Goal: Task Accomplishment & Management: Manage account settings

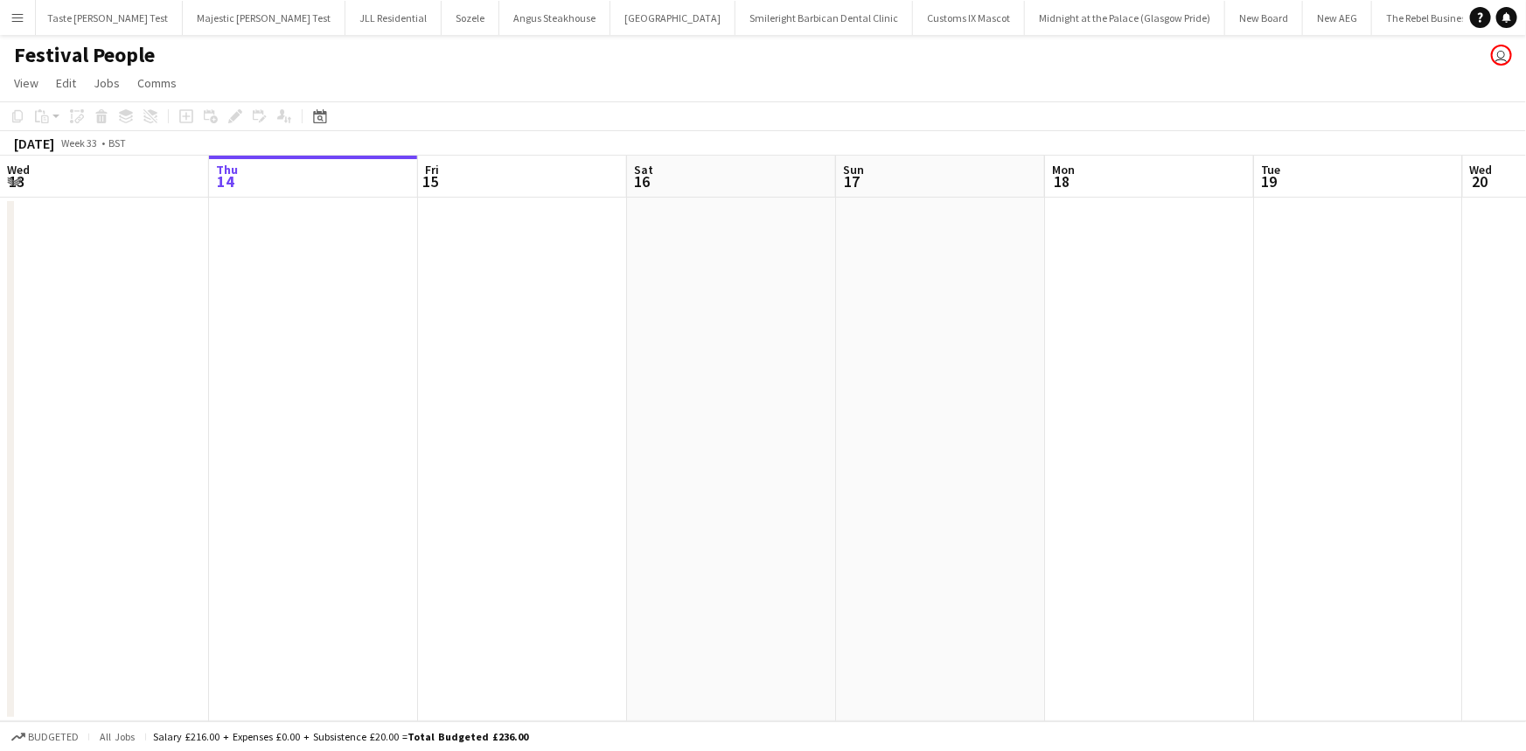
scroll to position [0, 499]
click at [18, 23] on app-icon "Menu" at bounding box center [17, 17] width 14 height 14
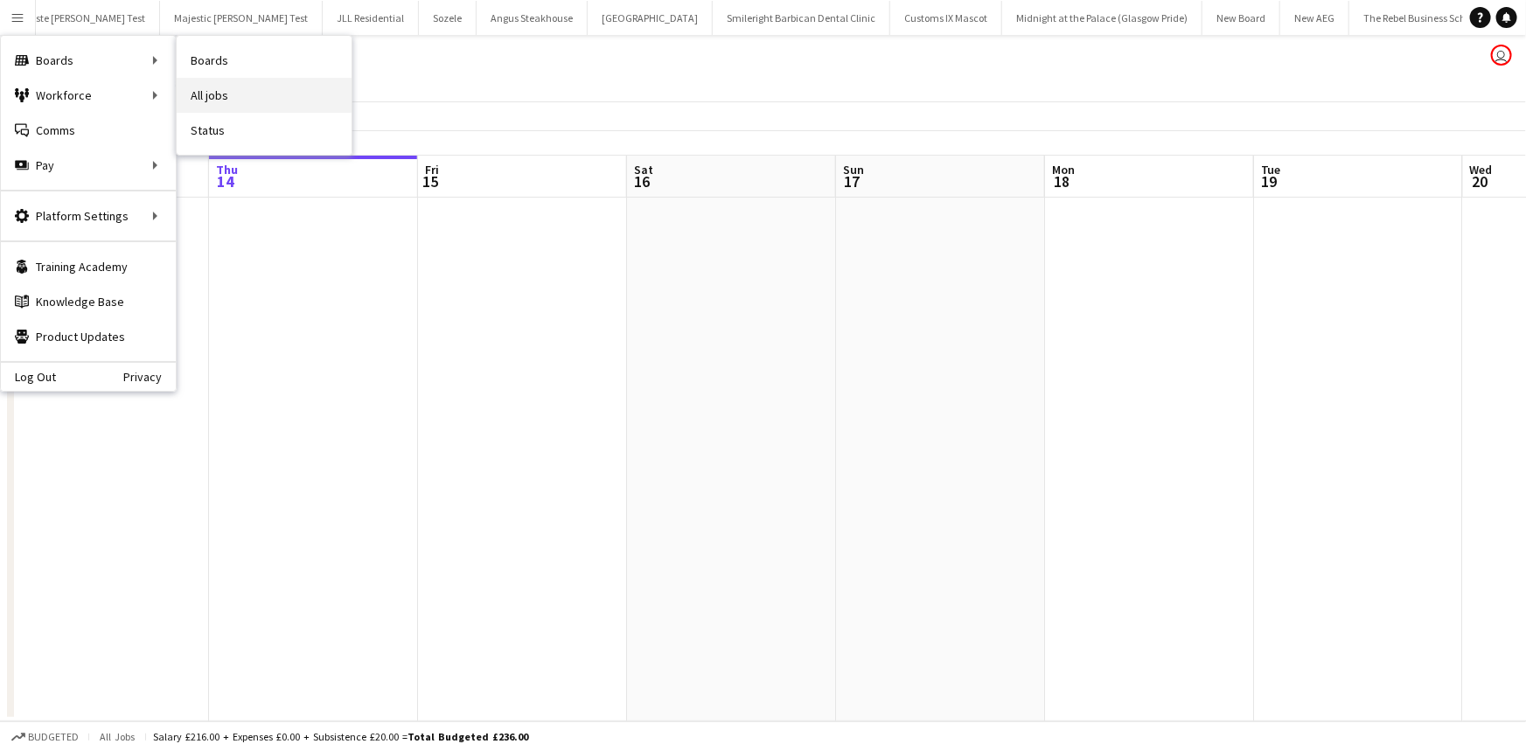
click at [198, 87] on link "All jobs" at bounding box center [264, 95] width 175 height 35
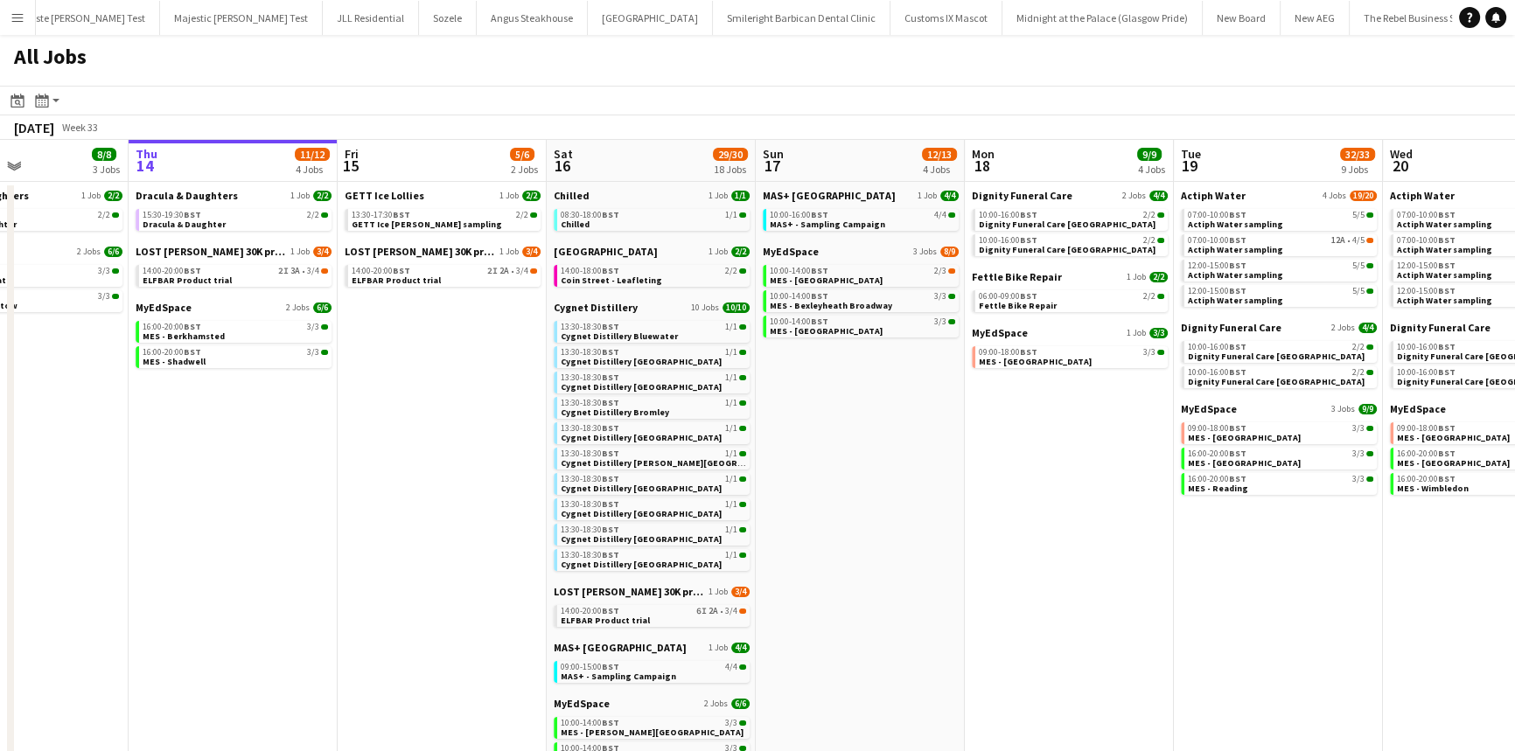
scroll to position [0, 499]
click at [995, 214] on span "10:00-16:00 BST" at bounding box center [1007, 215] width 59 height 9
click at [443, 197] on link "GETT Ice Lollies 1 Job 2/2" at bounding box center [442, 195] width 196 height 13
click at [249, 285] on app-brief-job-card "14:00-20:00 BST 2I 3A • 3/4 ELFBAR Product trial" at bounding box center [233, 276] width 196 height 22
click at [247, 275] on link "14:00-20:00 BST 2I 3A • 3/4 ELFBAR Product trial" at bounding box center [234, 275] width 185 height 20
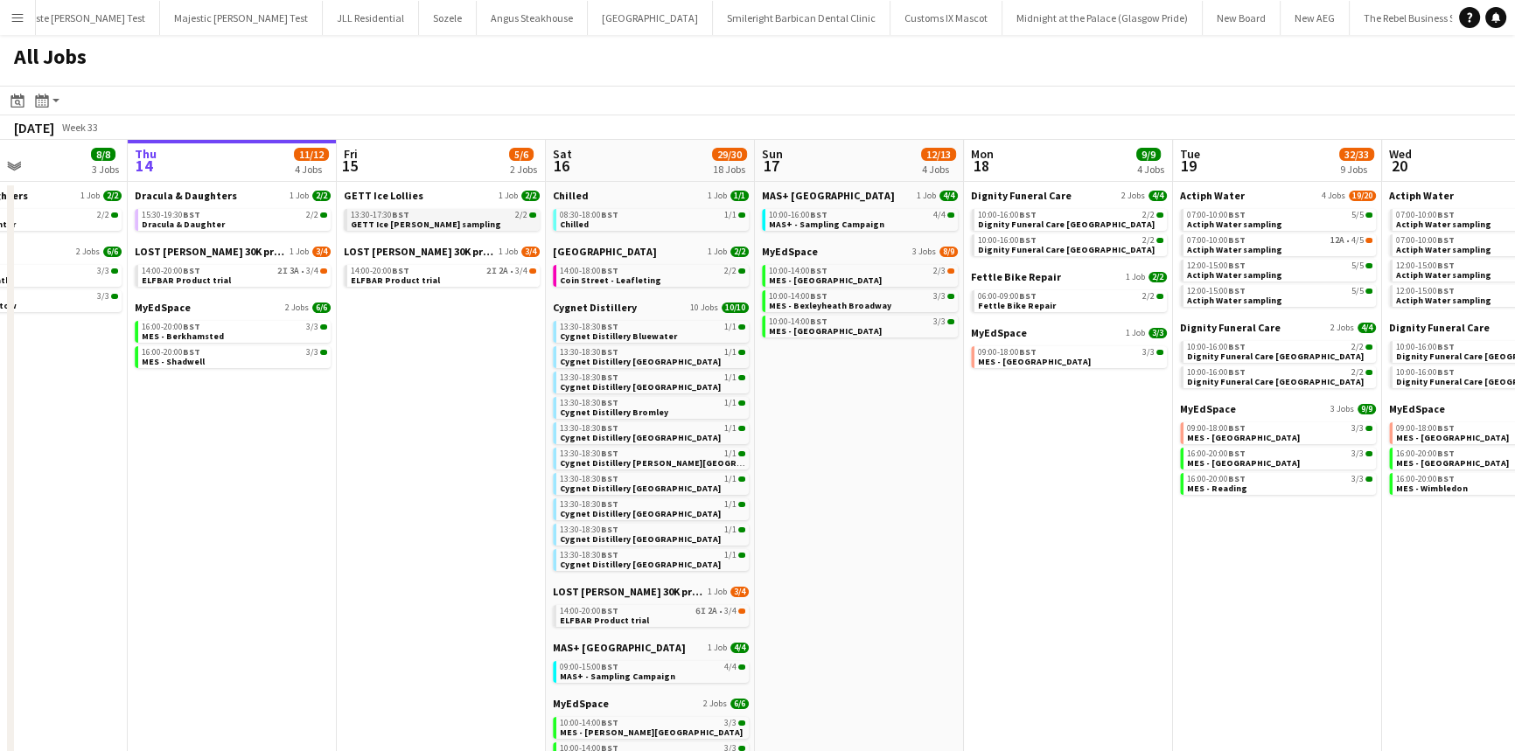
click at [394, 219] on span "GETT Ice [PERSON_NAME] sampling" at bounding box center [426, 224] width 150 height 11
click at [466, 215] on div "13:30-17:30 BST 2/2" at bounding box center [443, 215] width 185 height 9
click at [1018, 226] on span "Dignity Funeral Care Aberdeen" at bounding box center [1066, 224] width 177 height 11
click at [247, 281] on link "14:00-20:00 BST 2I 3A • 3/4 ELFBAR Product trial" at bounding box center [234, 275] width 185 height 20
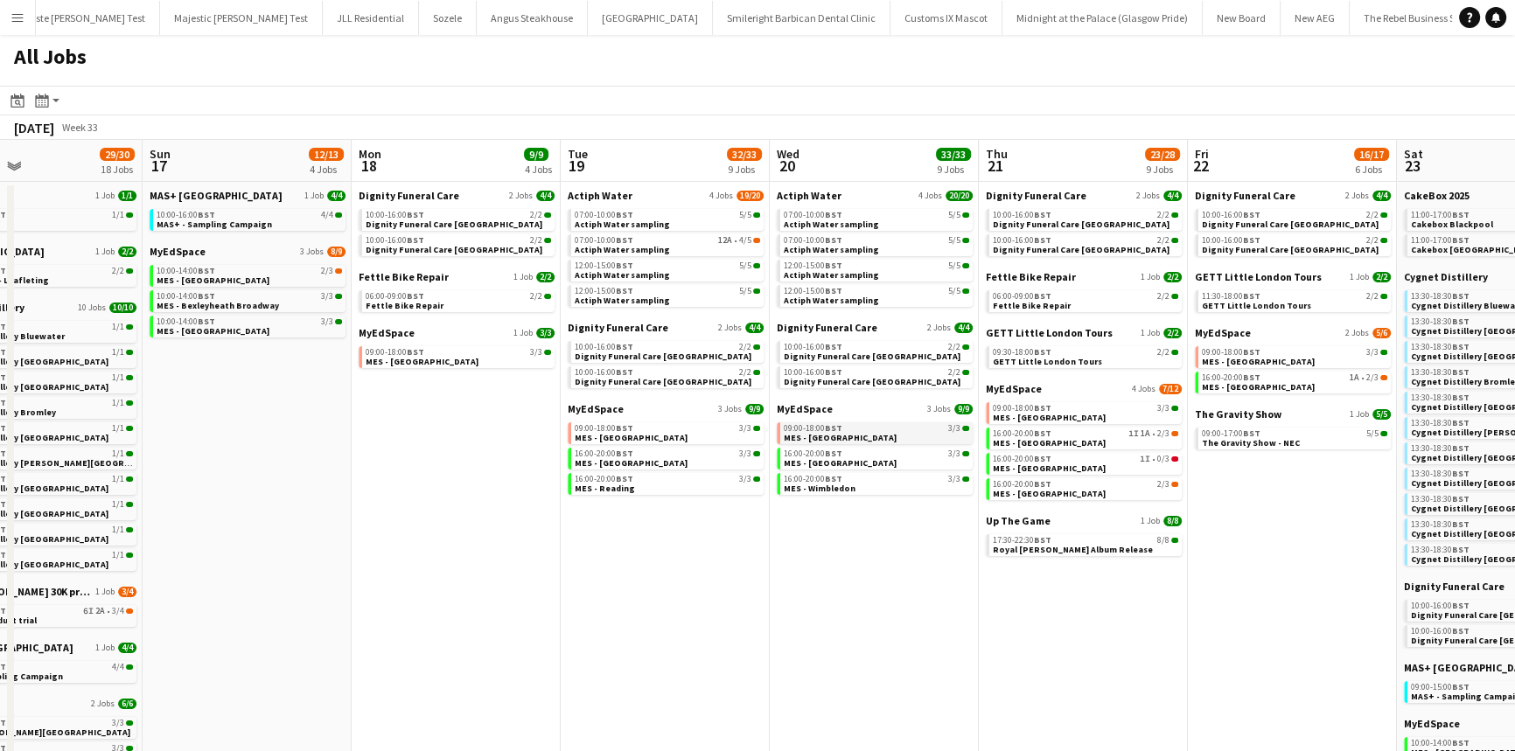
scroll to position [0, 612]
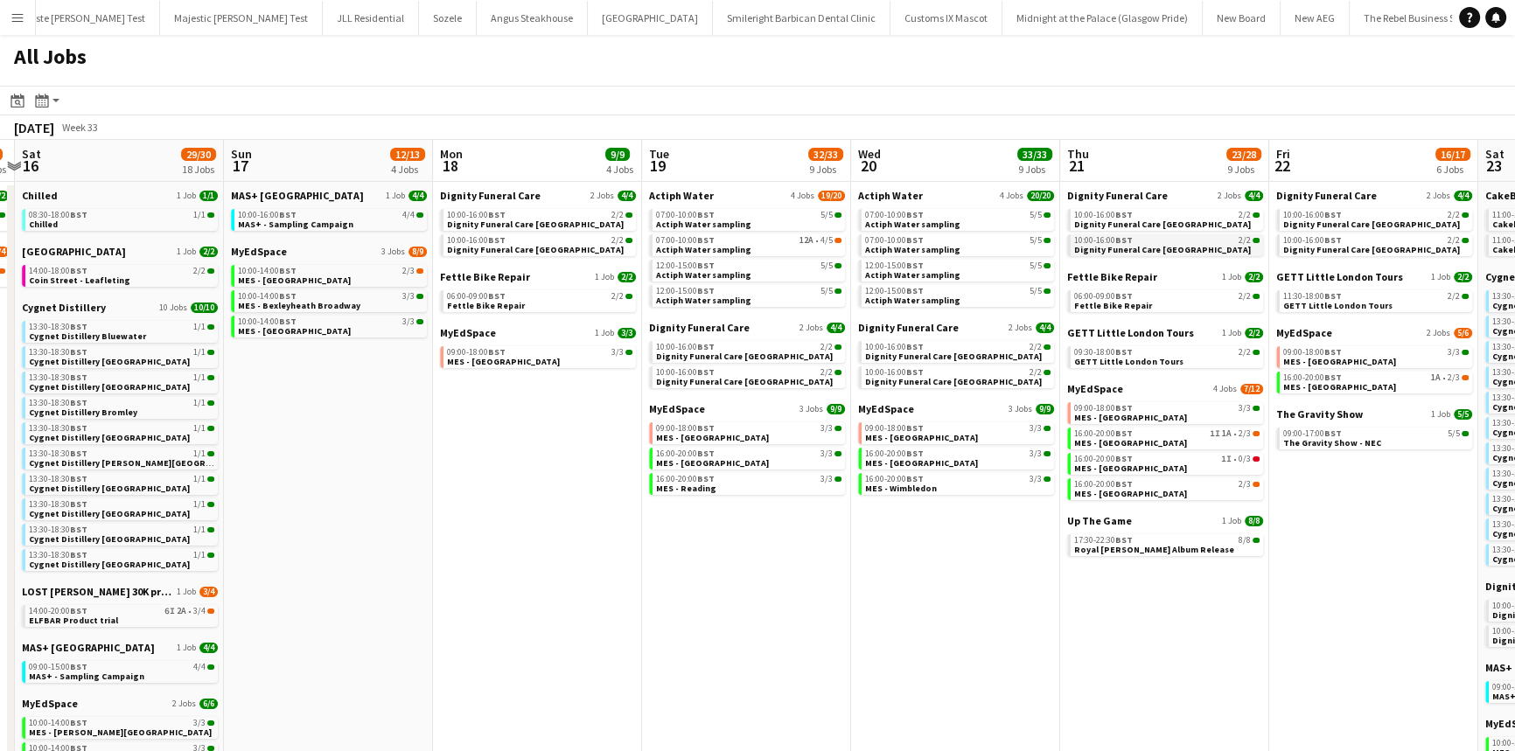
click at [1191, 251] on span "Dignity Funeral Care Southampton" at bounding box center [1162, 249] width 177 height 11
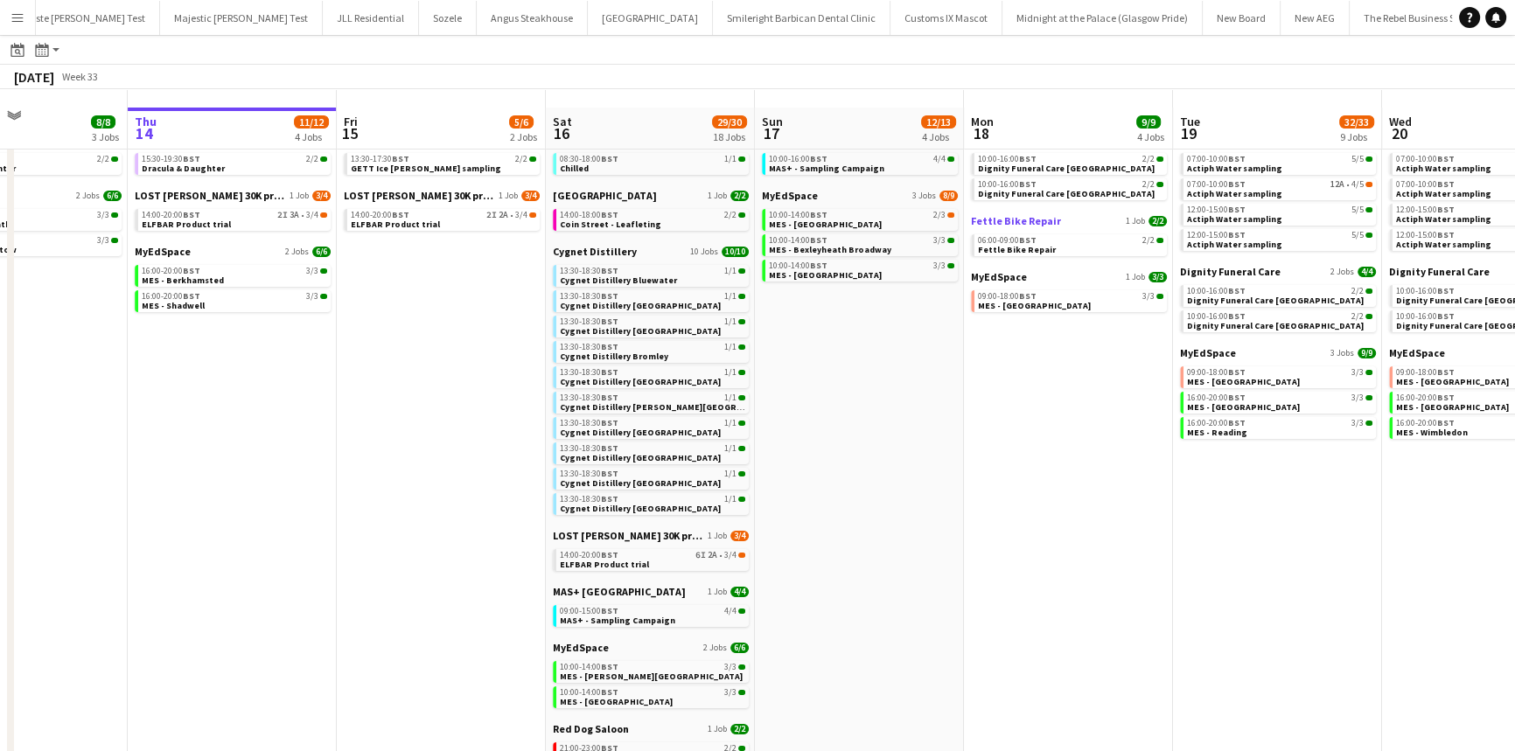
scroll to position [79, 0]
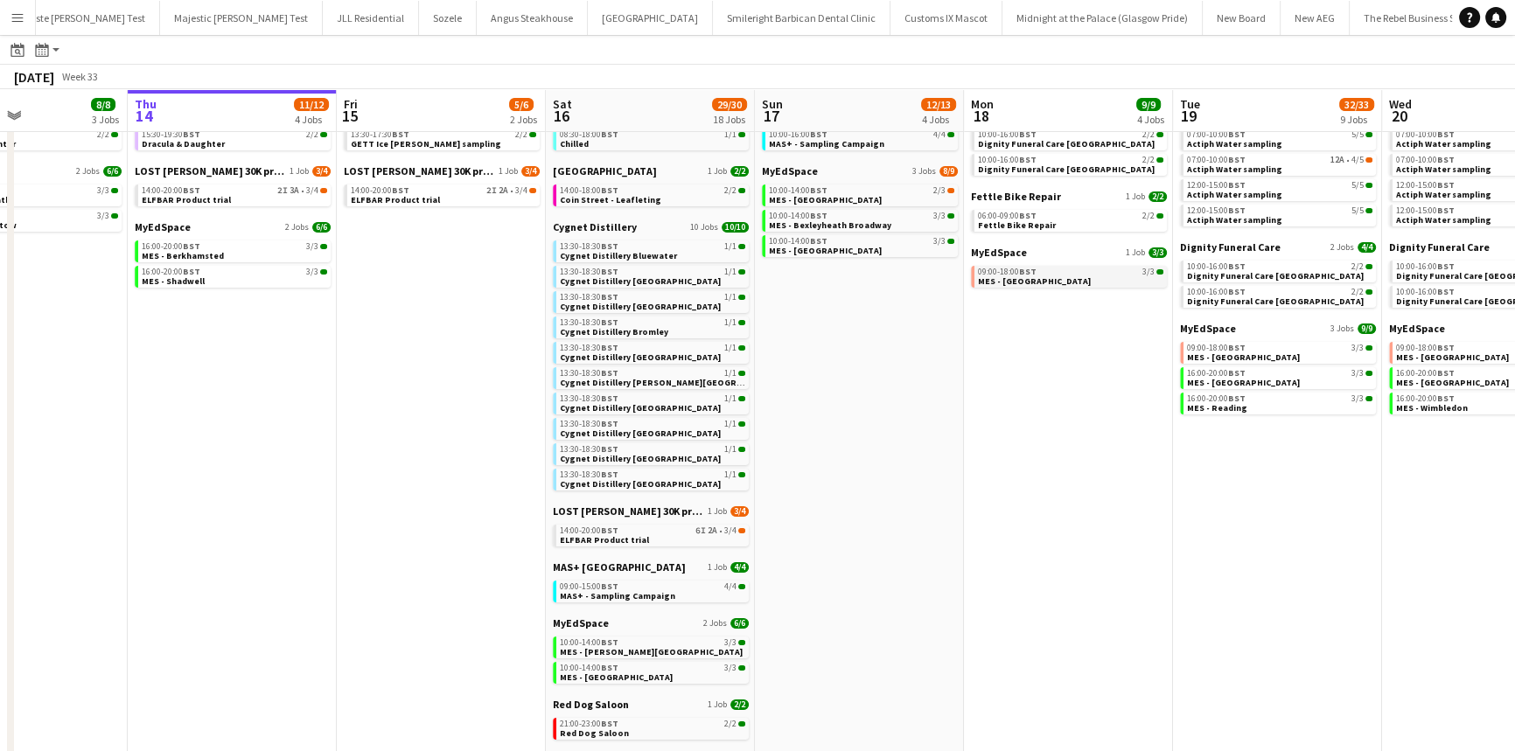
click at [1024, 283] on span "MES - Northfield" at bounding box center [1034, 281] width 113 height 11
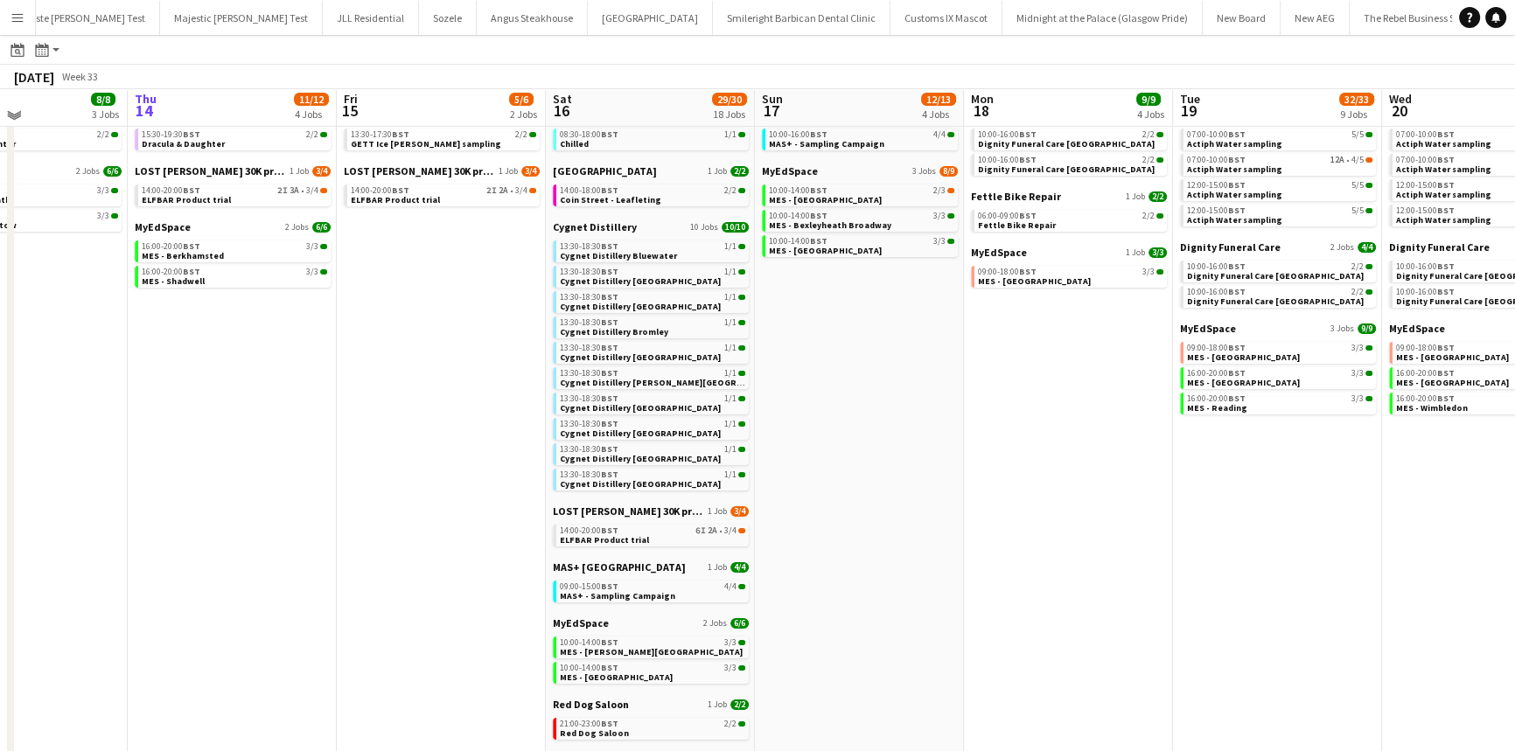
scroll to position [0, 0]
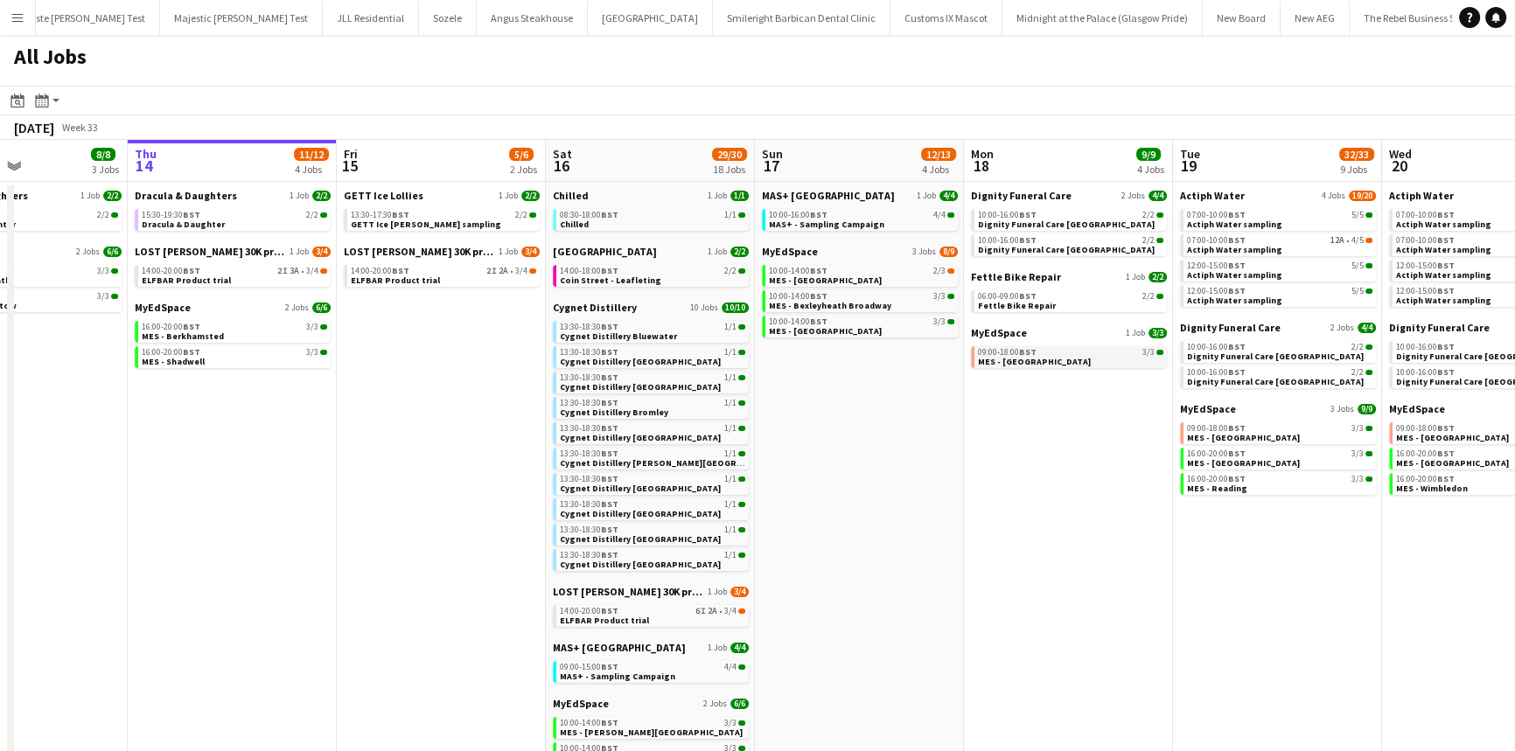
click at [991, 350] on span "09:00-18:00 BST" at bounding box center [1007, 352] width 59 height 9
click at [1020, 339] on app-calendar-brief-board "MyEdSpace 1 Job 3/3 09:00-18:00 BST 3/3 MES - Northfield" at bounding box center [1069, 347] width 196 height 42
click at [1019, 343] on app-calendar-brief-board "MyEdSpace 1 Job 3/3 09:00-18:00 BST 3/3 MES - Northfield" at bounding box center [1069, 347] width 196 height 42
click at [11, 21] on app-icon "Menu" at bounding box center [17, 17] width 14 height 14
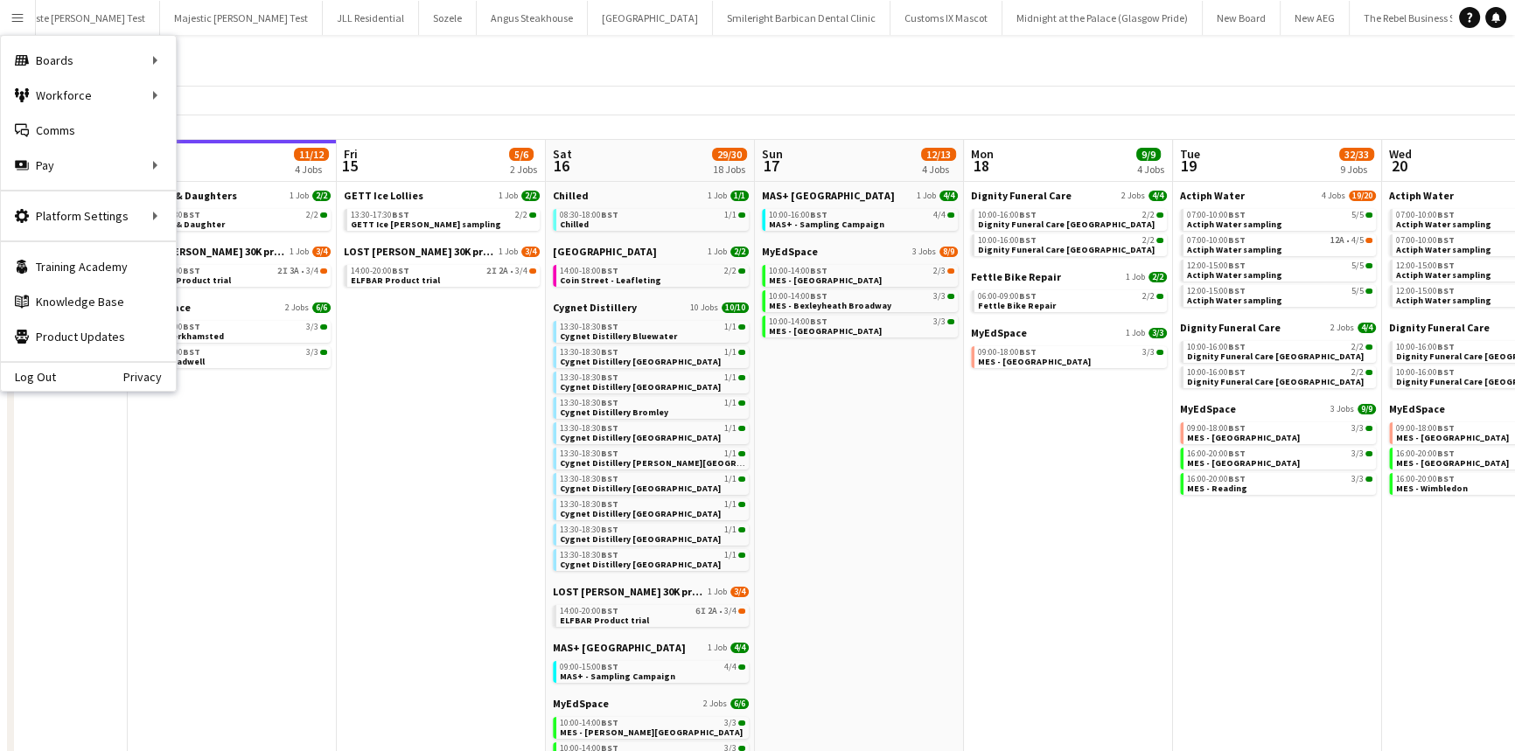
click at [535, 325] on app-date-cell "GETT Ice Lollies 1 Job 2/2 13:30-17:30 BST 2/2 GETT Ice lollie sampling LOST MA…" at bounding box center [441, 660] width 209 height 957
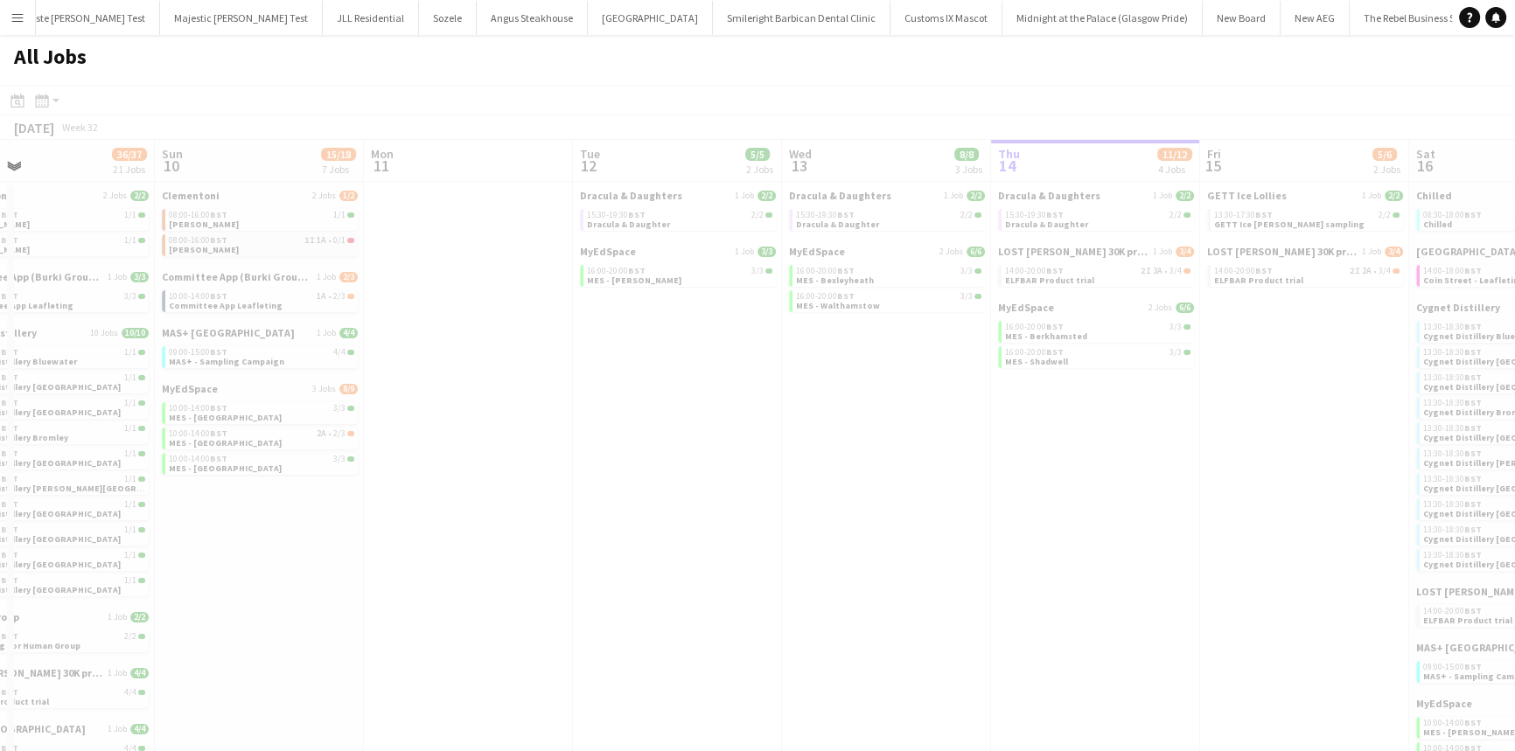
scroll to position [0, 472]
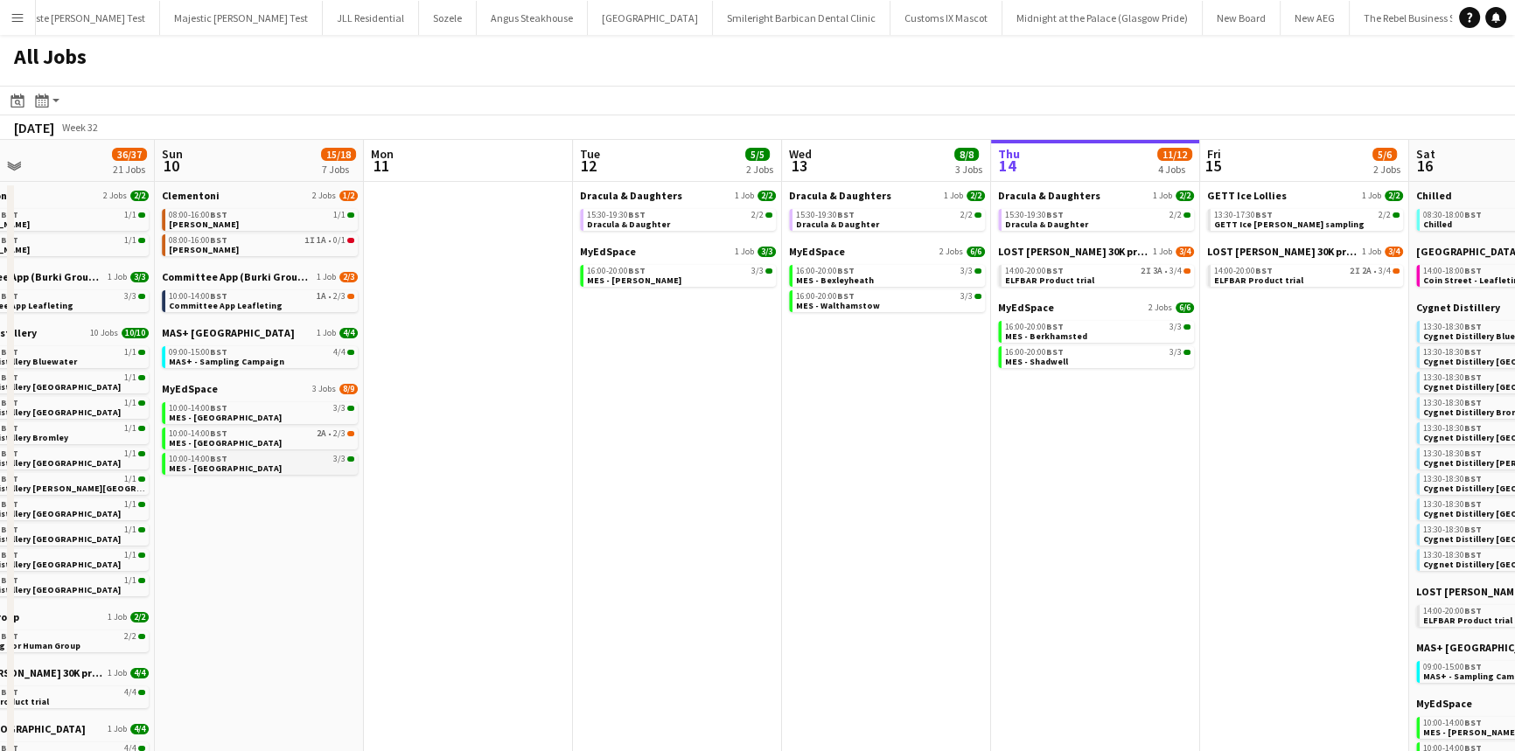
click at [269, 464] on span "MES - Plaistow High Street" at bounding box center [225, 468] width 113 height 11
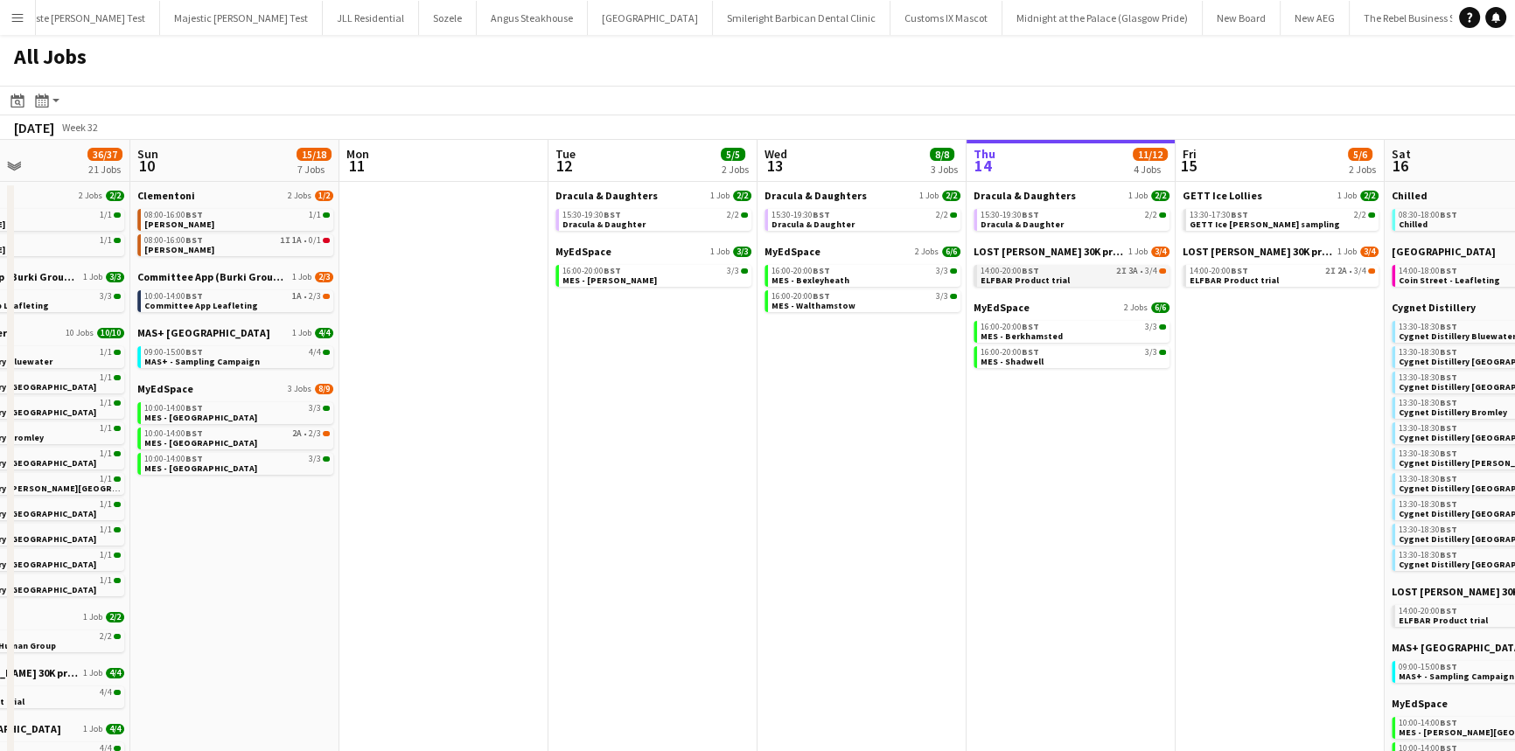
scroll to position [0, 498]
click at [1070, 333] on link "16:00-20:00 BST 3/3 MES - Berkhamsted" at bounding box center [1072, 331] width 185 height 20
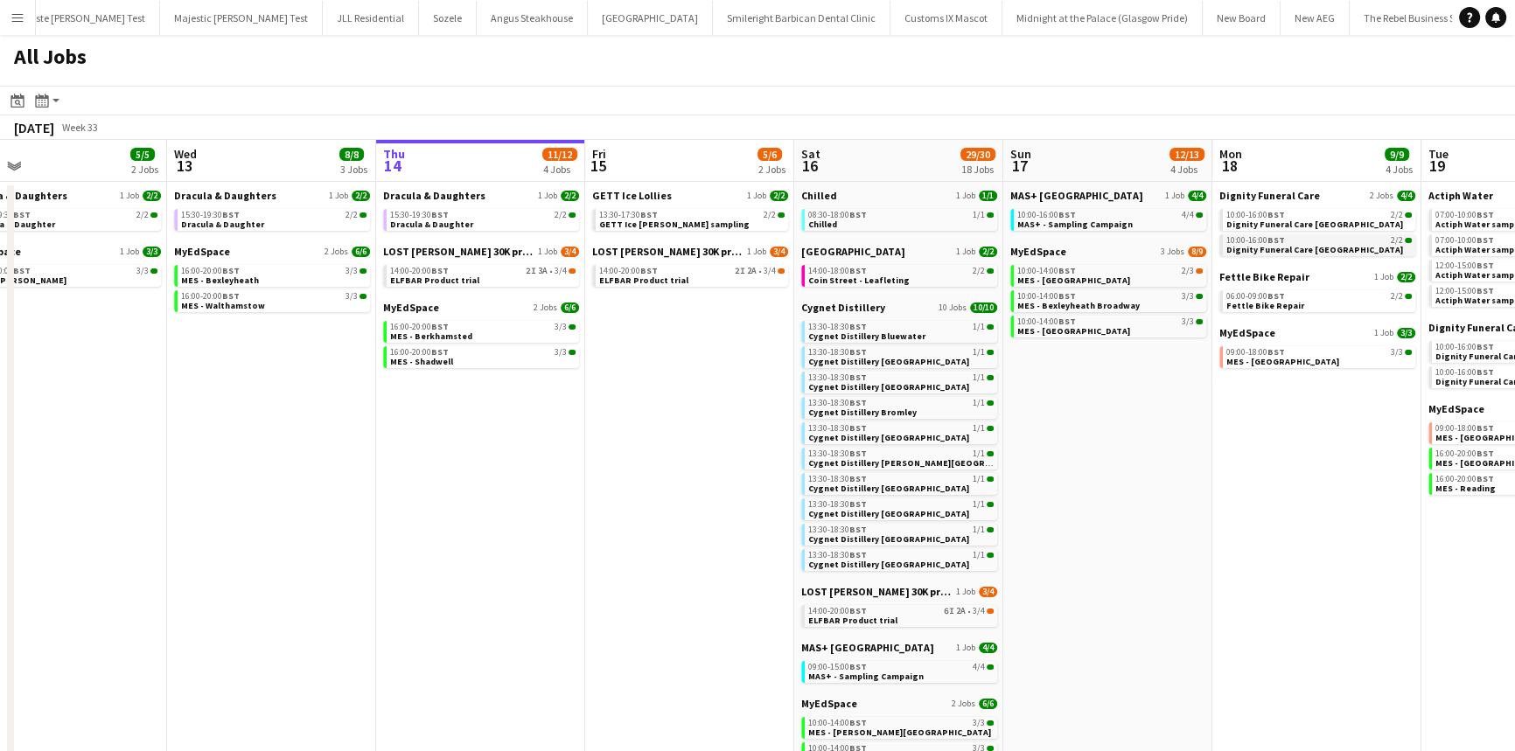
scroll to position [0, 673]
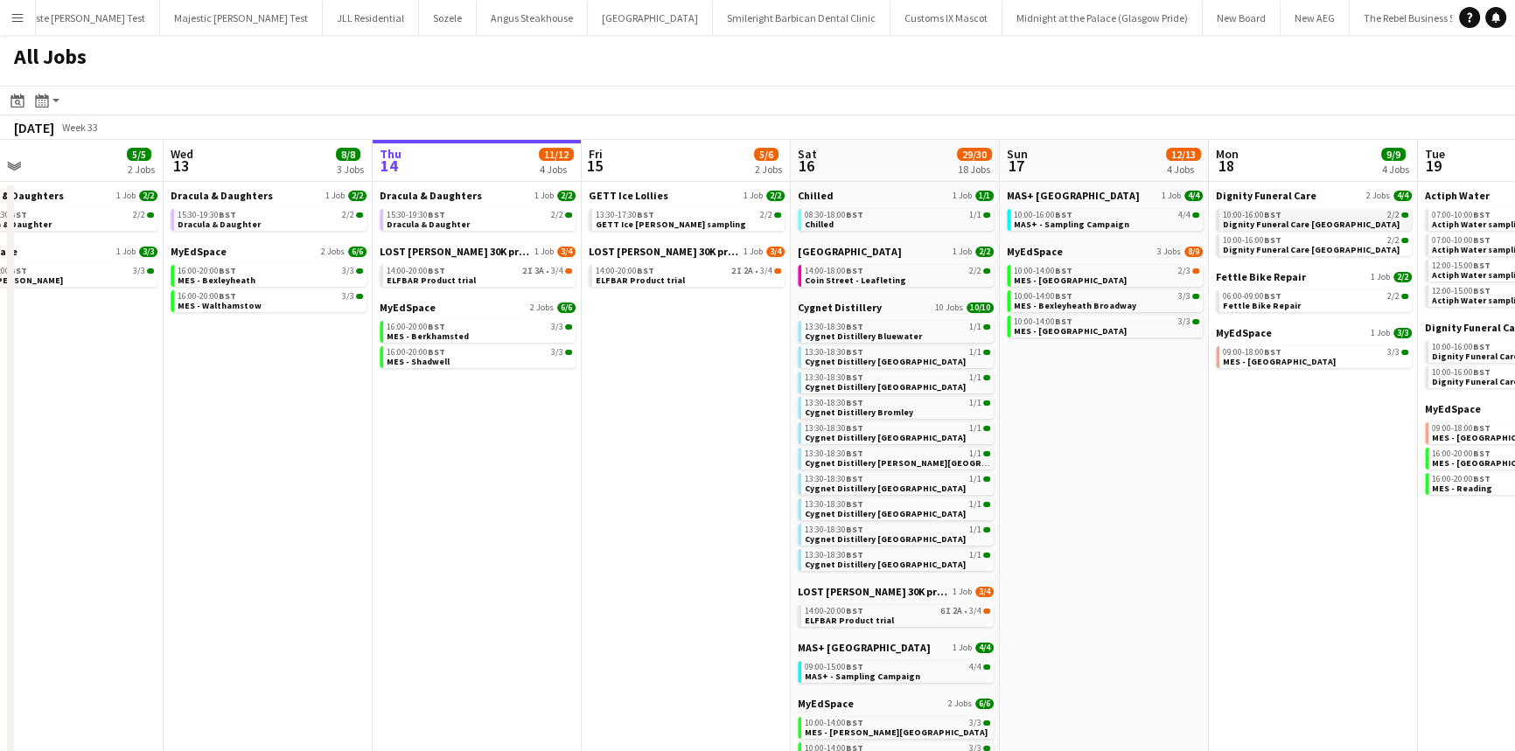
click at [1330, 227] on span "Dignity Funeral Care [GEOGRAPHIC_DATA]" at bounding box center [1311, 224] width 177 height 11
click at [624, 221] on span "GETT Ice [PERSON_NAME] sampling" at bounding box center [671, 224] width 150 height 11
click at [612, 275] on span "ELFBAR Product trial" at bounding box center [640, 280] width 89 height 11
click at [666, 273] on div "14:00-20:00 BST 2I 2A • 3/4" at bounding box center [688, 271] width 185 height 9
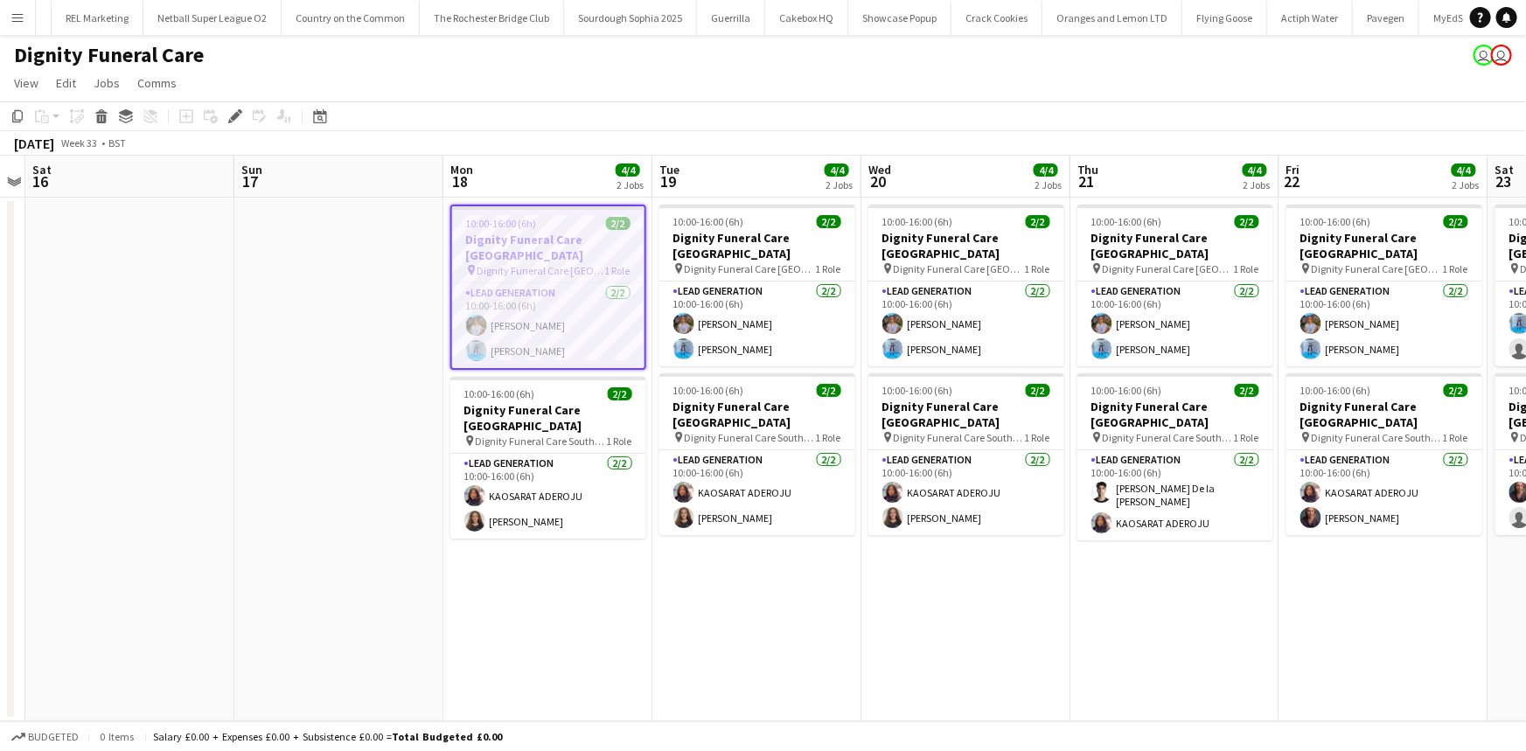
scroll to position [0, 6224]
click at [560, 502] on app-card-role "Lead Generation 2/2 10:00-16:00 (6h) KAOSARAT ADEROJU Katie Mills" at bounding box center [548, 496] width 196 height 85
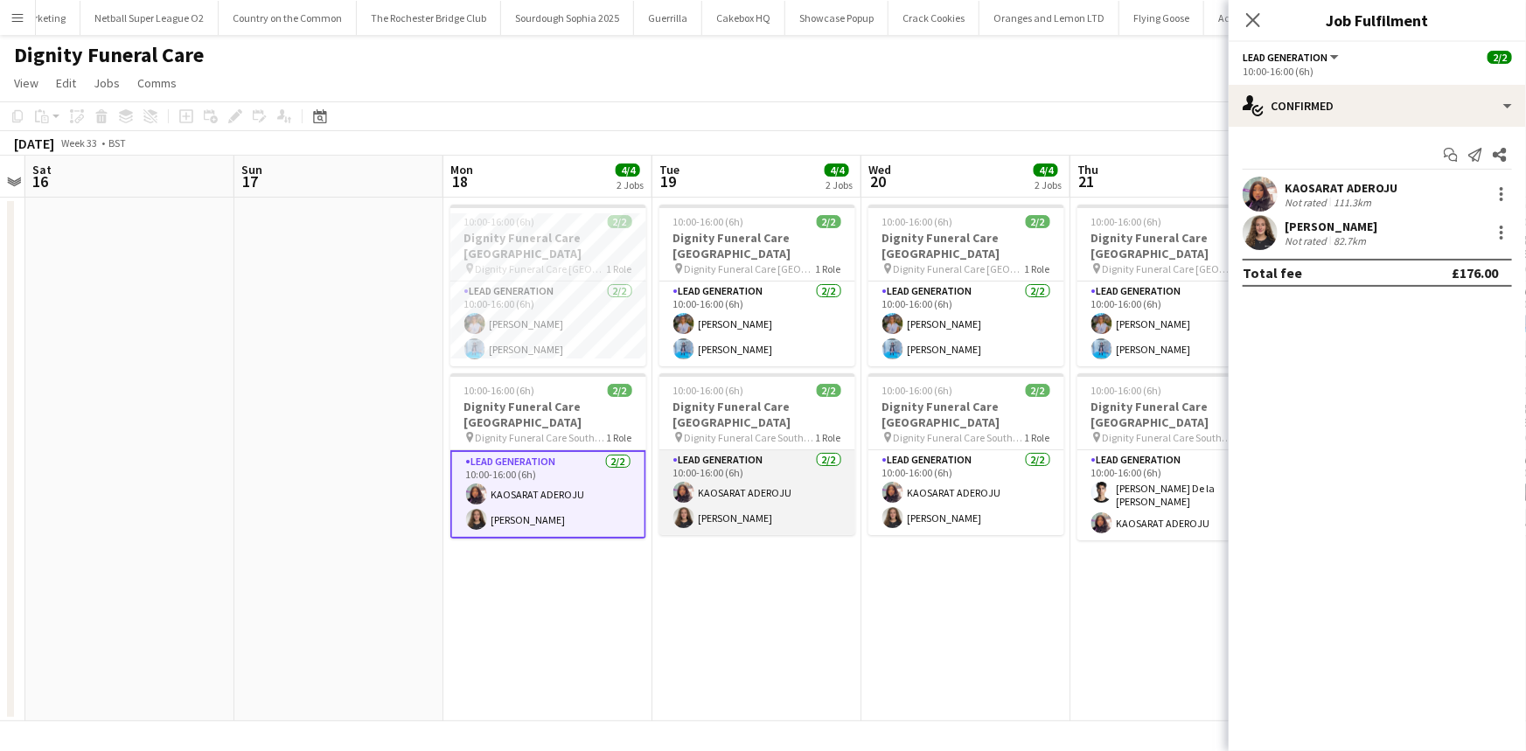
click at [776, 464] on app-card-role "Lead Generation 2/2 10:00-16:00 (6h) KAOSARAT ADEROJU Katie Mills" at bounding box center [758, 492] width 196 height 85
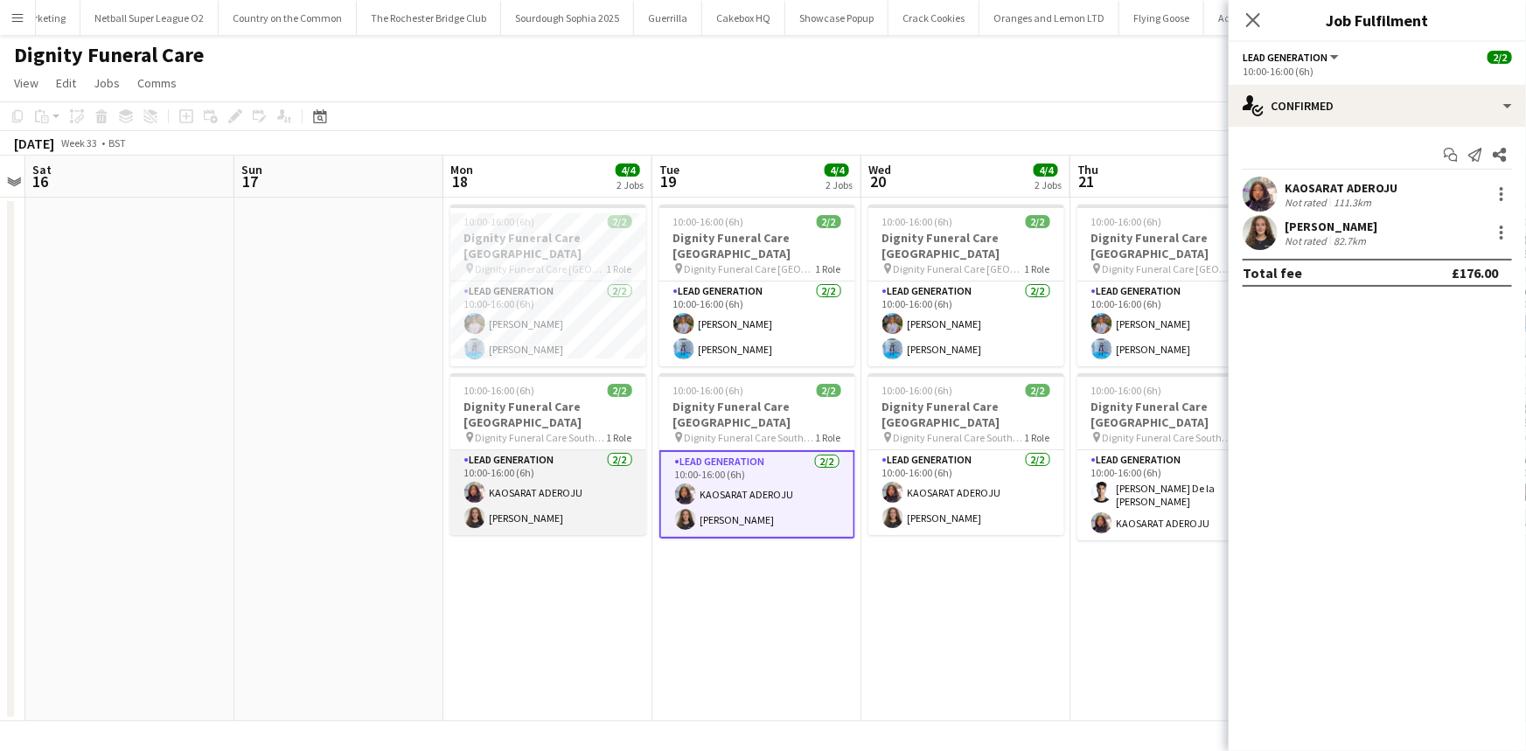
click at [529, 467] on app-card-role "Lead Generation 2/2 10:00-16:00 (6h) KAOSARAT ADEROJU Katie Mills" at bounding box center [548, 492] width 196 height 85
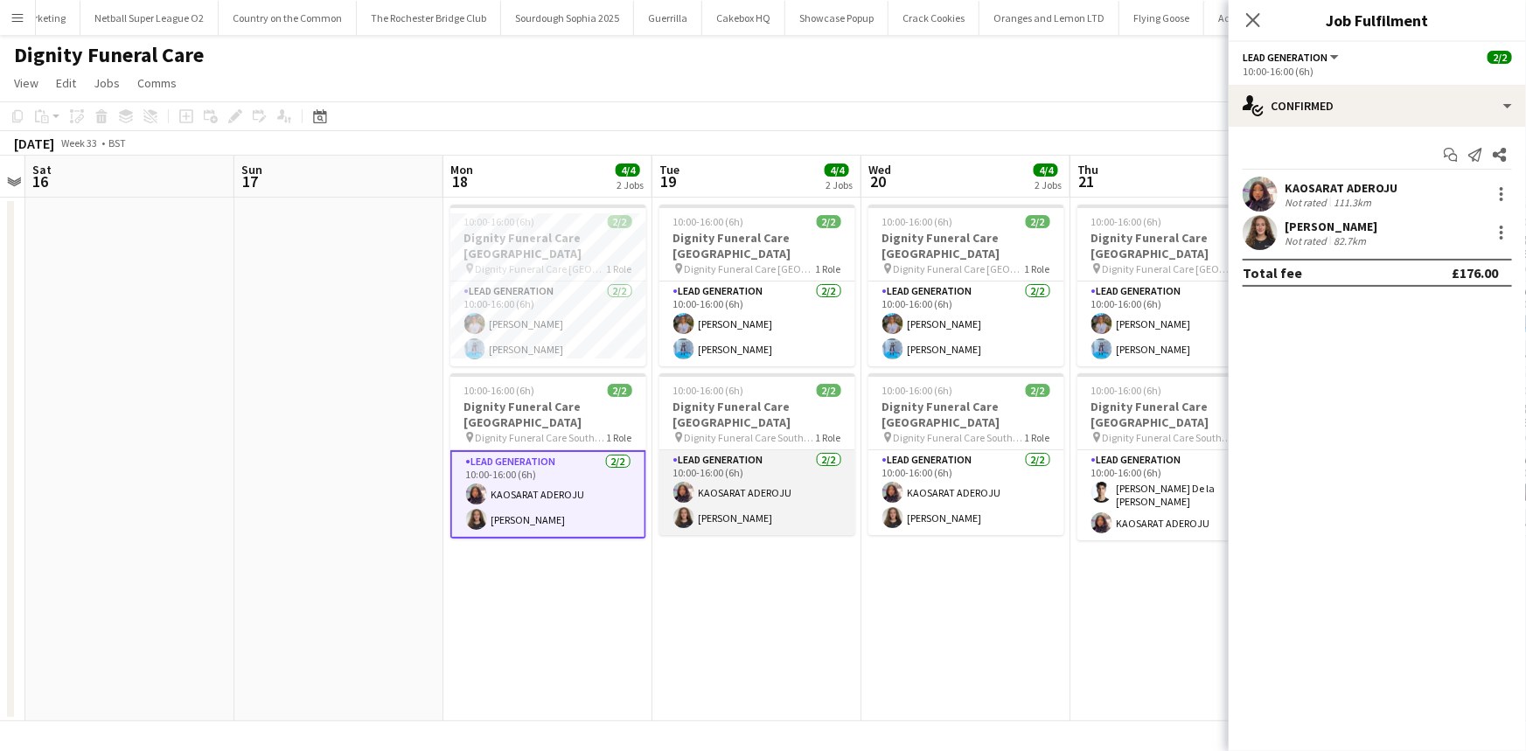
click at [761, 472] on app-card-role "Lead Generation 2/2 10:00-16:00 (6h) KAOSARAT ADEROJU Katie Mills" at bounding box center [758, 492] width 196 height 85
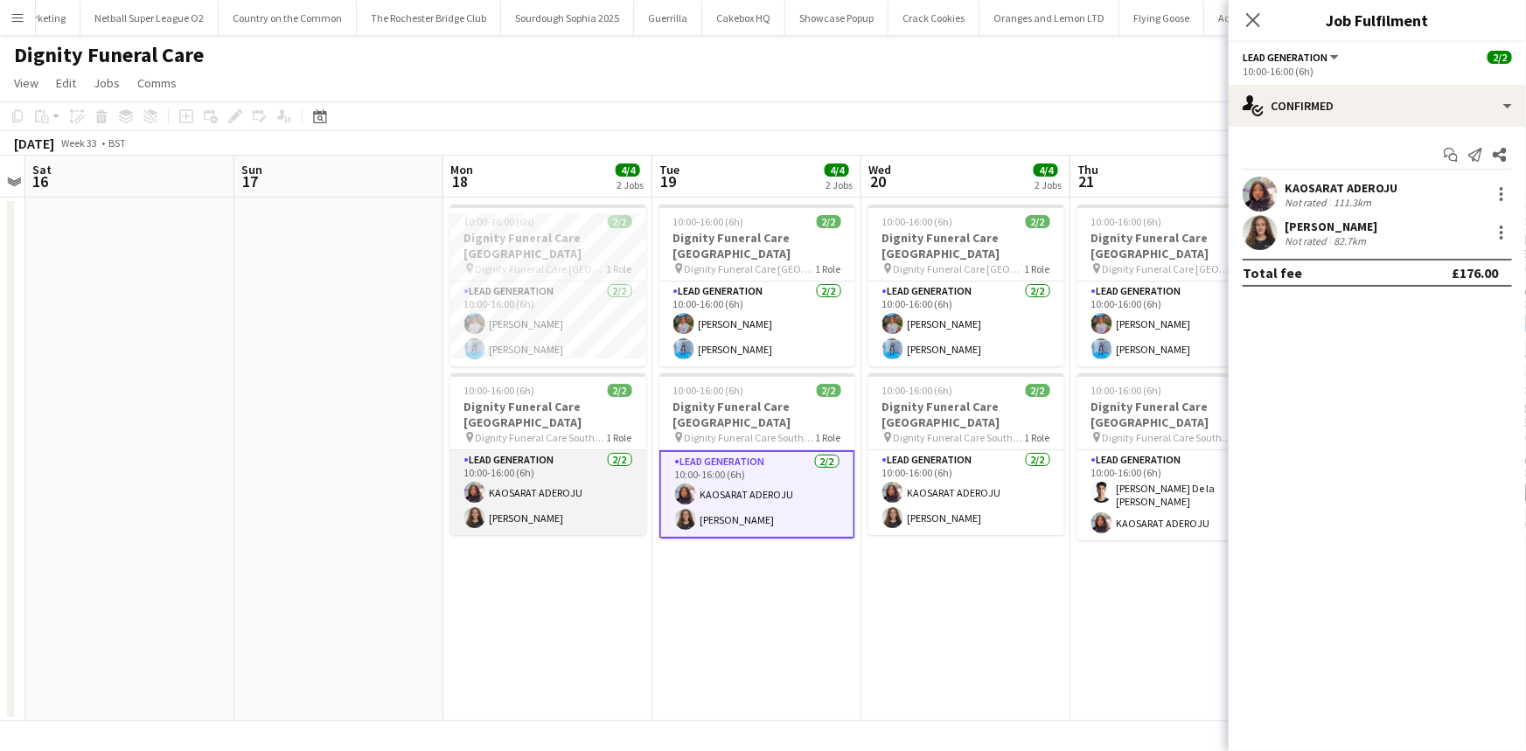
scroll to position [0, 597]
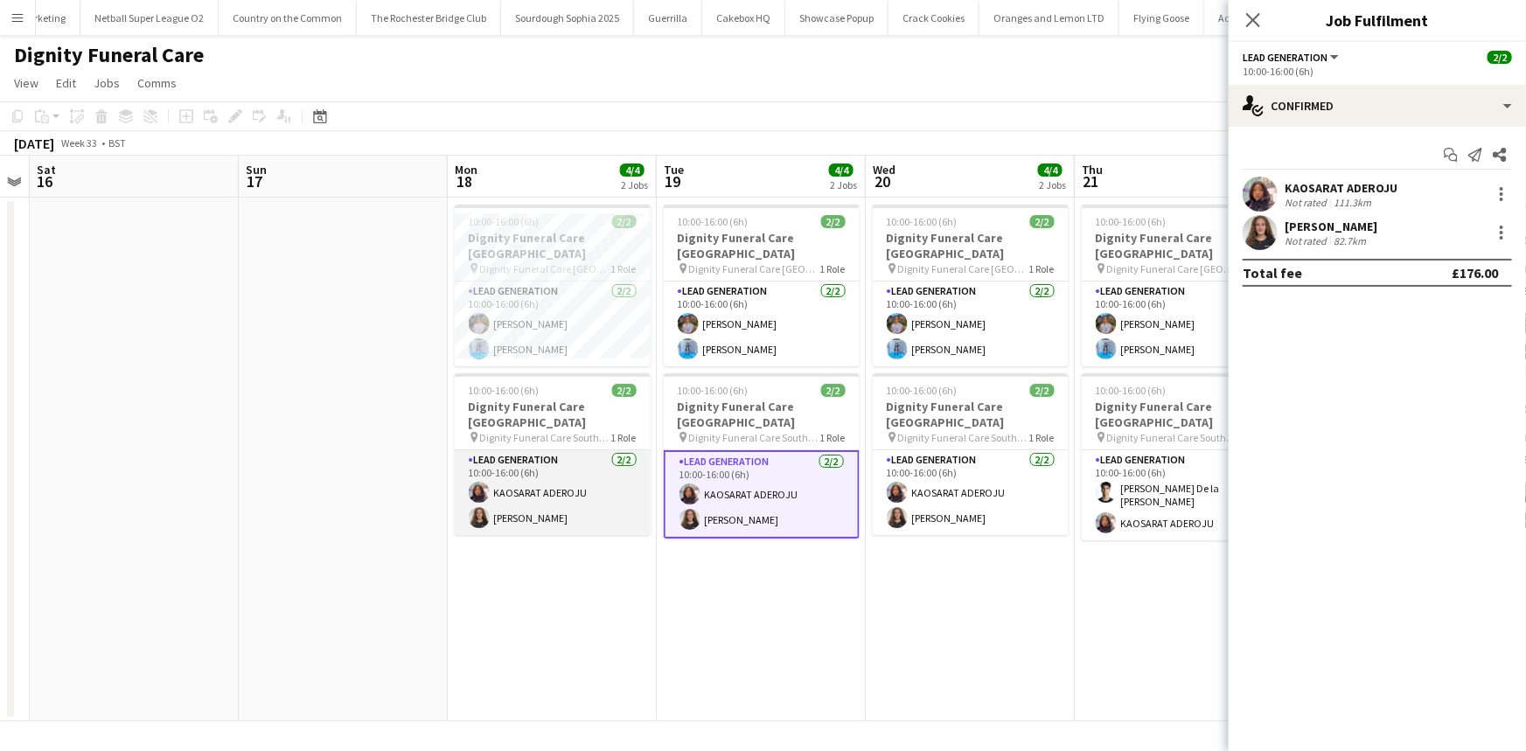
click at [534, 490] on app-card-role "Lead Generation 2/2 10:00-16:00 (6h) KAOSARAT ADEROJU Katie Mills" at bounding box center [553, 492] width 196 height 85
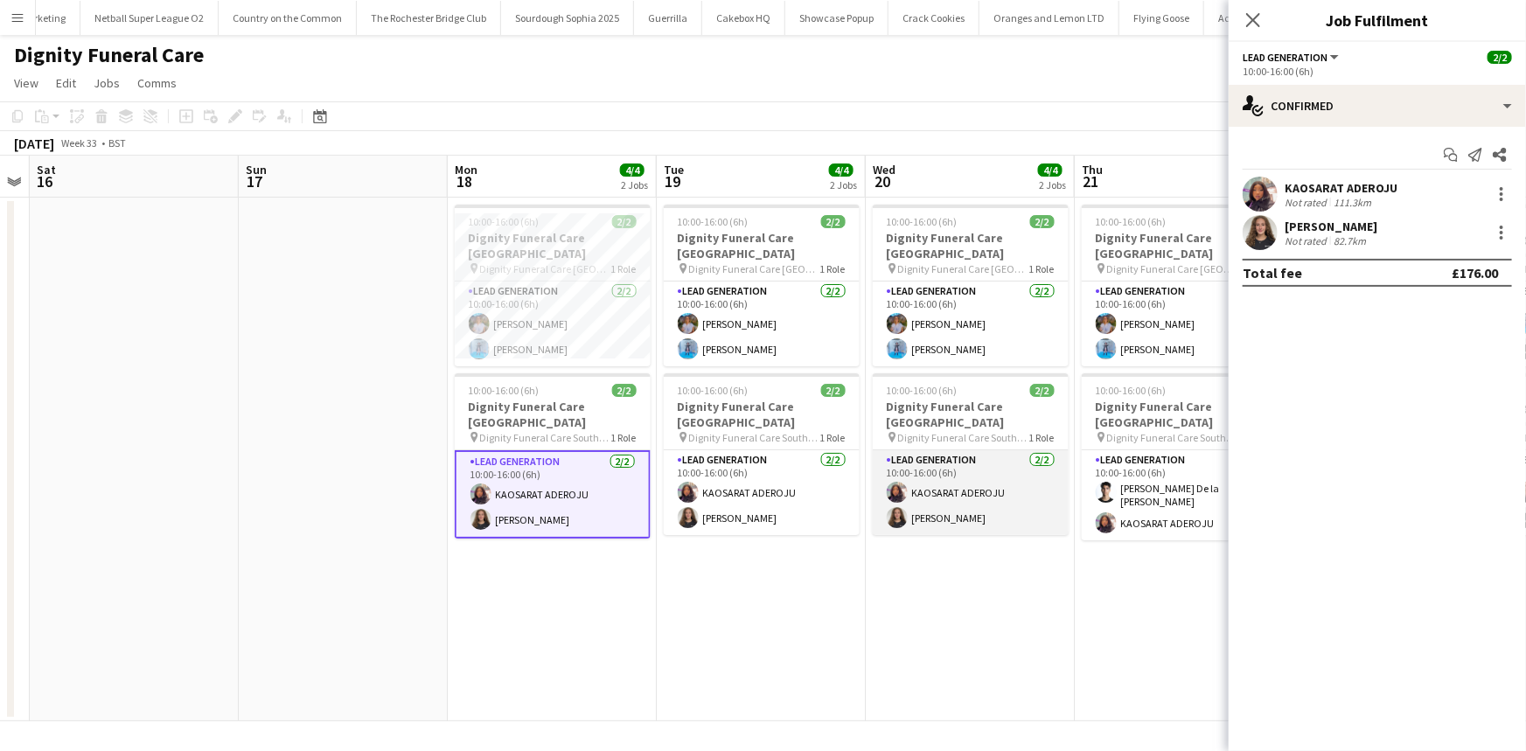
click at [910, 479] on app-card-role "Lead Generation 2/2 10:00-16:00 (6h) KAOSARAT ADEROJU Katie Mills" at bounding box center [971, 492] width 196 height 85
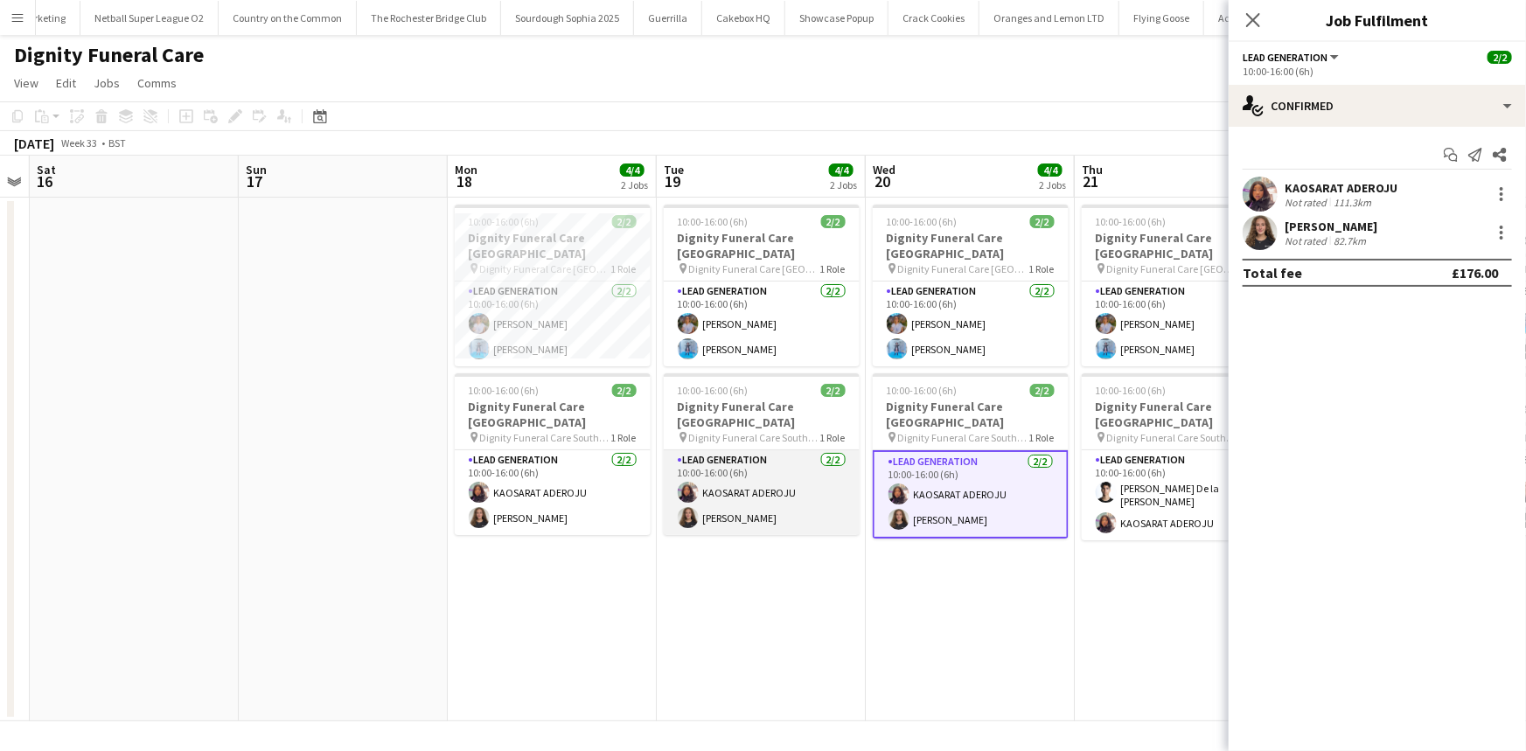
click at [838, 475] on app-card-role "Lead Generation 2/2 10:00-16:00 (6h) KAOSARAT ADEROJU Katie Mills" at bounding box center [762, 492] width 196 height 85
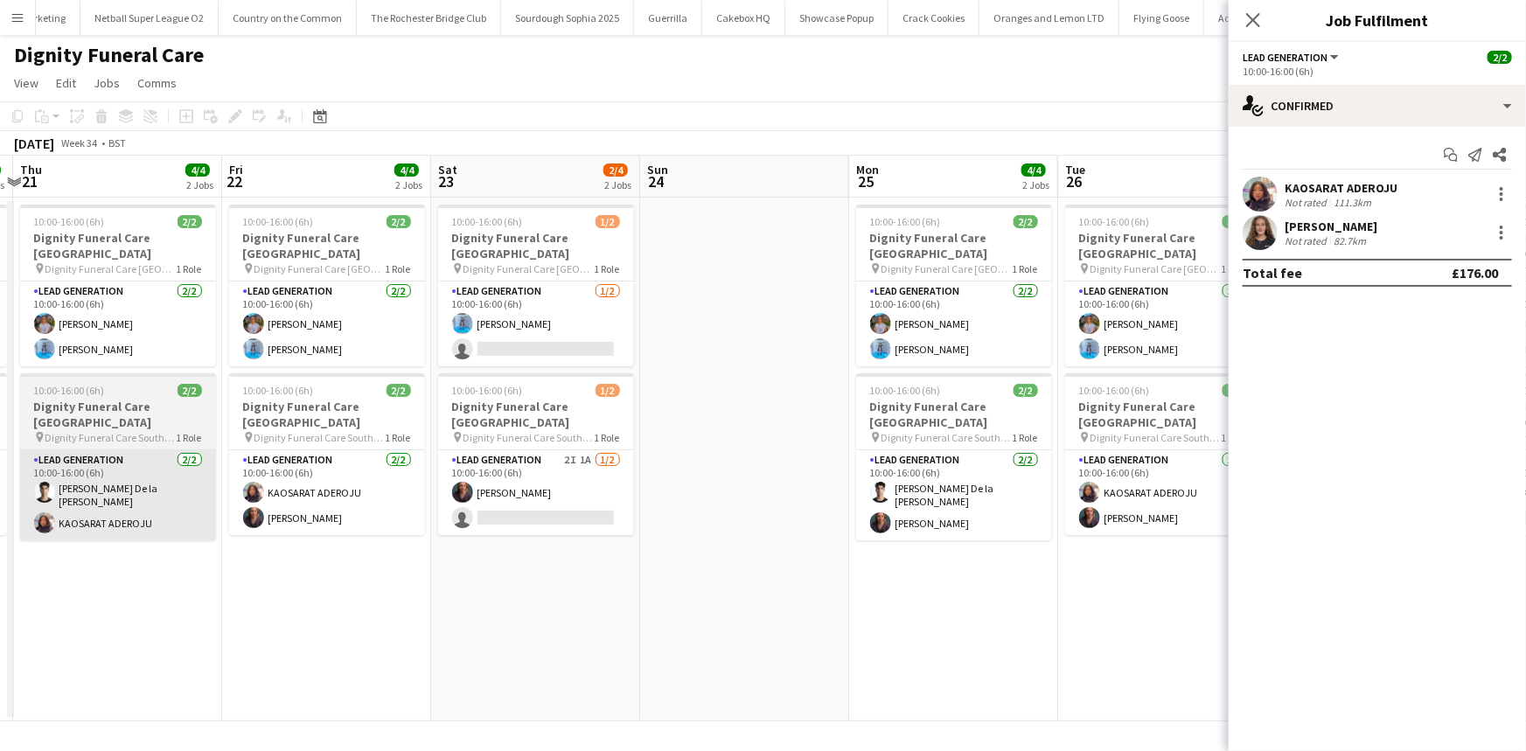
scroll to position [0, 374]
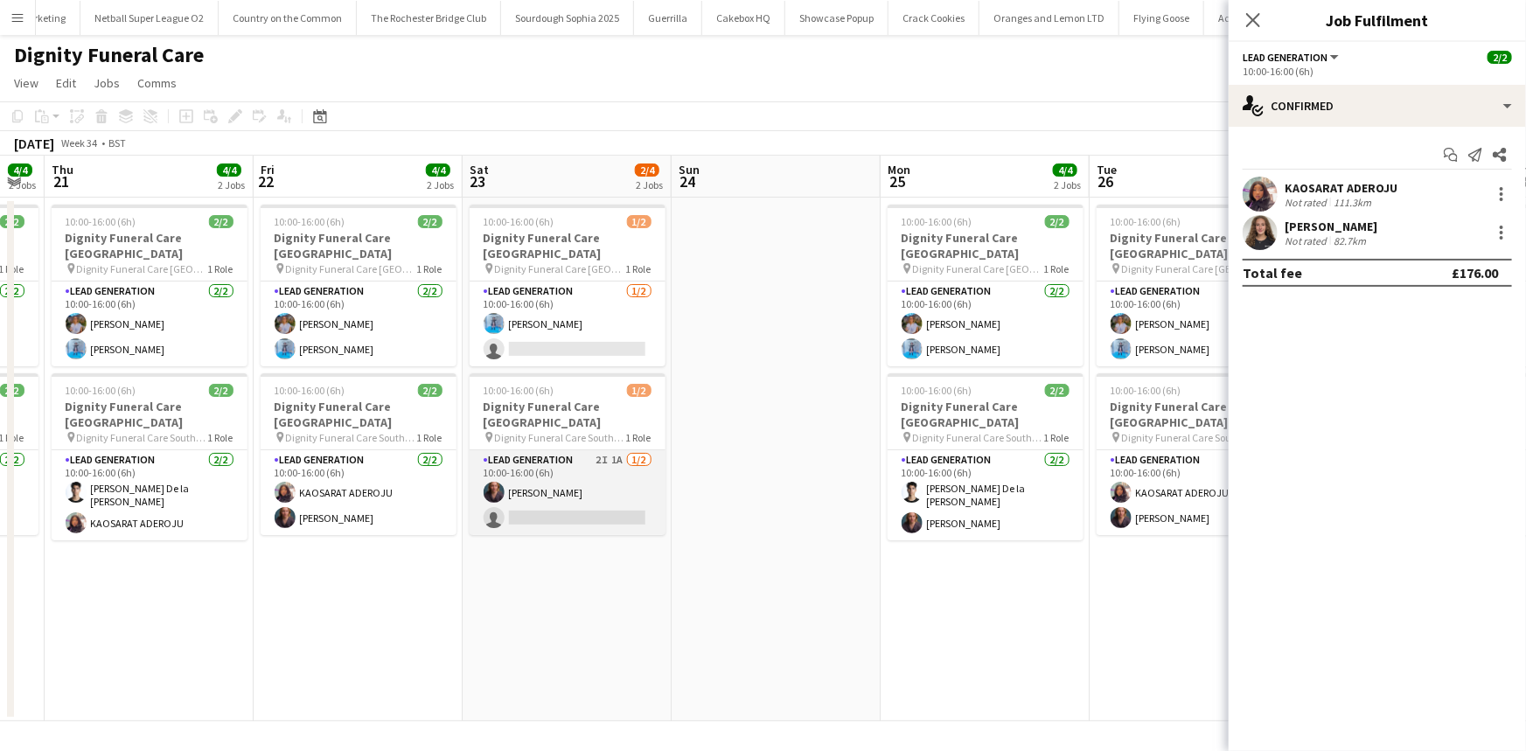
click at [618, 506] on app-card-role "Lead Generation 2I 1A 1/2 10:00-16:00 (6h) Nicole Cuthbert single-neutral-actio…" at bounding box center [568, 492] width 196 height 85
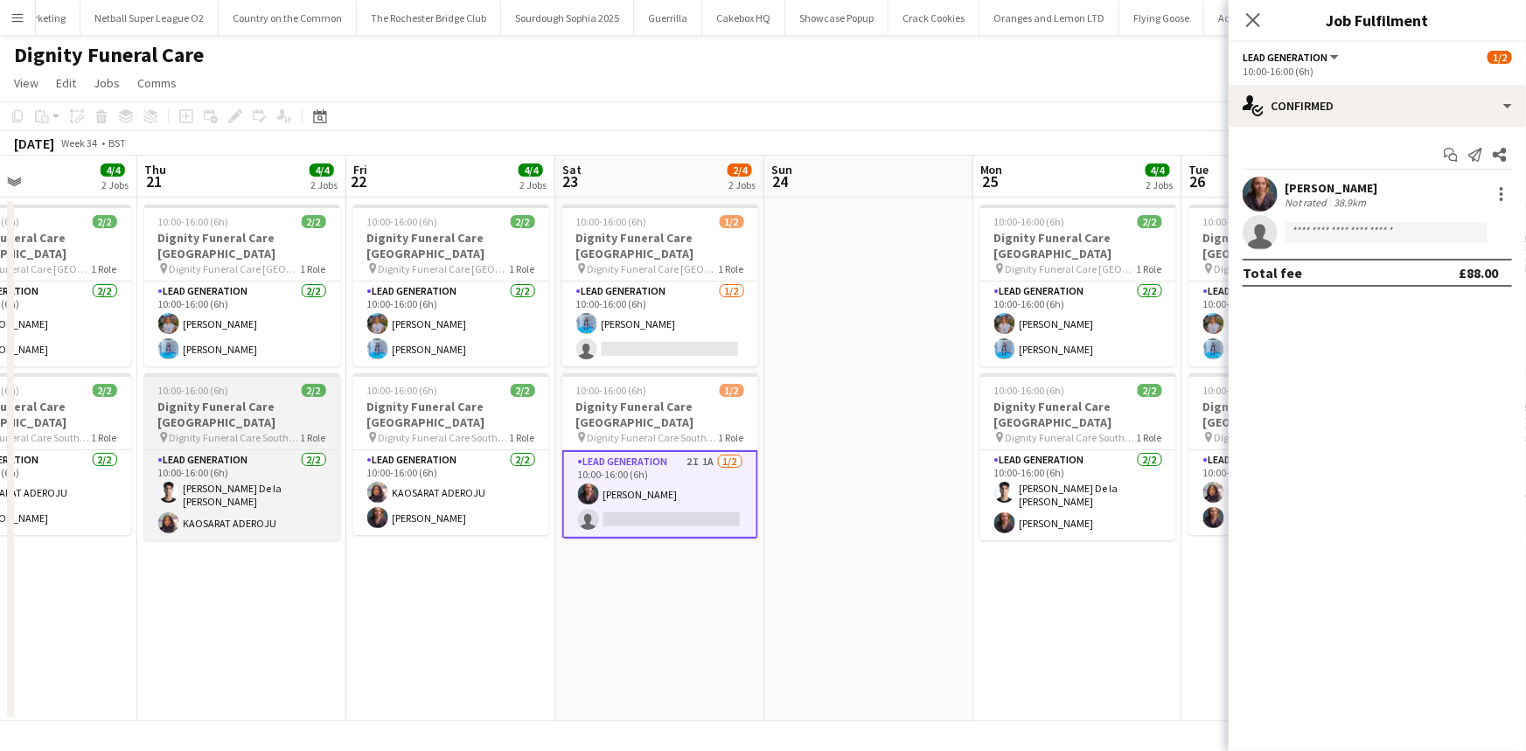
scroll to position [0, 700]
click at [303, 485] on app-card-role "Lead Generation 2/2 10:00-16:00 (6h) Adrian De la Rosa Sanchez KAOSARAT ADEROJU" at bounding box center [241, 495] width 196 height 90
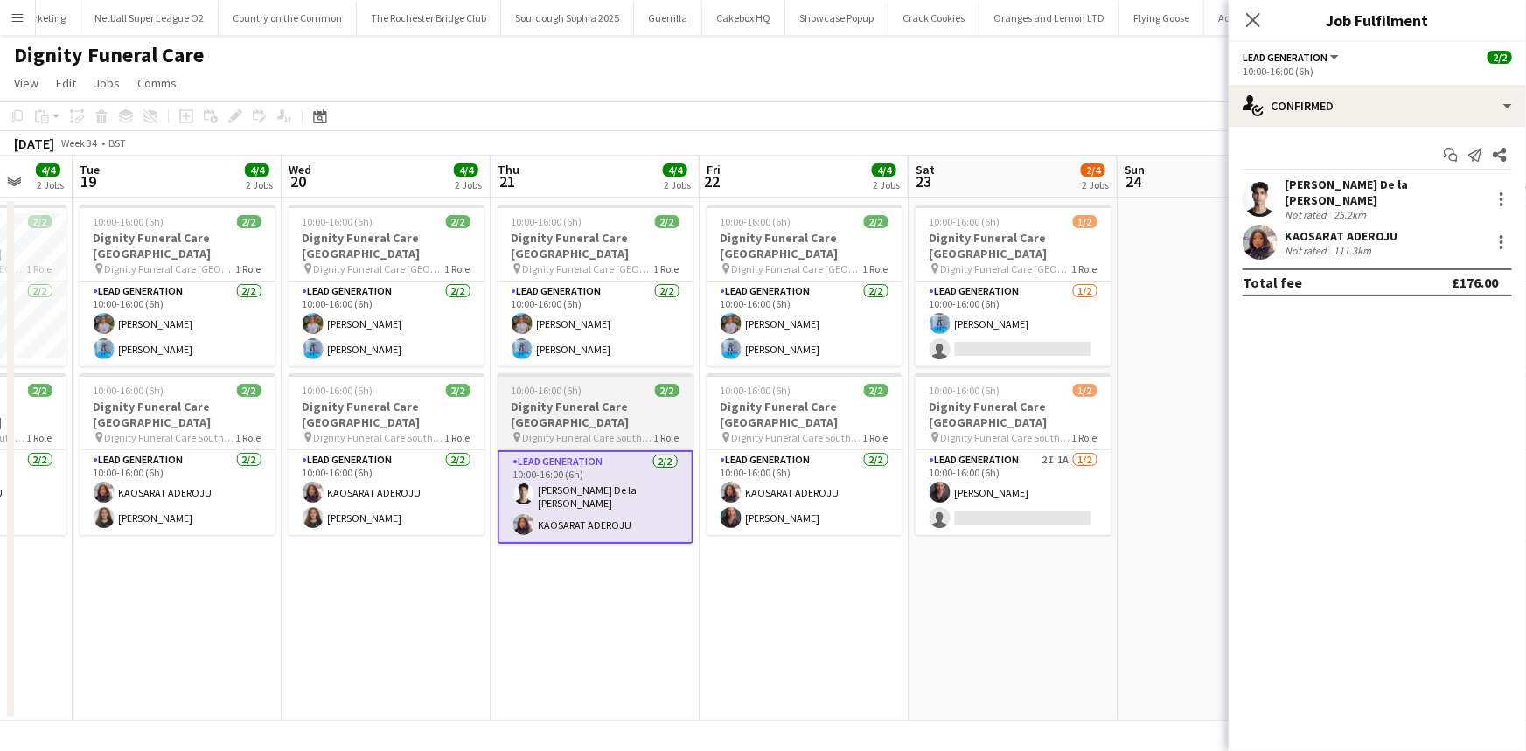
scroll to position [0, 554]
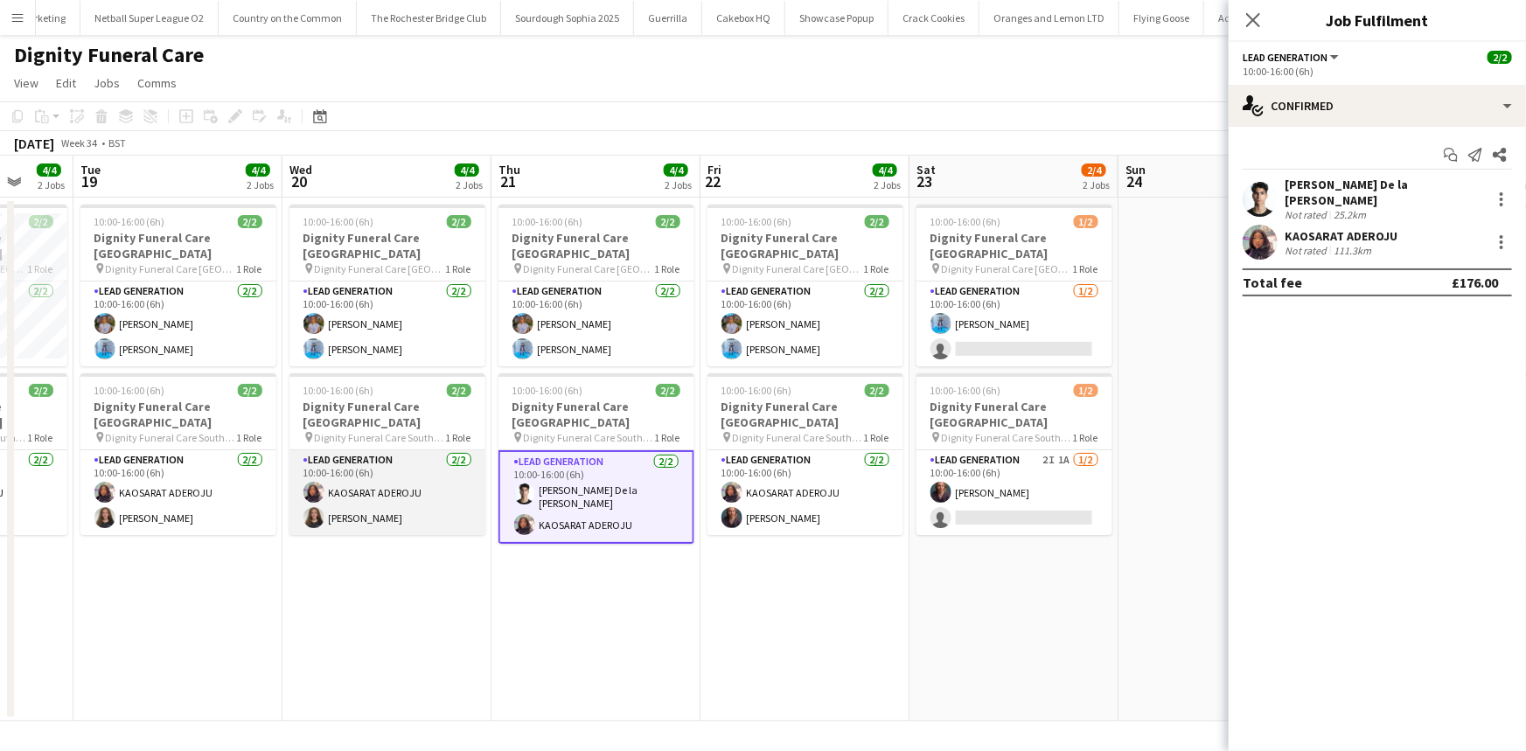
click at [360, 476] on app-card-role "Lead Generation 2/2 10:00-16:00 (6h) KAOSARAT ADEROJU Katie Mills" at bounding box center [388, 492] width 196 height 85
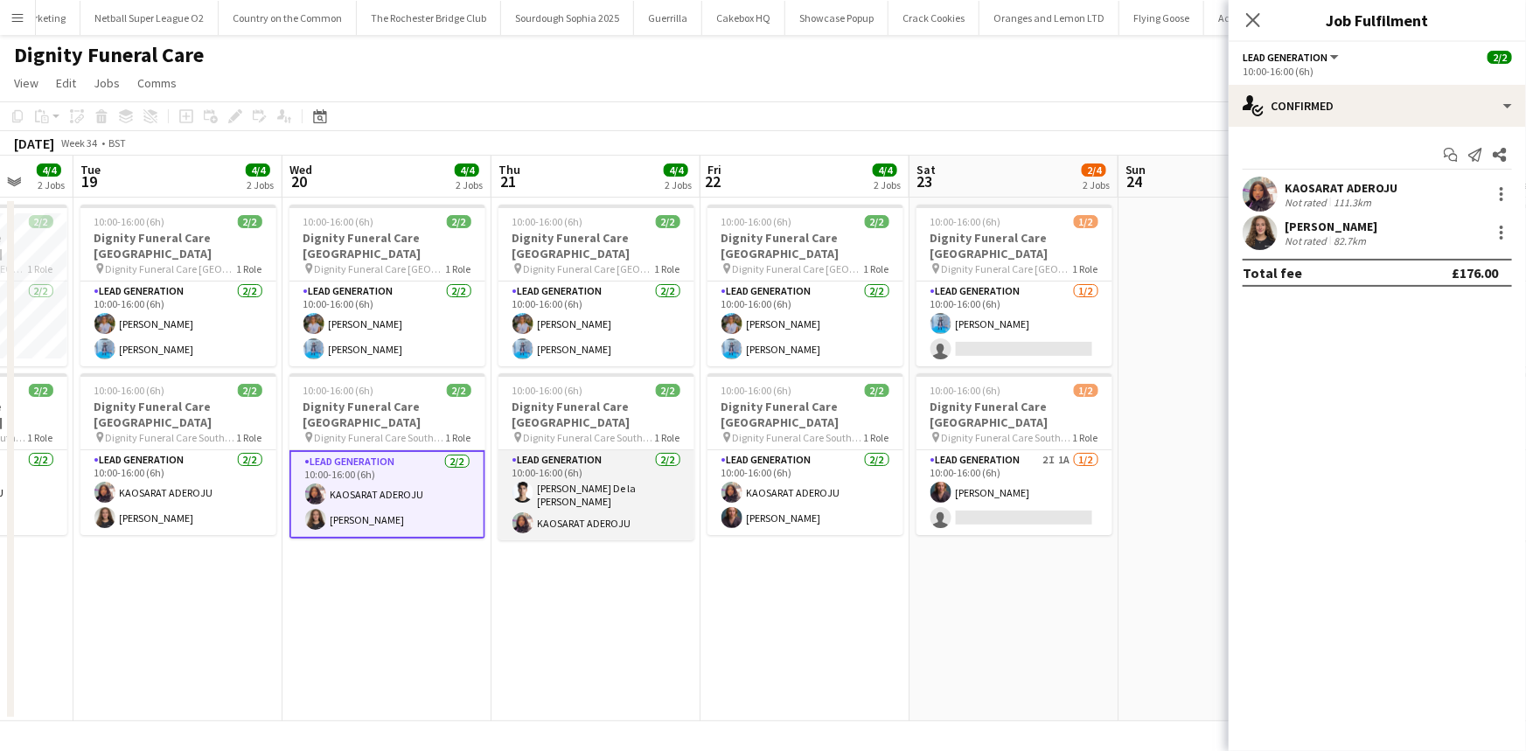
click at [596, 467] on app-card-role "Lead Generation 2/2 10:00-16:00 (6h) Adrian De la Rosa Sanchez KAOSARAT ADEROJU" at bounding box center [597, 495] width 196 height 90
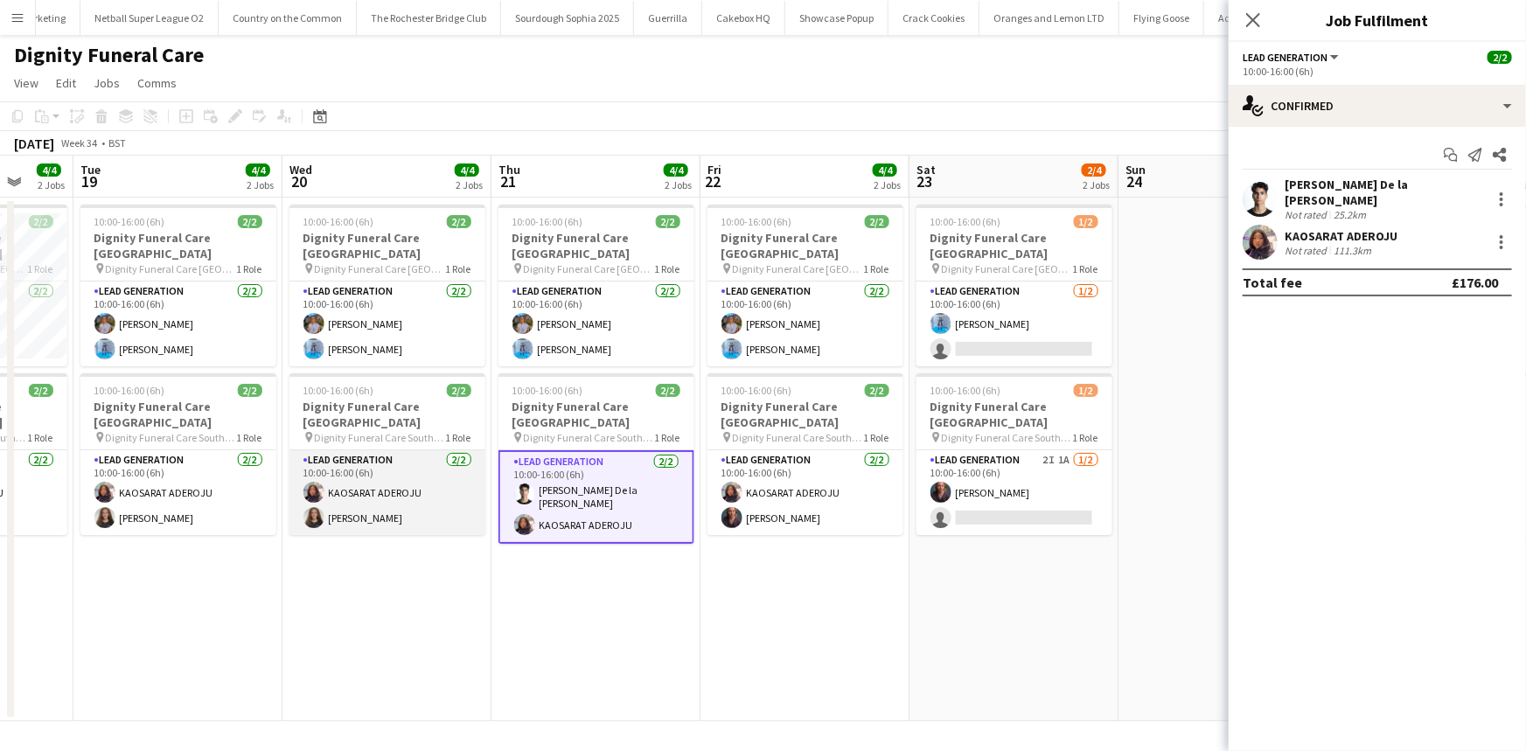
click at [419, 508] on app-card-role "Lead Generation 2/2 10:00-16:00 (6h) KAOSARAT ADEROJU Katie Mills" at bounding box center [388, 492] width 196 height 85
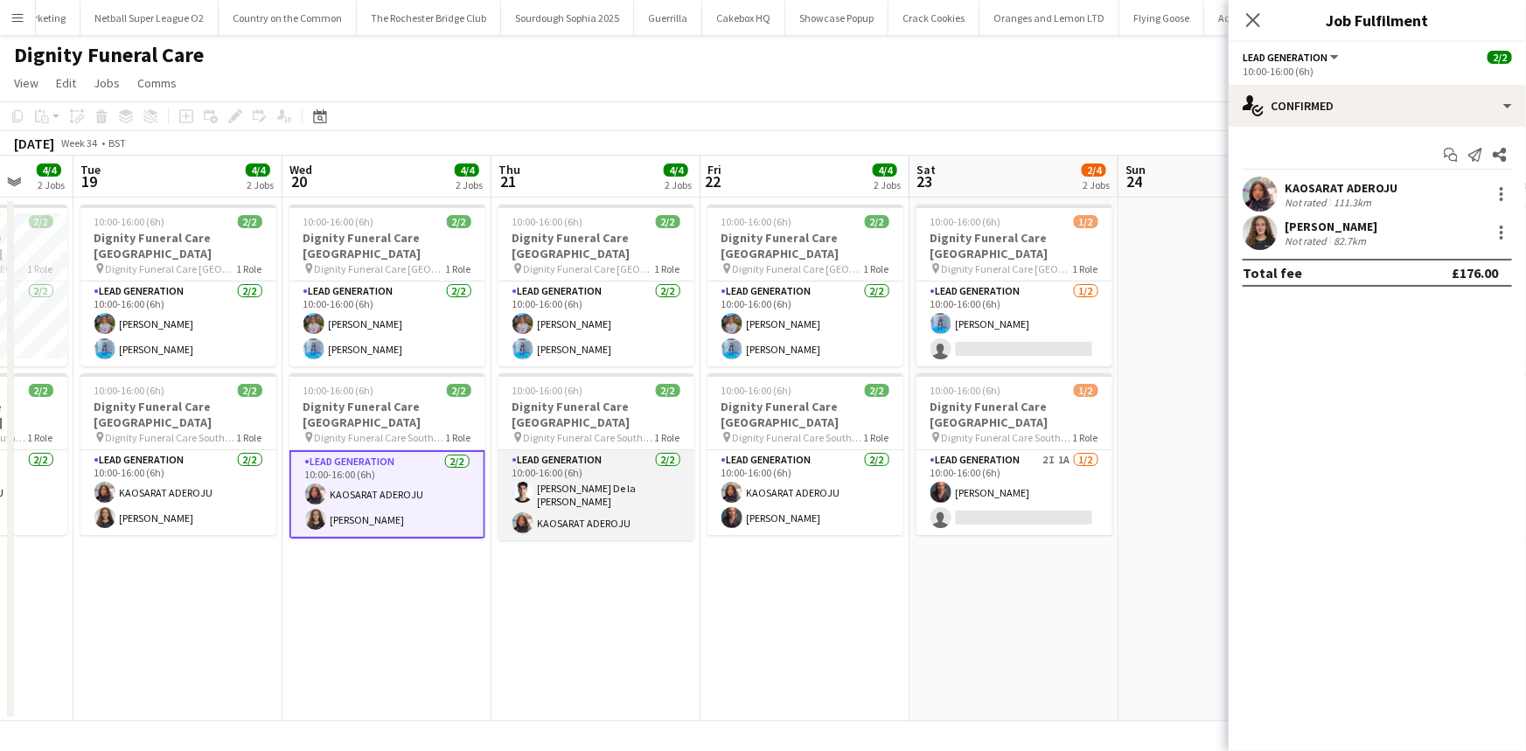
click at [595, 471] on app-card-role "Lead Generation 2/2 10:00-16:00 (6h) Adrian De la Rosa Sanchez KAOSARAT ADEROJU" at bounding box center [597, 495] width 196 height 90
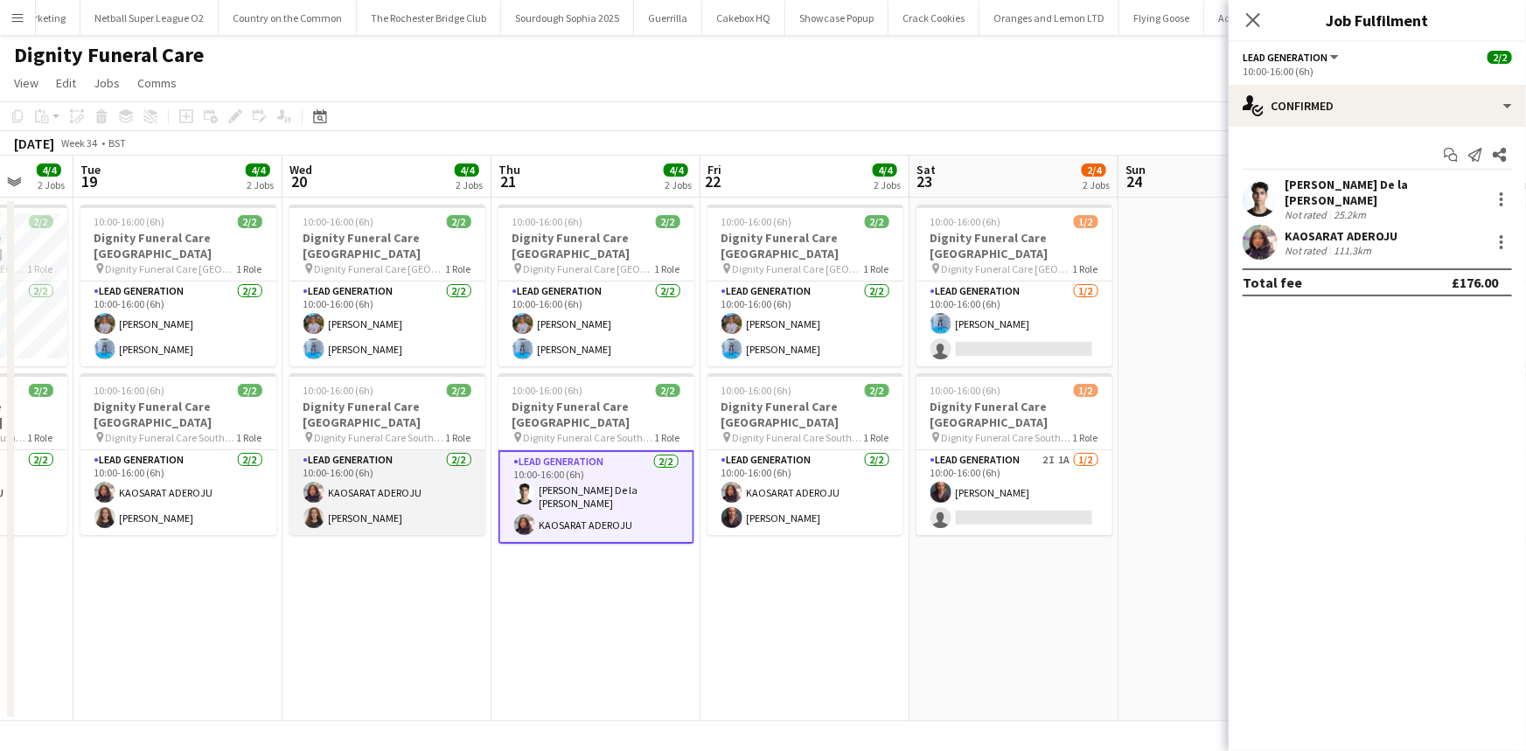
click at [448, 495] on app-card-role "Lead Generation 2/2 10:00-16:00 (6h) KAOSARAT ADEROJU Katie Mills" at bounding box center [388, 492] width 196 height 85
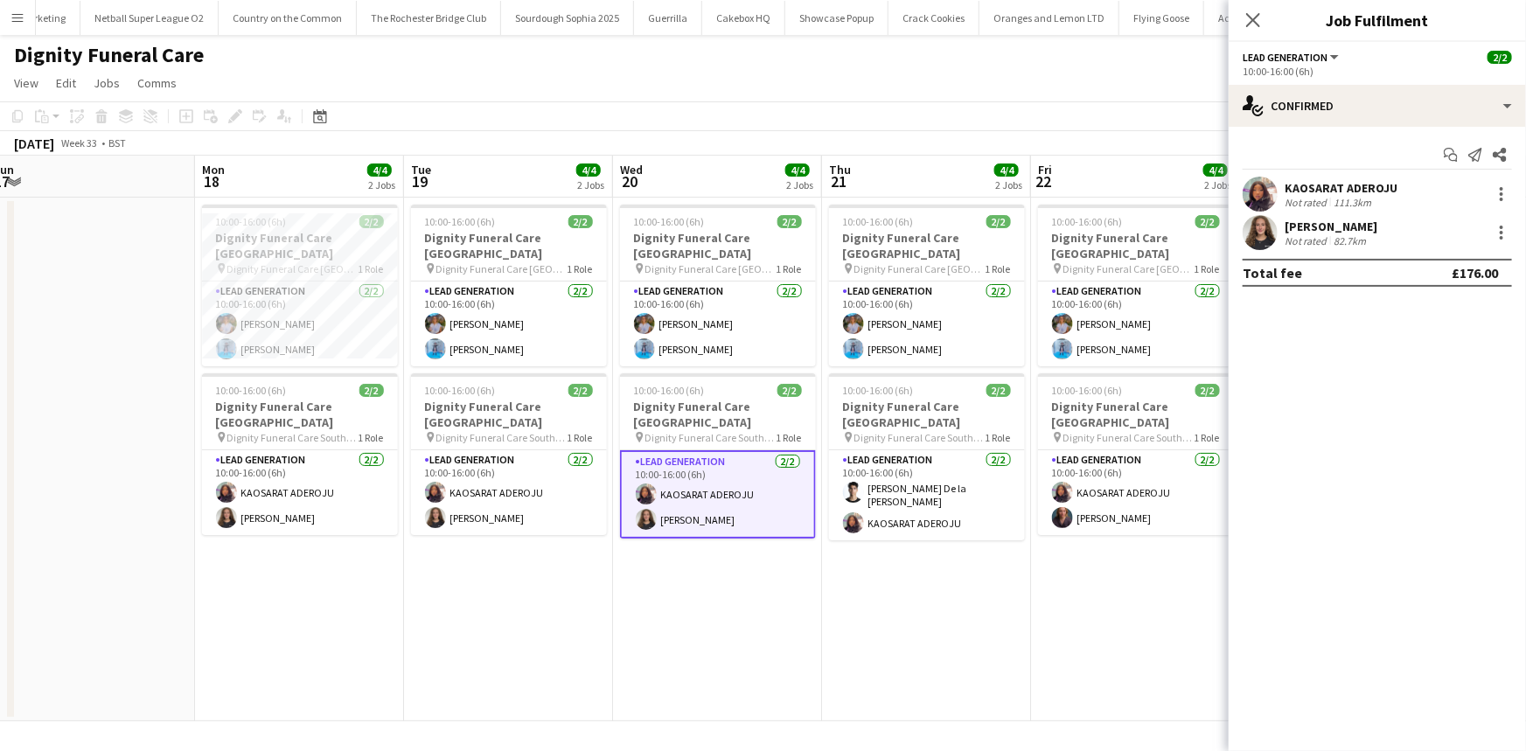
scroll to position [0, 432]
click at [560, 519] on app-card-role "Lead Generation 2/2 10:00-16:00 (6h) KAOSARAT ADEROJU Katie Mills" at bounding box center [509, 492] width 196 height 85
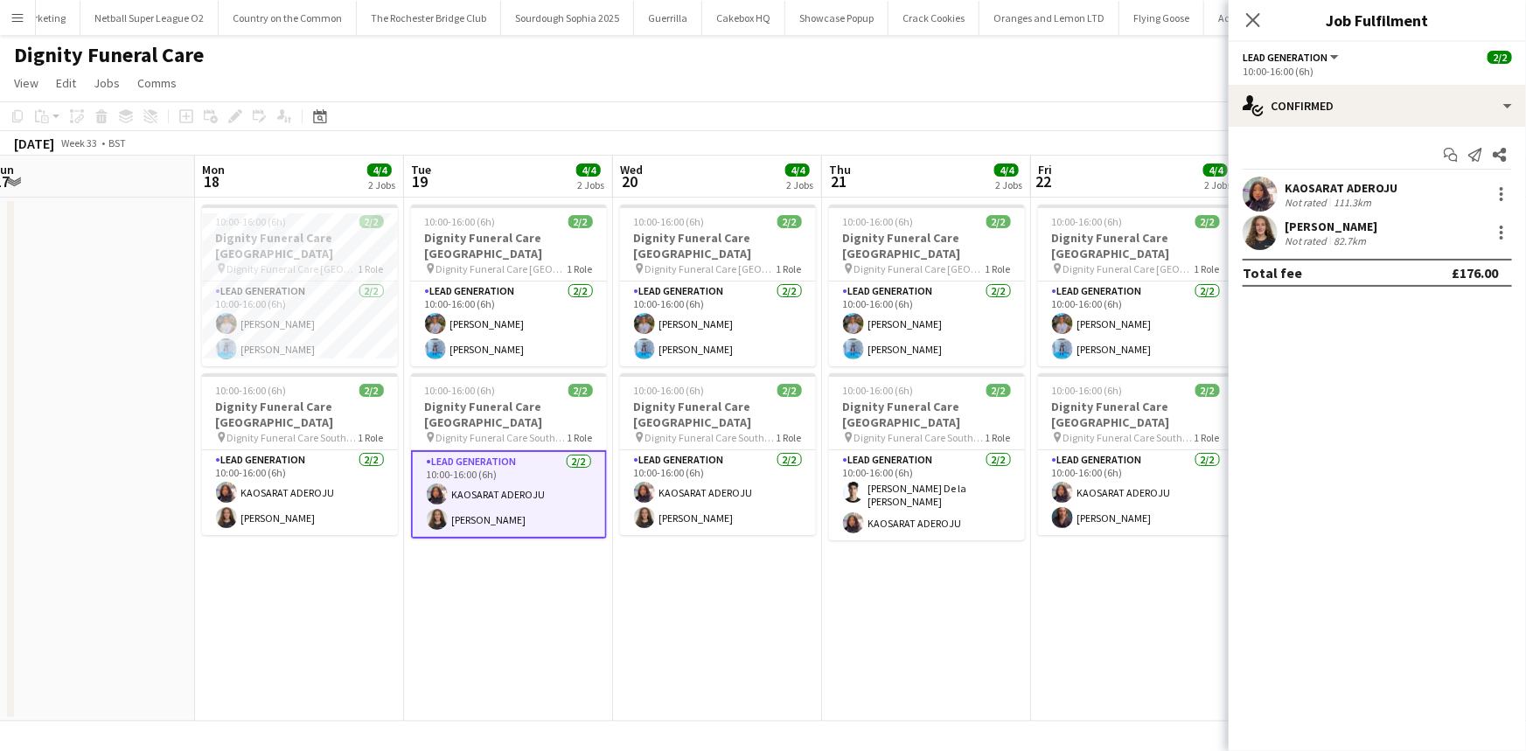
click at [397, 515] on app-date-cell "10:00-16:00 (6h) 2/2 Dignity Funeral Care Aberdeen pin Dignity Funeral Care Abe…" at bounding box center [299, 460] width 209 height 524
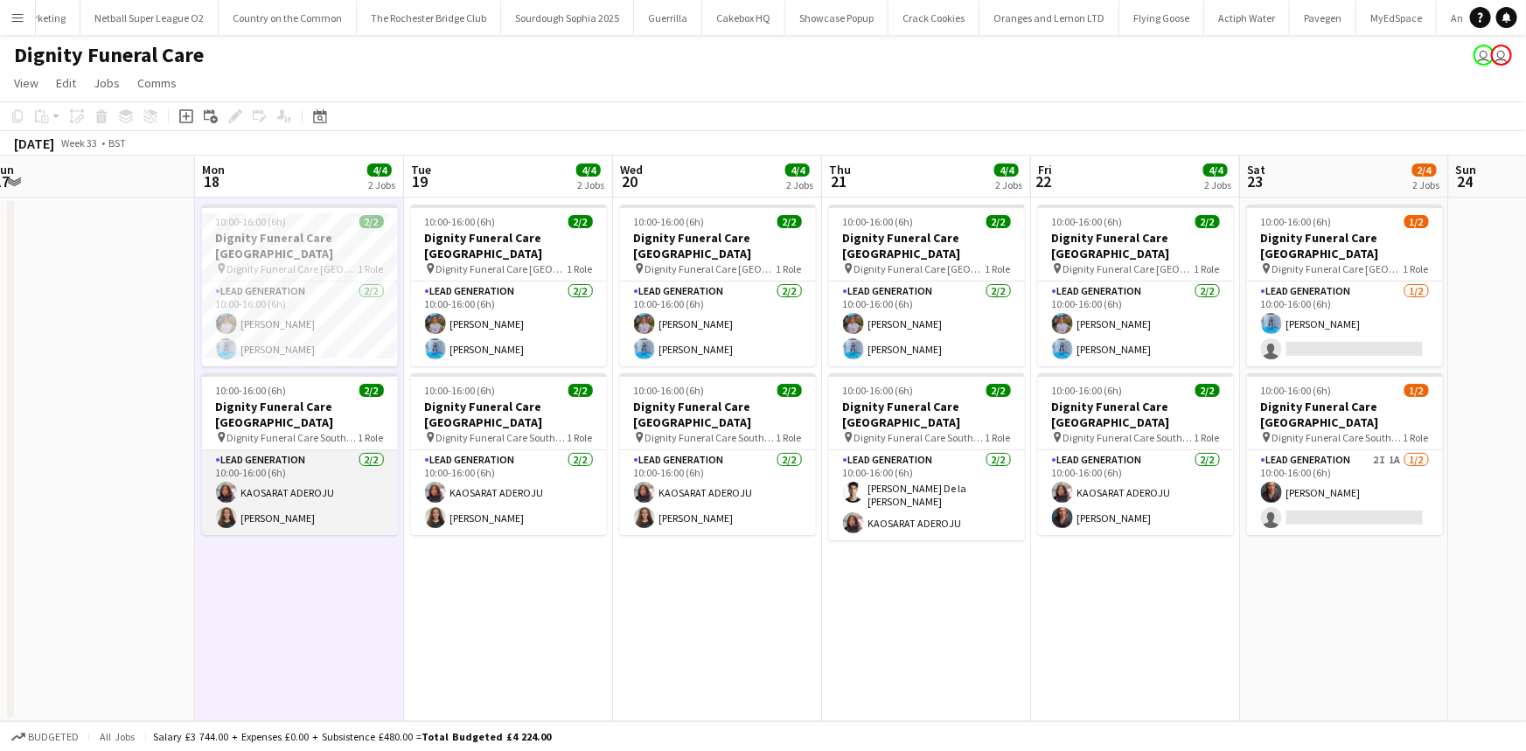
click at [379, 513] on app-card-role "Lead Generation 2/2 10:00-16:00 (6h) KAOSARAT ADEROJU Katie Mills" at bounding box center [300, 492] width 196 height 85
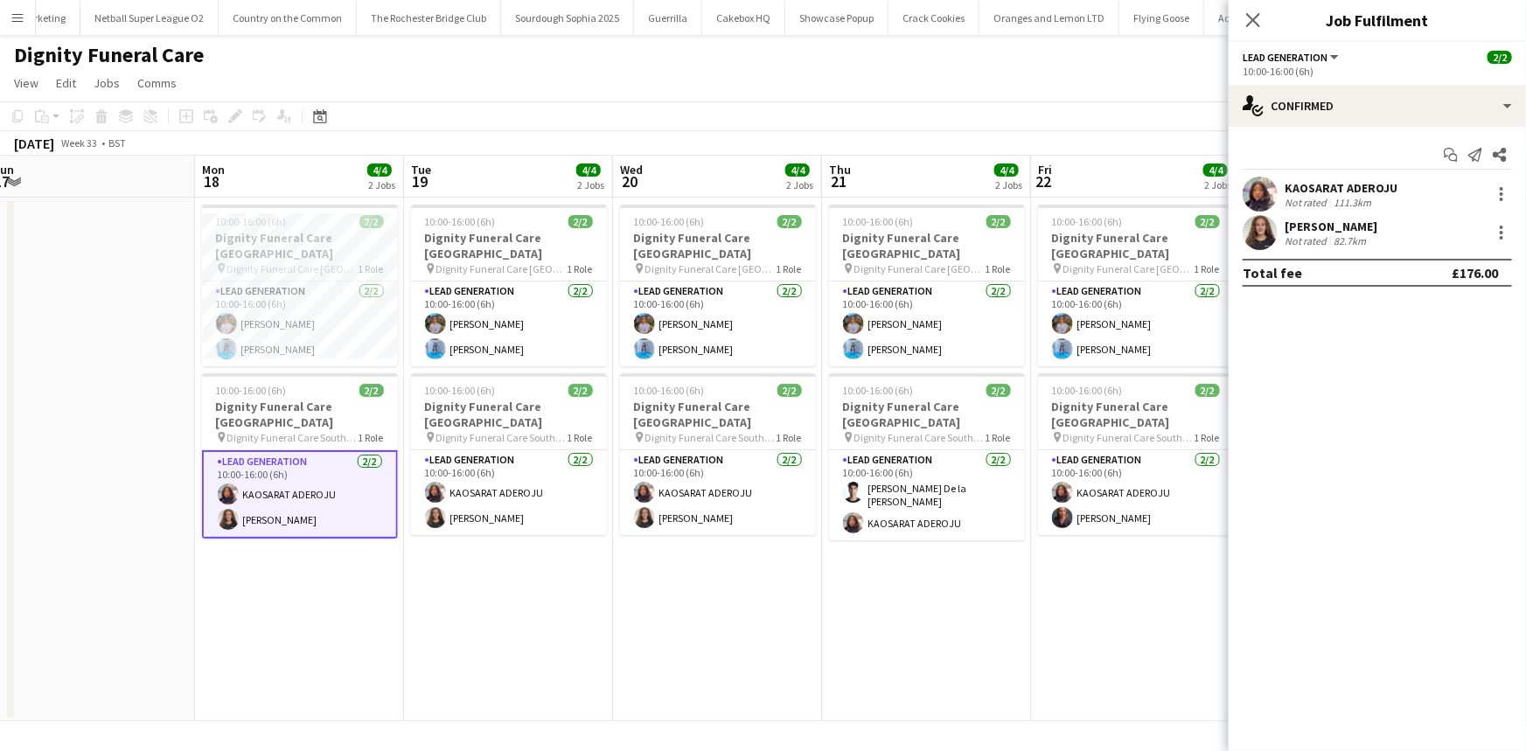
click at [885, 125] on app-toolbar "Copy Paste Paste Ctrl+V Paste with crew Ctrl+Shift+V Paste linked Job Delete Gr…" at bounding box center [763, 116] width 1526 height 30
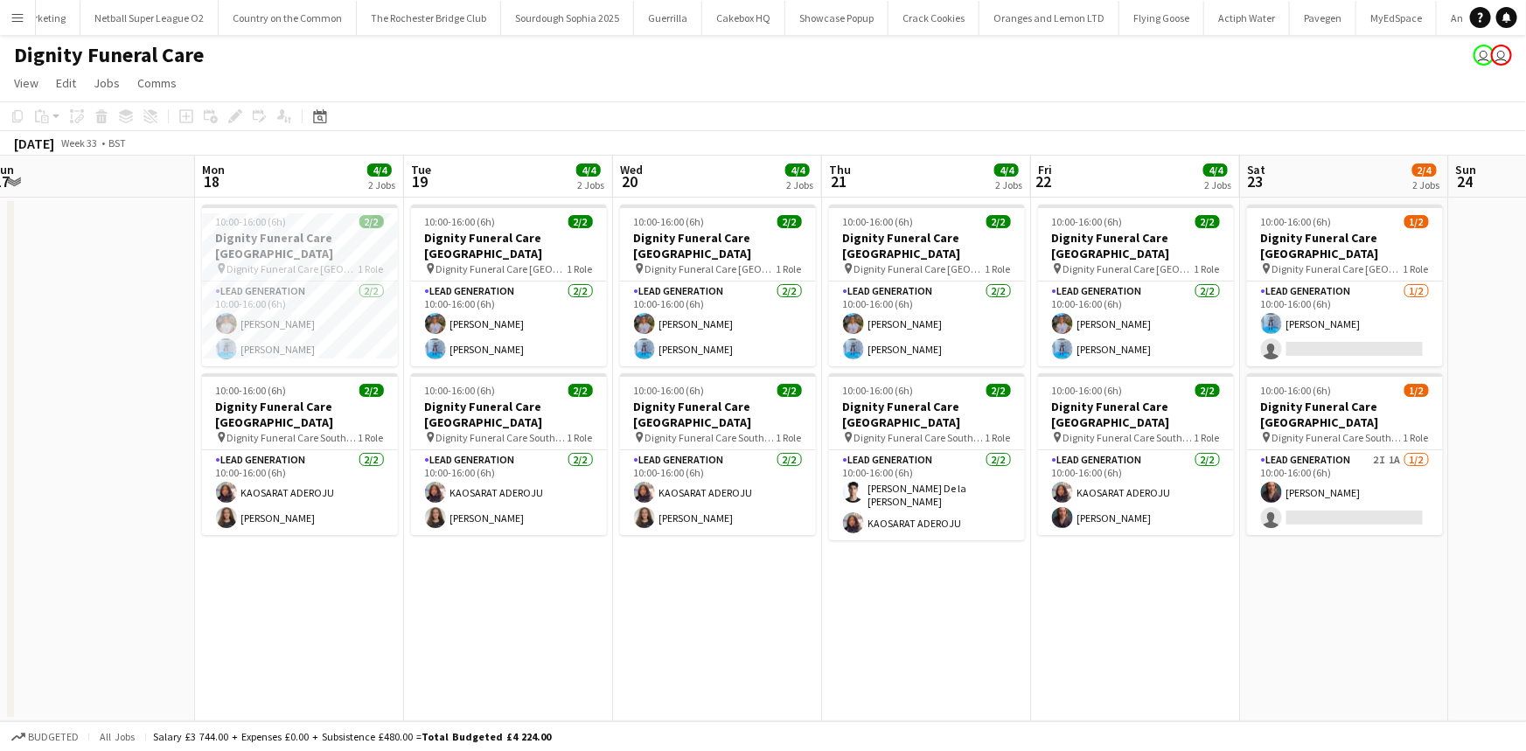
click at [338, 354] on app-date-cell "10:00-16:00 (6h) 2/2 Dignity Funeral Care Aberdeen pin Dignity Funeral Care Abe…" at bounding box center [299, 460] width 209 height 524
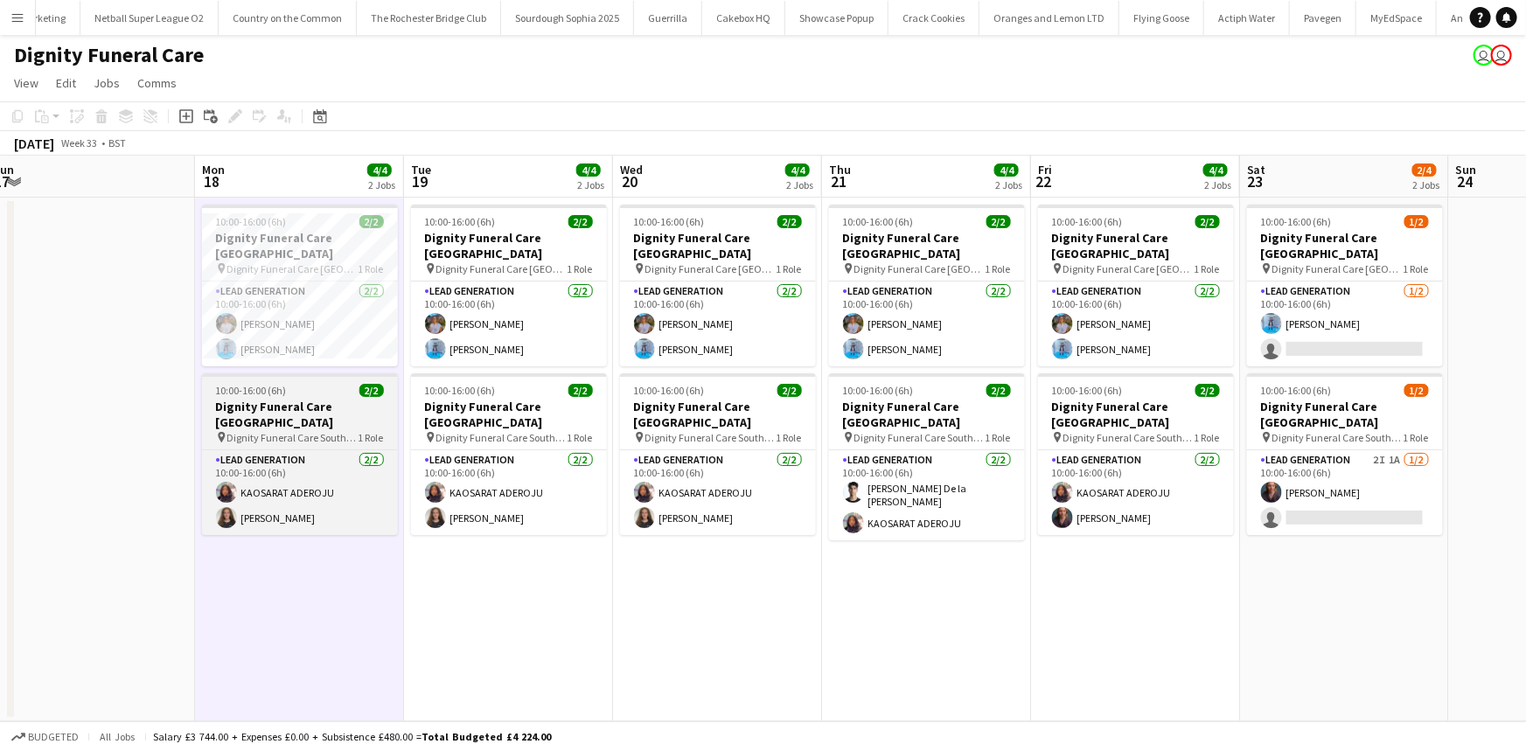
click at [318, 399] on h3 "Dignity Funeral Care [GEOGRAPHIC_DATA]" at bounding box center [300, 414] width 196 height 31
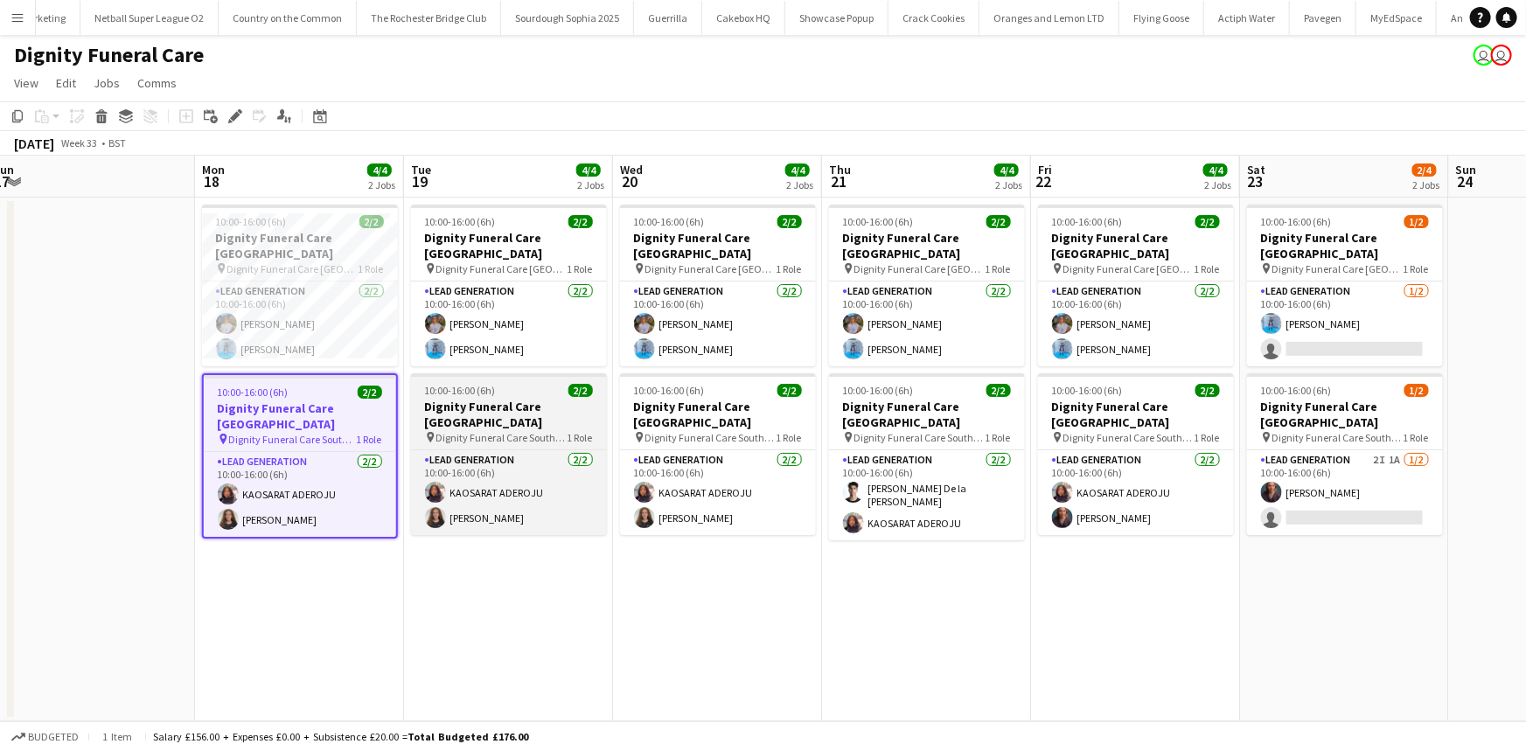
scroll to position [0, 431]
click at [515, 399] on h3 "Dignity Funeral Care [GEOGRAPHIC_DATA]" at bounding box center [510, 414] width 196 height 31
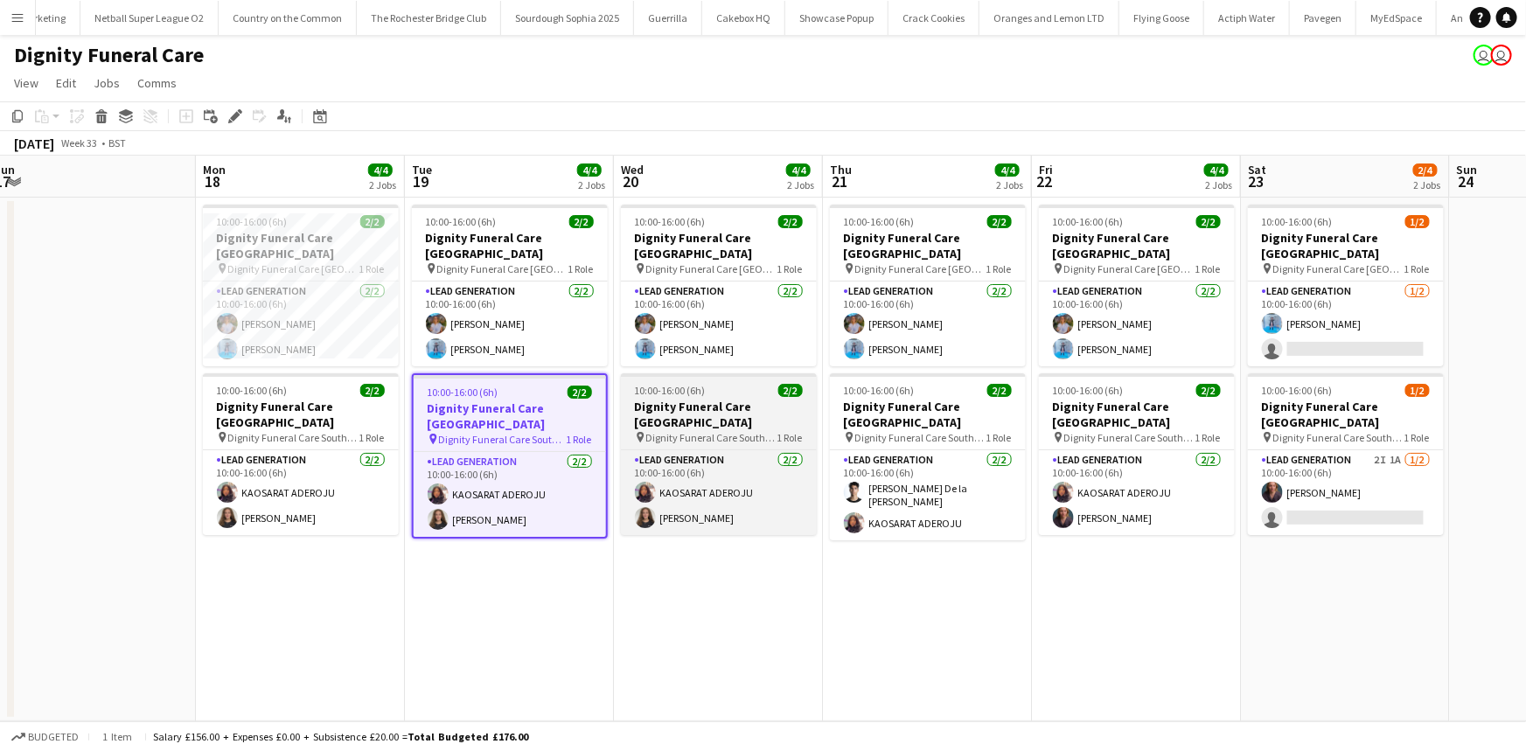
click at [726, 399] on h3 "Dignity Funeral Care [GEOGRAPHIC_DATA]" at bounding box center [719, 414] width 196 height 31
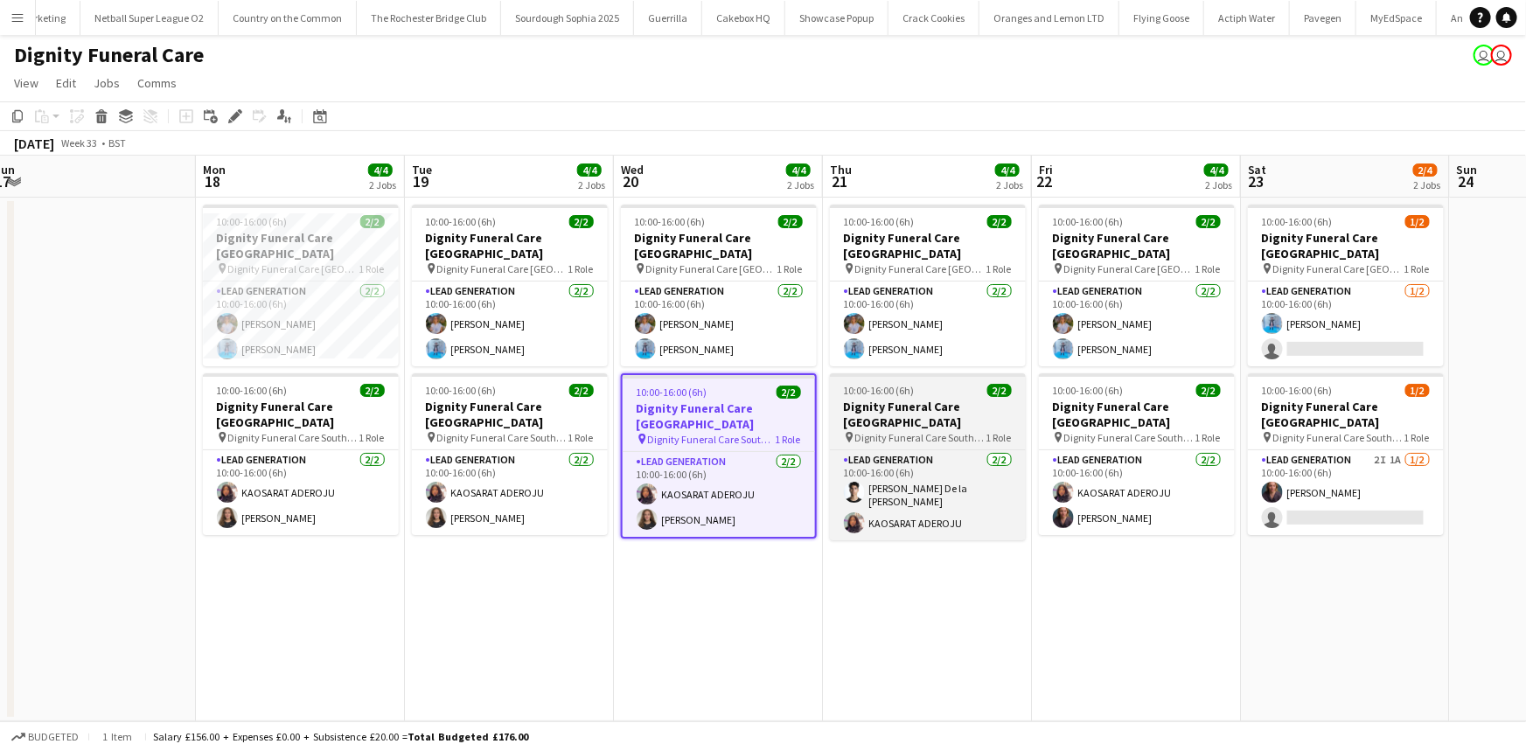
click at [885, 399] on h3 "Dignity Funeral Care [GEOGRAPHIC_DATA]" at bounding box center [928, 414] width 196 height 31
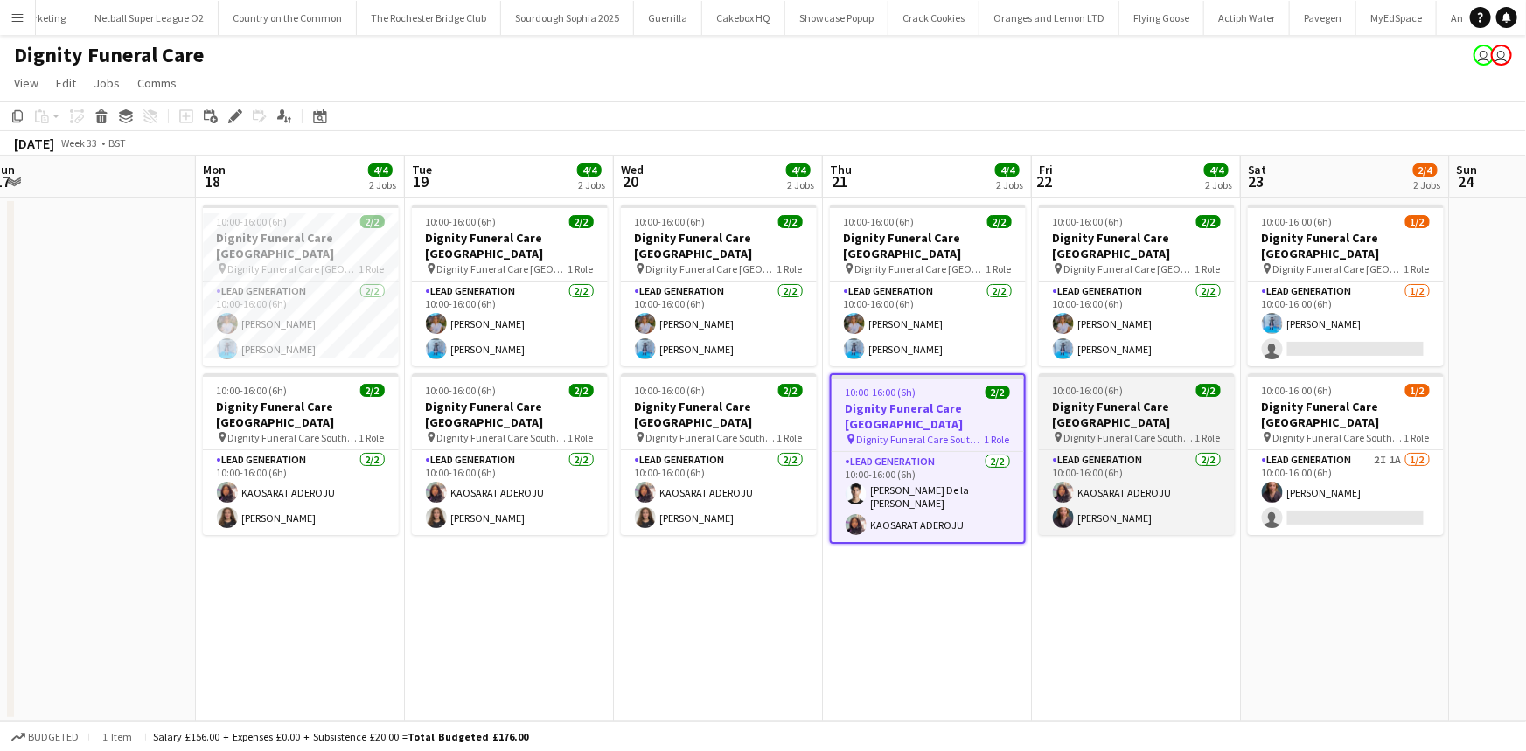
click at [1149, 413] on h3 "Dignity Funeral Care [GEOGRAPHIC_DATA]" at bounding box center [1137, 414] width 196 height 31
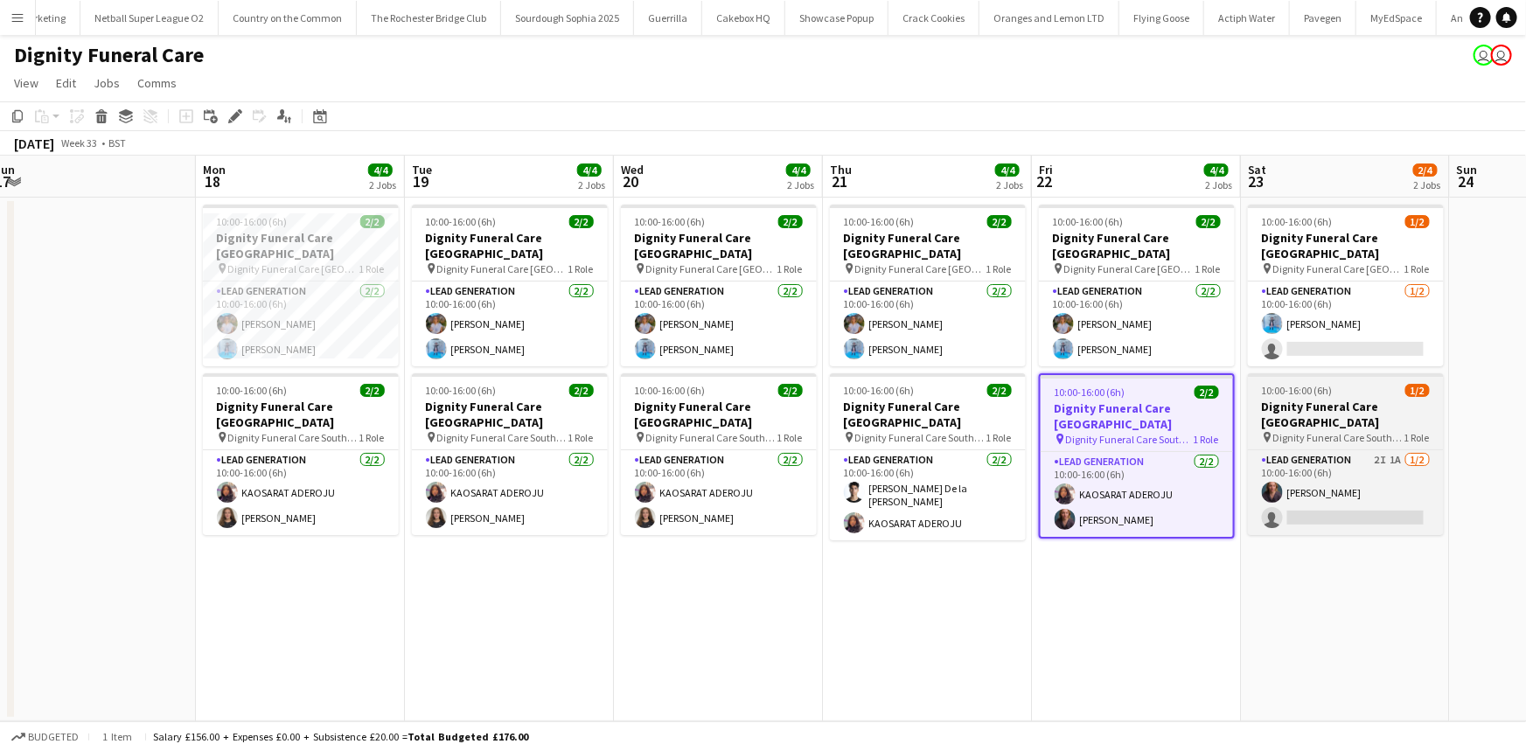
click at [1333, 399] on h3 "Dignity Funeral Care [GEOGRAPHIC_DATA]" at bounding box center [1346, 414] width 196 height 31
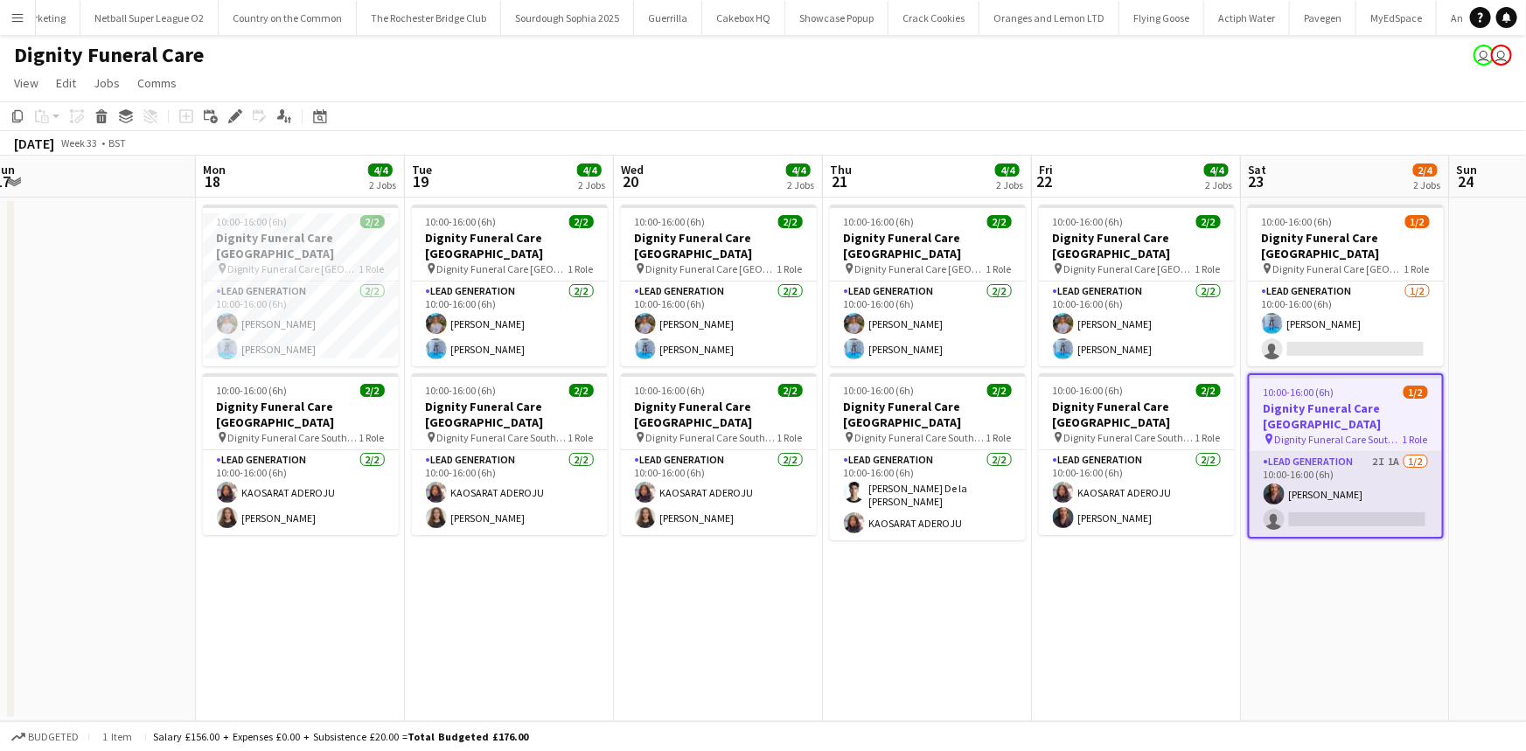
click at [1344, 465] on app-card-role "Lead Generation 2I 1A 1/2 10:00-16:00 (6h) Nicole Cuthbert single-neutral-actio…" at bounding box center [1346, 494] width 192 height 85
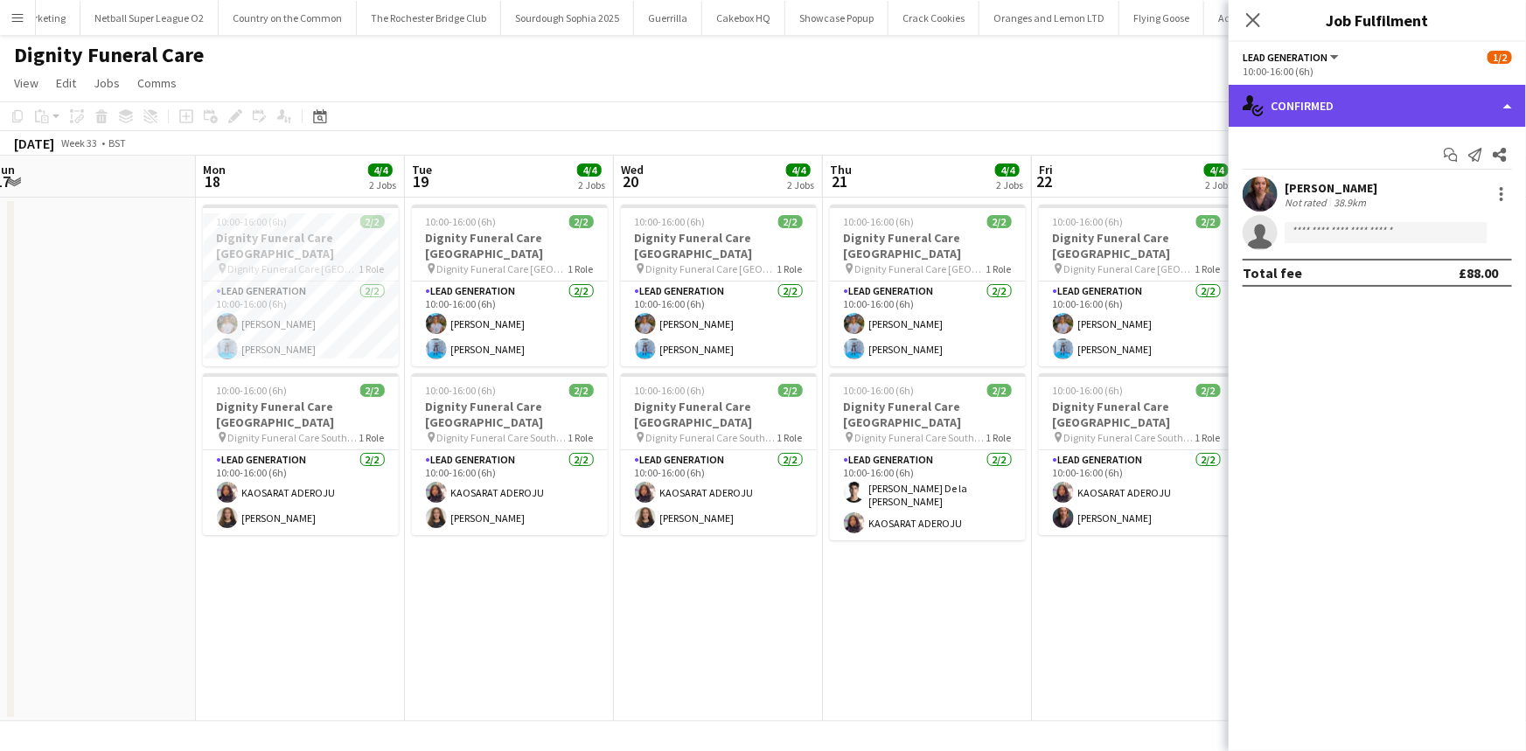
click at [1344, 104] on div "single-neutral-actions-check-2 Confirmed" at bounding box center [1377, 106] width 297 height 42
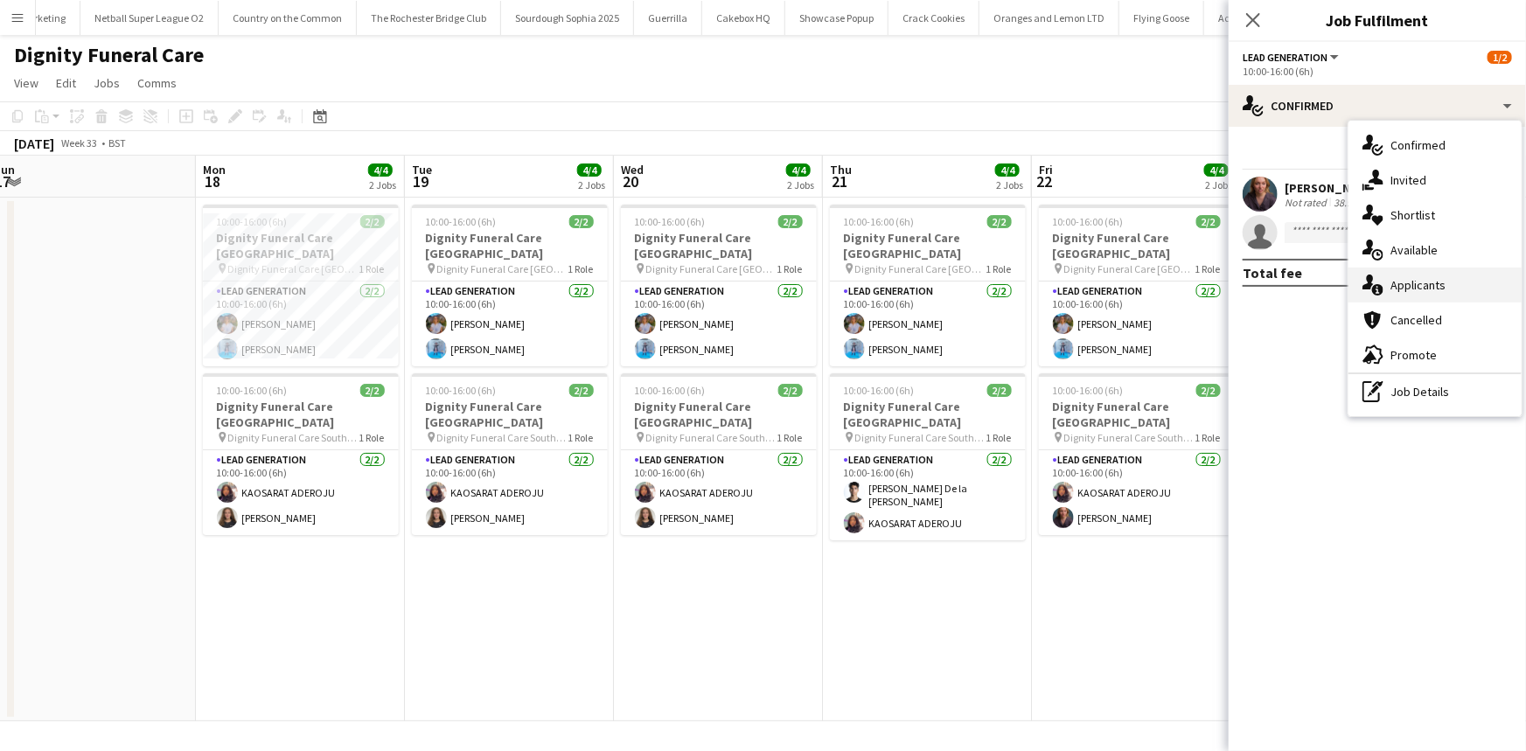
click at [1402, 291] on div "single-neutral-actions-information Applicants" at bounding box center [1435, 285] width 173 height 35
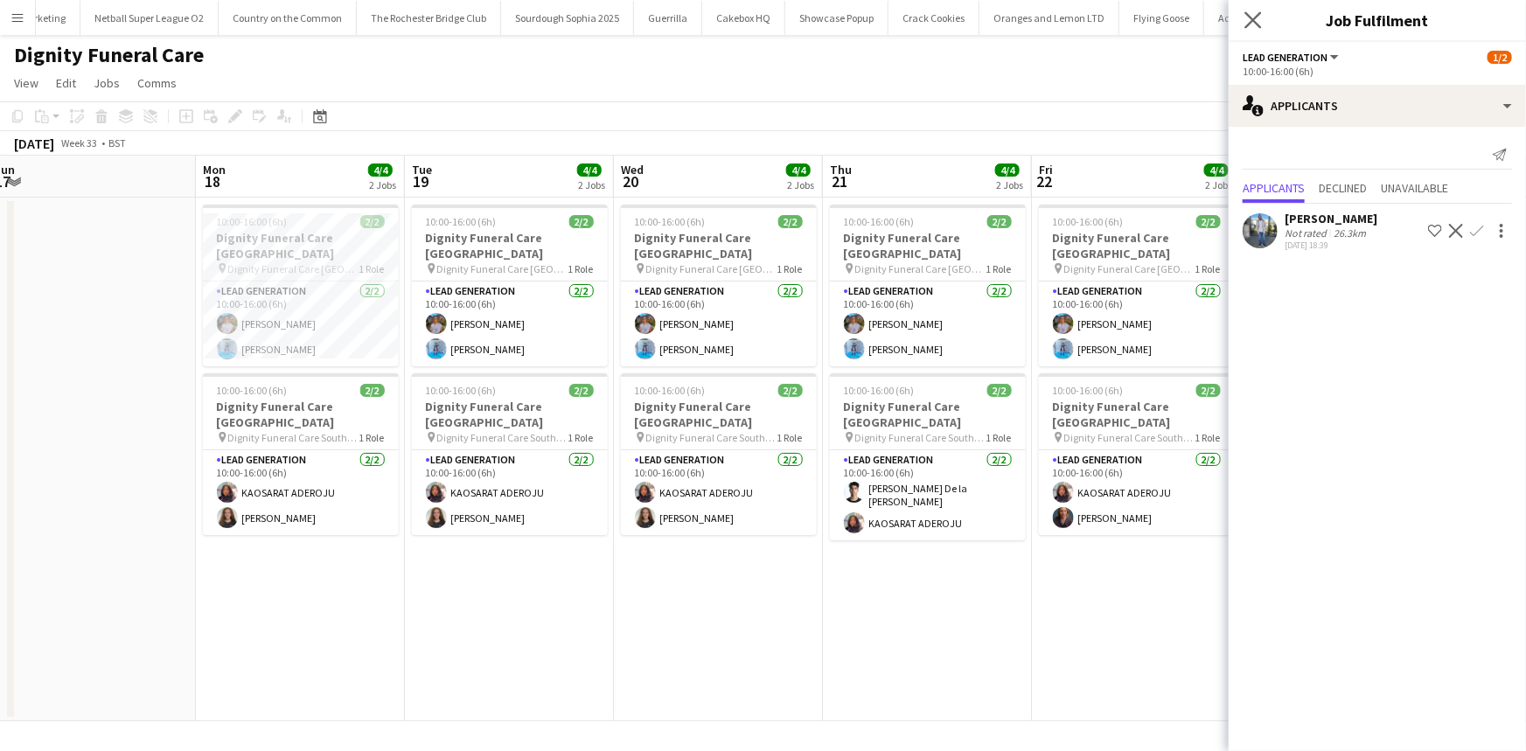
click at [1261, 10] on app-icon "Close pop-in" at bounding box center [1253, 20] width 25 height 25
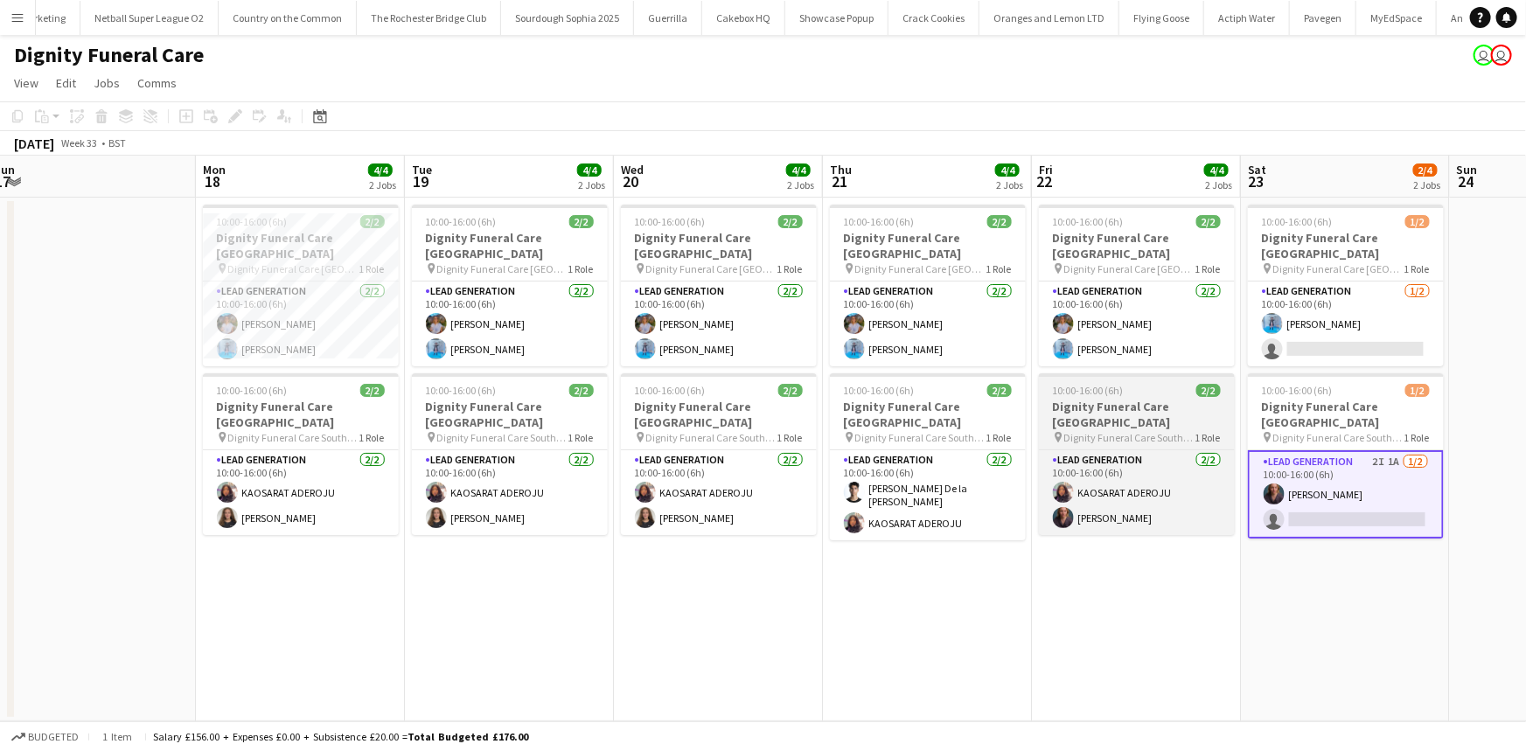
click at [1120, 406] on h3 "Dignity Funeral Care Southampton" at bounding box center [1137, 414] width 196 height 31
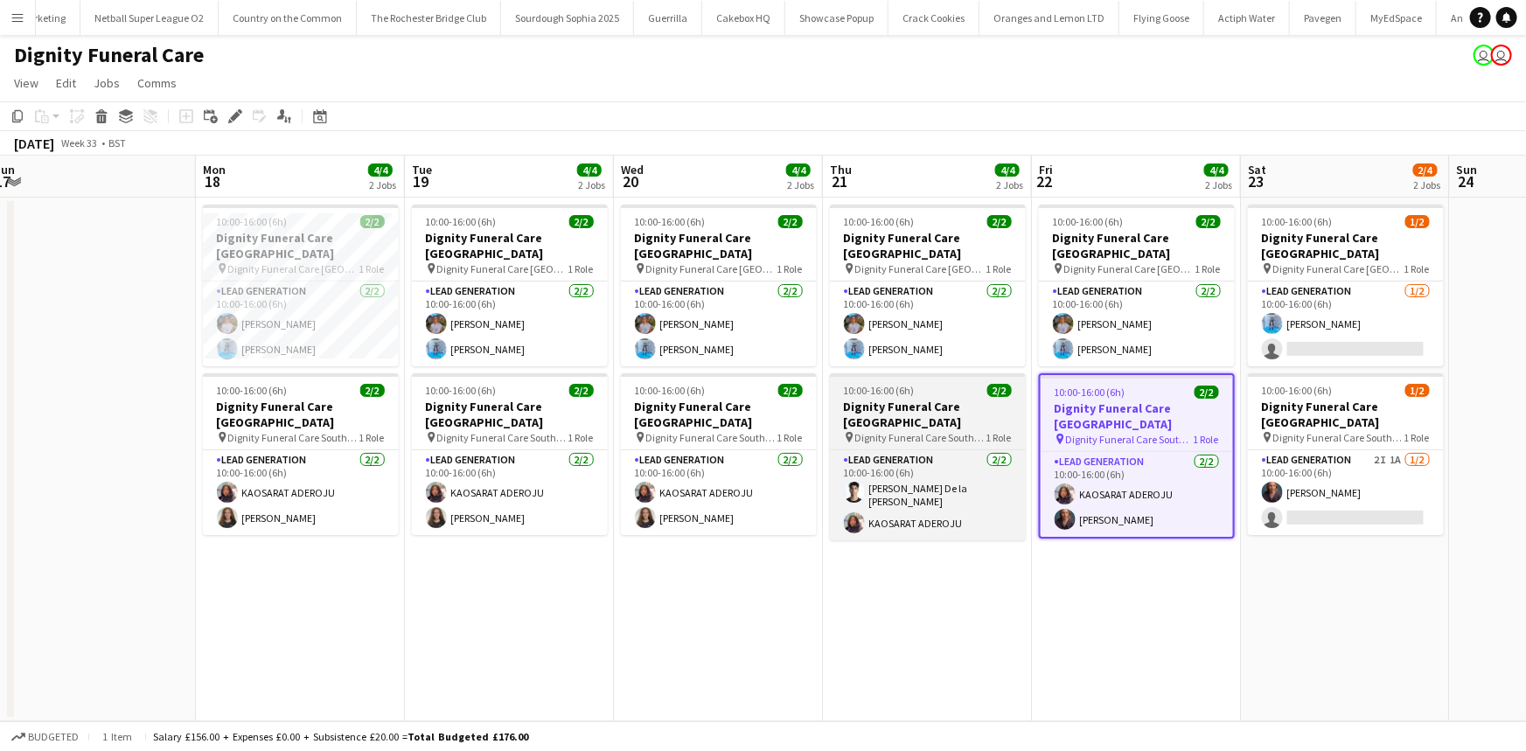
click at [972, 384] on div "10:00-16:00 (6h) 2/2" at bounding box center [928, 390] width 196 height 13
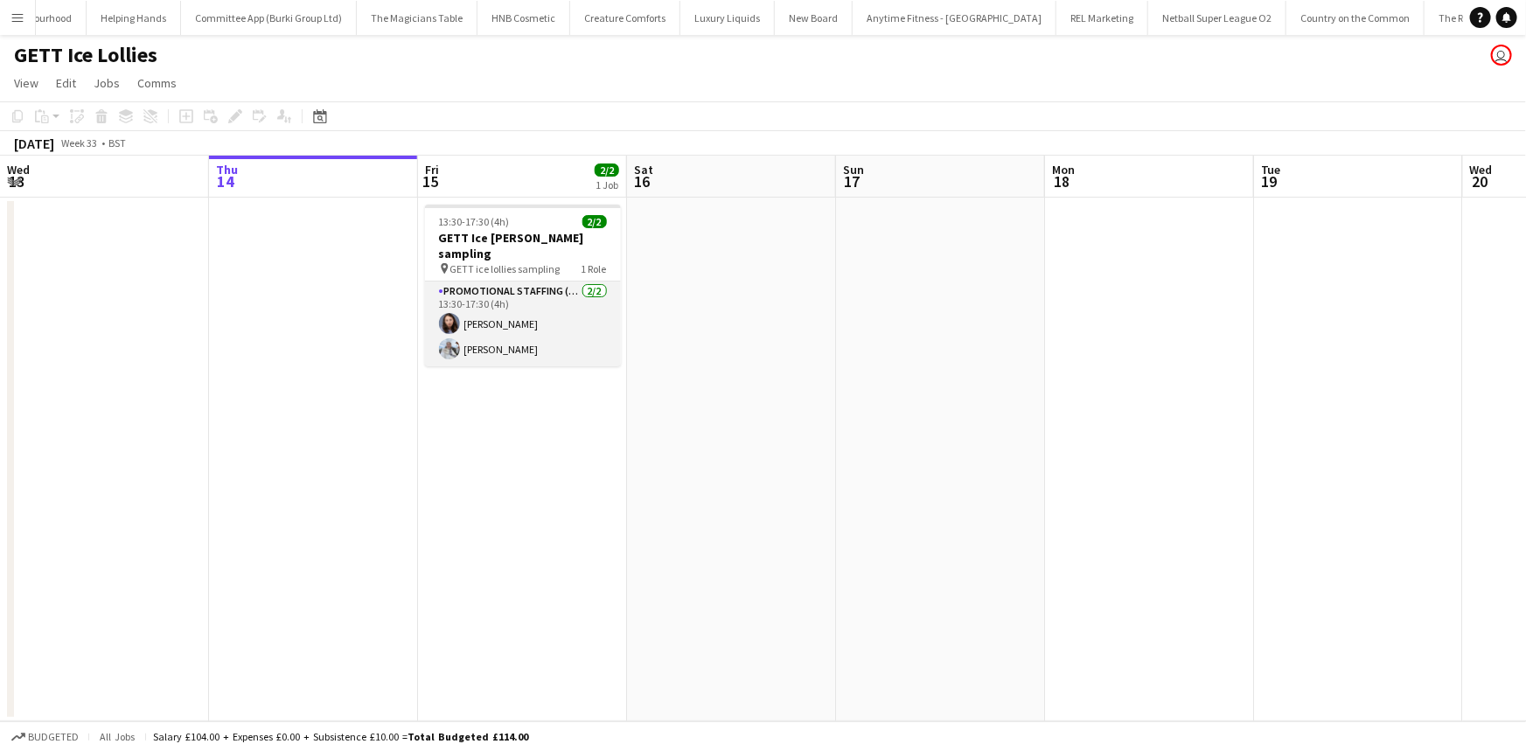
scroll to position [0, 5935]
click at [472, 296] on app-card-role "Promotional Staffing (Sampling Staff) [DATE] 13:30-17:30 (4h) [PERSON_NAME] [PE…" at bounding box center [523, 324] width 196 height 85
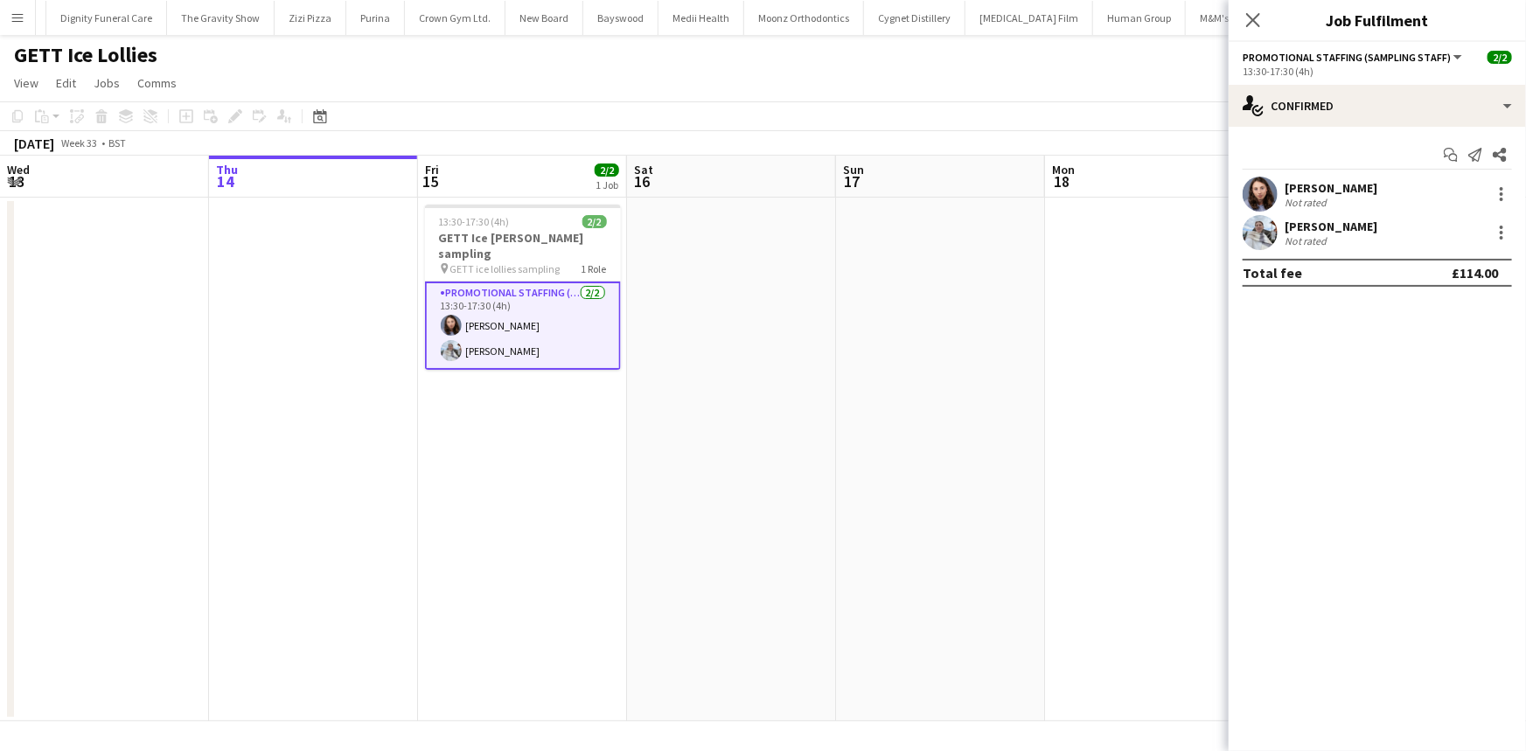
scroll to position [0, 8551]
click at [1334, 238] on div "Not rated" at bounding box center [1331, 240] width 93 height 13
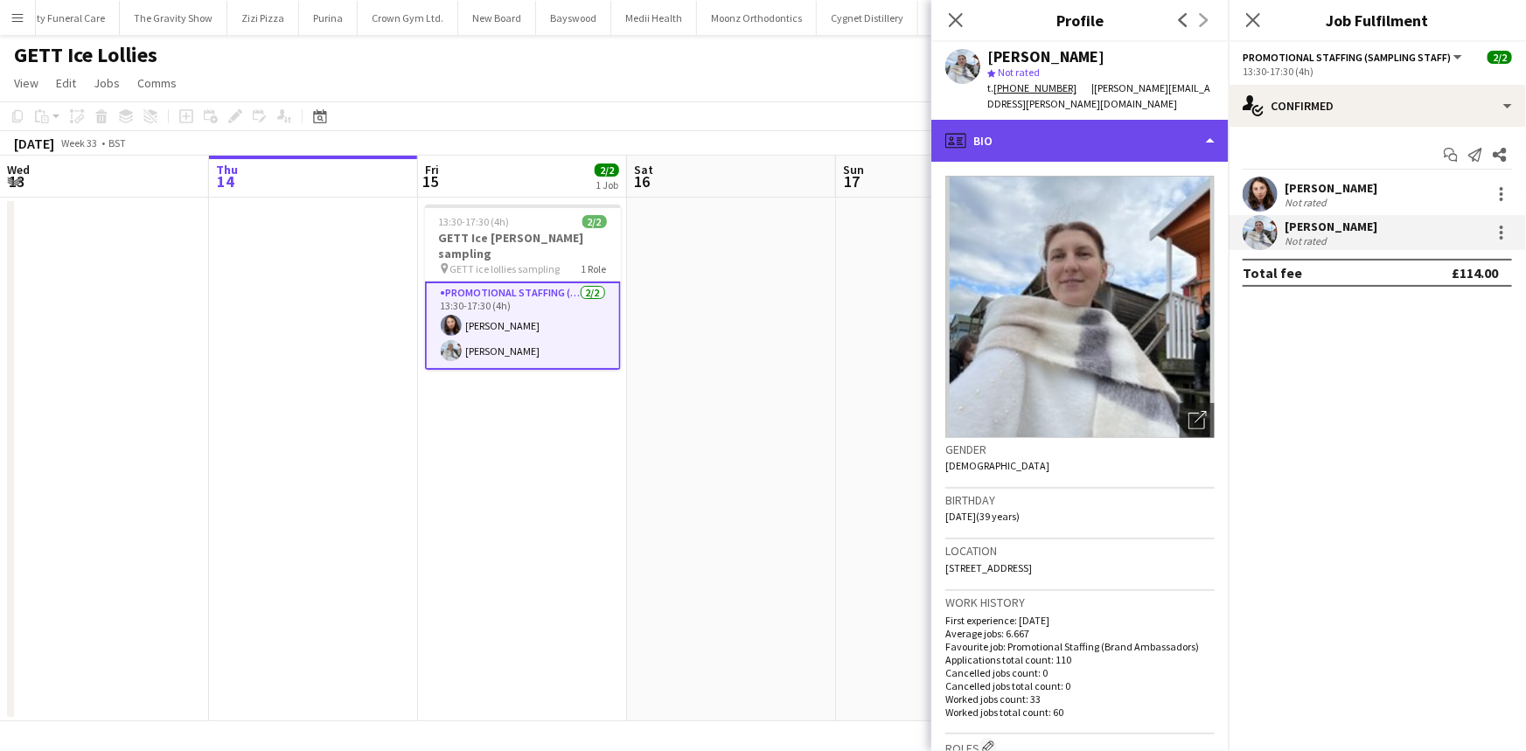
click at [1161, 140] on div "profile Bio" at bounding box center [1080, 141] width 297 height 42
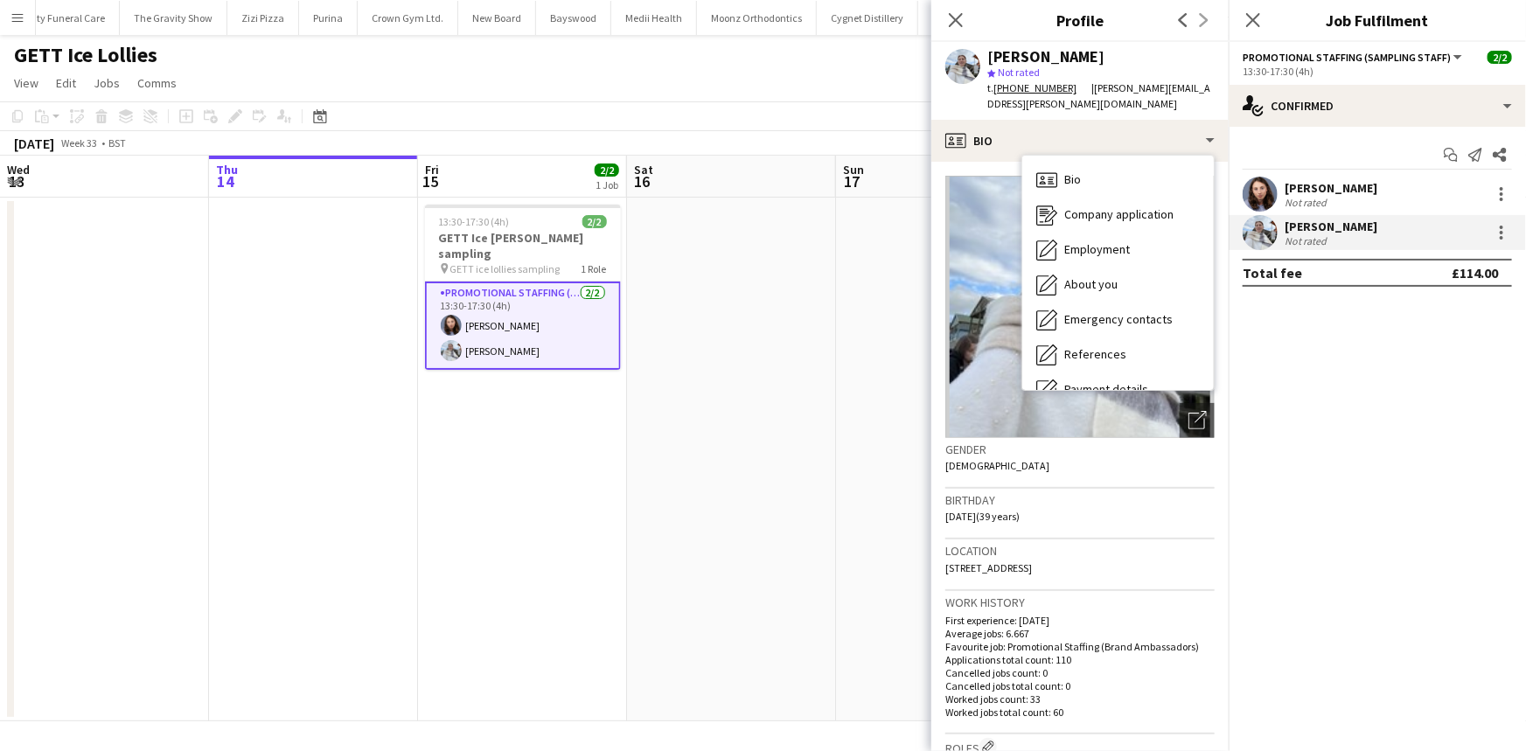
click at [1149, 489] on div "Birthday [DEMOGRAPHIC_DATA] (39 years)" at bounding box center [1080, 514] width 269 height 51
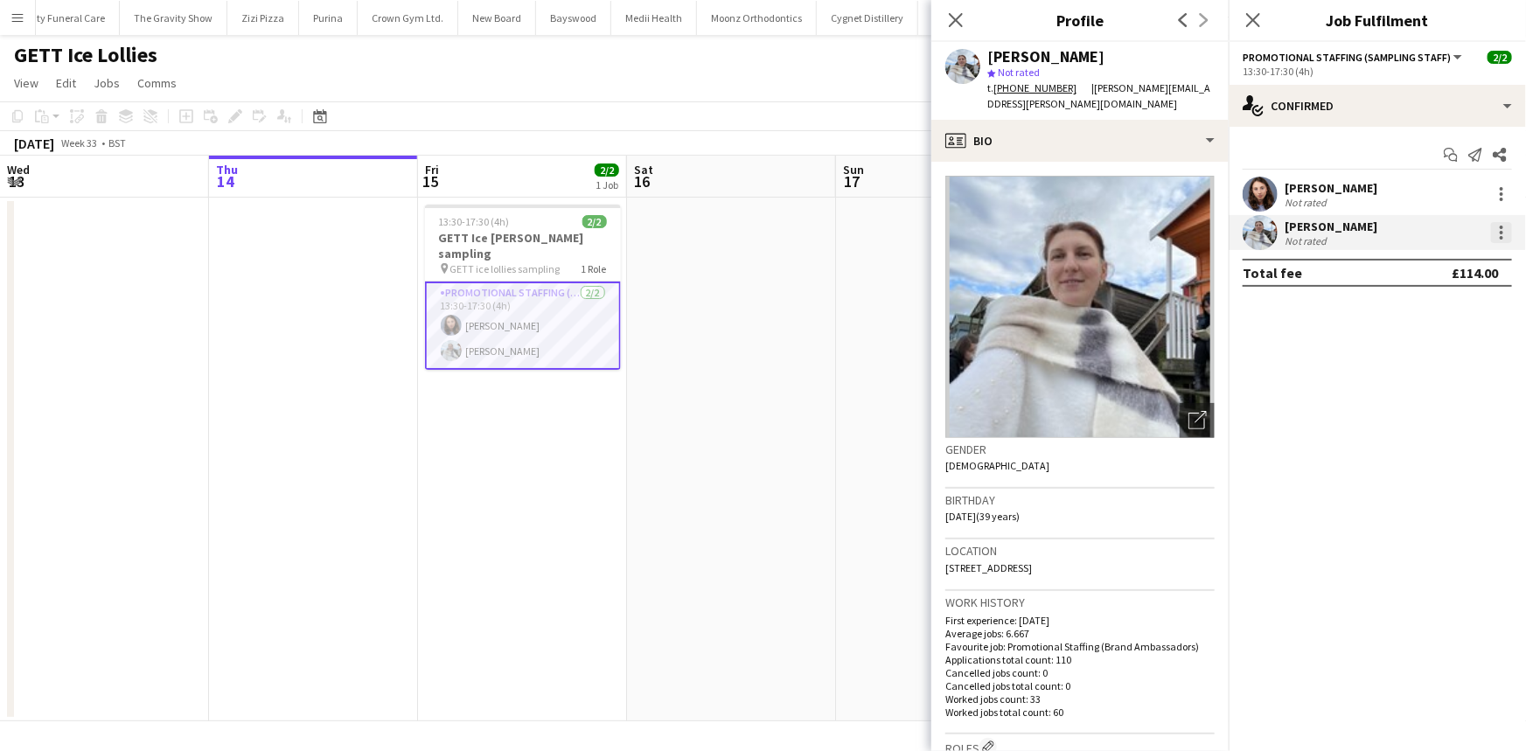
click at [1499, 228] on div at bounding box center [1501, 232] width 21 height 21
click at [1354, 101] on div at bounding box center [763, 375] width 1526 height 751
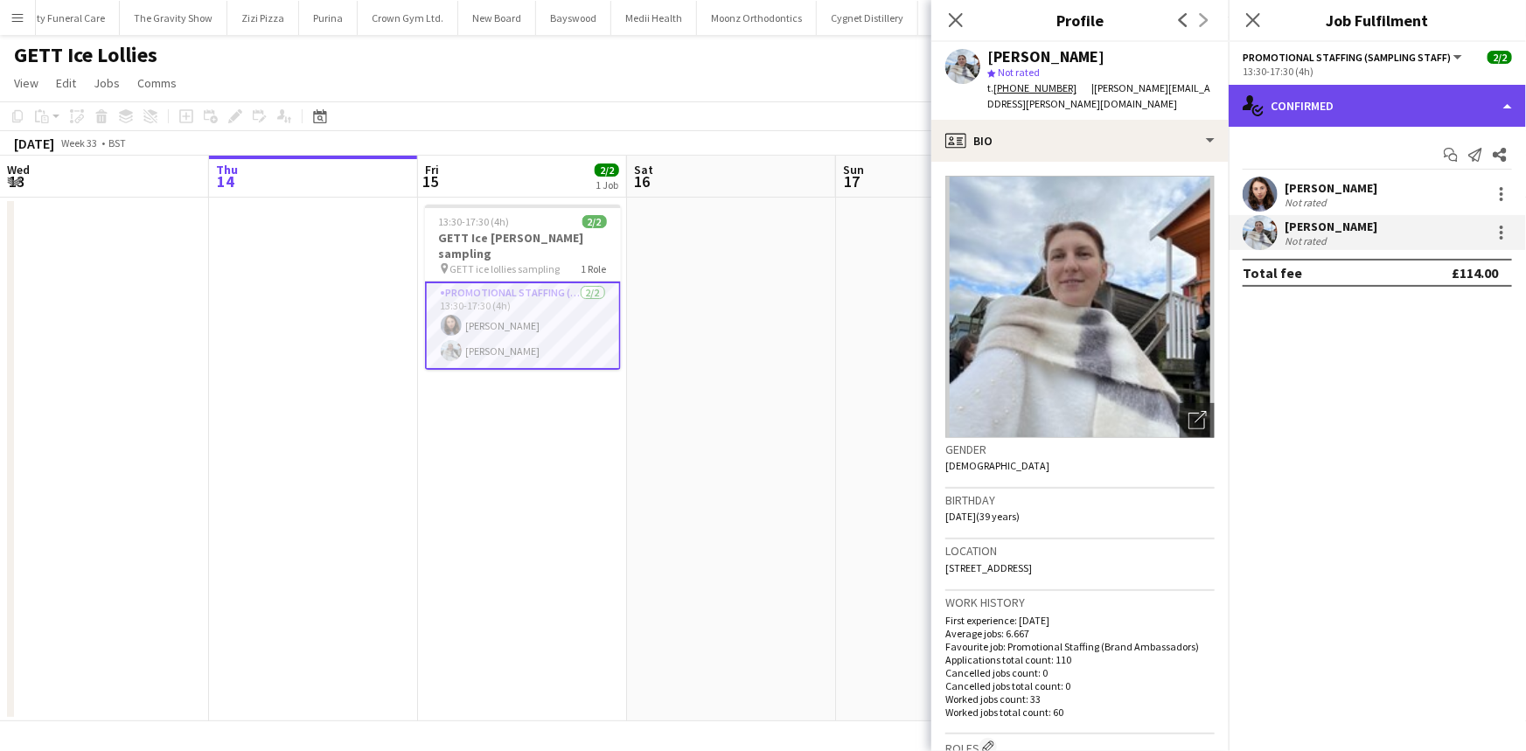
click at [1355, 108] on div "single-neutral-actions-check-2 Confirmed" at bounding box center [1377, 106] width 297 height 42
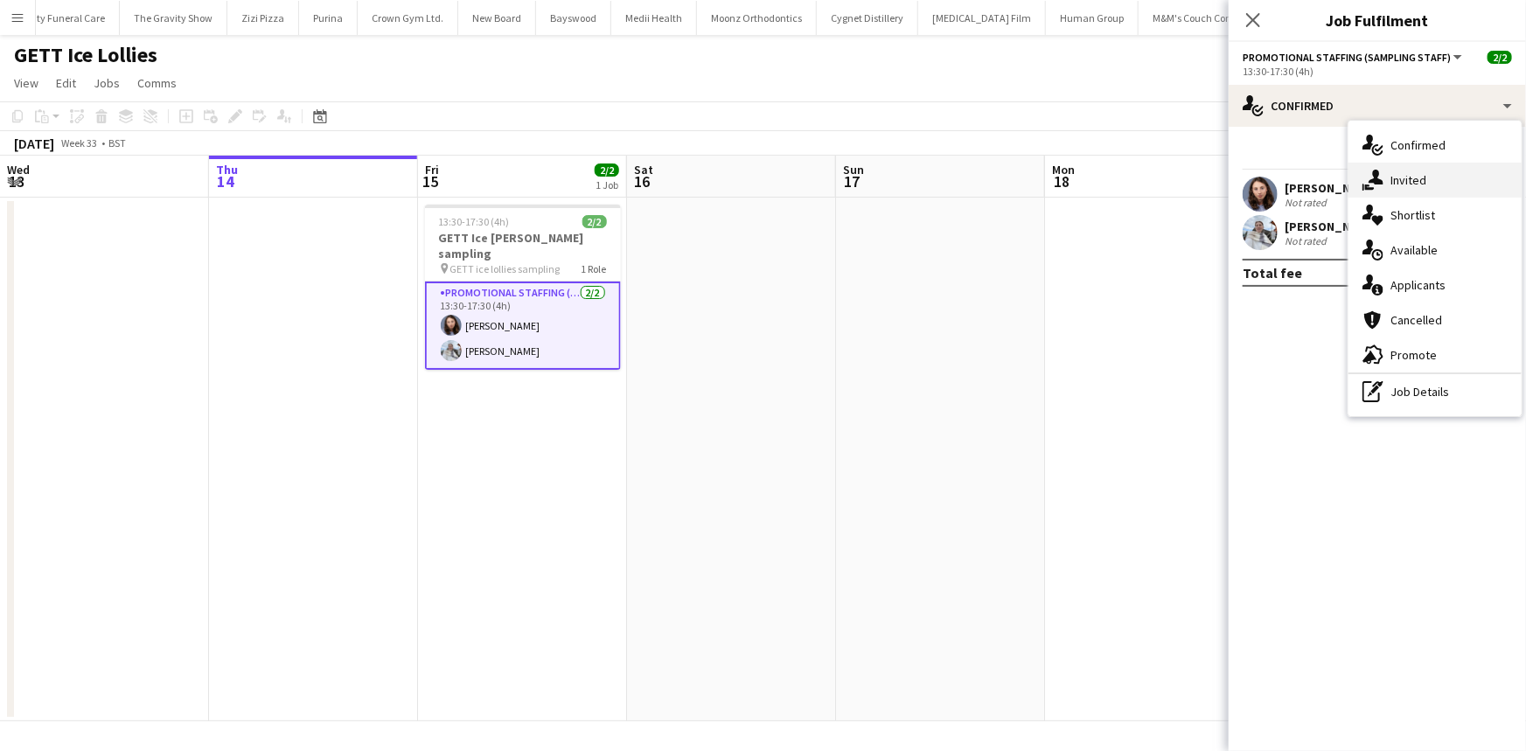
click at [1414, 184] on div "single-neutral-actions-share-1 Invited" at bounding box center [1435, 180] width 173 height 35
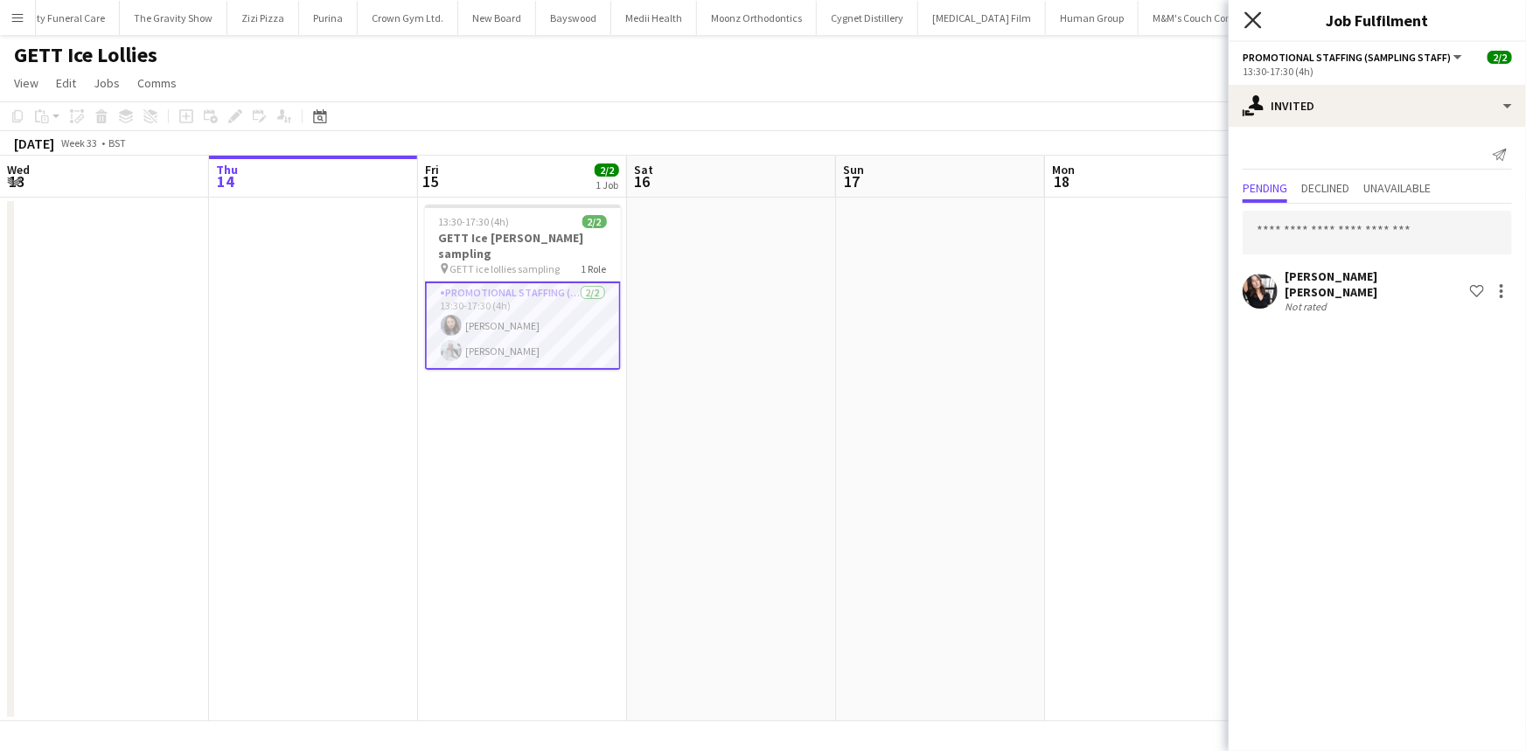
click at [1257, 24] on icon "Close pop-in" at bounding box center [1253, 19] width 17 height 17
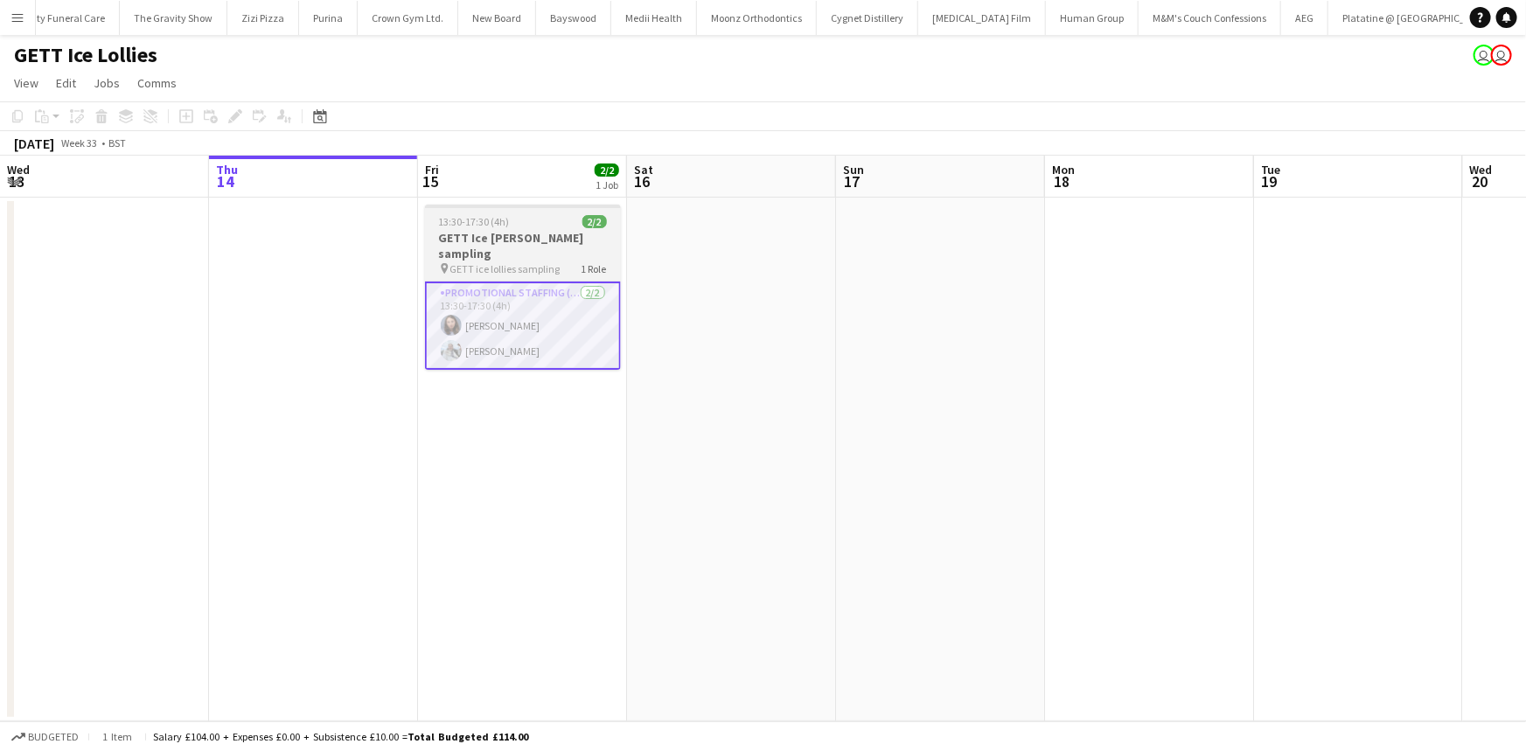
click at [558, 281] on div "Promotional Staffing (Sampling Staff) [DATE] 13:30-17:30 (4h) [PERSON_NAME] [PE…" at bounding box center [523, 325] width 196 height 89
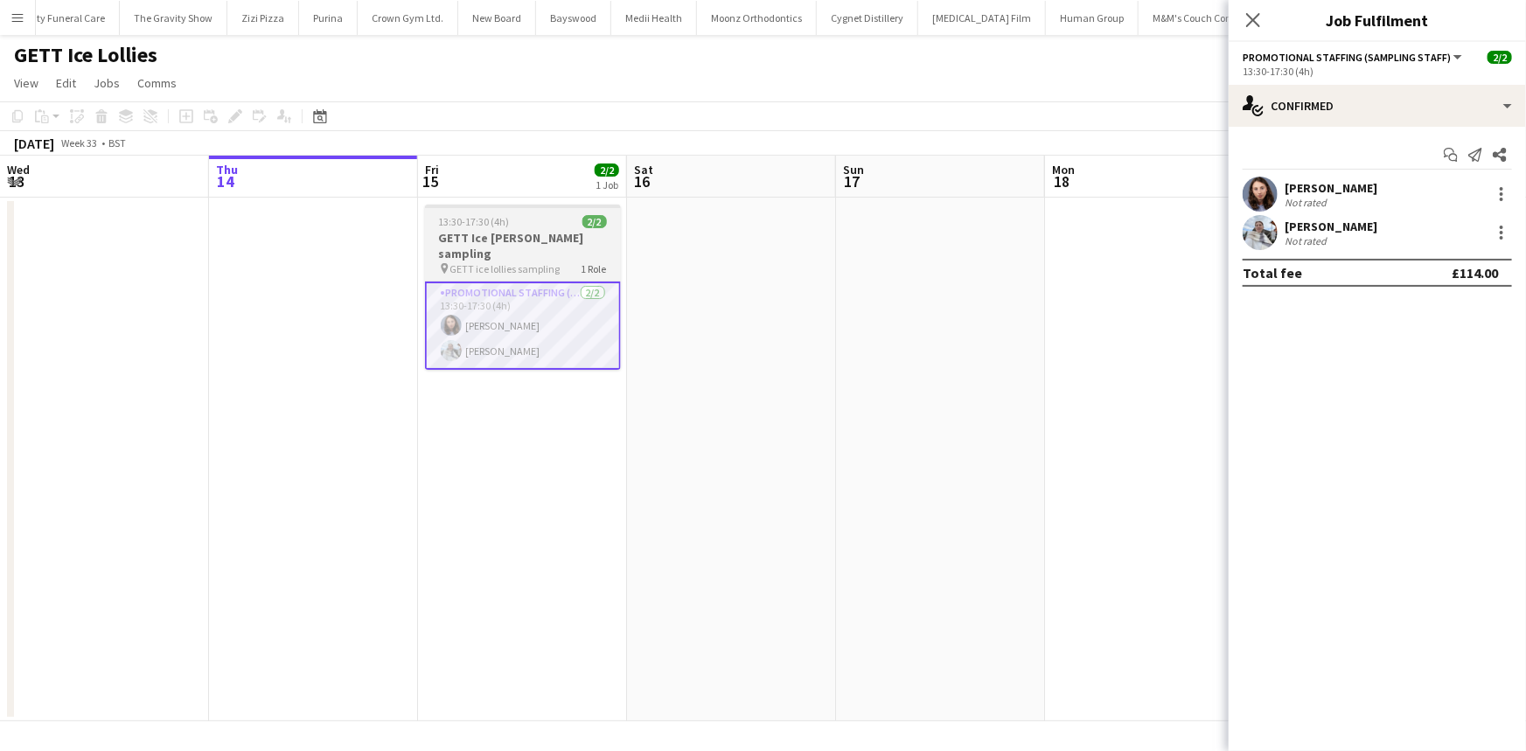
click at [553, 242] on h3 "GETT Ice [PERSON_NAME] sampling" at bounding box center [523, 245] width 196 height 31
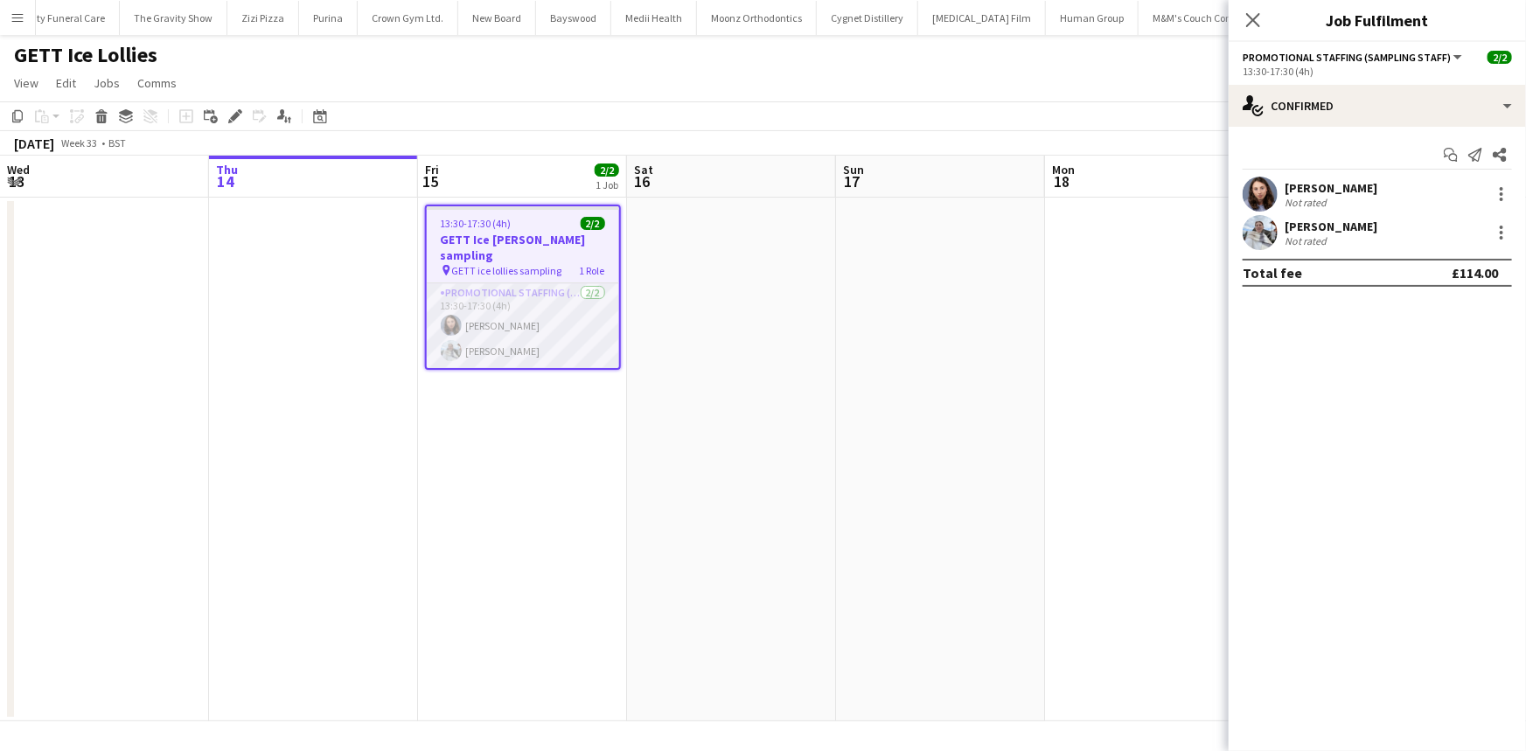
click at [585, 306] on app-card-role "Promotional Staffing (Sampling Staff) [DATE] 13:30-17:30 (4h) [PERSON_NAME] [PE…" at bounding box center [523, 325] width 192 height 85
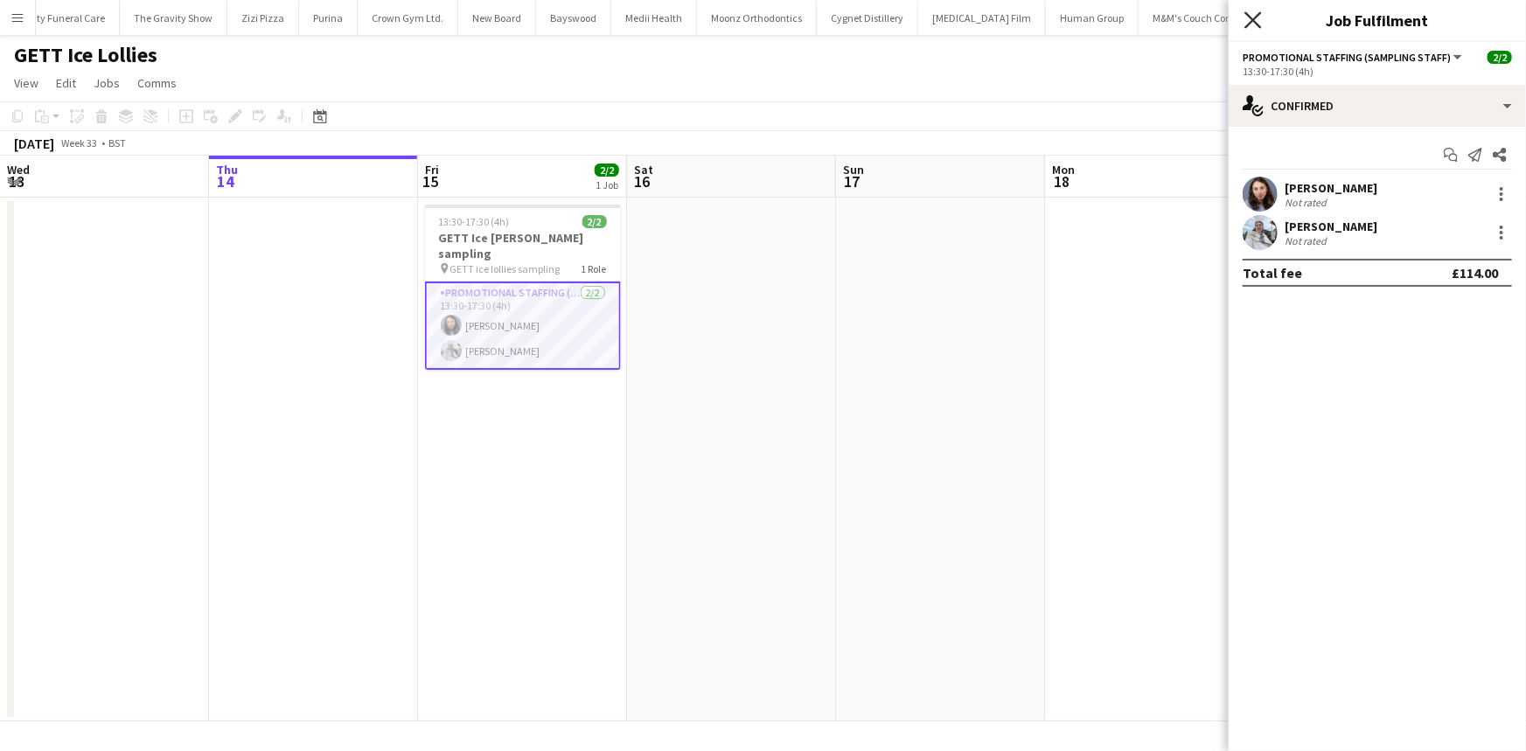
click at [1251, 20] on icon "Close pop-in" at bounding box center [1253, 19] width 17 height 17
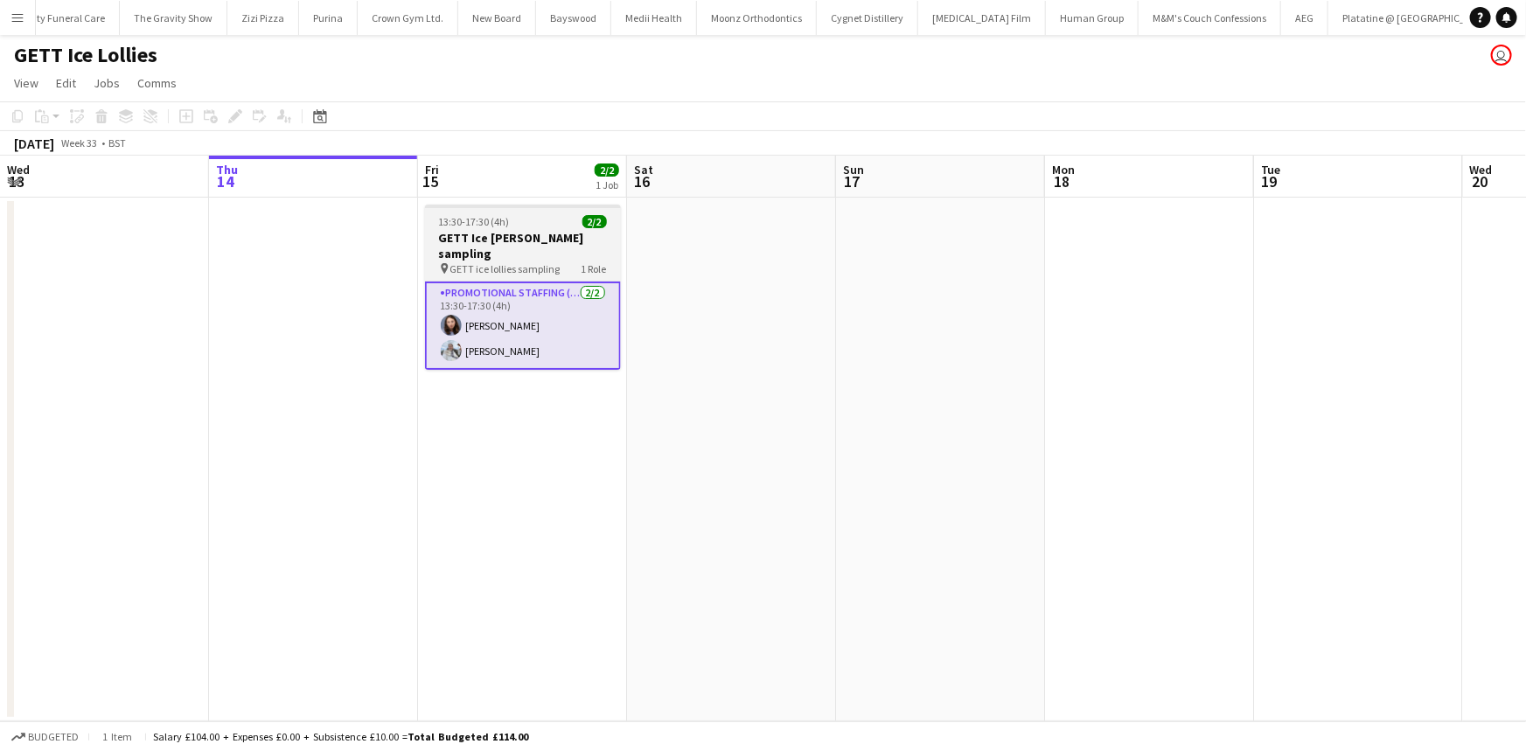
click at [488, 262] on span "GETT ice lollies sampling" at bounding box center [505, 268] width 110 height 13
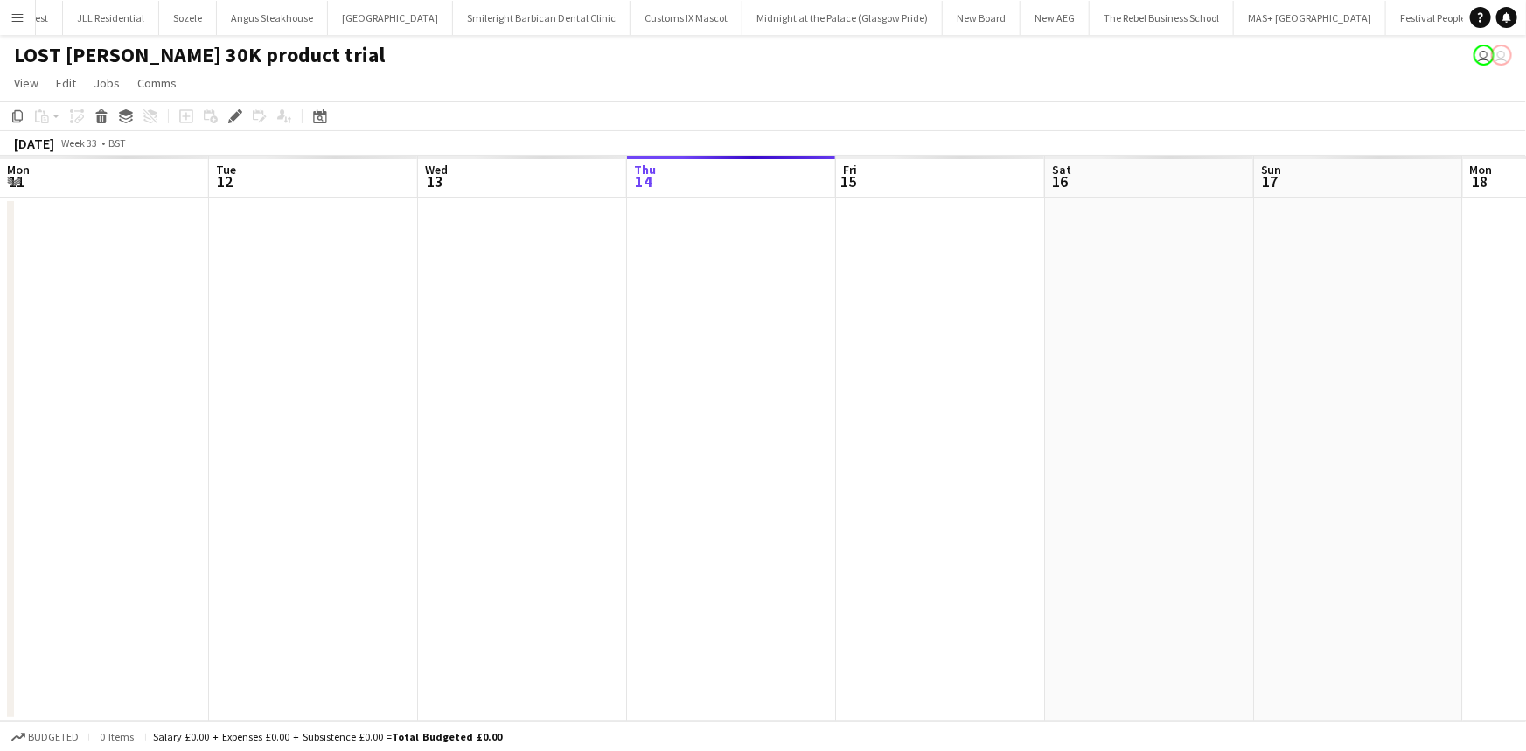
scroll to position [0, 602]
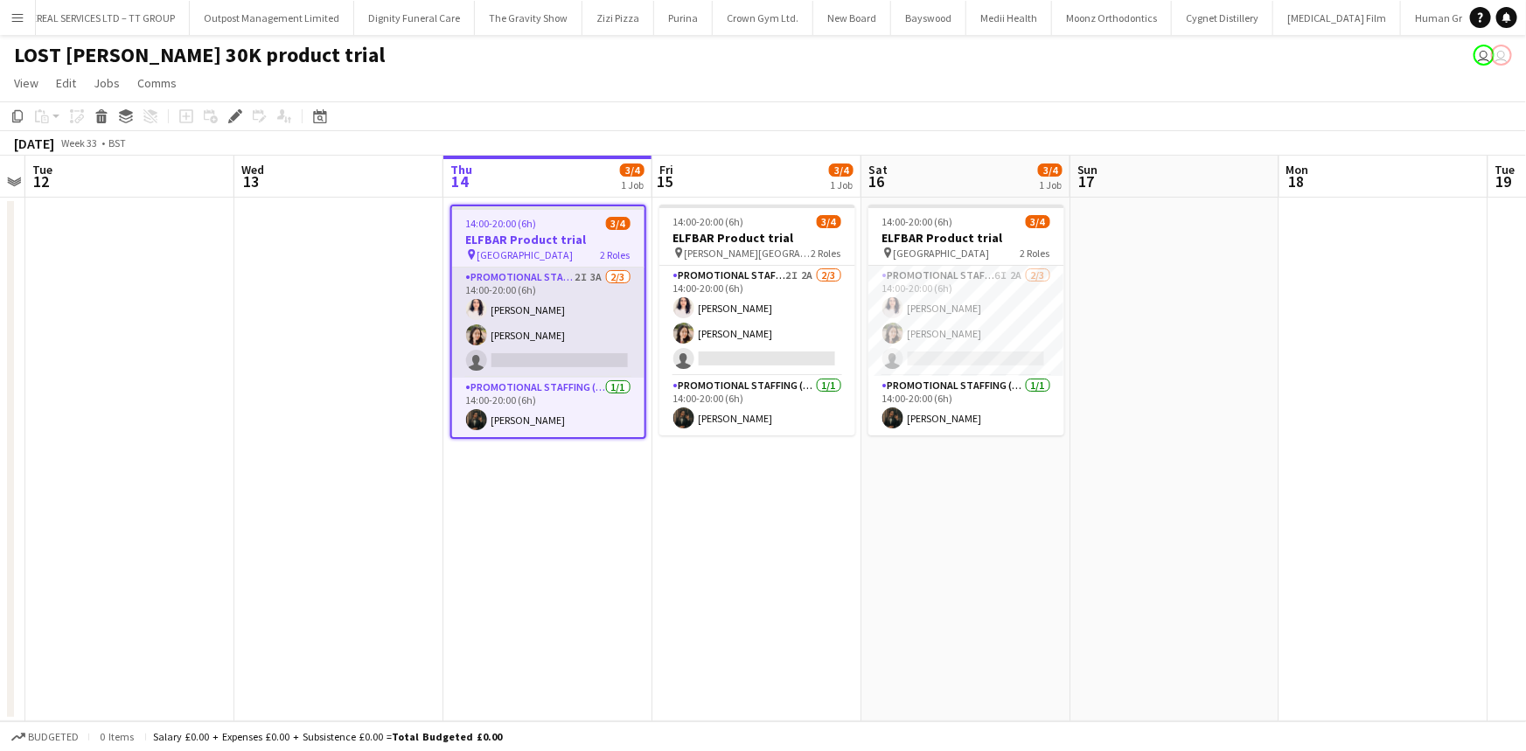
click at [602, 324] on app-card-role "Promotional Staffing (Brand Ambassadors) 2I 3A 2/3 14:00-20:00 (6h) Zahra Farho…" at bounding box center [548, 323] width 192 height 110
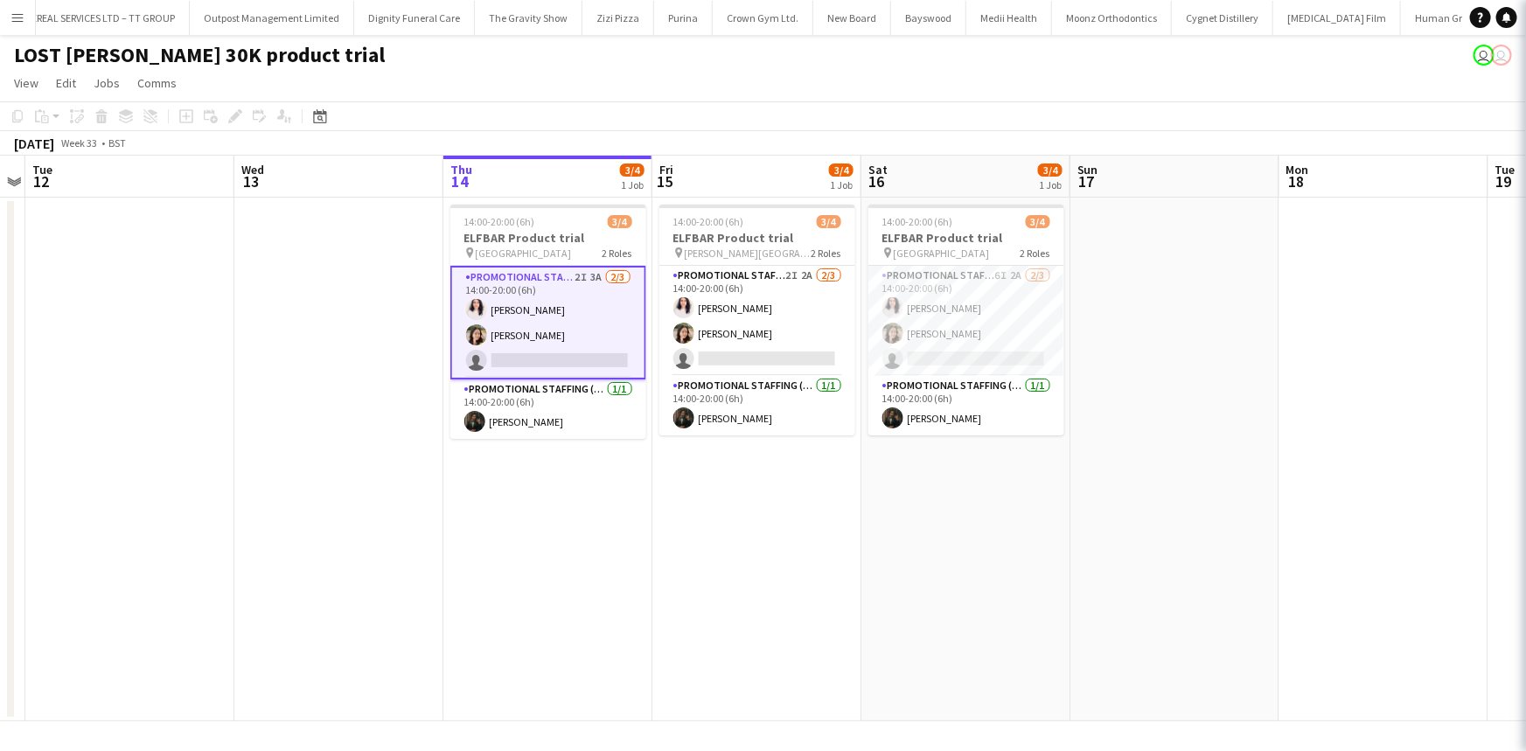
scroll to position [0, 8208]
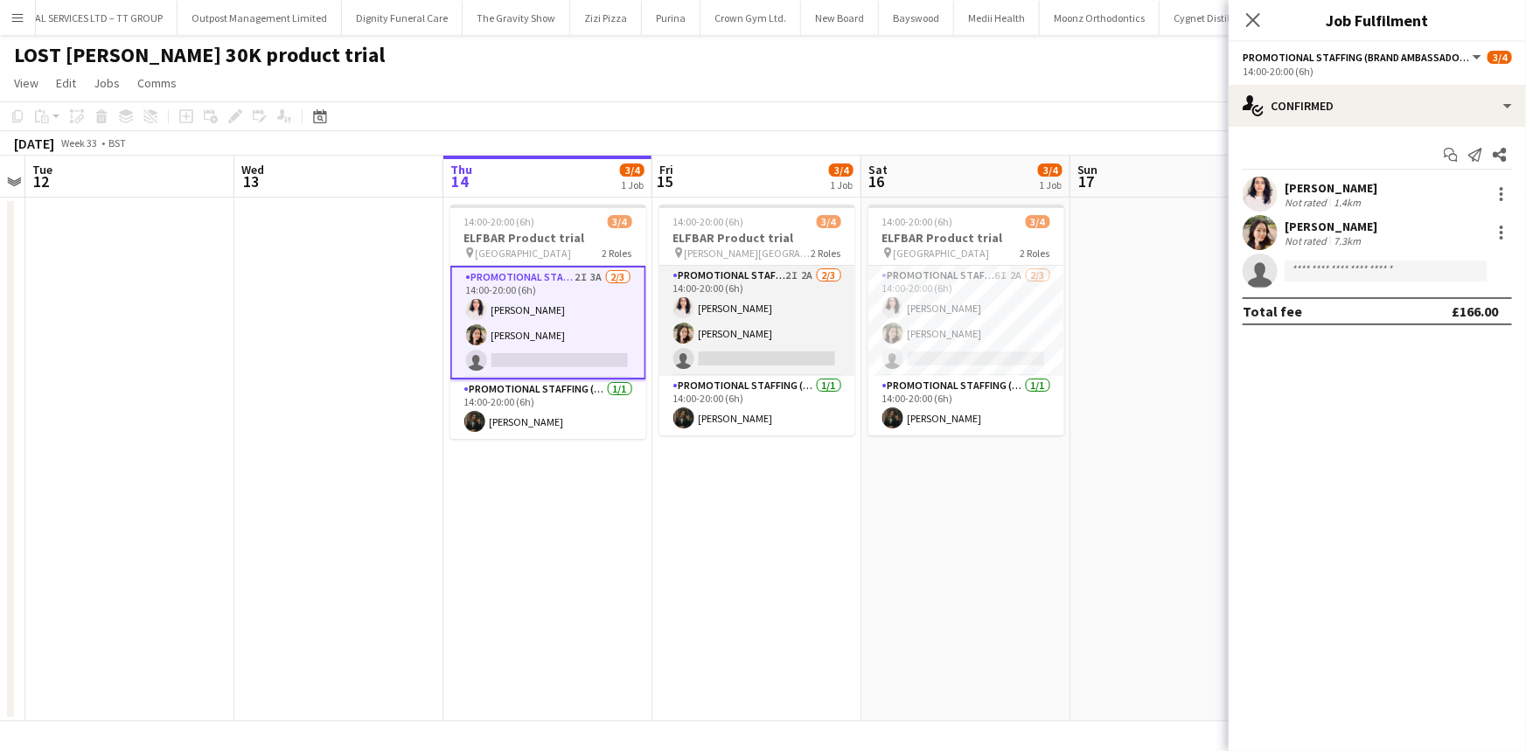
click at [732, 308] on app-card-role "Promotional Staffing (Brand Ambassadors) 2I 2A 2/3 14:00-20:00 (6h) Zahra Farho…" at bounding box center [758, 321] width 196 height 110
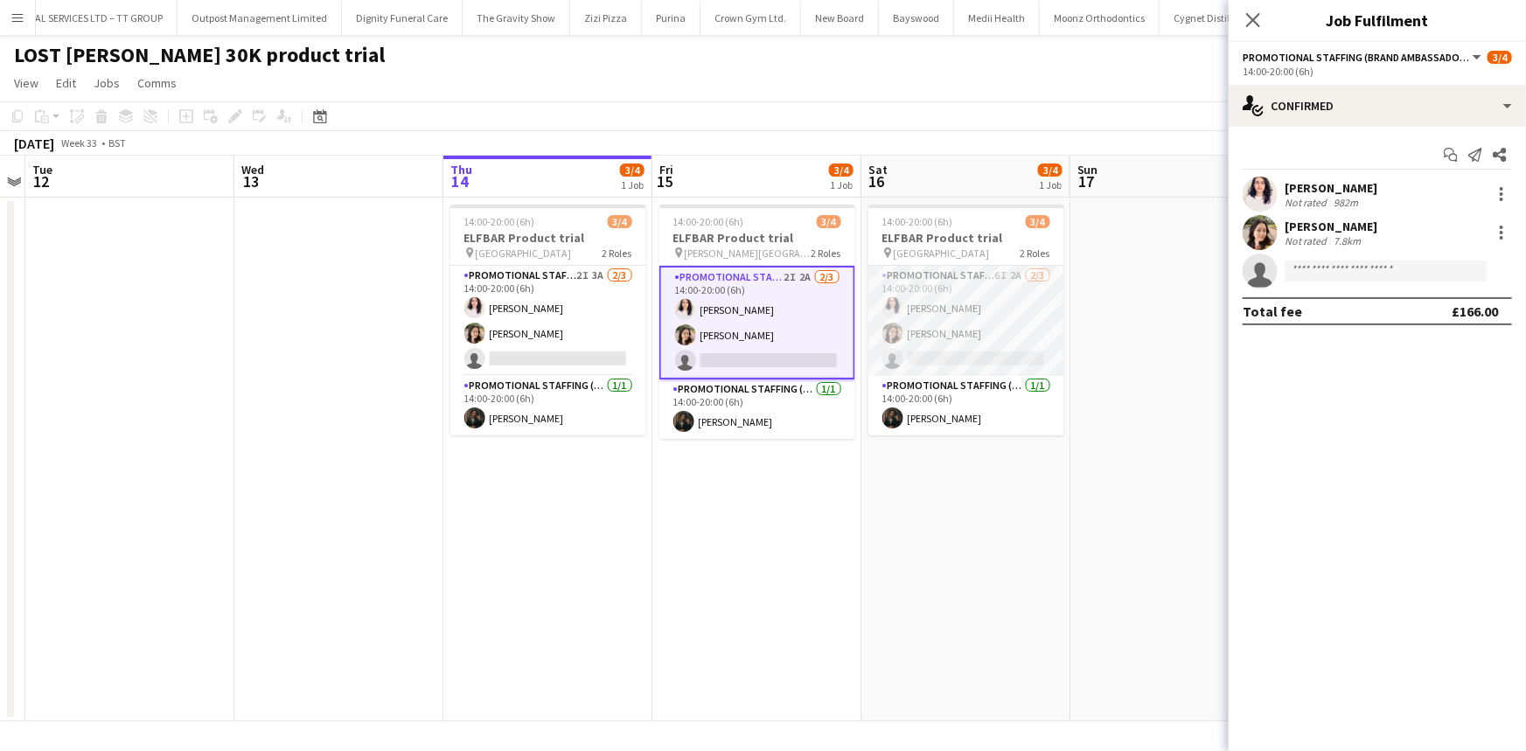
click at [929, 335] on app-card-role "Promotional Staffing (Brand Ambassadors) 6I 2A 2/3 14:00-20:00 (6h) Zahra Farho…" at bounding box center [967, 321] width 196 height 110
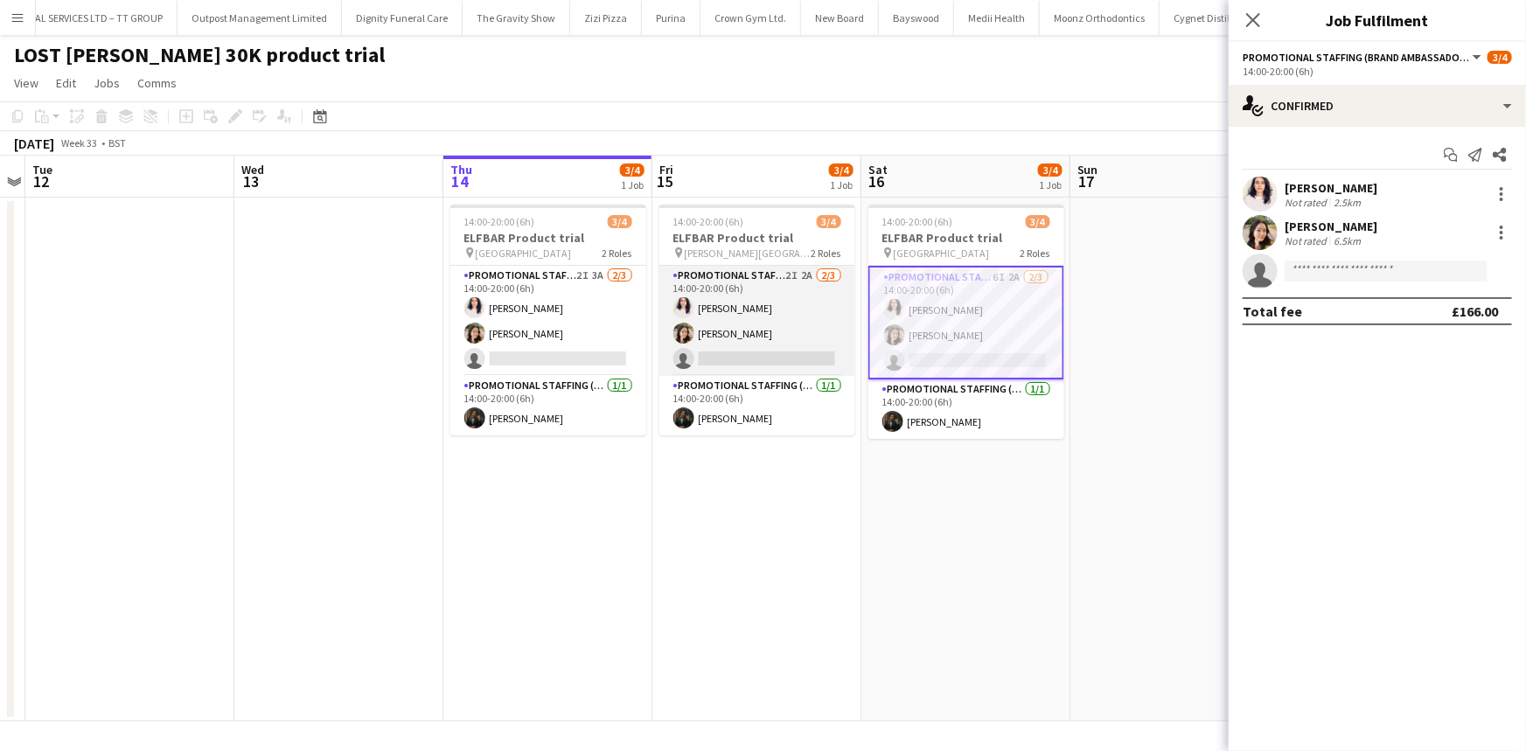
click at [797, 327] on app-card-role "Promotional Staffing (Brand Ambassadors) 2I 2A 2/3 14:00-20:00 (6h) Zahra Farho…" at bounding box center [758, 321] width 196 height 110
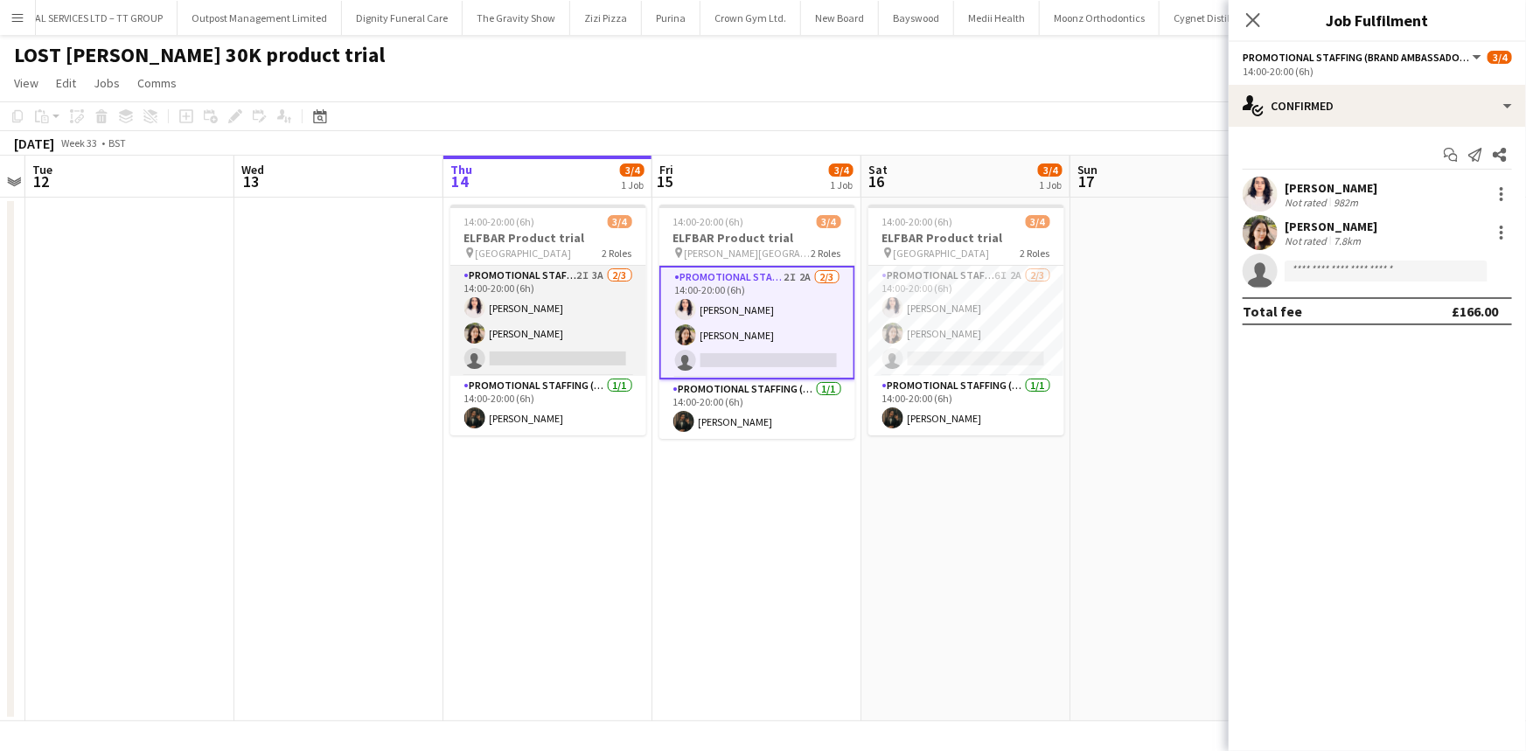
click at [569, 299] on app-card-role "Promotional Staffing (Brand Ambassadors) 2I 3A 2/3 14:00-20:00 (6h) Zahra Farho…" at bounding box center [548, 321] width 196 height 110
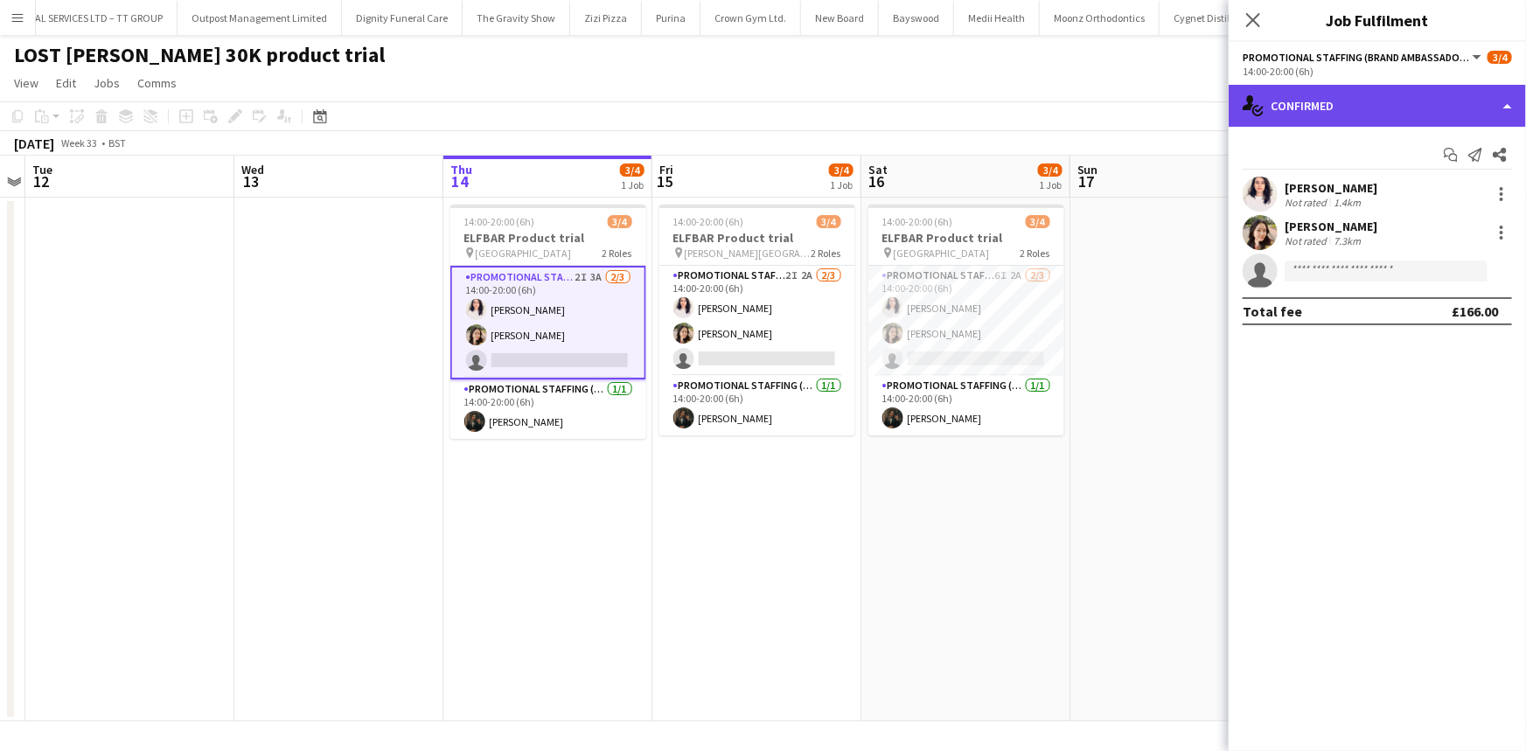
click at [1308, 125] on div "single-neutral-actions-check-2 Confirmed" at bounding box center [1377, 106] width 297 height 42
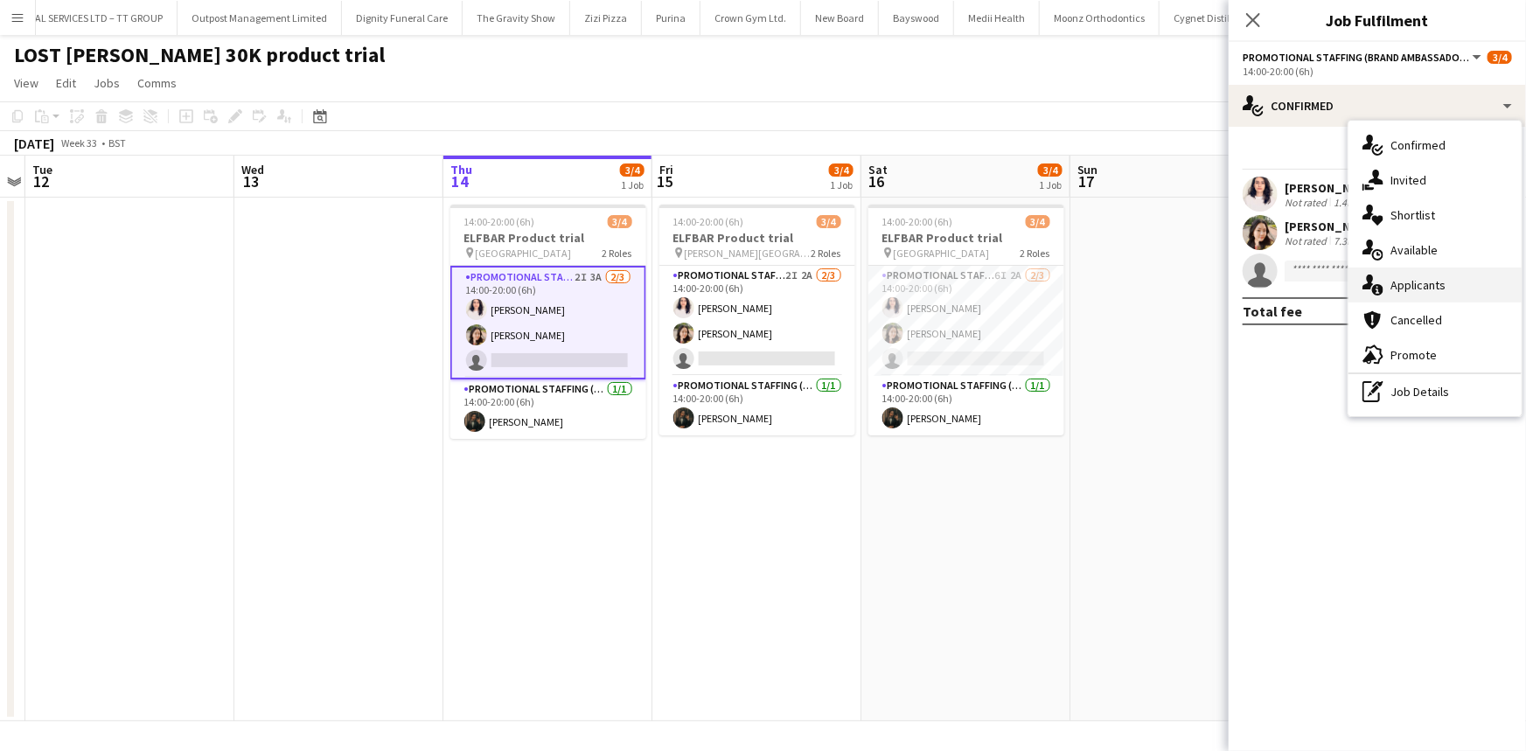
click at [1413, 289] on div "single-neutral-actions-information Applicants" at bounding box center [1435, 285] width 173 height 35
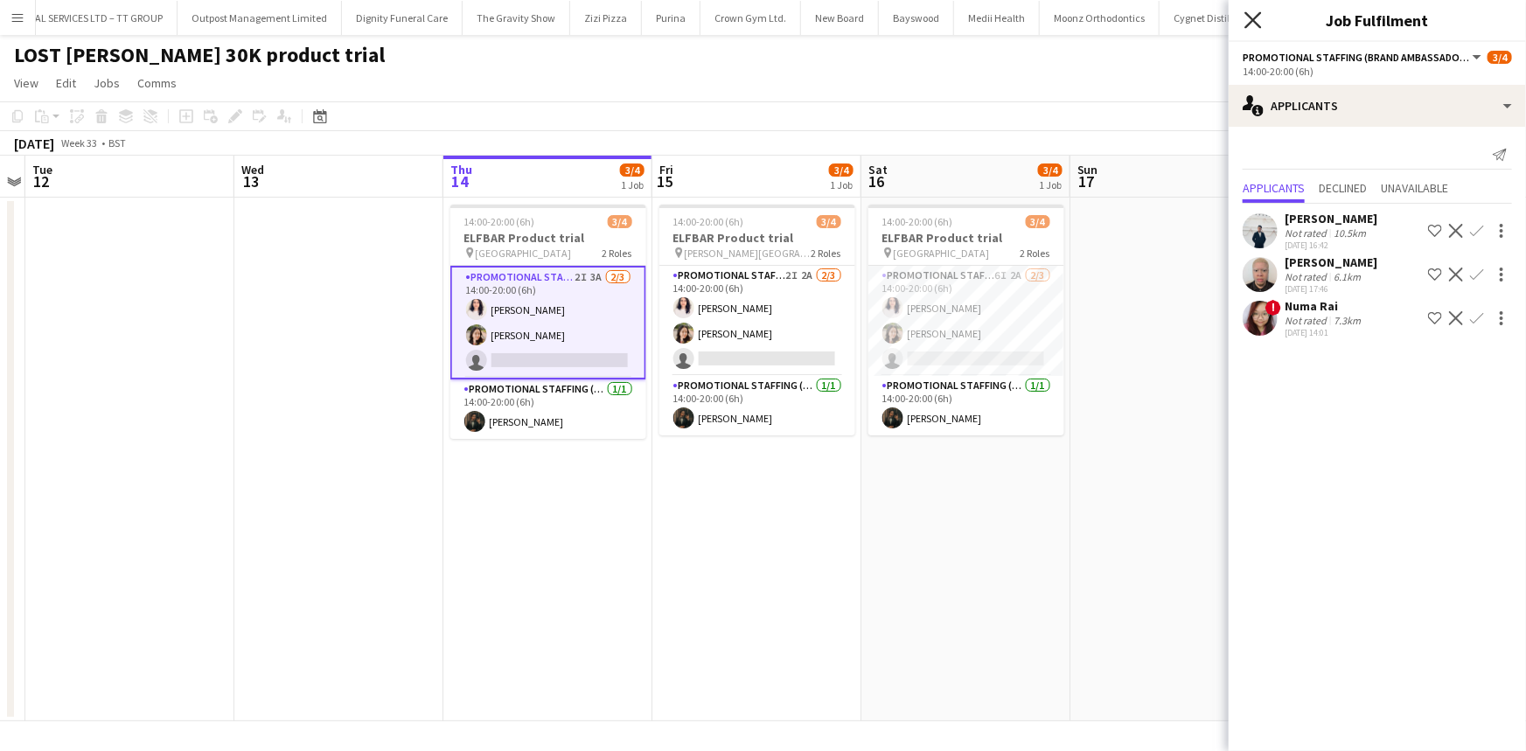
click at [1256, 23] on icon at bounding box center [1253, 19] width 17 height 17
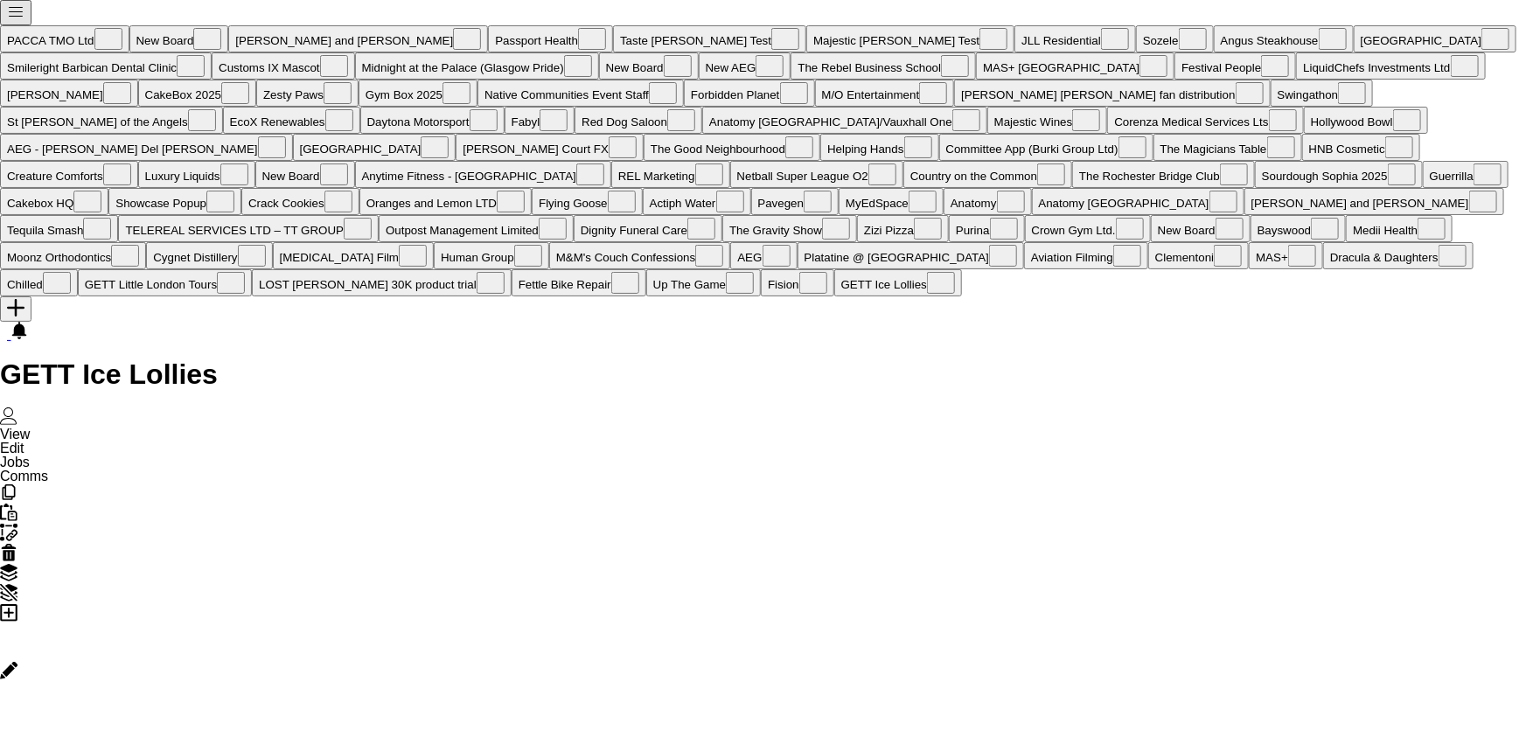
scroll to position [0, 8551]
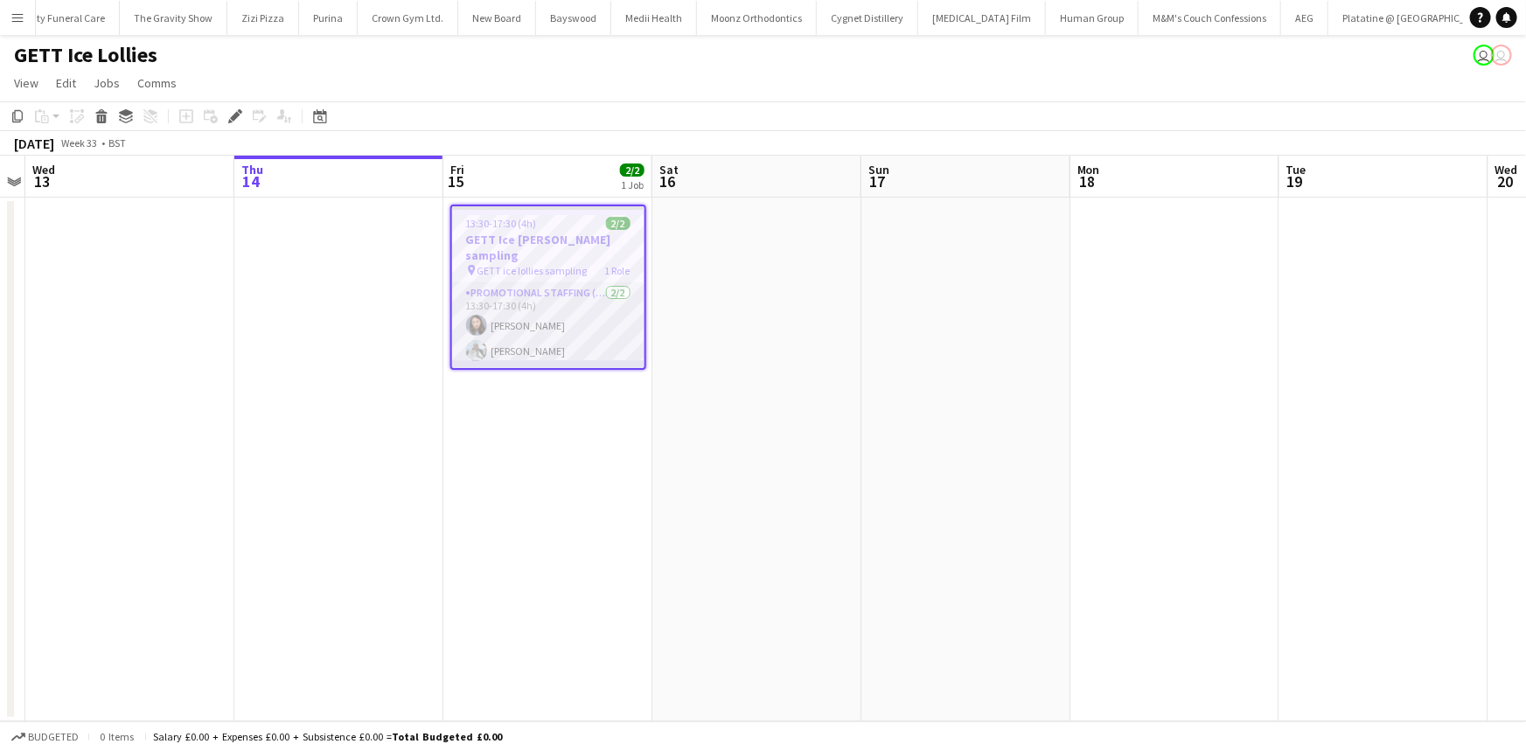
scroll to position [0, 601]
click at [516, 311] on app-card-role "Promotional Staffing (Sampling Staff) 2/2 13:30-17:30 (4h) Lucie Dolezal Iuliia…" at bounding box center [549, 325] width 192 height 85
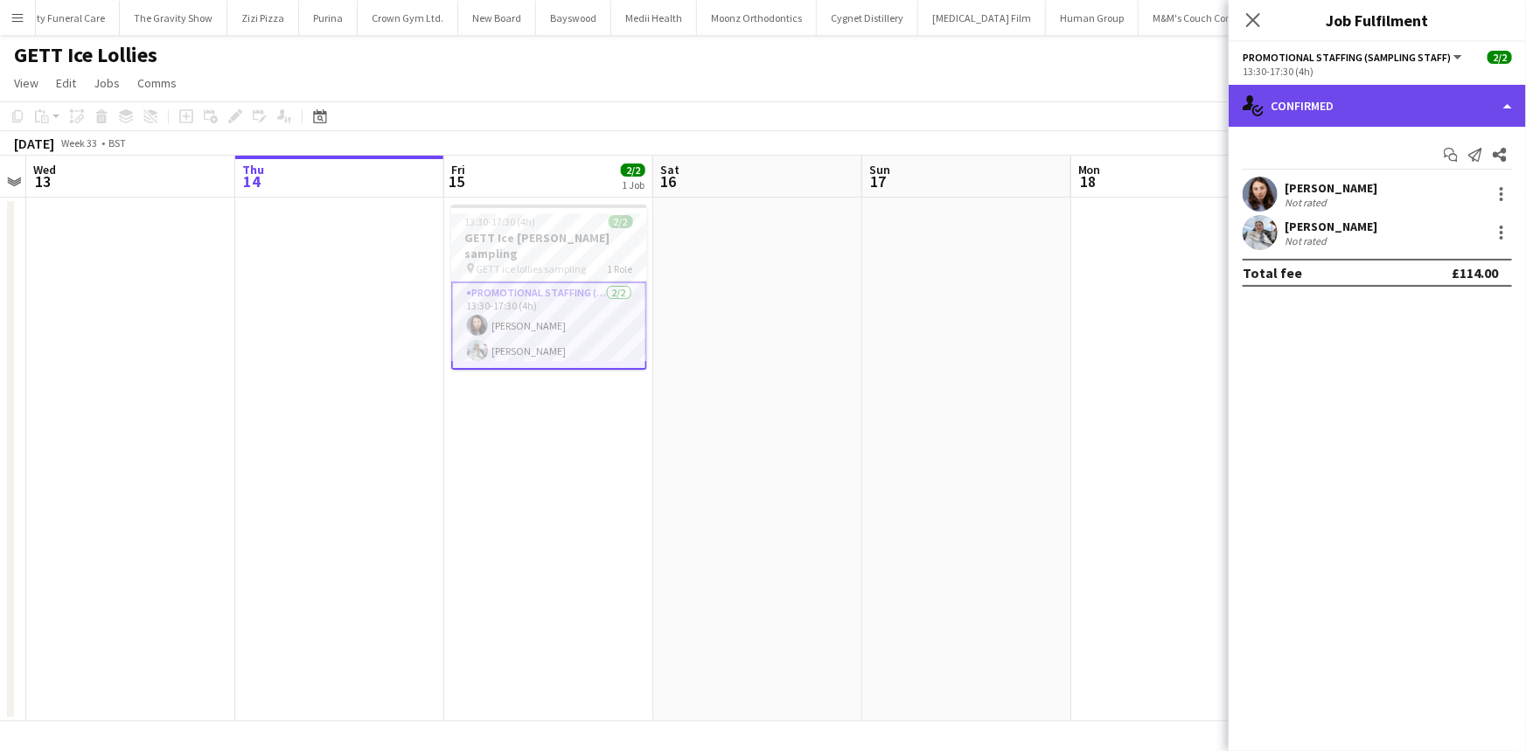
click at [1470, 94] on div "single-neutral-actions-check-2 Confirmed" at bounding box center [1377, 106] width 297 height 42
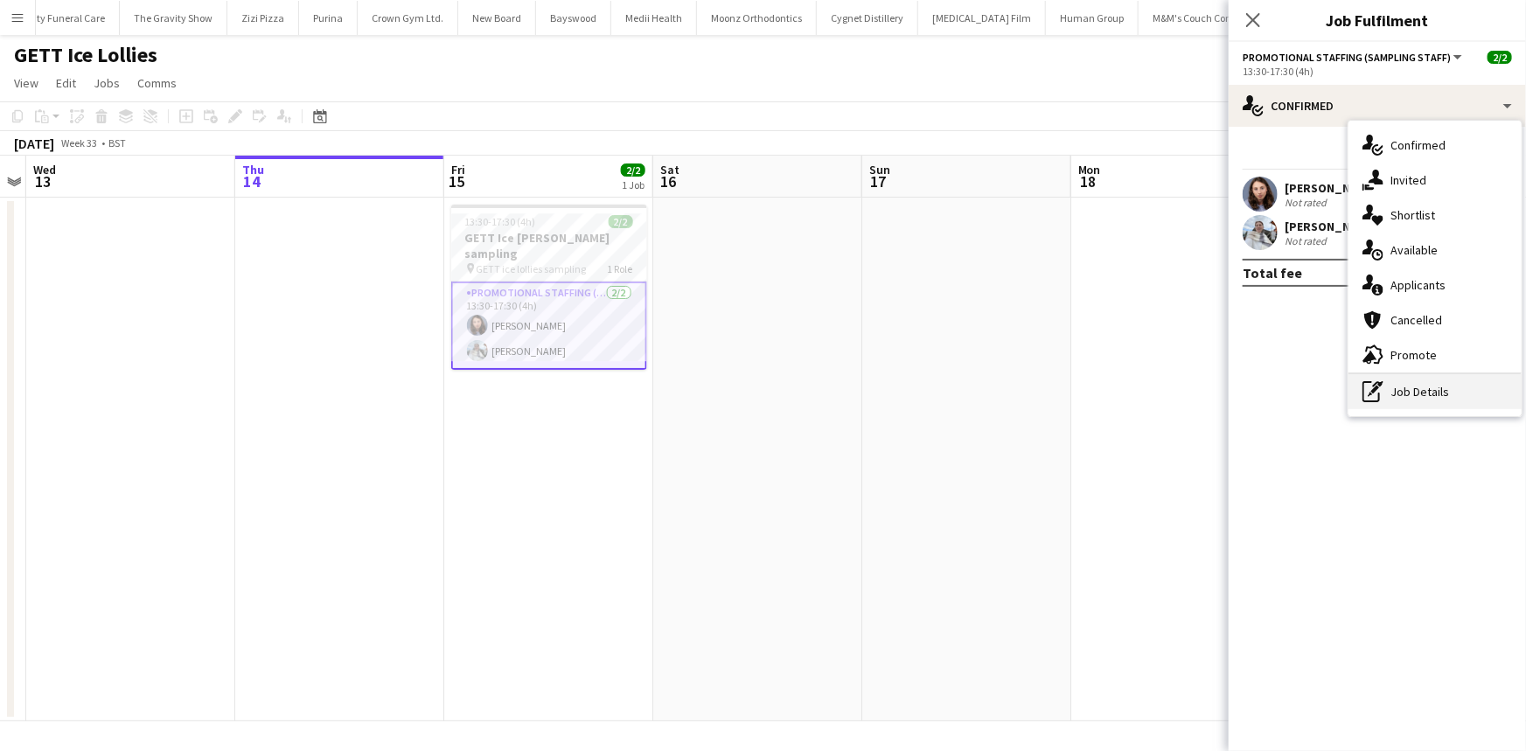
click at [1426, 388] on div "pen-write Job Details" at bounding box center [1435, 391] width 173 height 35
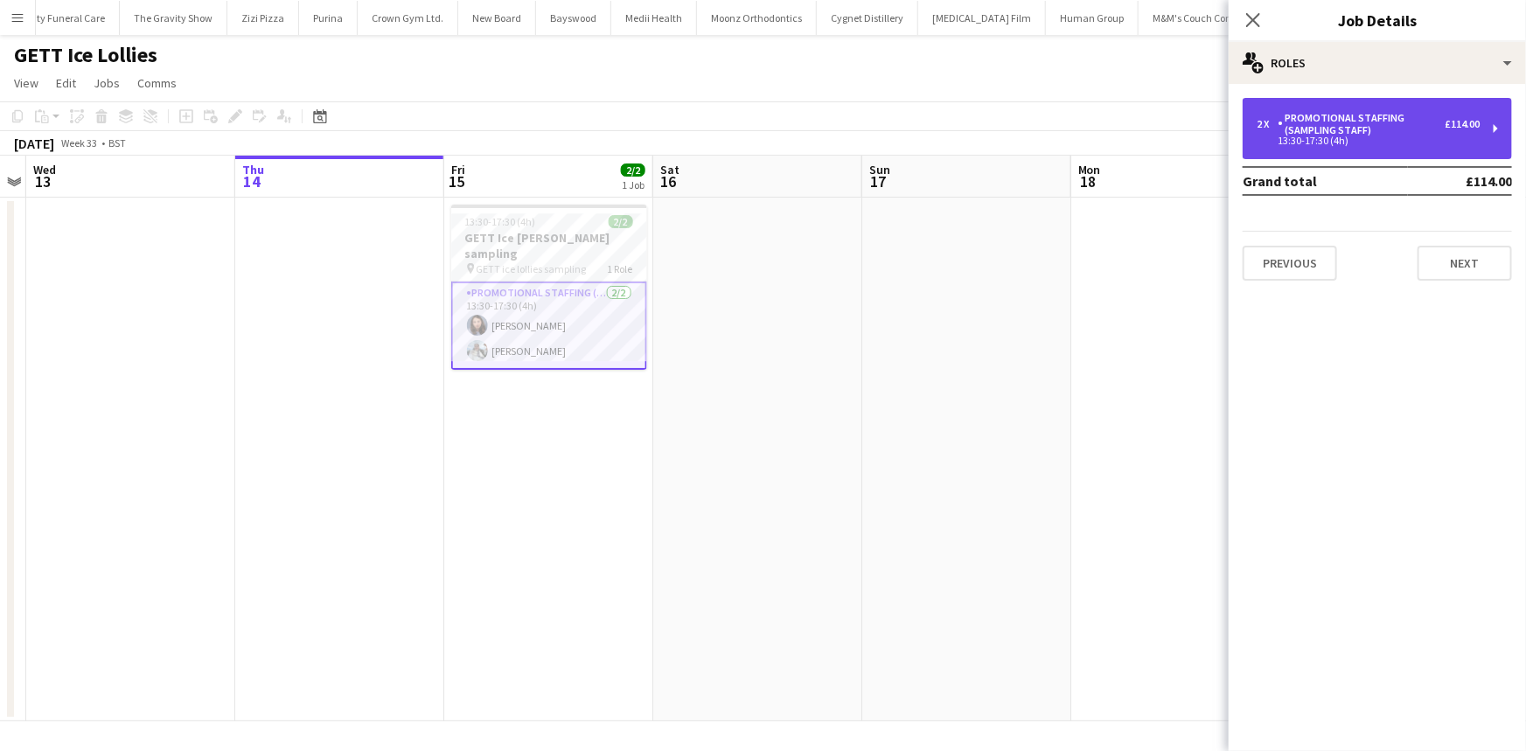
click at [1379, 110] on div "2 x Promotional Staffing (Sampling Staff) £114.00 13:30-17:30 (4h)" at bounding box center [1377, 128] width 269 height 61
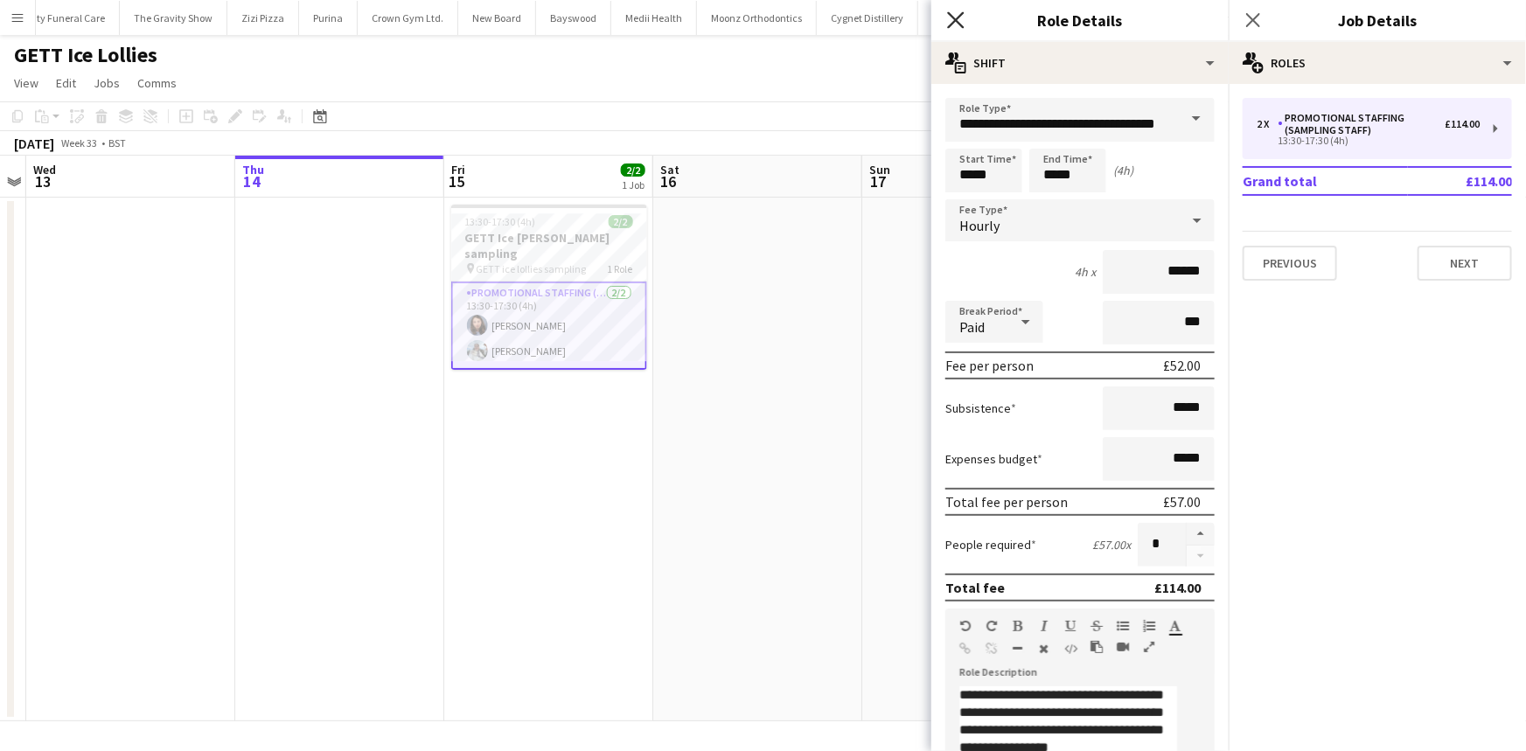
click at [961, 20] on icon "Close pop-in" at bounding box center [955, 19] width 17 height 17
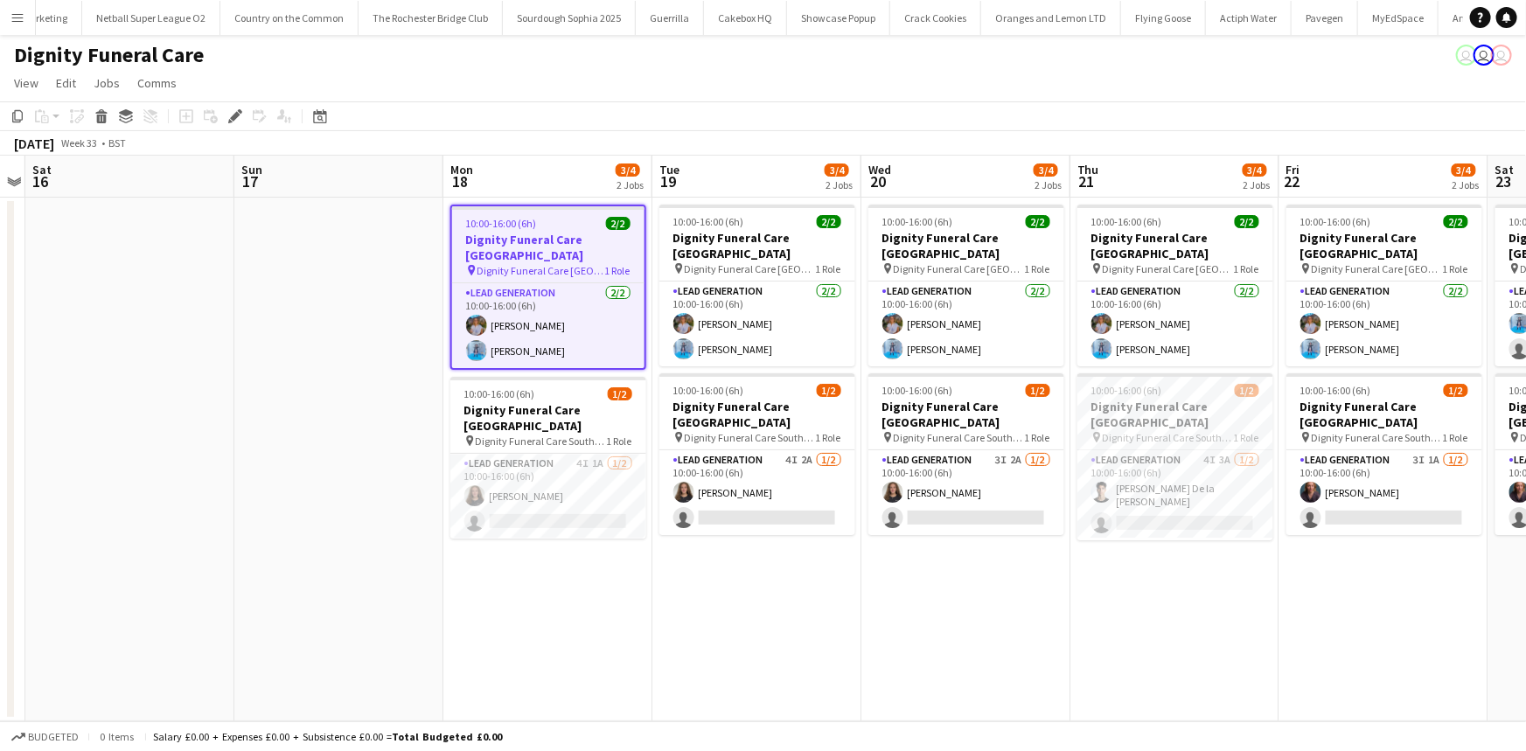
scroll to position [0, 6224]
click at [513, 479] on app-card-role "Lead Generation 4I 1A [DATE] 10:00-16:00 (6h) [PERSON_NAME] single-neutral-acti…" at bounding box center [548, 496] width 196 height 85
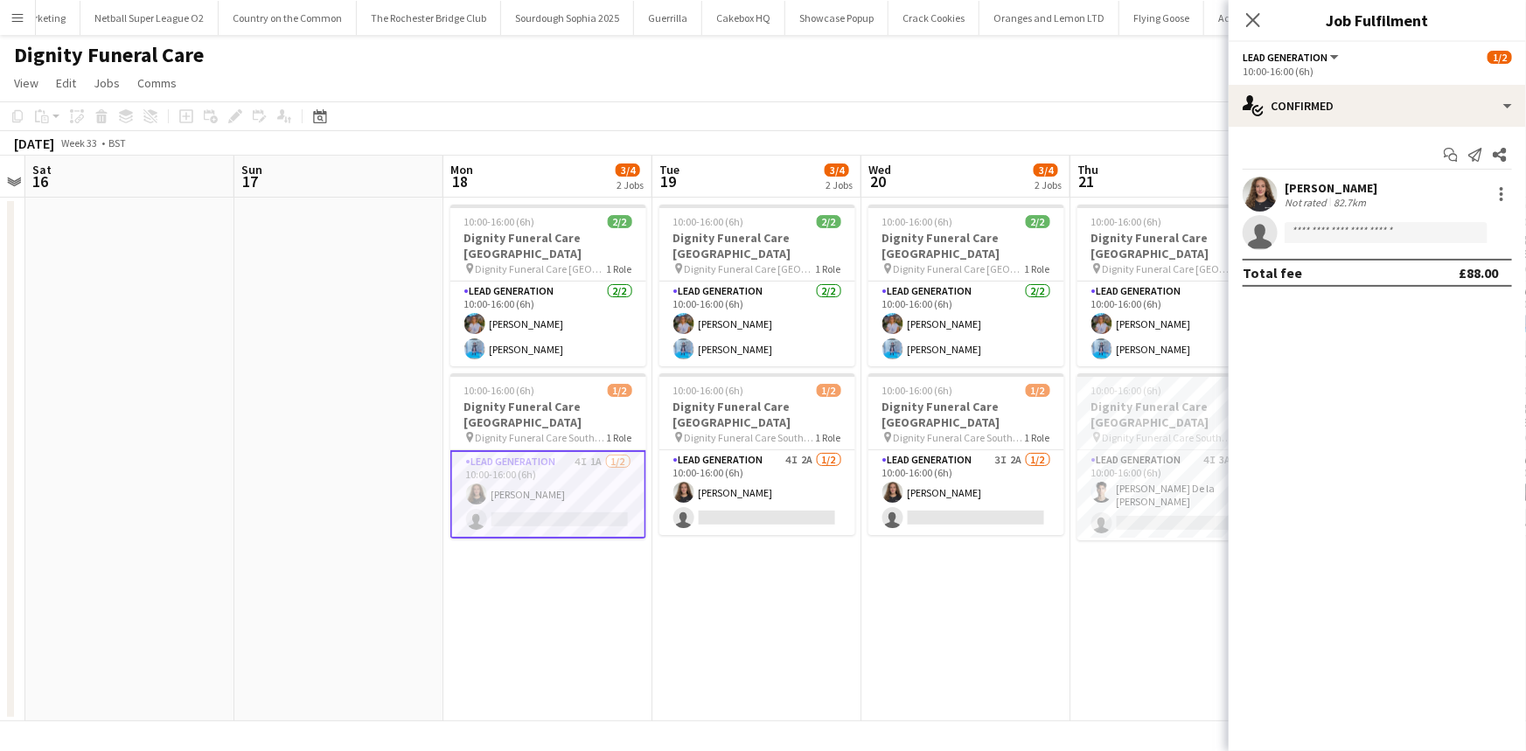
click at [1268, 194] on app-user-avatar at bounding box center [1260, 194] width 35 height 35
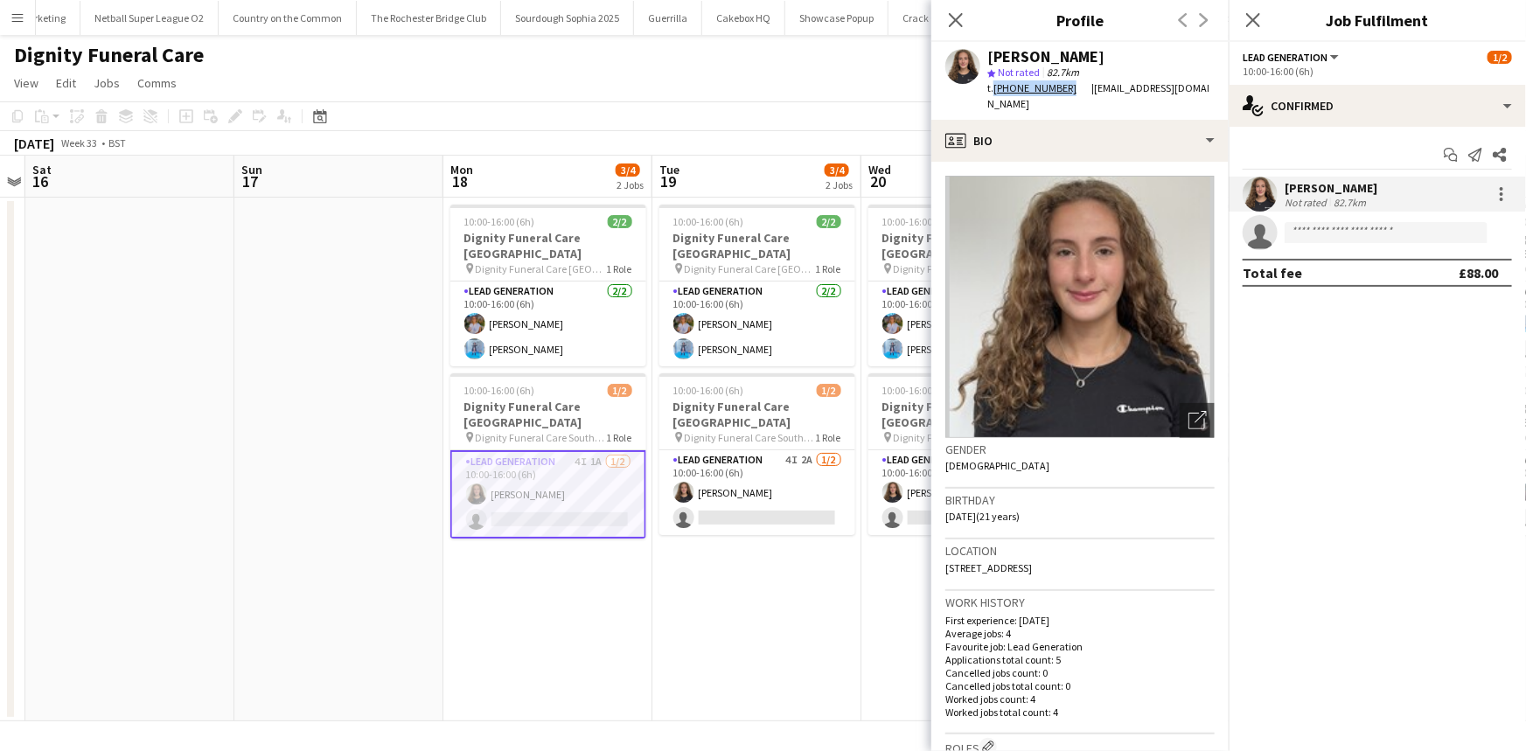
drag, startPoint x: 995, startPoint y: 89, endPoint x: 1072, endPoint y: 97, distance: 76.5
click at [1072, 97] on div "[PERSON_NAME] star Not rated 82.7km t. [PHONE_NUMBER] | [EMAIL_ADDRESS][DOMAIN_…" at bounding box center [1080, 81] width 297 height 78
copy link "[PHONE_NUMBER]"
click at [953, 14] on icon "Close pop-in" at bounding box center [955, 19] width 17 height 17
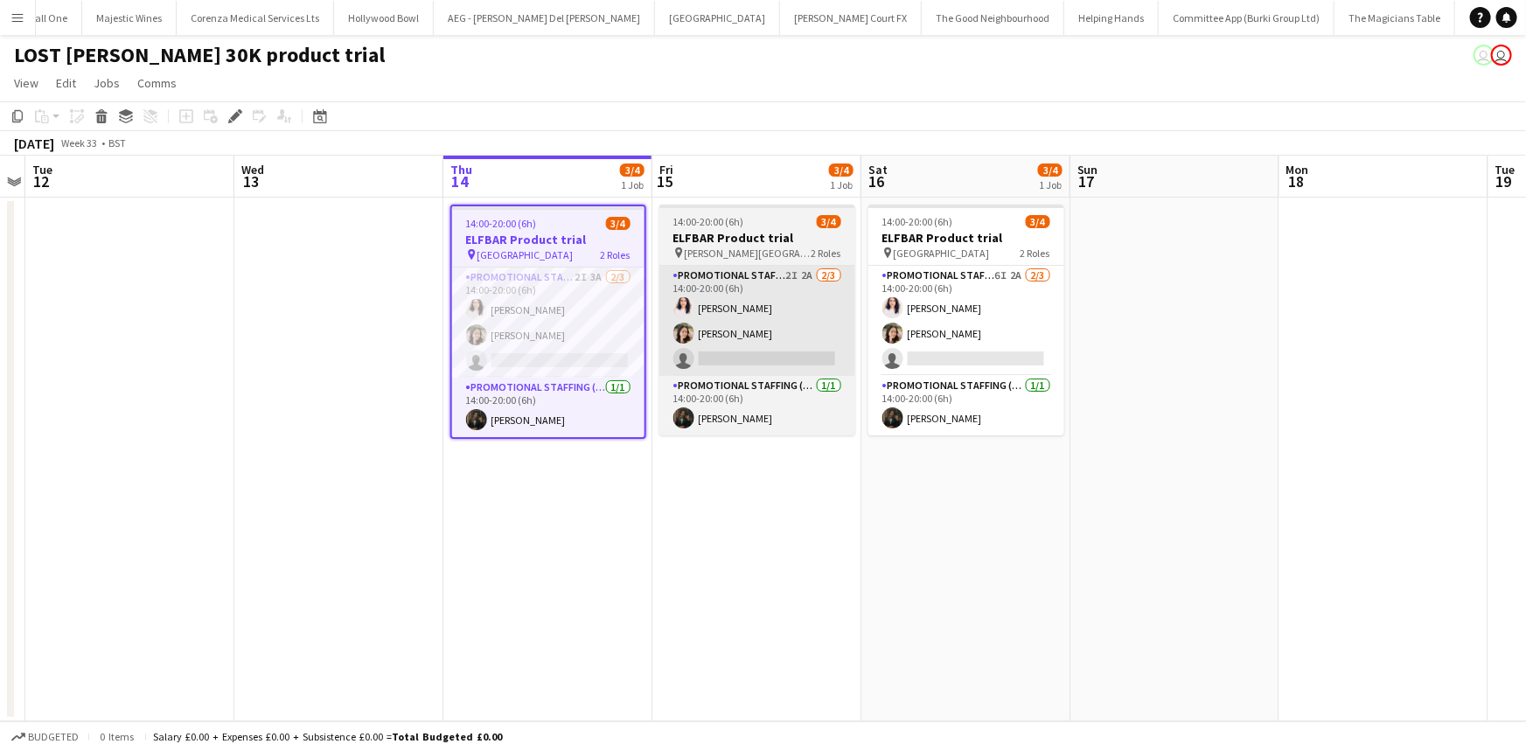
scroll to position [0, 5989]
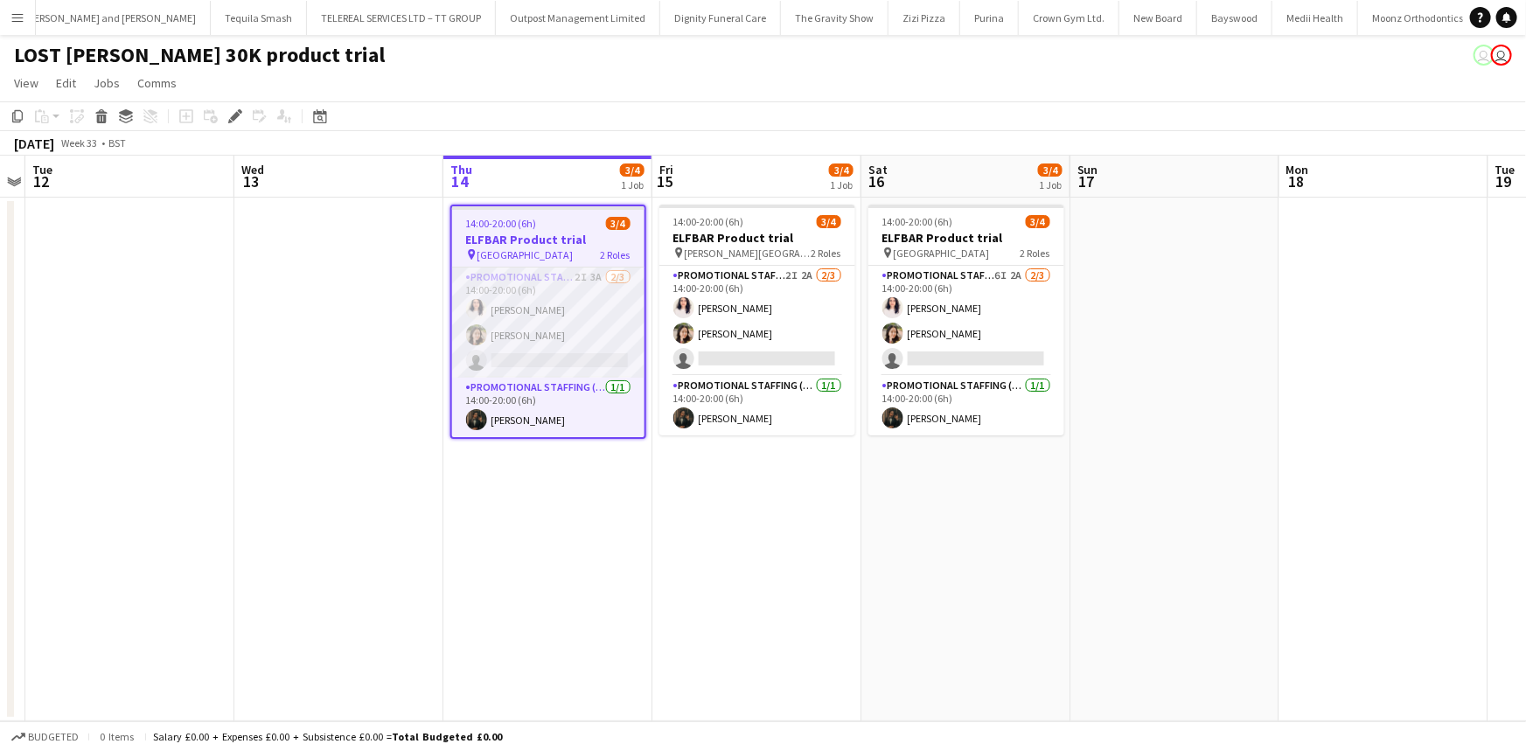
click at [542, 302] on app-card-role "Promotional Staffing (Brand Ambassadors) 2I 3A [DATE] 14:00-20:00 (6h) [PERSON_…" at bounding box center [548, 323] width 192 height 110
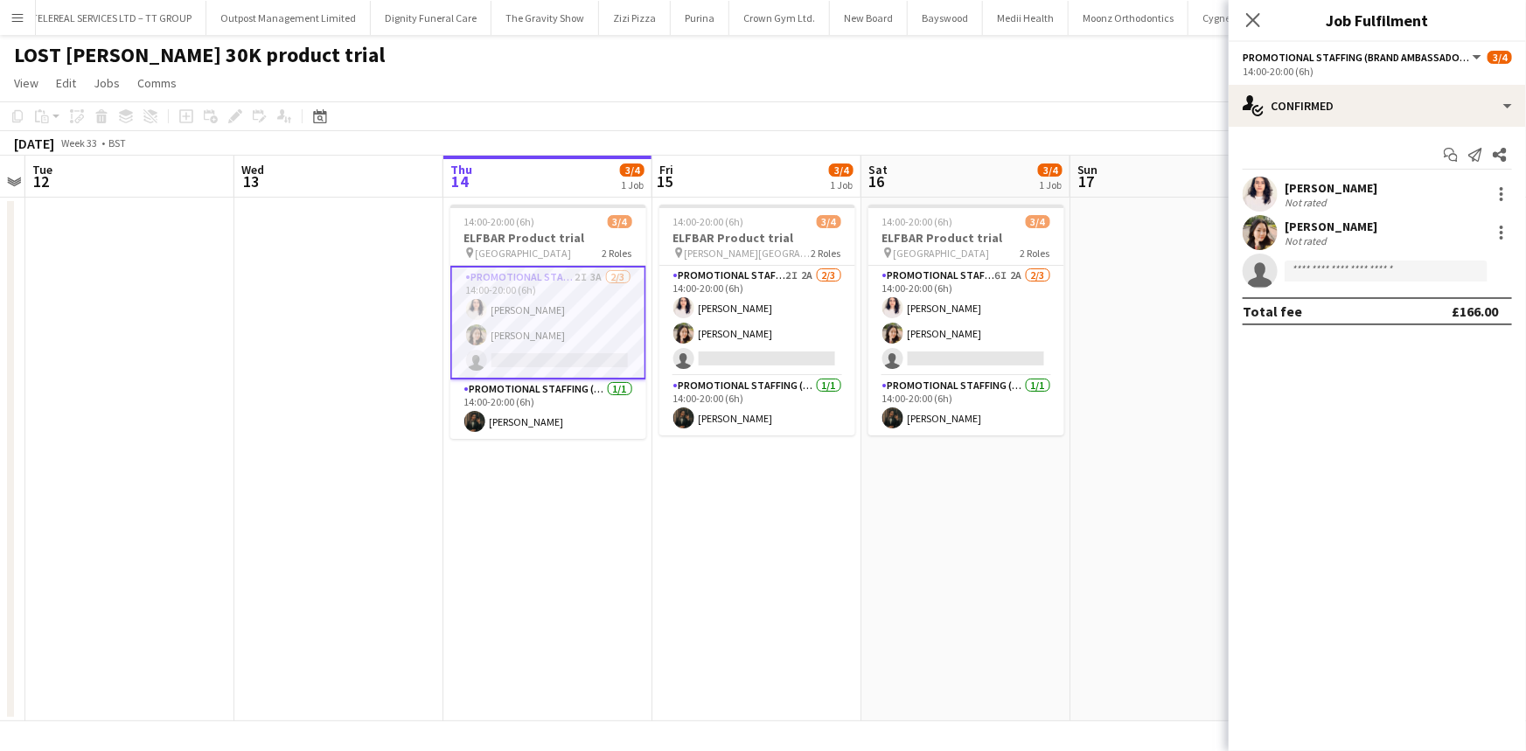
scroll to position [0, 8208]
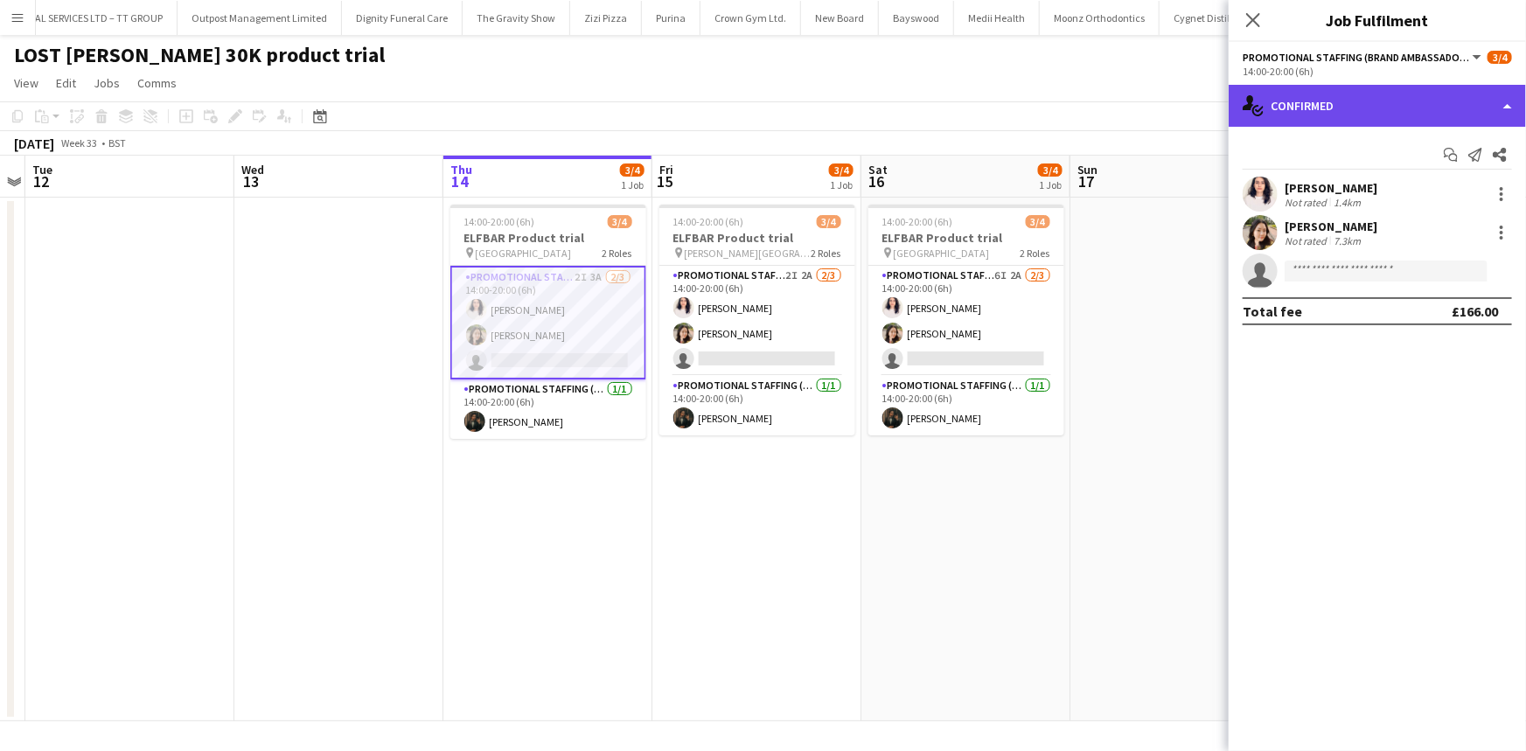
click at [1320, 110] on div "single-neutral-actions-check-2 Confirmed" at bounding box center [1377, 106] width 297 height 42
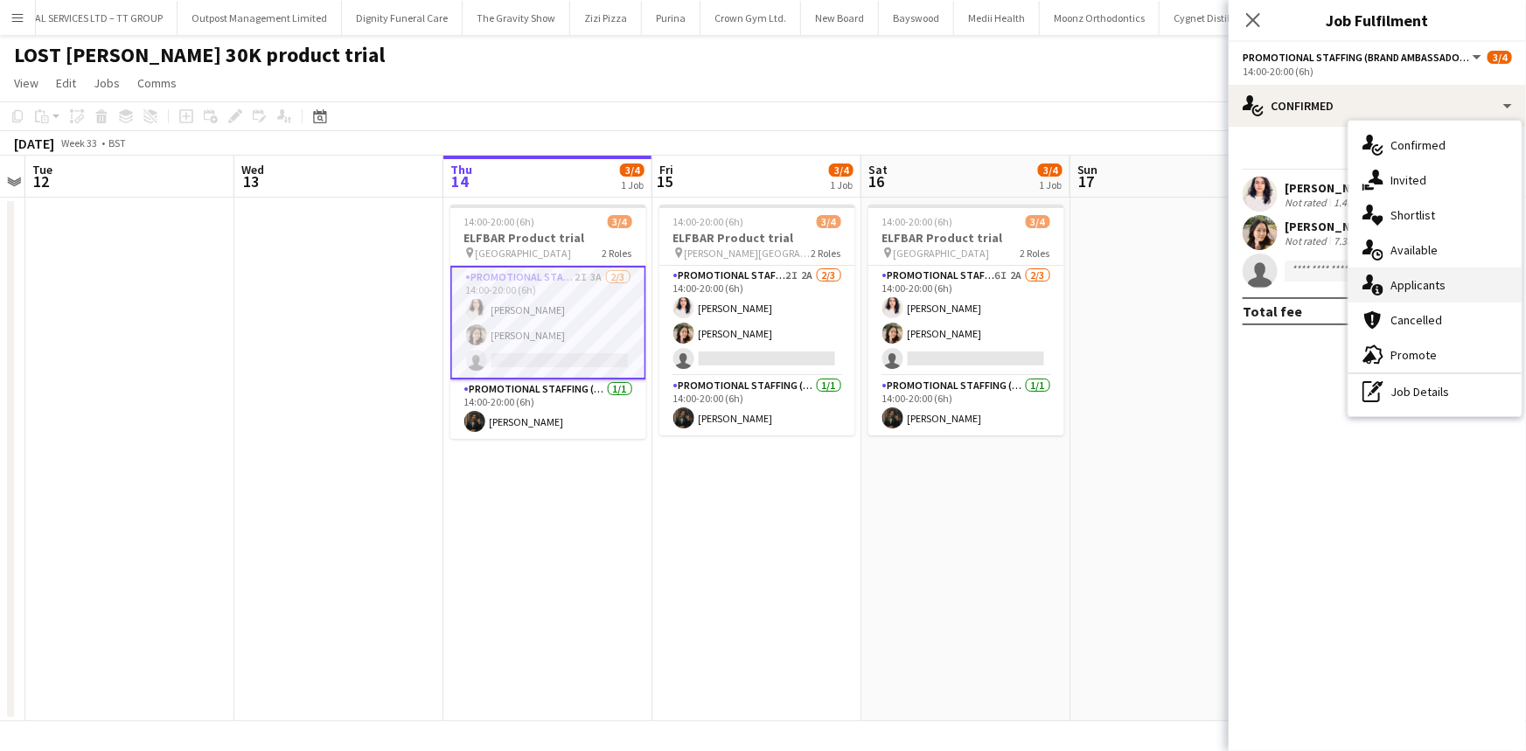
click at [1419, 276] on div "single-neutral-actions-information Applicants" at bounding box center [1435, 285] width 173 height 35
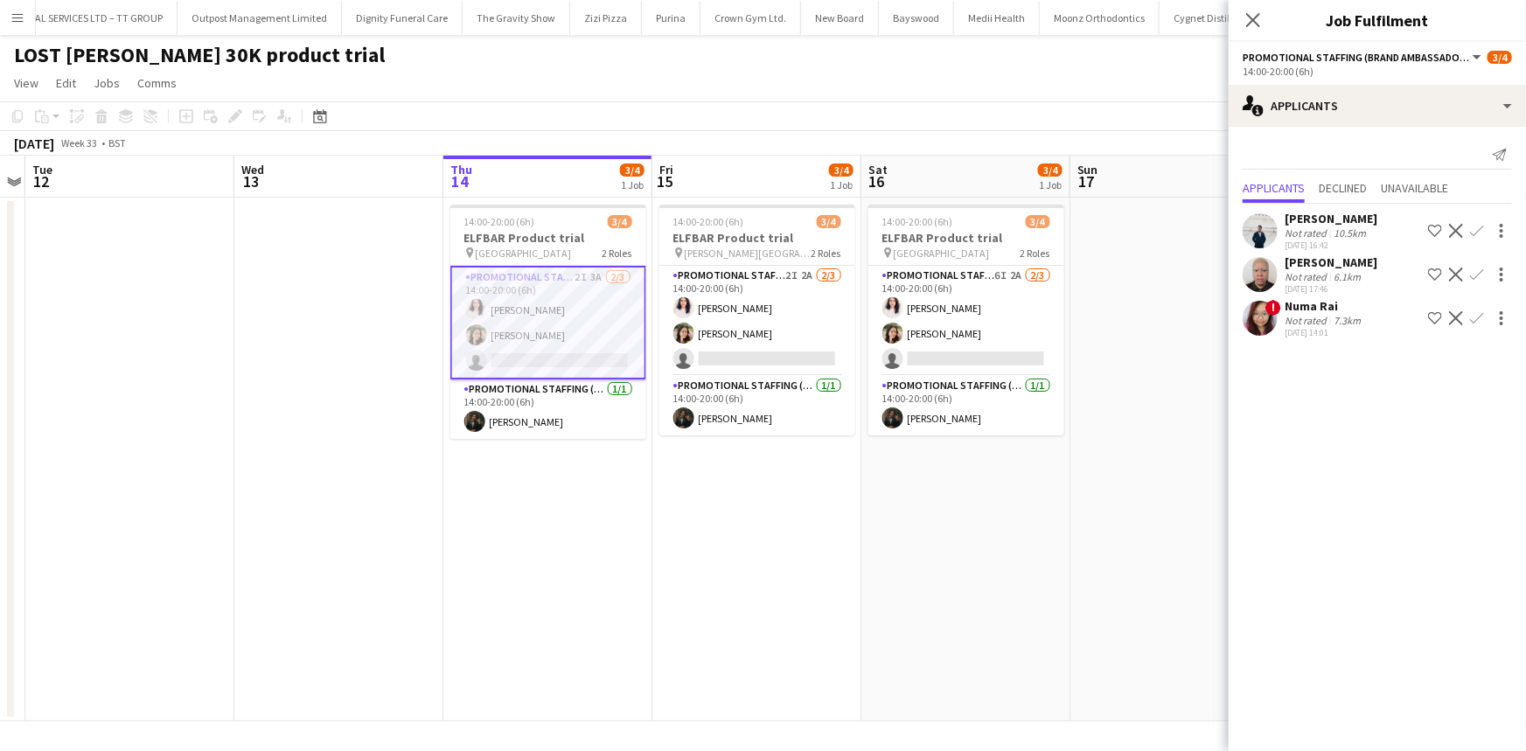
click at [1472, 314] on app-icon "Confirm" at bounding box center [1477, 318] width 14 height 14
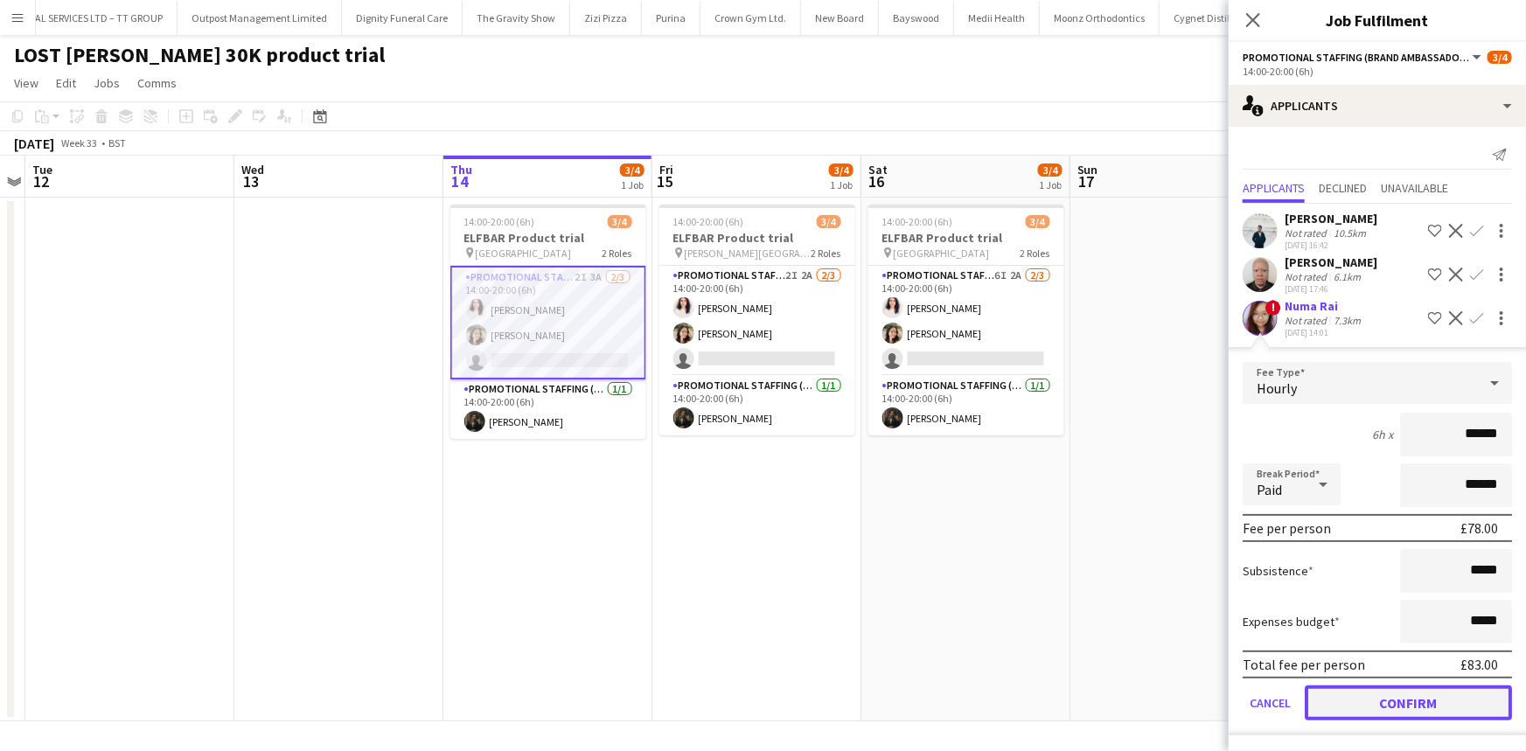
click at [1455, 691] on button "Confirm" at bounding box center [1408, 703] width 207 height 35
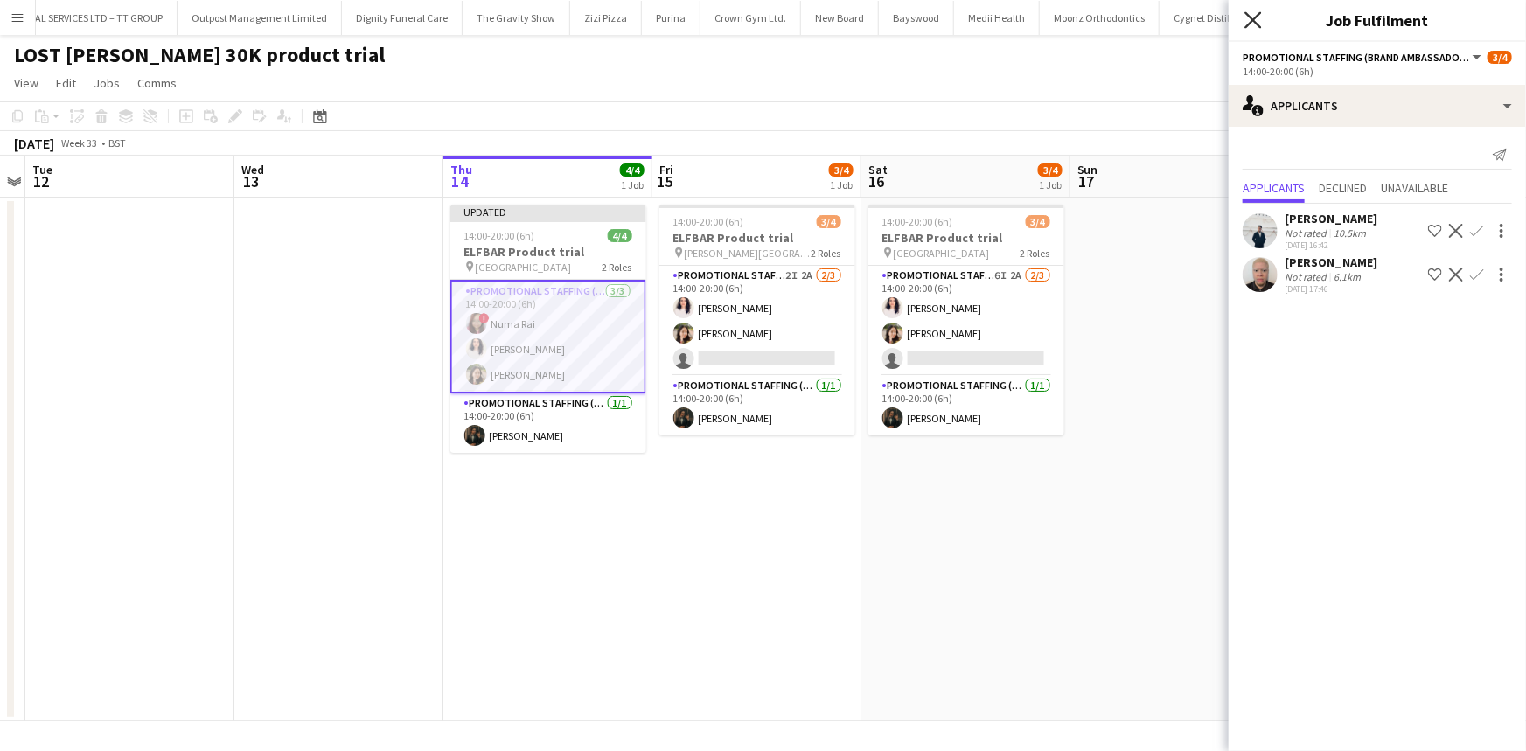
click at [1256, 15] on icon "Close pop-in" at bounding box center [1253, 19] width 17 height 17
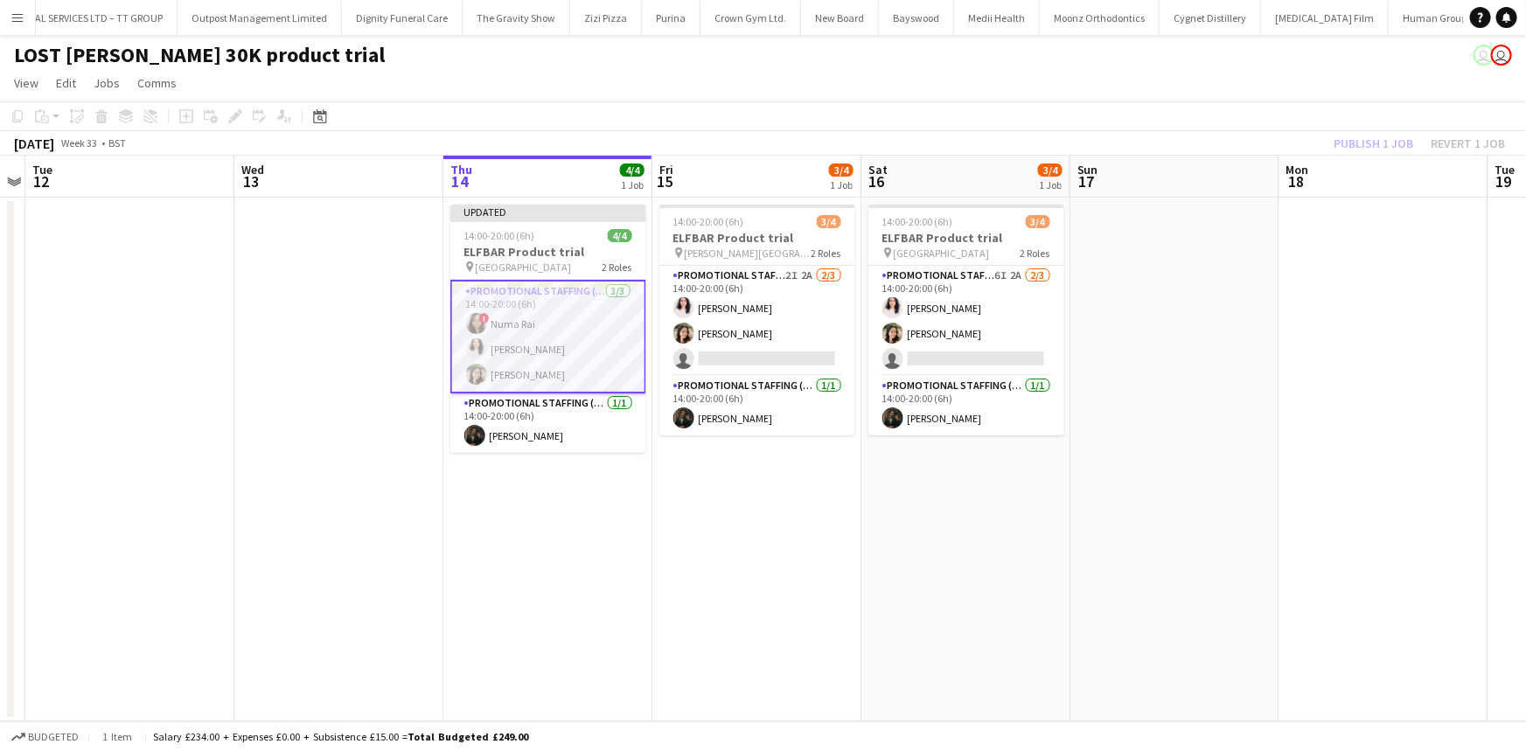
click at [1367, 147] on div "Publish 1 job Revert 1 job" at bounding box center [1419, 143] width 213 height 23
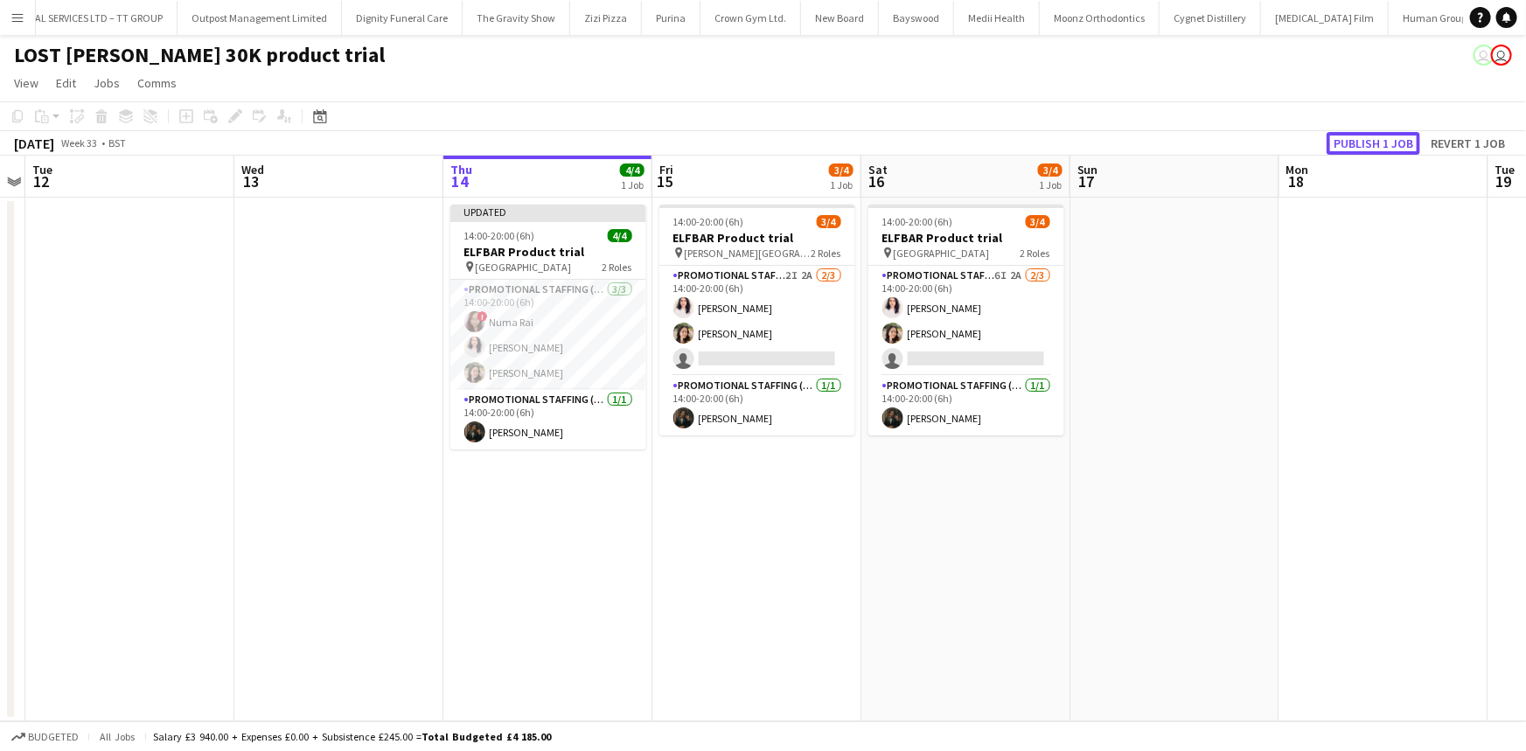
click at [1367, 147] on button "Publish 1 job" at bounding box center [1374, 143] width 94 height 23
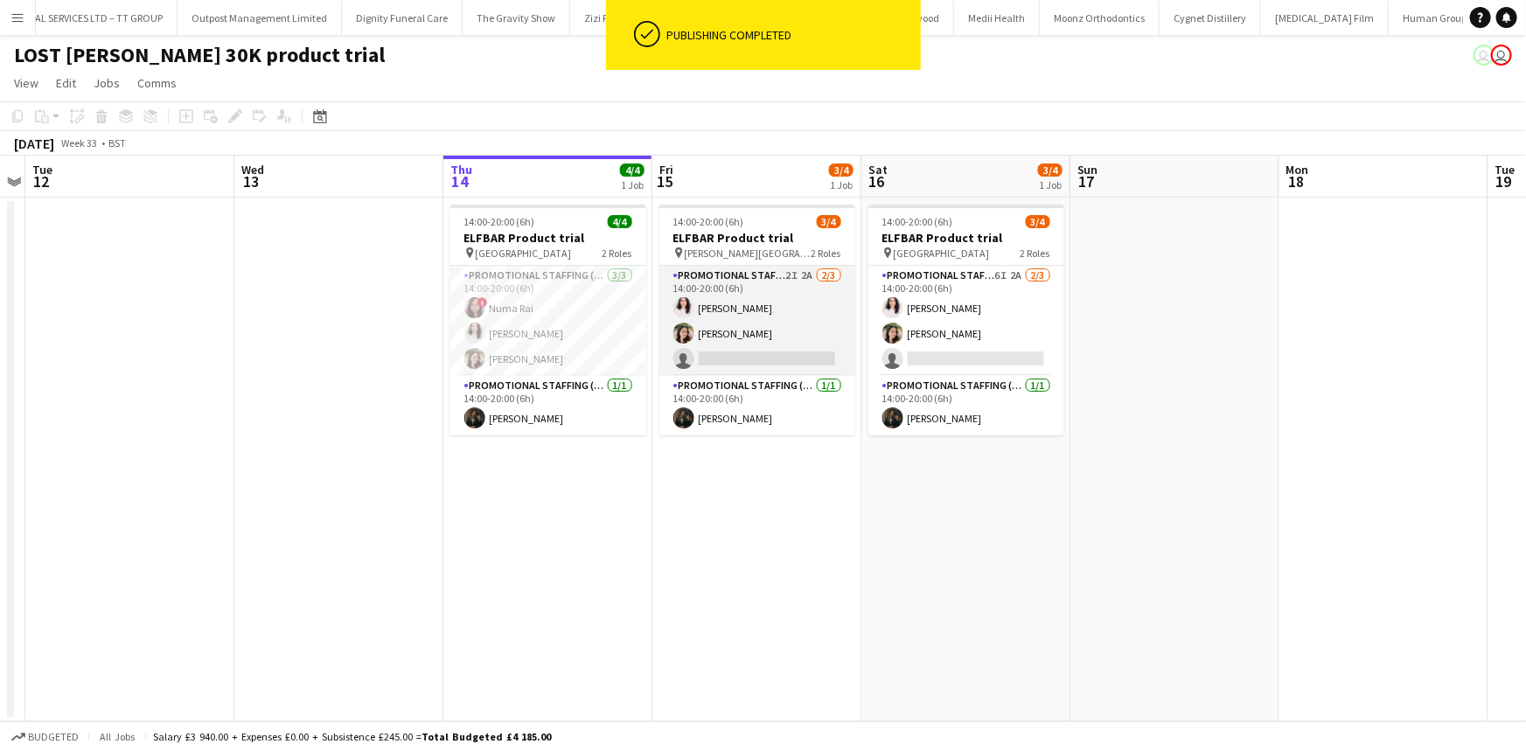
click at [813, 318] on app-card-role "Promotional Staffing (Brand Ambassadors) 2I 2A 2/3 14:00-20:00 (6h) Zahra Farho…" at bounding box center [758, 321] width 196 height 110
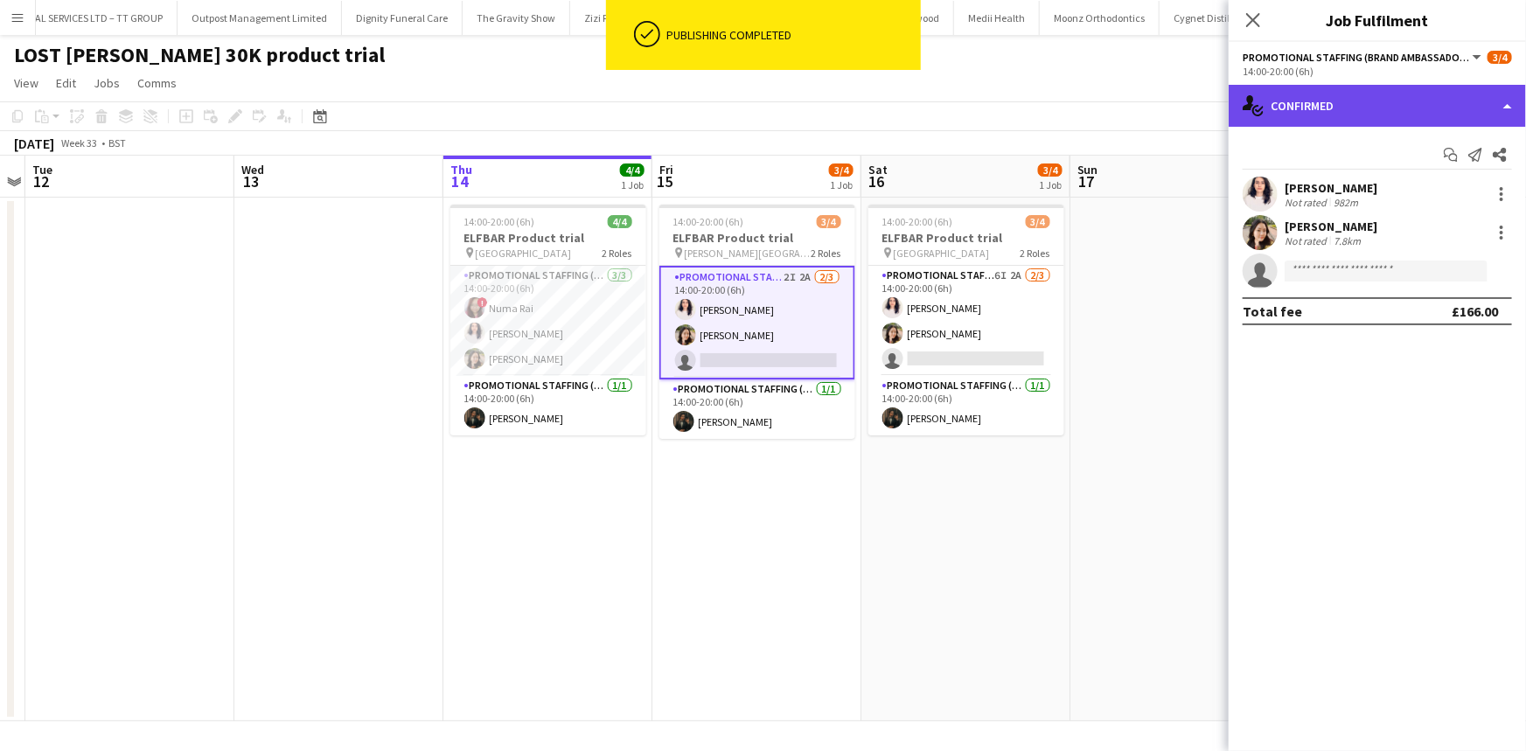
click at [1442, 94] on div "single-neutral-actions-check-2 Confirmed" at bounding box center [1377, 106] width 297 height 42
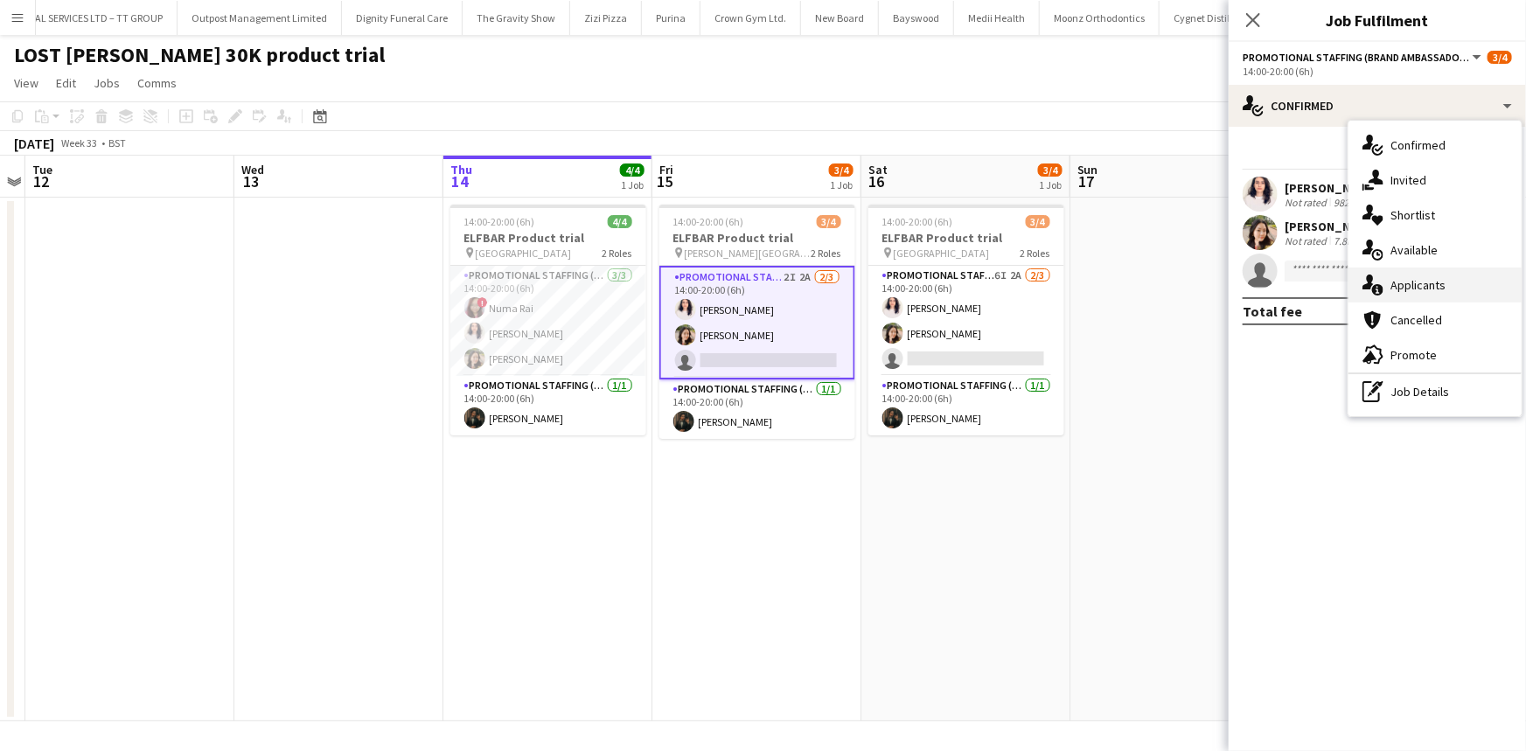
click at [1452, 295] on div "single-neutral-actions-information Applicants" at bounding box center [1435, 285] width 173 height 35
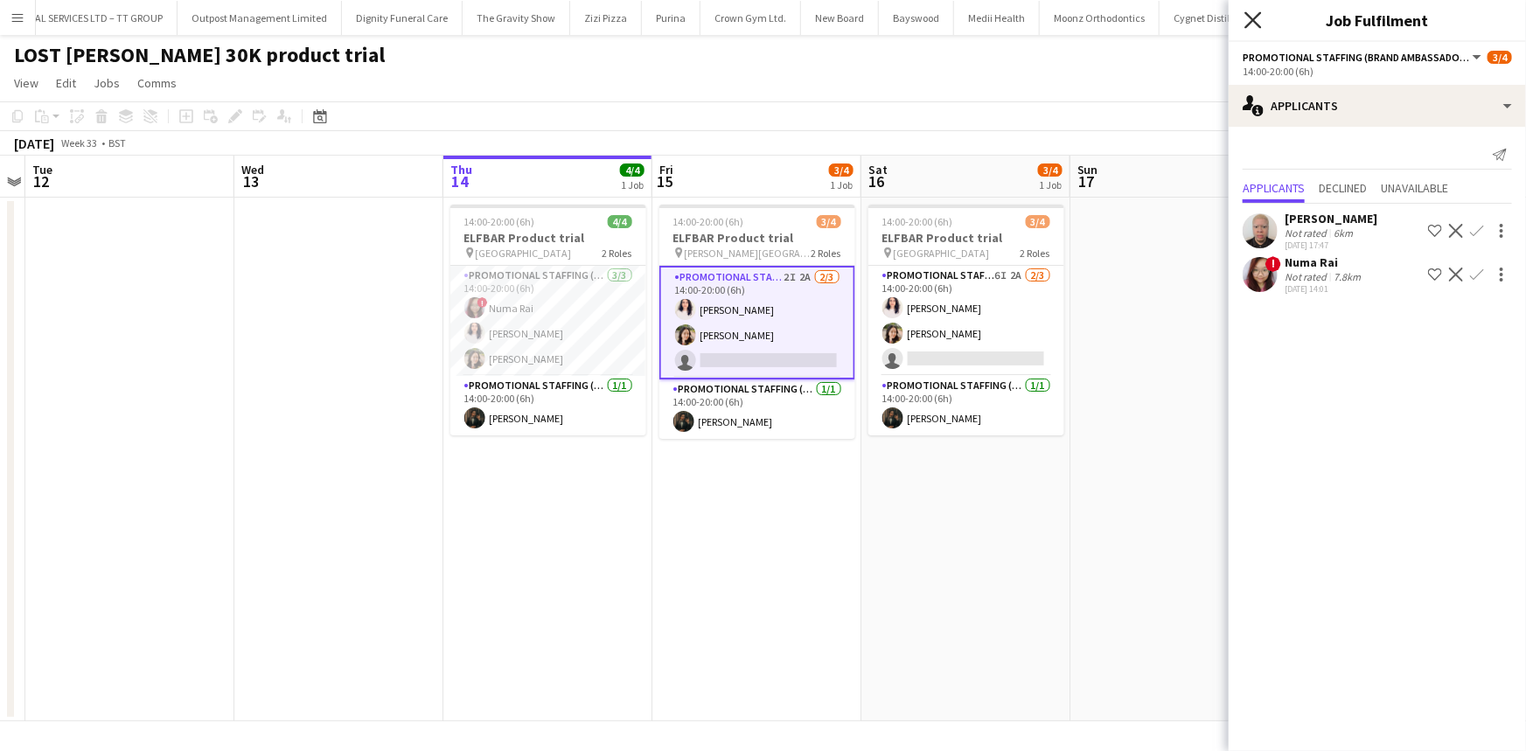
click at [1258, 17] on icon "Close pop-in" at bounding box center [1253, 19] width 17 height 17
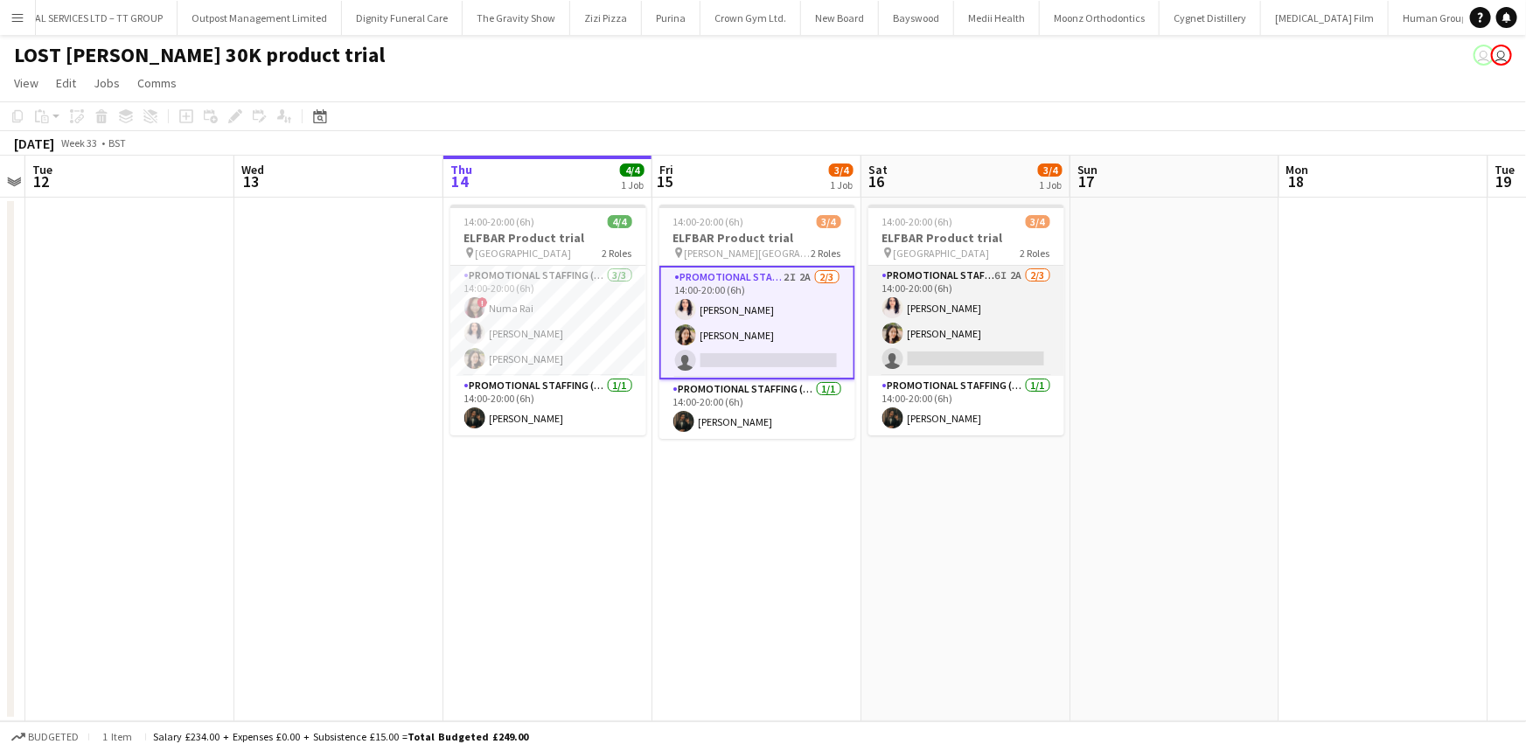
click at [984, 309] on app-card-role "Promotional Staffing (Brand Ambassadors) 6I 2A 2/3 14:00-20:00 (6h) Zahra Farho…" at bounding box center [967, 321] width 196 height 110
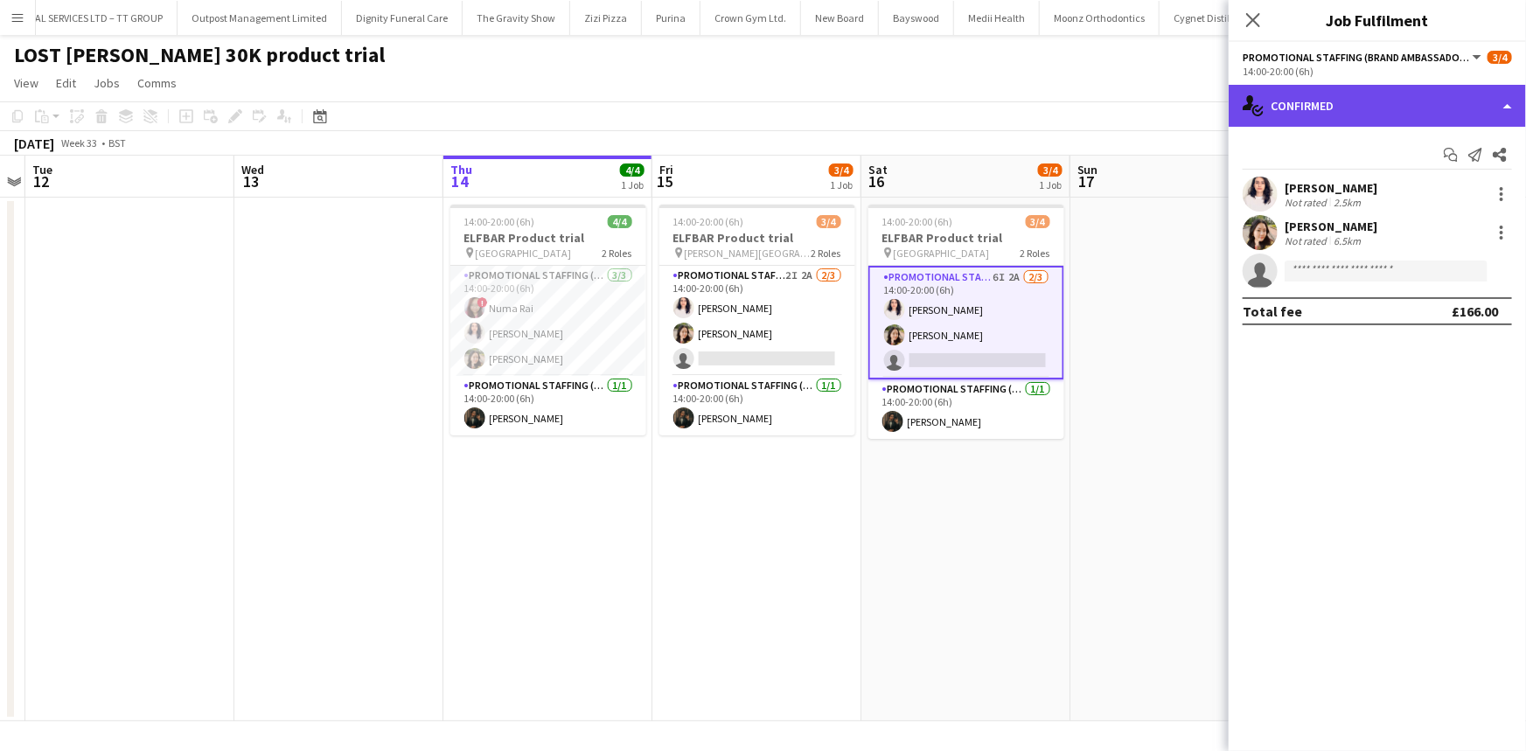
click at [1389, 116] on div "single-neutral-actions-check-2 Confirmed" at bounding box center [1377, 106] width 297 height 42
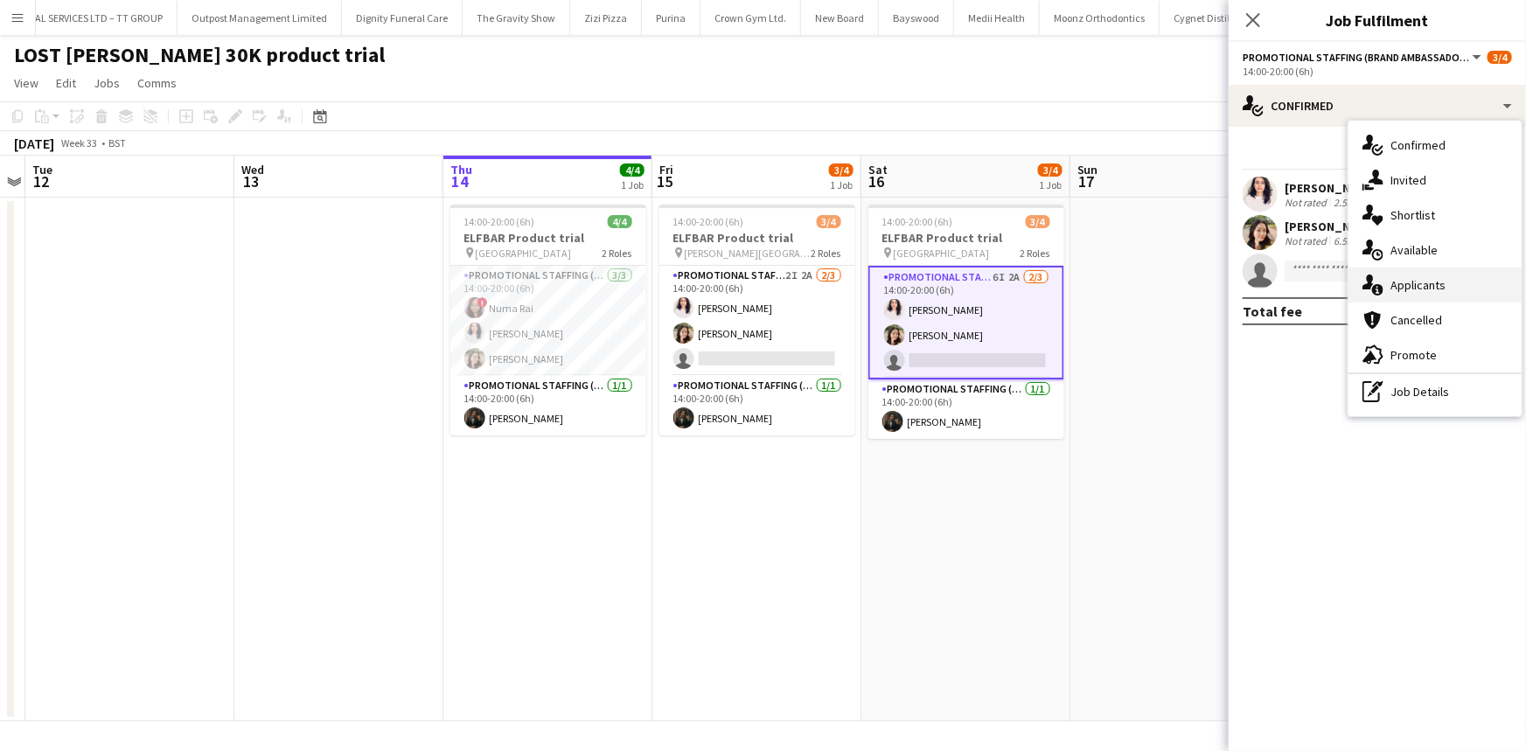
click at [1420, 290] on div "single-neutral-actions-information Applicants" at bounding box center [1435, 285] width 173 height 35
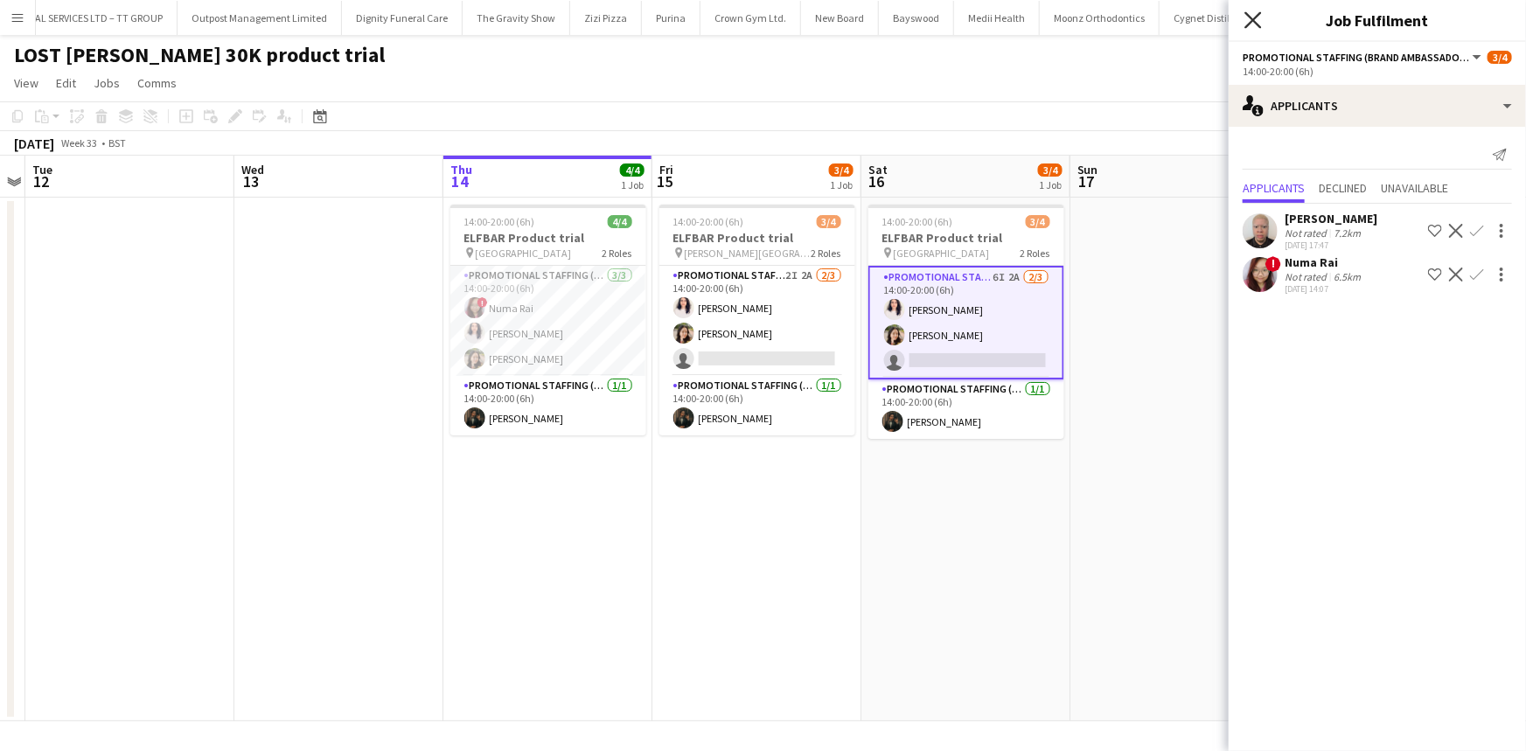
click at [1258, 21] on icon "Close pop-in" at bounding box center [1253, 19] width 17 height 17
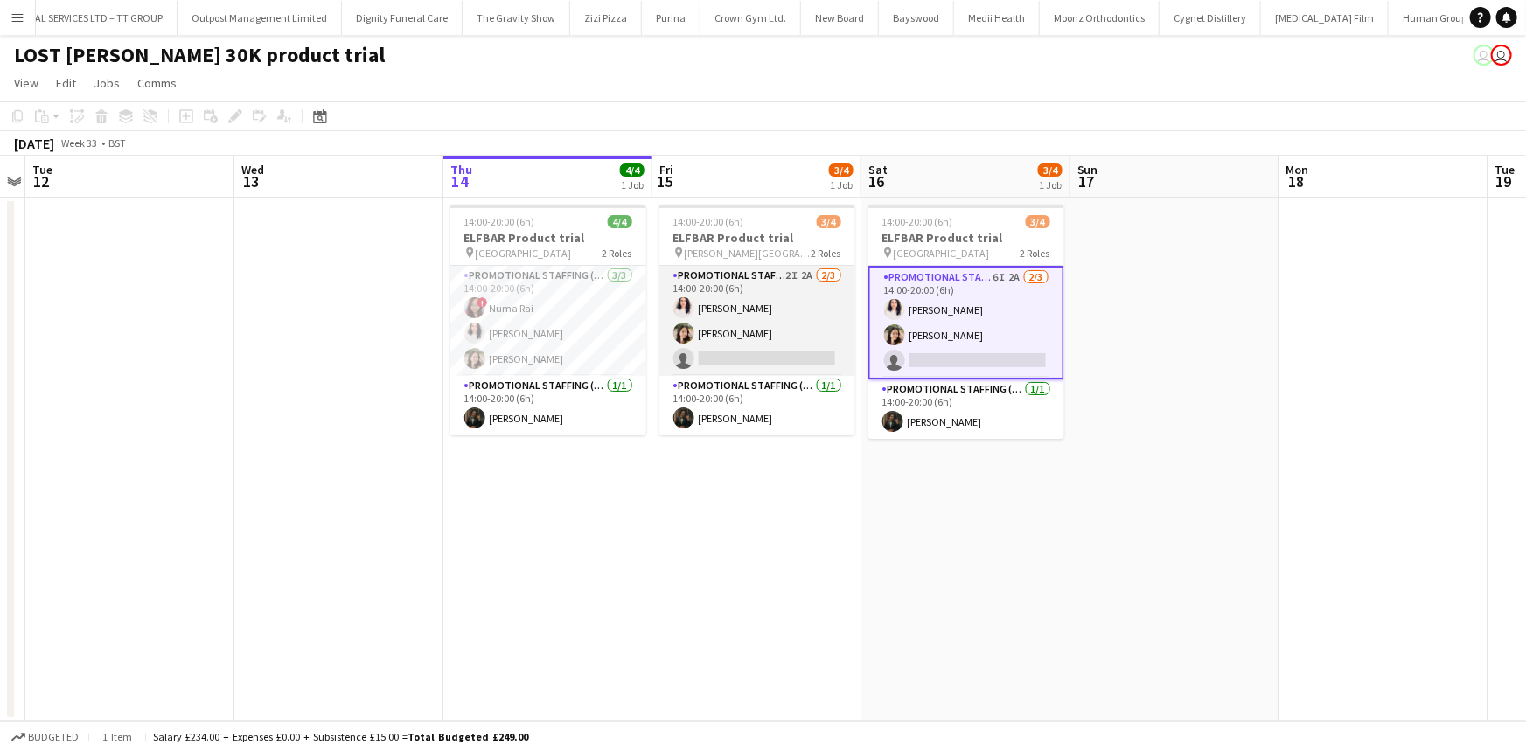
click at [773, 326] on app-card-role "Promotional Staffing (Brand Ambassadors) 2I 2A 2/3 14:00-20:00 (6h) Zahra Farho…" at bounding box center [758, 321] width 196 height 110
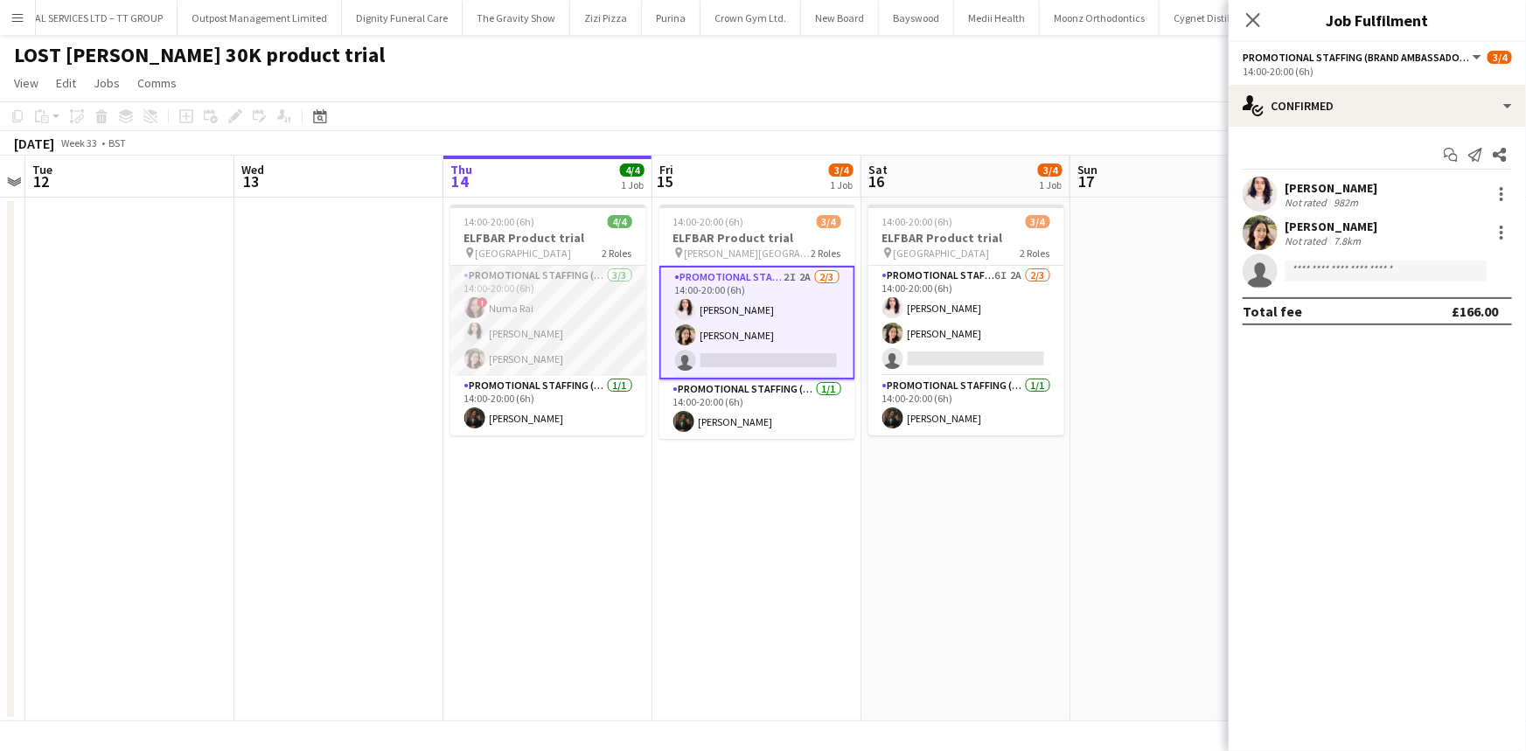
click at [590, 308] on app-card-role "Promotional Staffing (Brand Ambassadors) 3/3 14:00-20:00 (6h) ! Numa Rai Zahra …" at bounding box center [548, 321] width 196 height 110
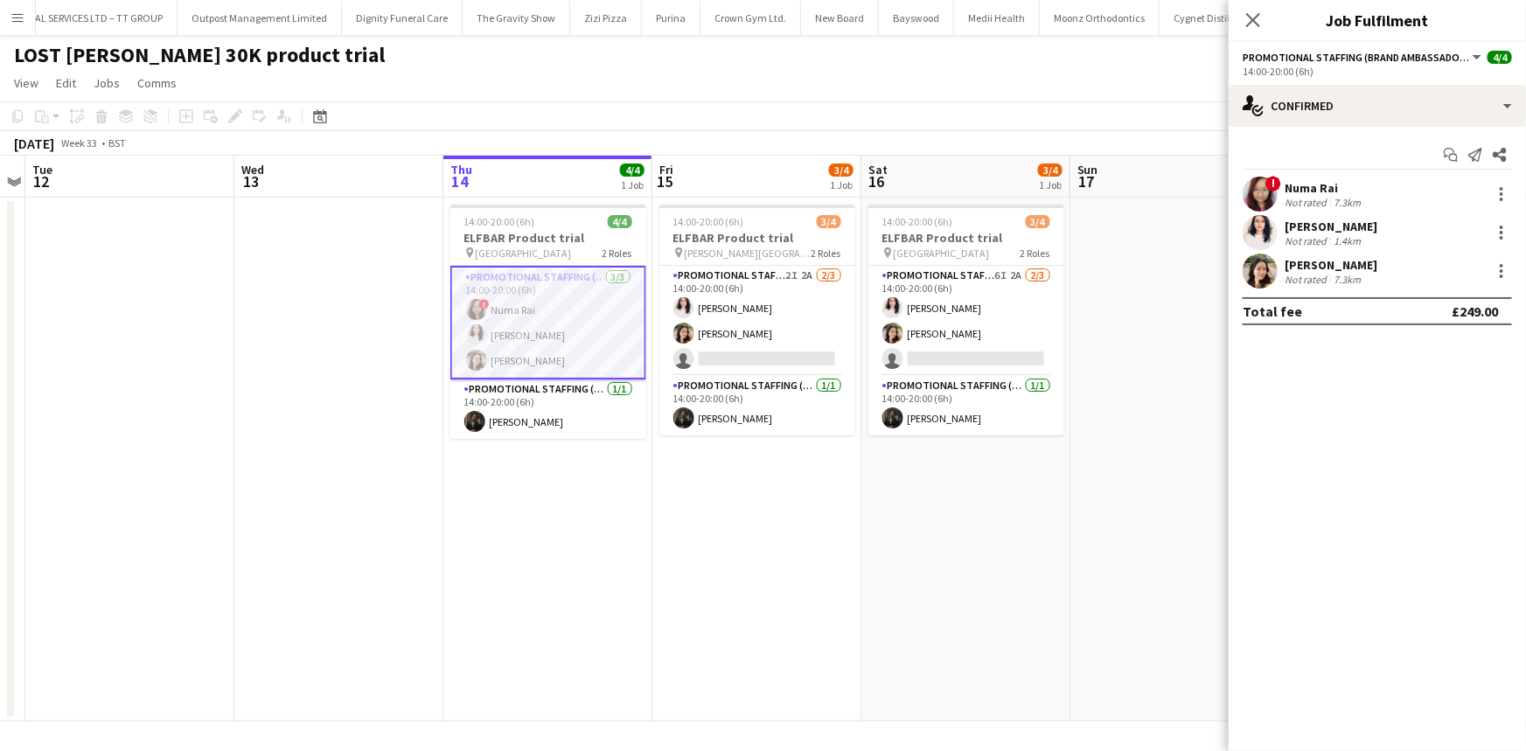
click at [1362, 197] on div "7.3km" at bounding box center [1347, 202] width 34 height 13
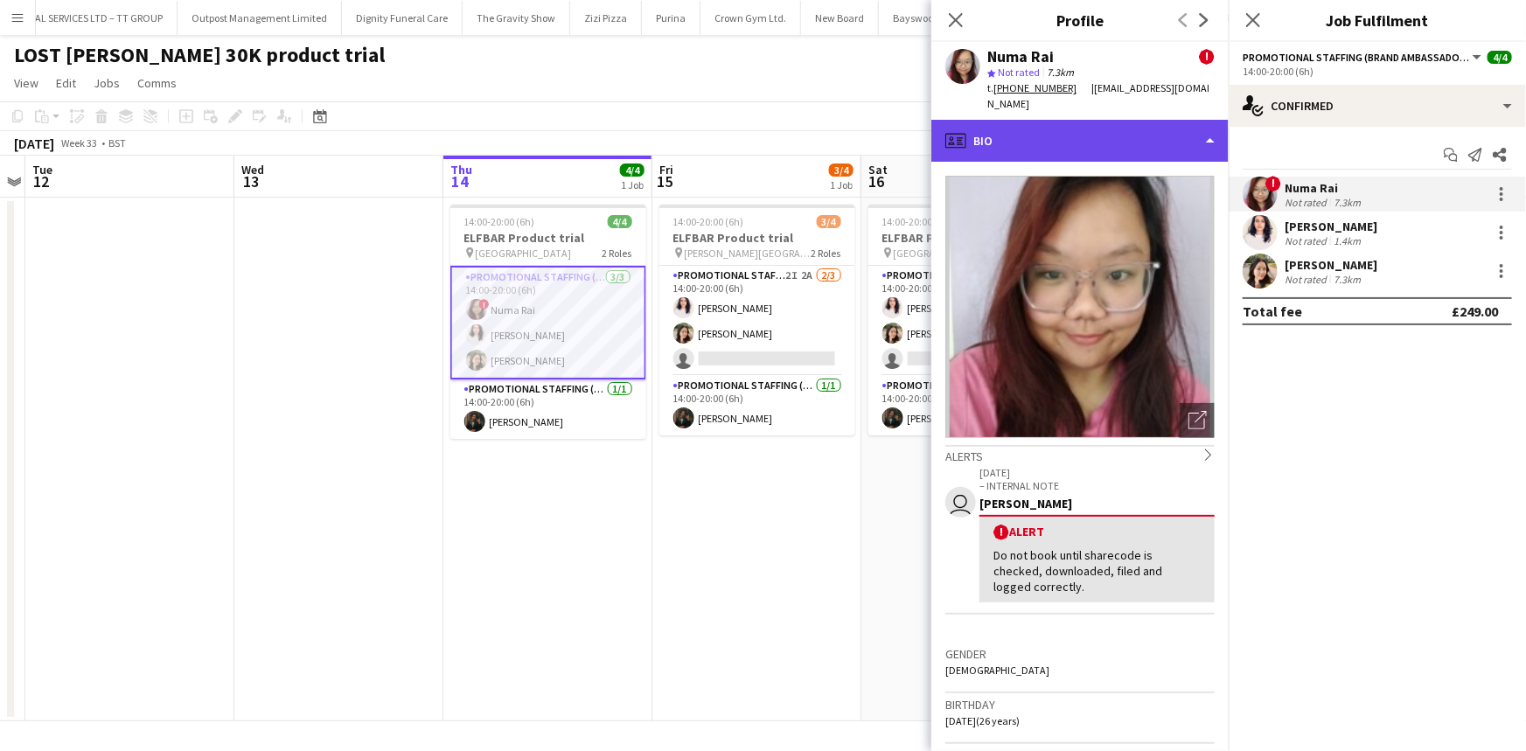
click at [1113, 122] on div "profile Bio" at bounding box center [1080, 141] width 297 height 42
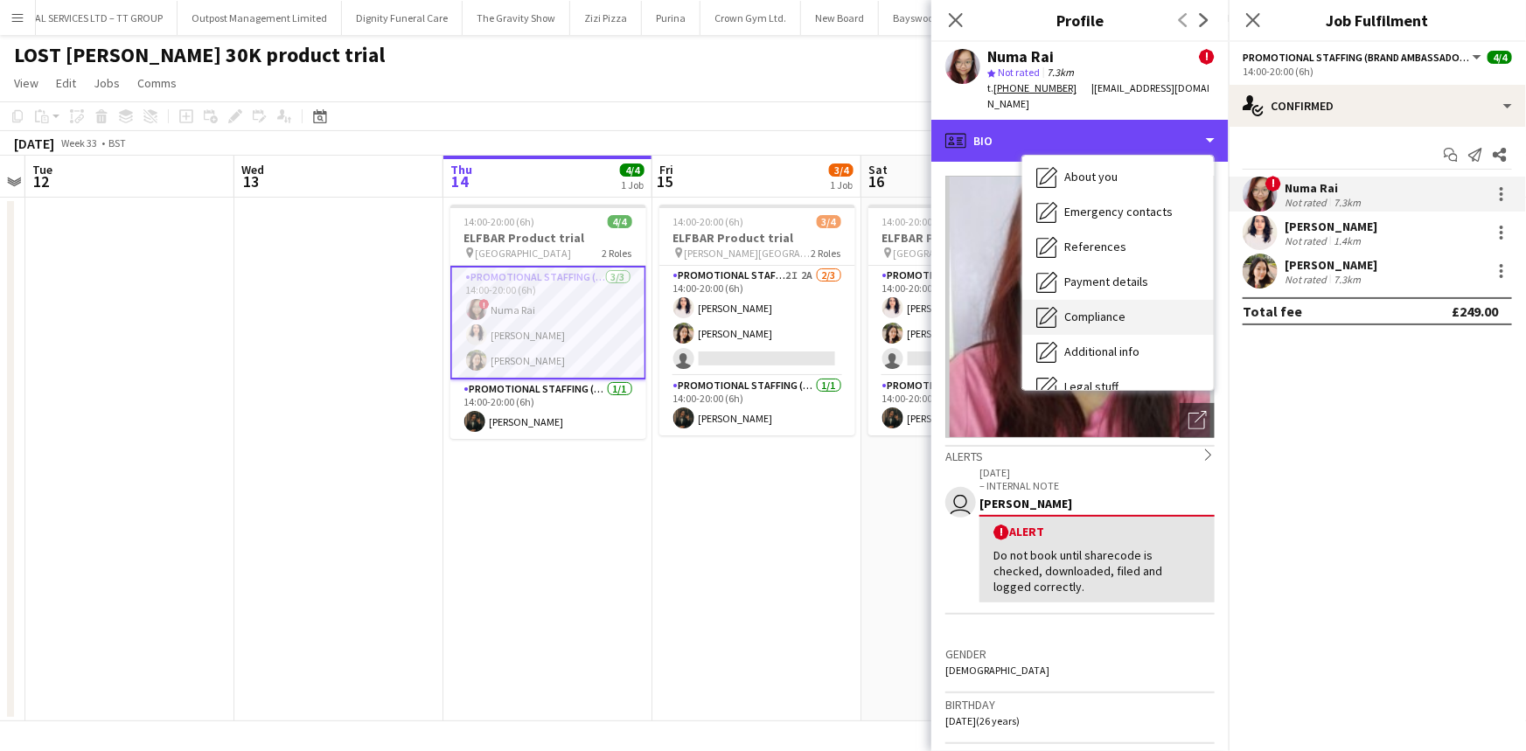
scroll to position [234, 0]
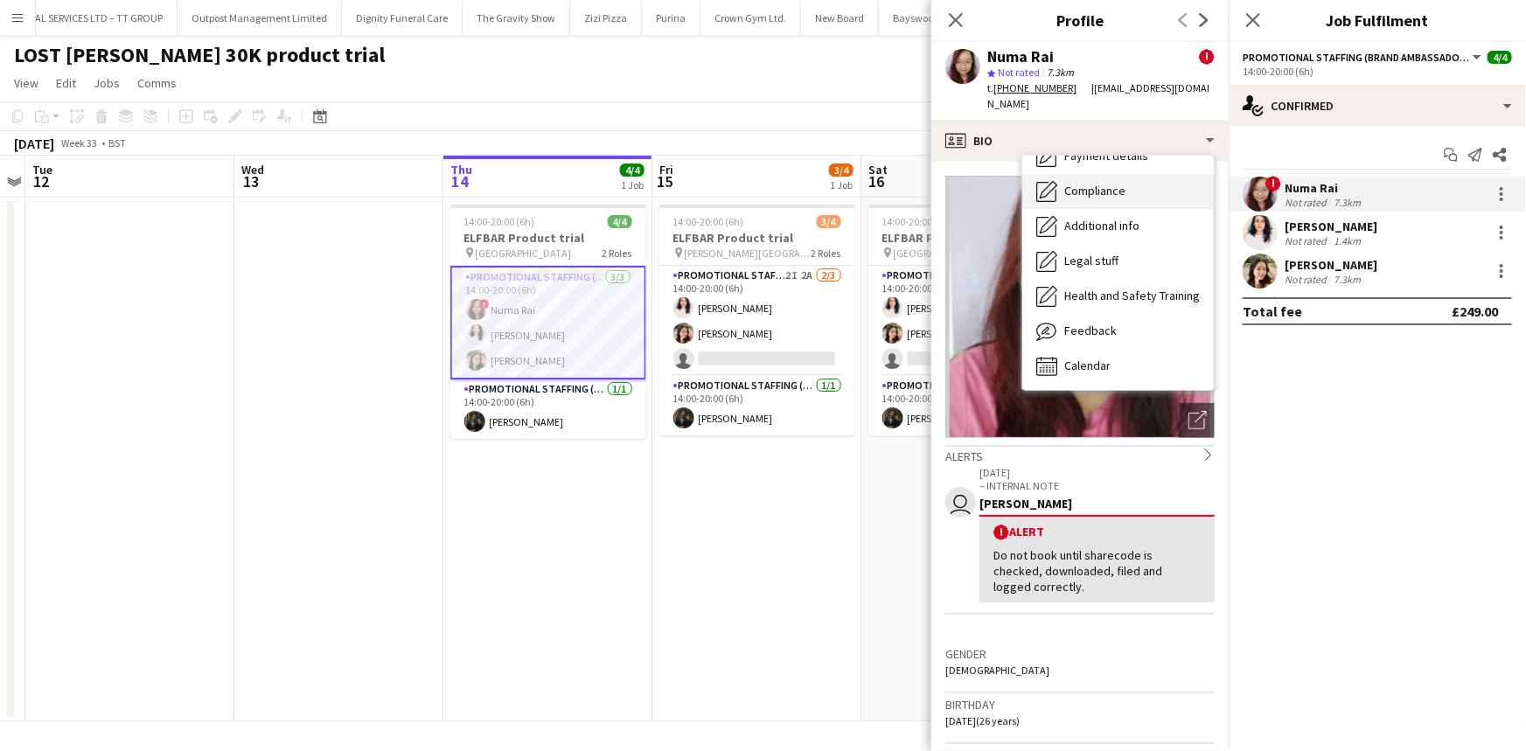
click at [1145, 184] on div "Compliance Compliance" at bounding box center [1119, 191] width 192 height 35
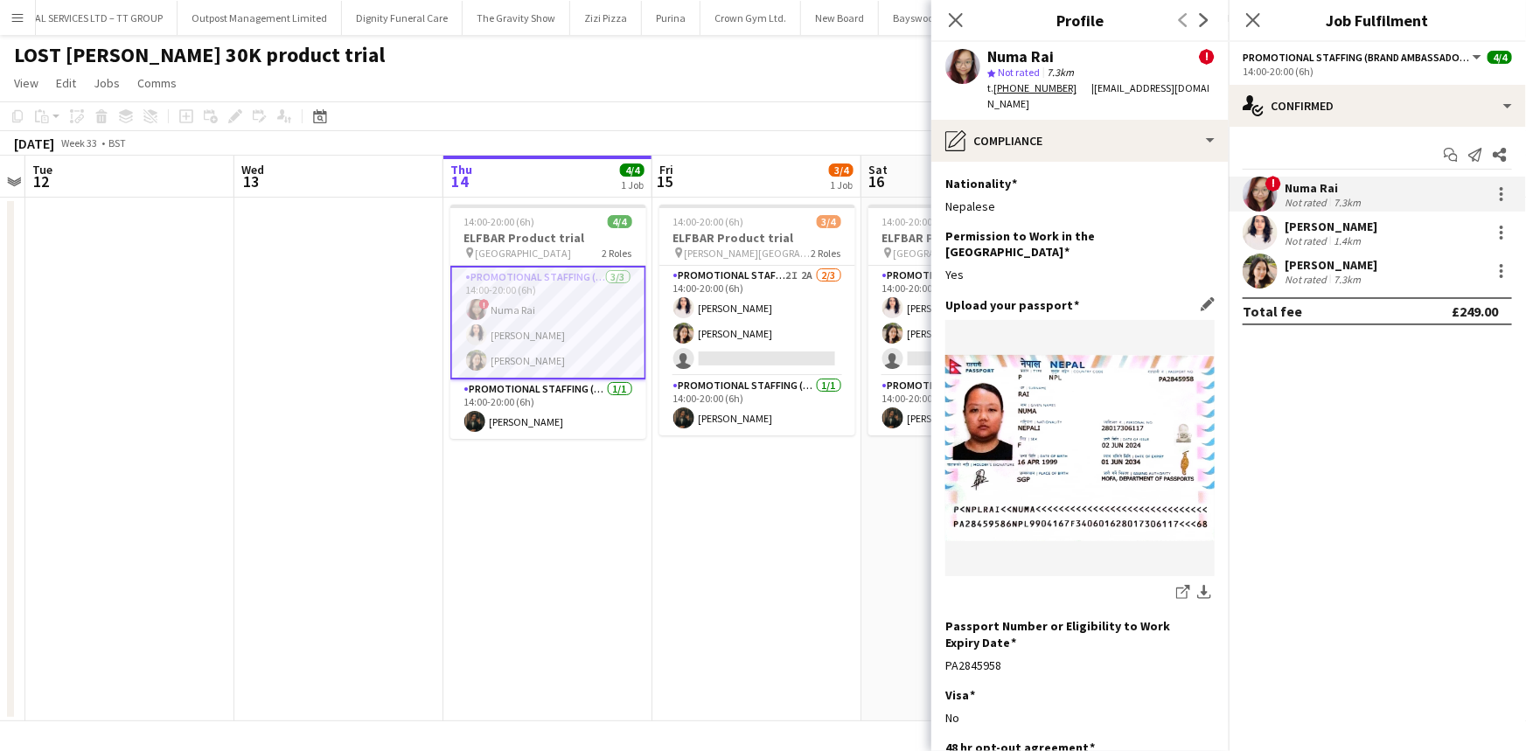
scroll to position [245, 0]
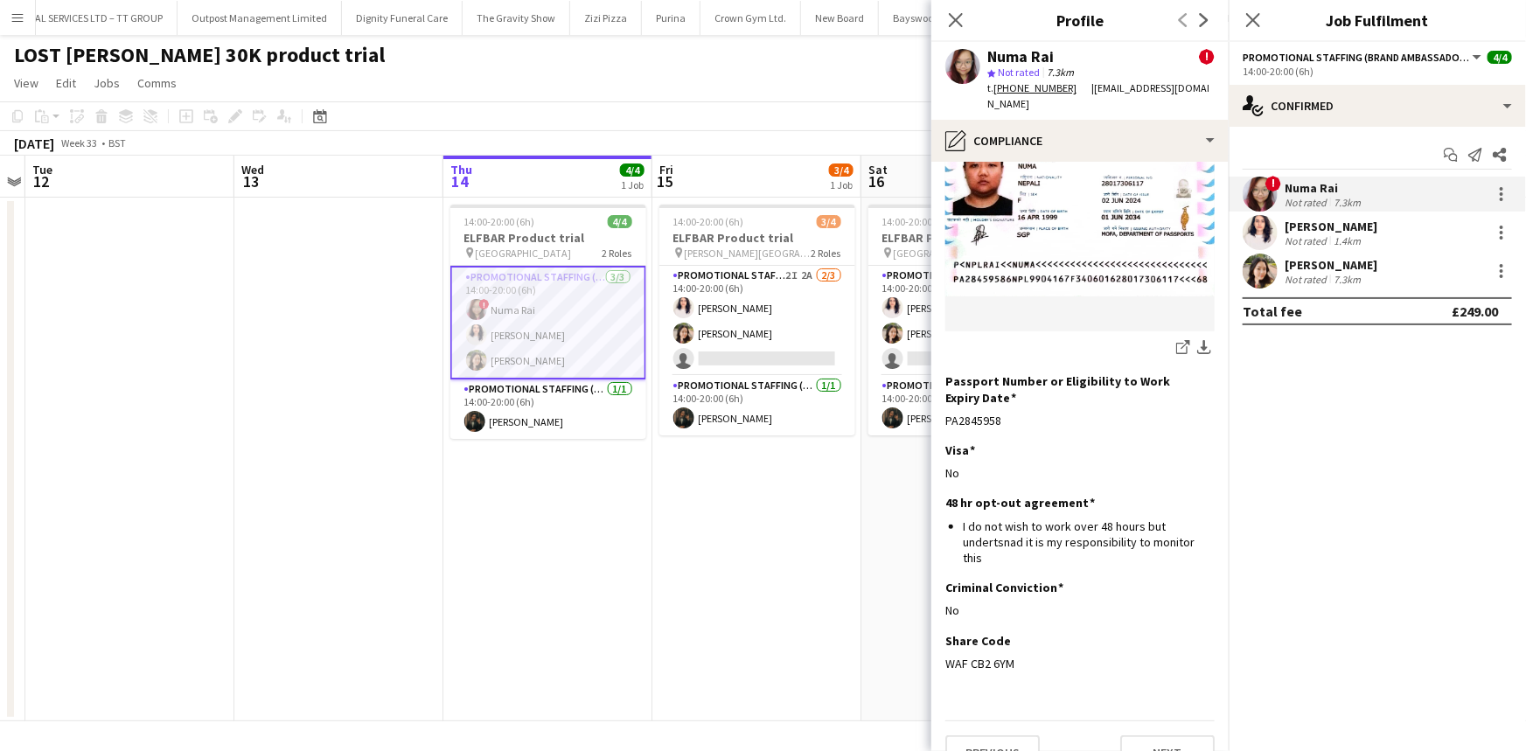
click at [28, 23] on button "Menu" at bounding box center [17, 17] width 35 height 35
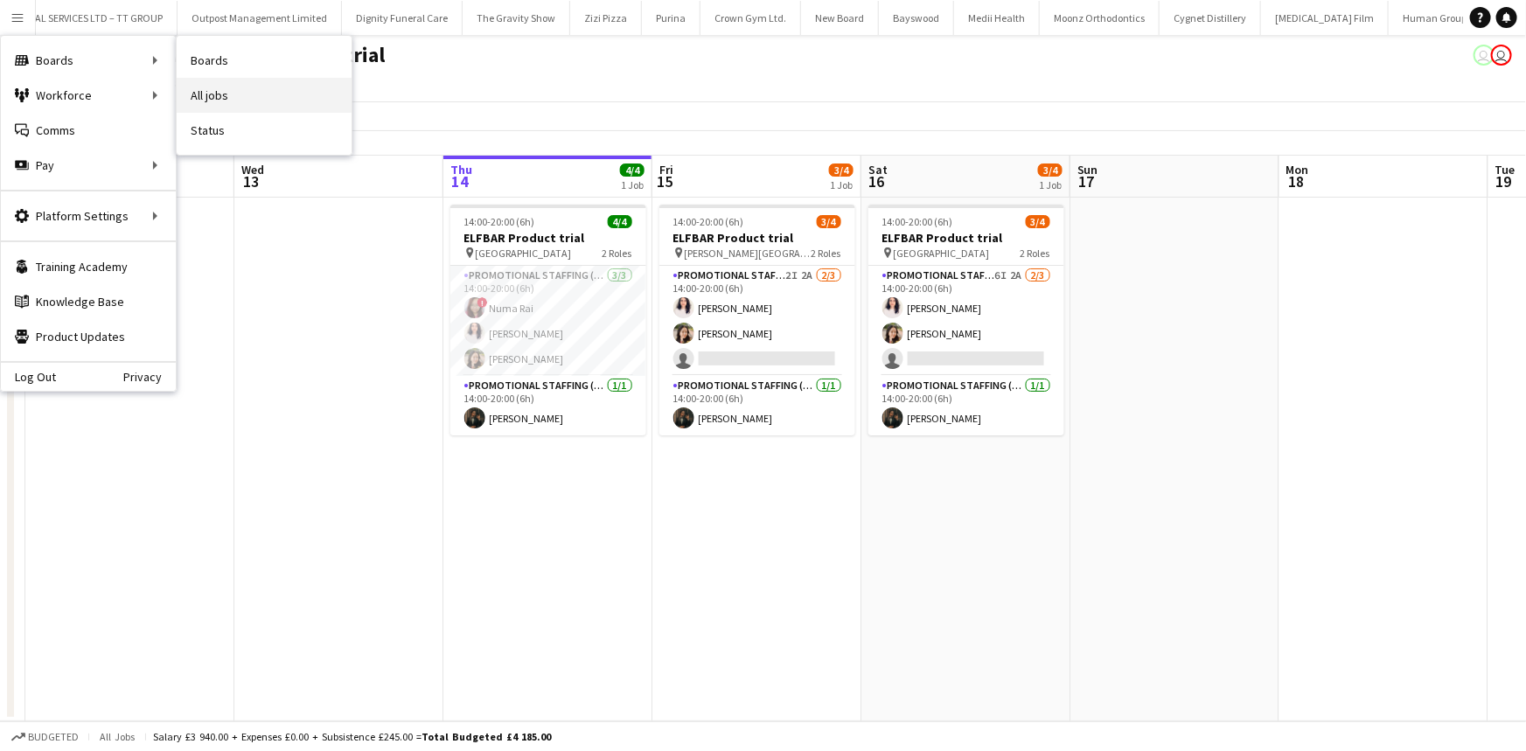
click at [237, 87] on link "All jobs" at bounding box center [264, 95] width 175 height 35
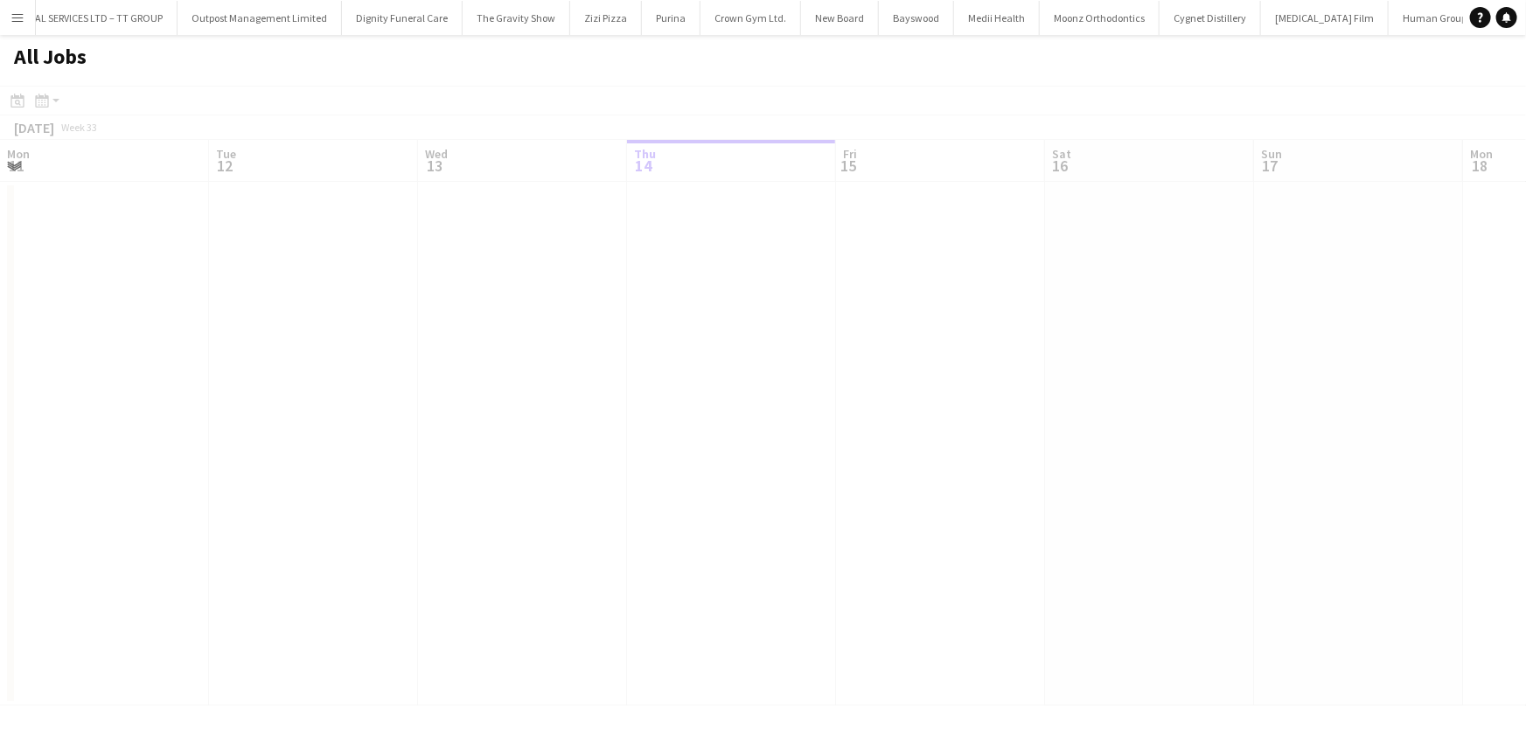
scroll to position [0, 418]
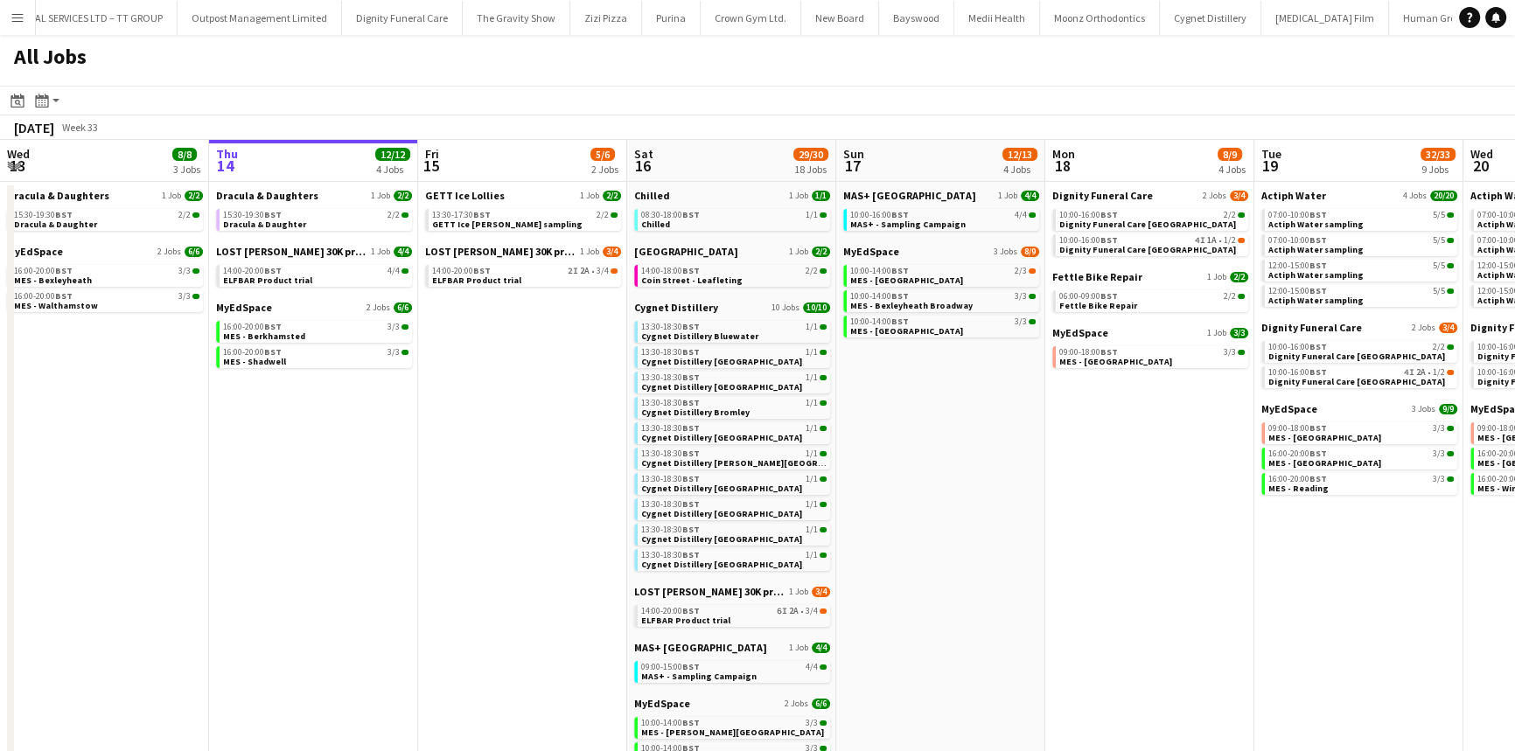
click at [23, 17] on app-icon "Menu" at bounding box center [17, 17] width 14 height 14
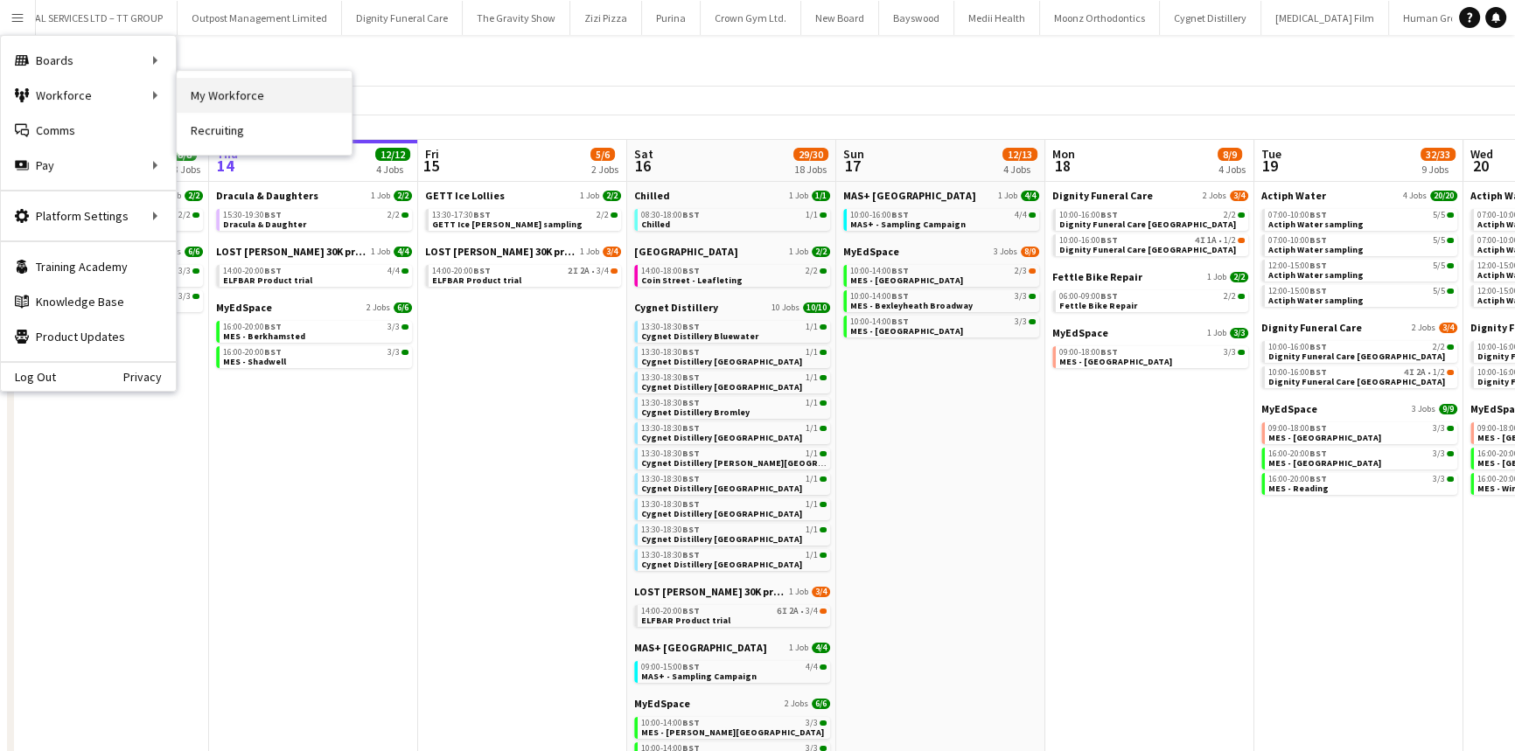
click at [199, 93] on link "My Workforce" at bounding box center [264, 95] width 175 height 35
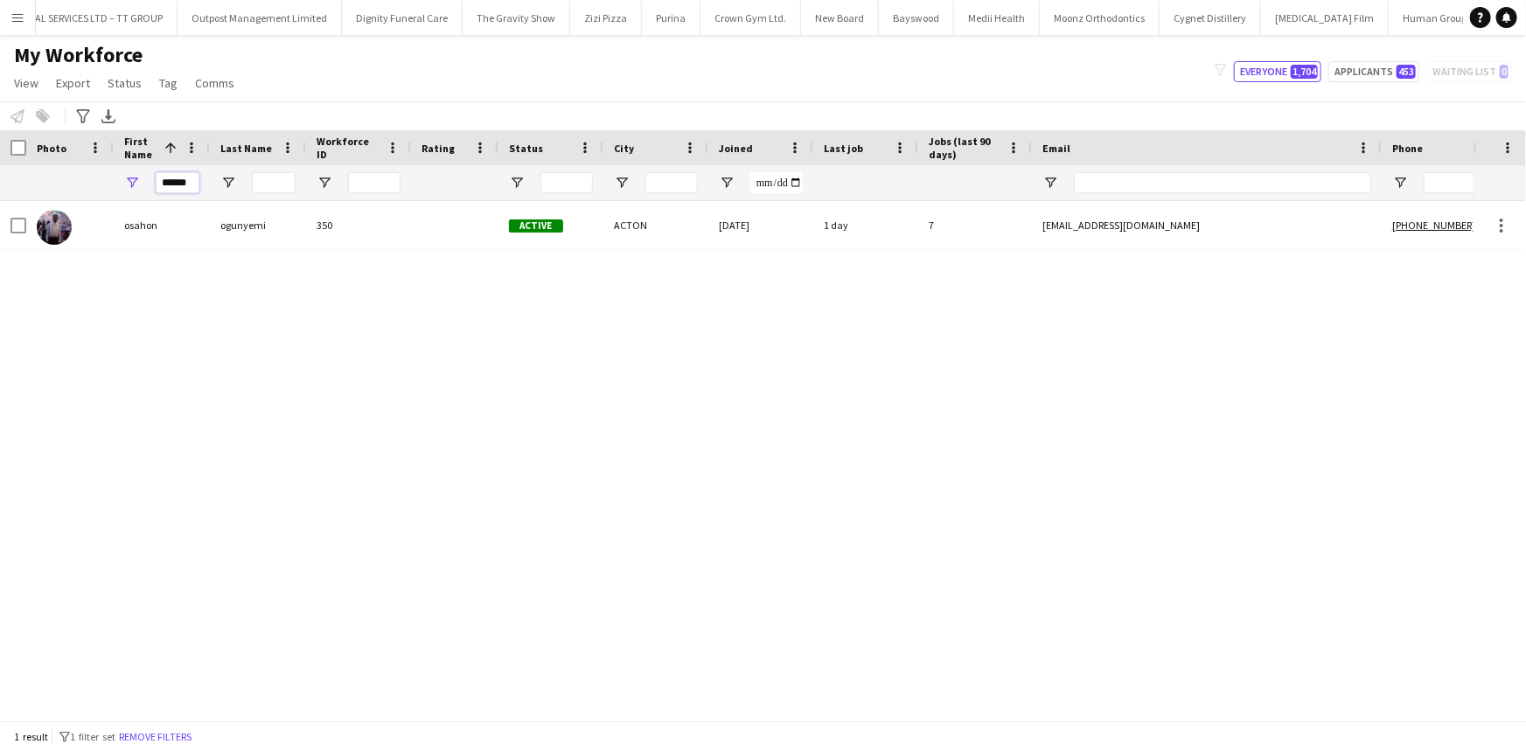
click at [178, 191] on input "******" at bounding box center [178, 182] width 44 height 21
click at [176, 190] on input "******" at bounding box center [178, 182] width 44 height 21
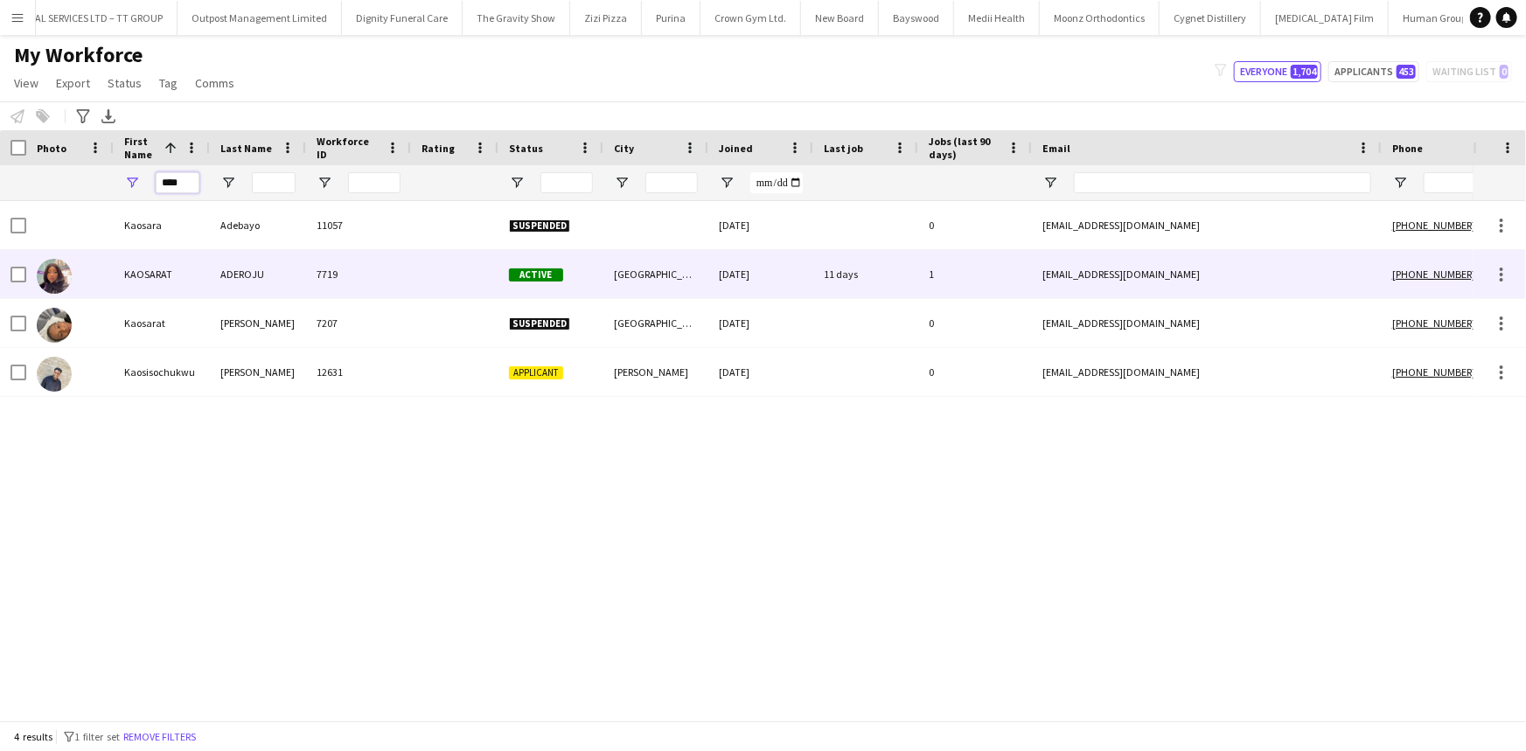
type input "****"
click at [192, 261] on div "KAOSARAT" at bounding box center [162, 274] width 96 height 48
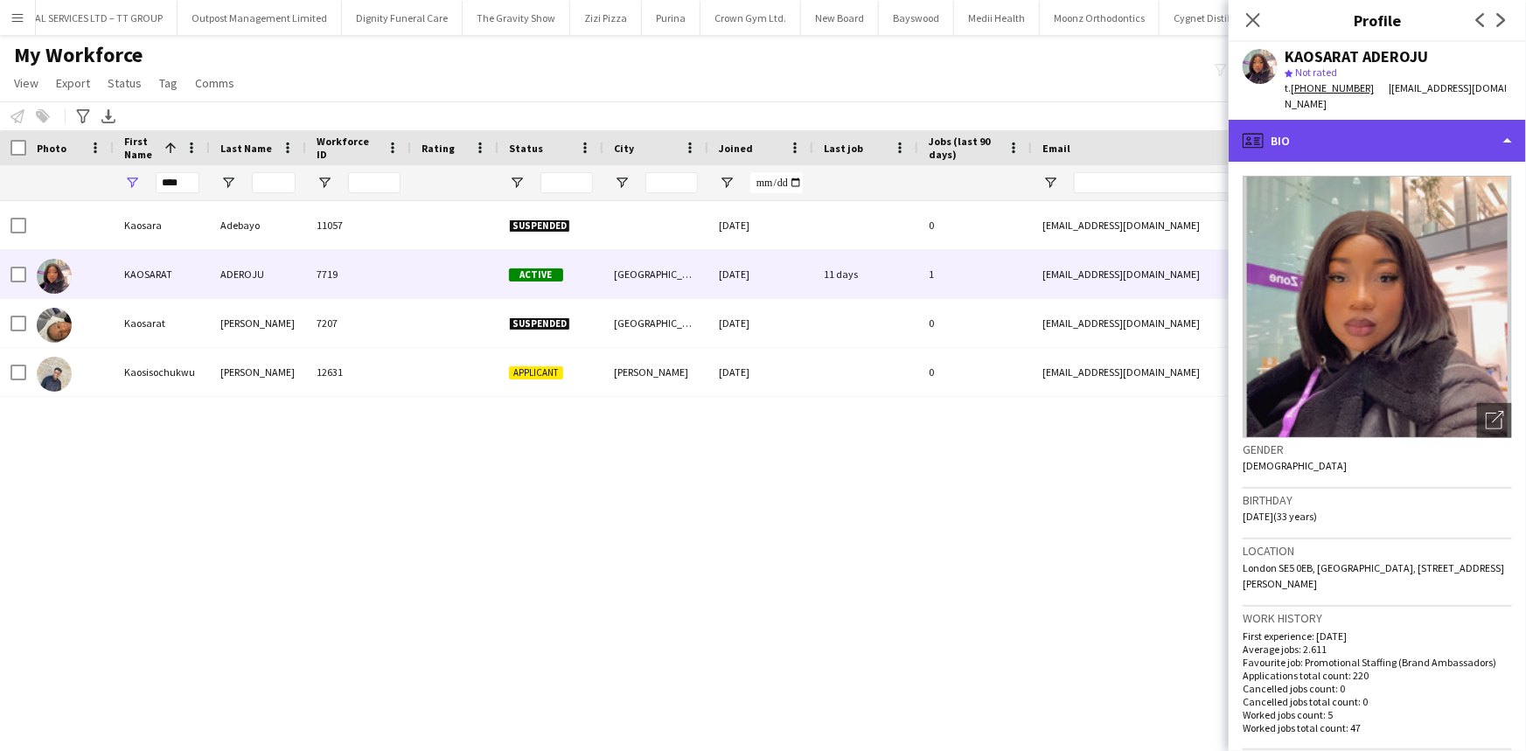
click at [1452, 122] on div "profile Bio" at bounding box center [1377, 141] width 297 height 42
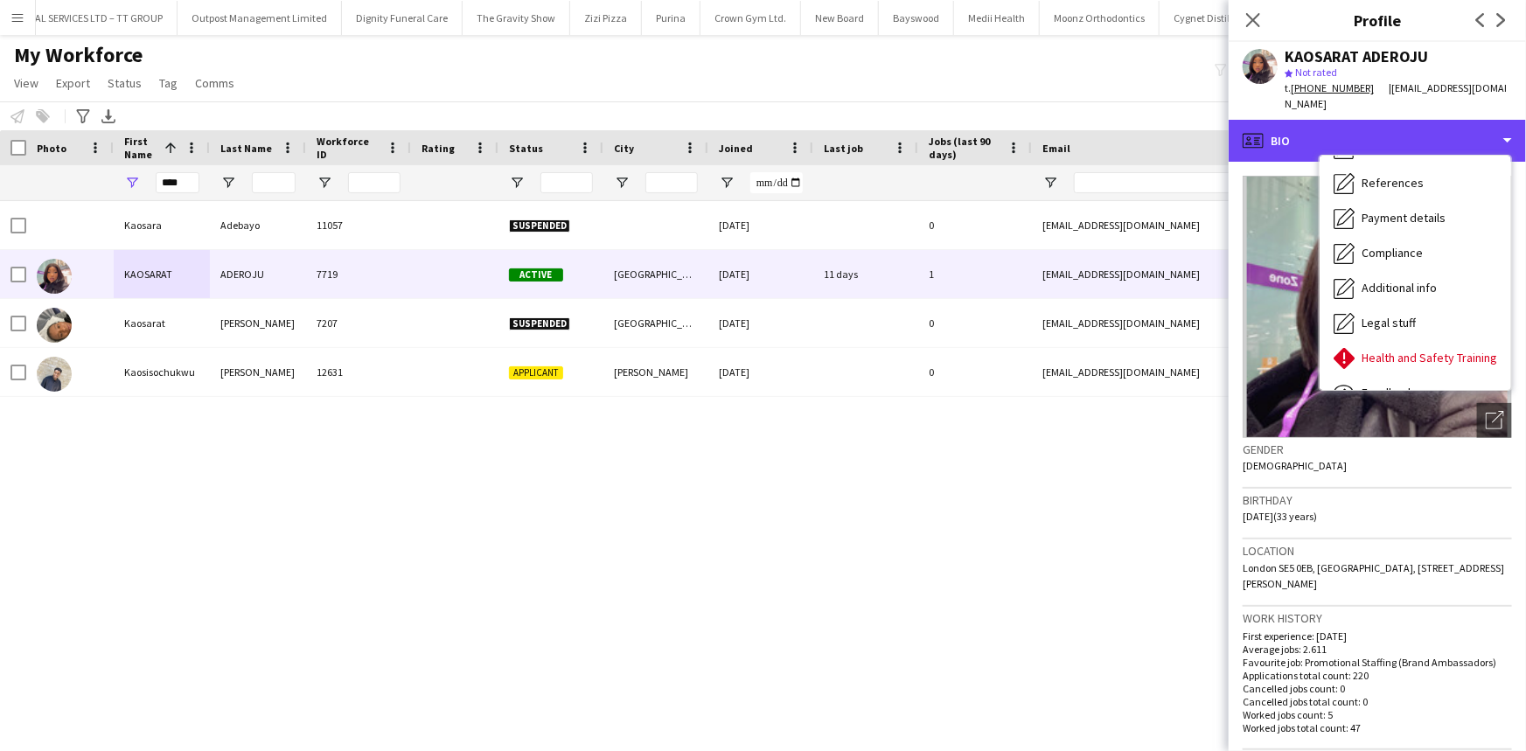
scroll to position [234, 0]
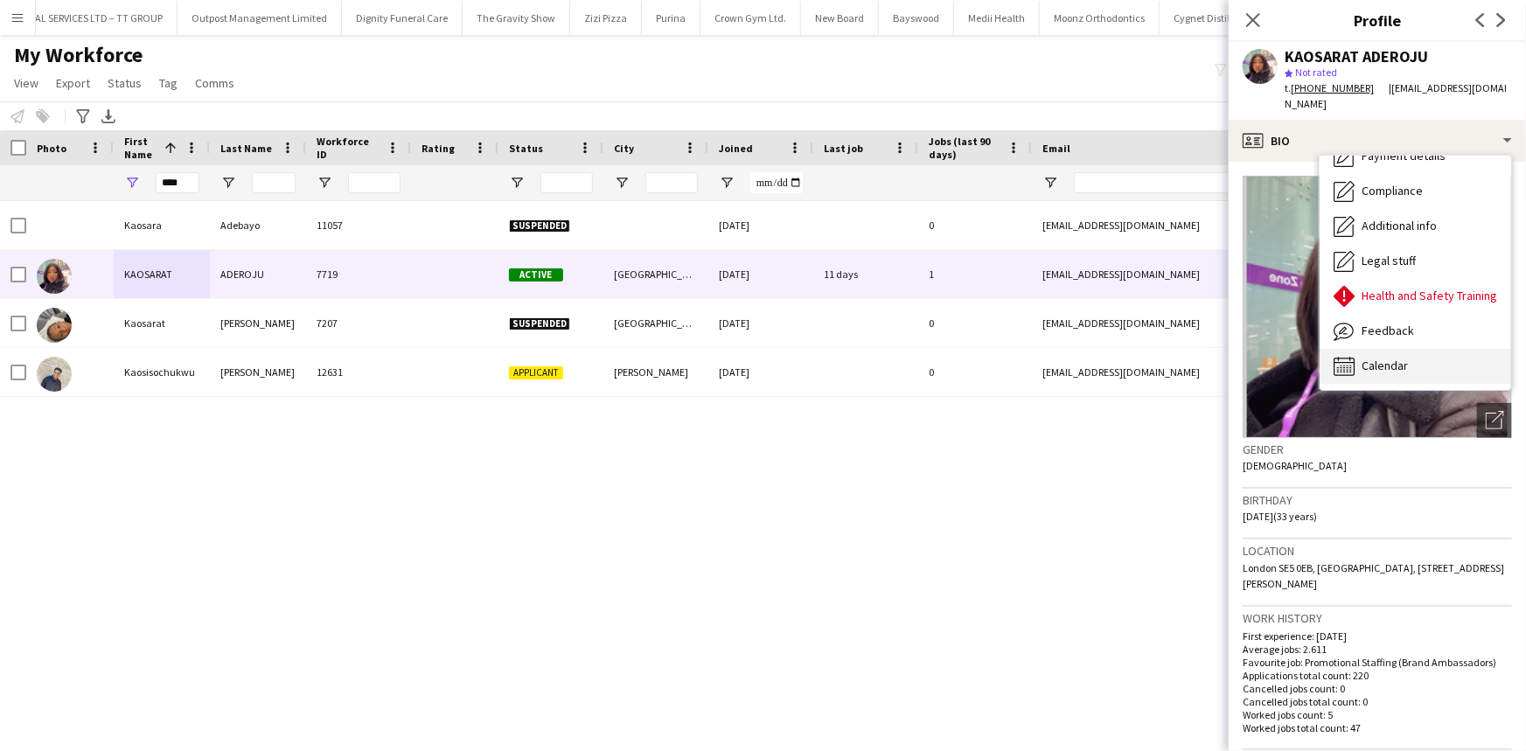
click at [1428, 349] on div "Calendar Calendar" at bounding box center [1416, 366] width 192 height 35
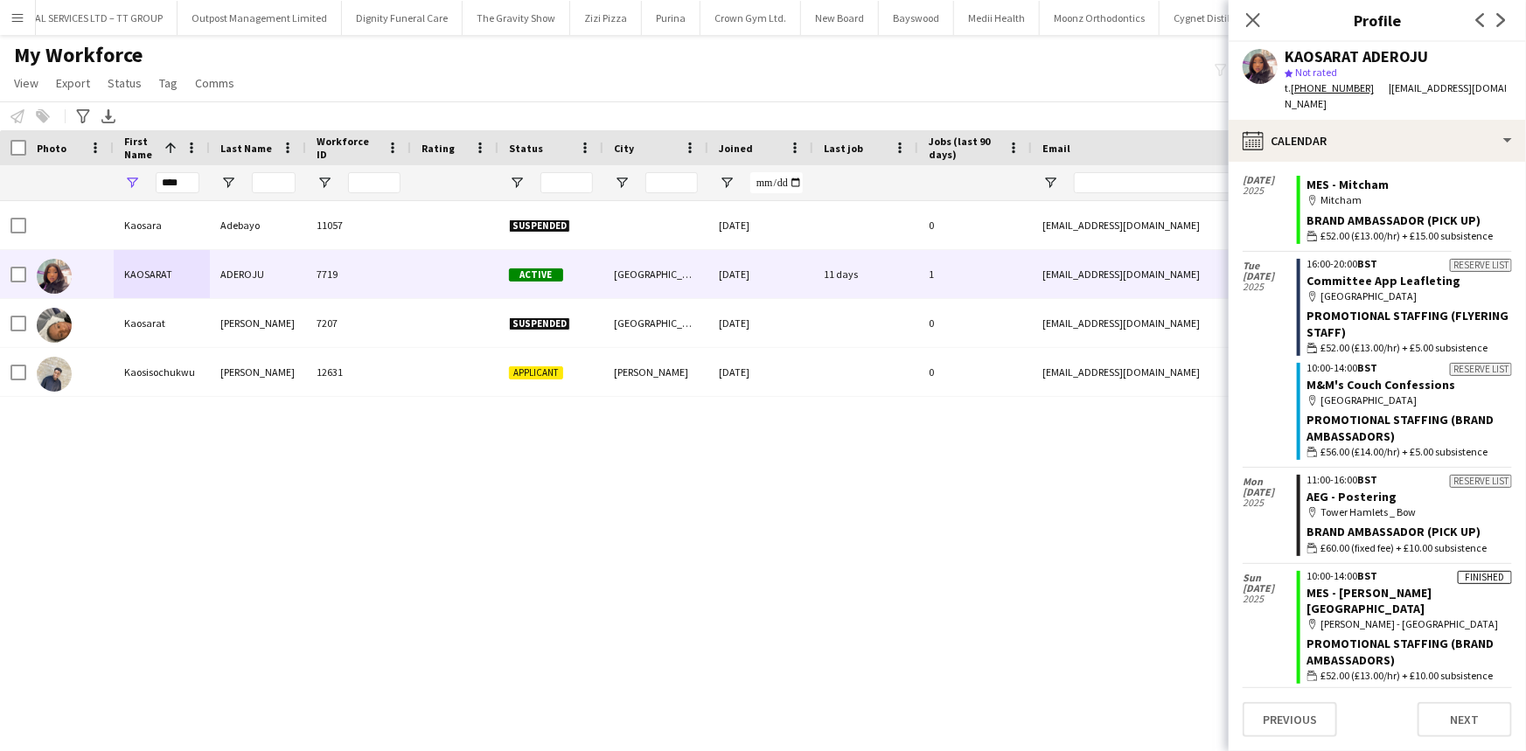
scroll to position [931, 0]
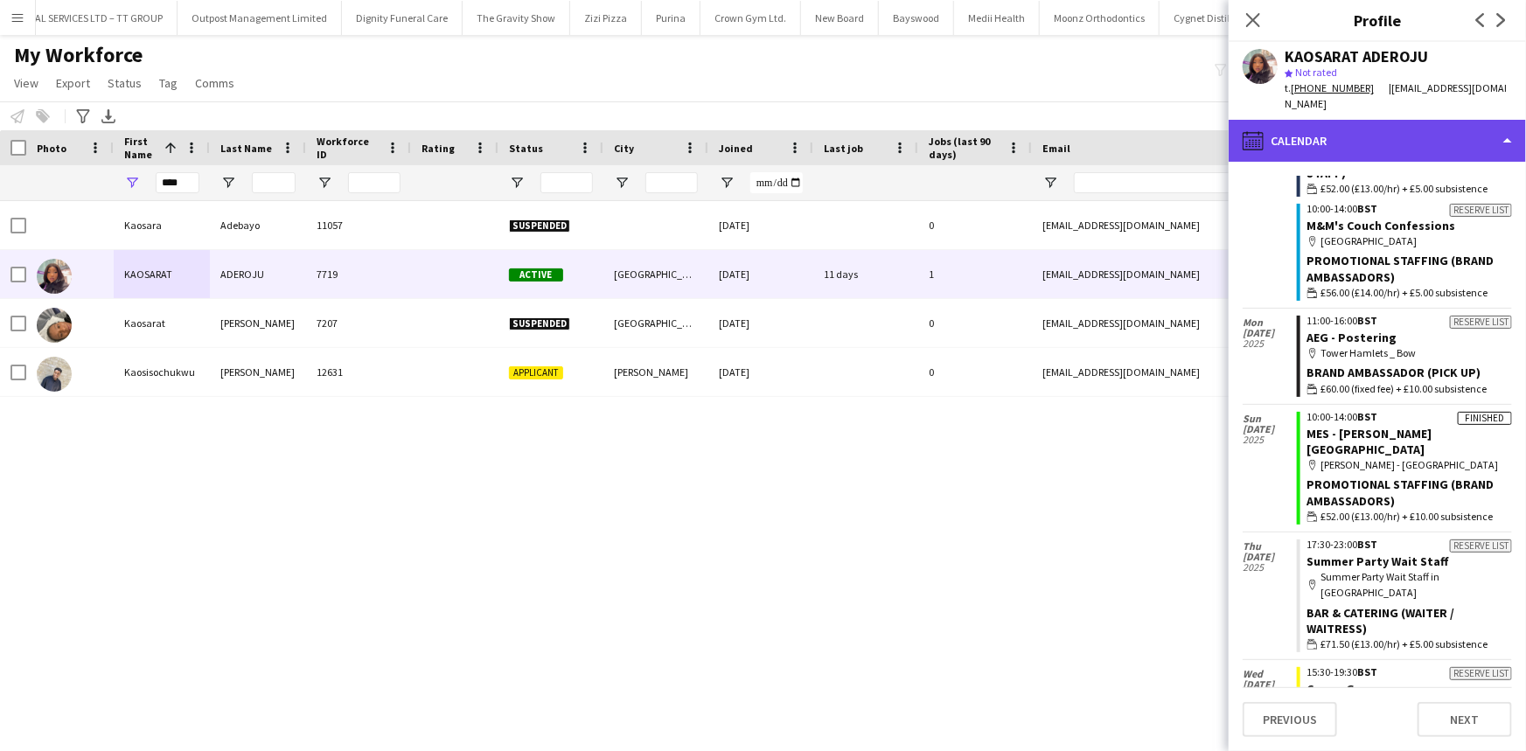
click at [1363, 124] on div "calendar-full Calendar" at bounding box center [1377, 141] width 297 height 42
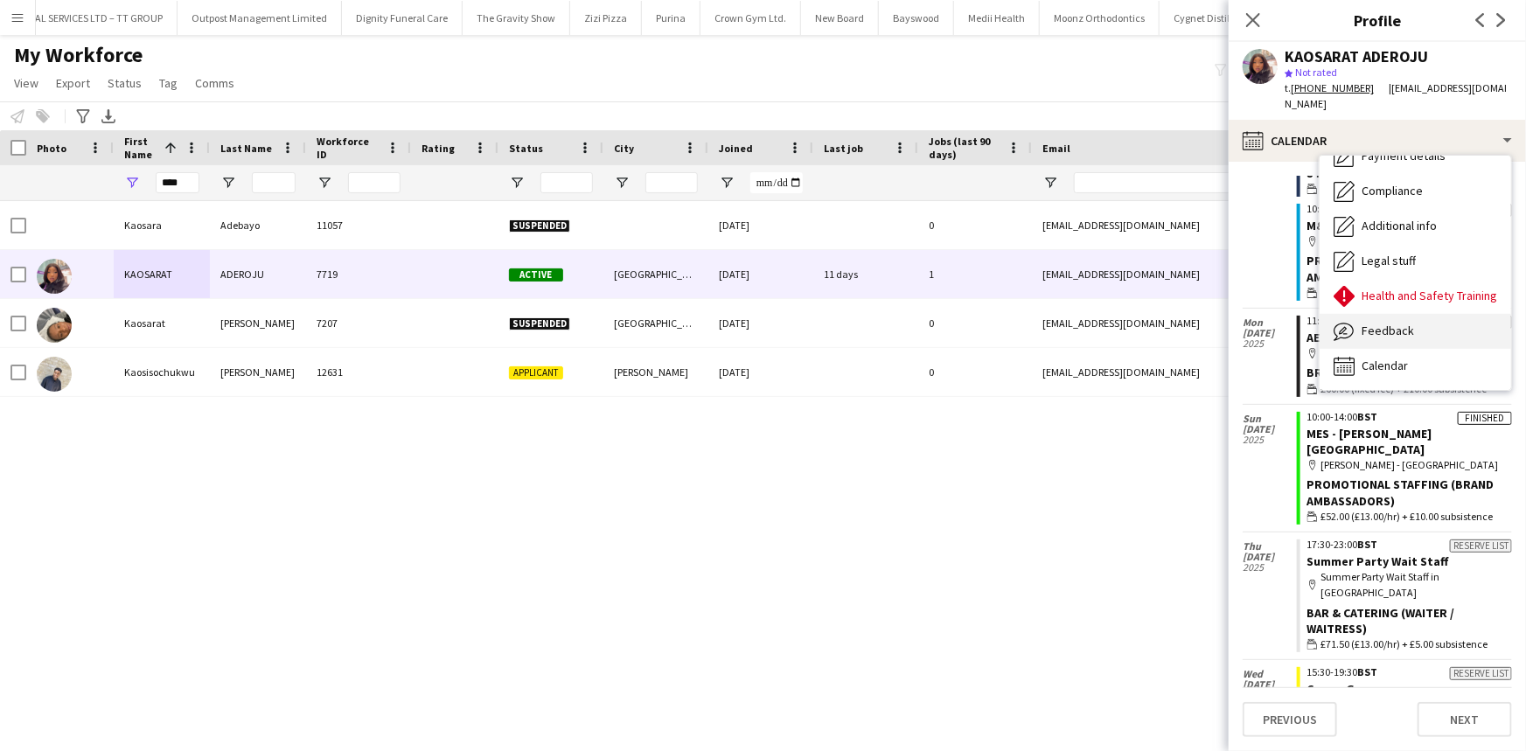
click at [1418, 314] on div "Feedback Feedback" at bounding box center [1416, 331] width 192 height 35
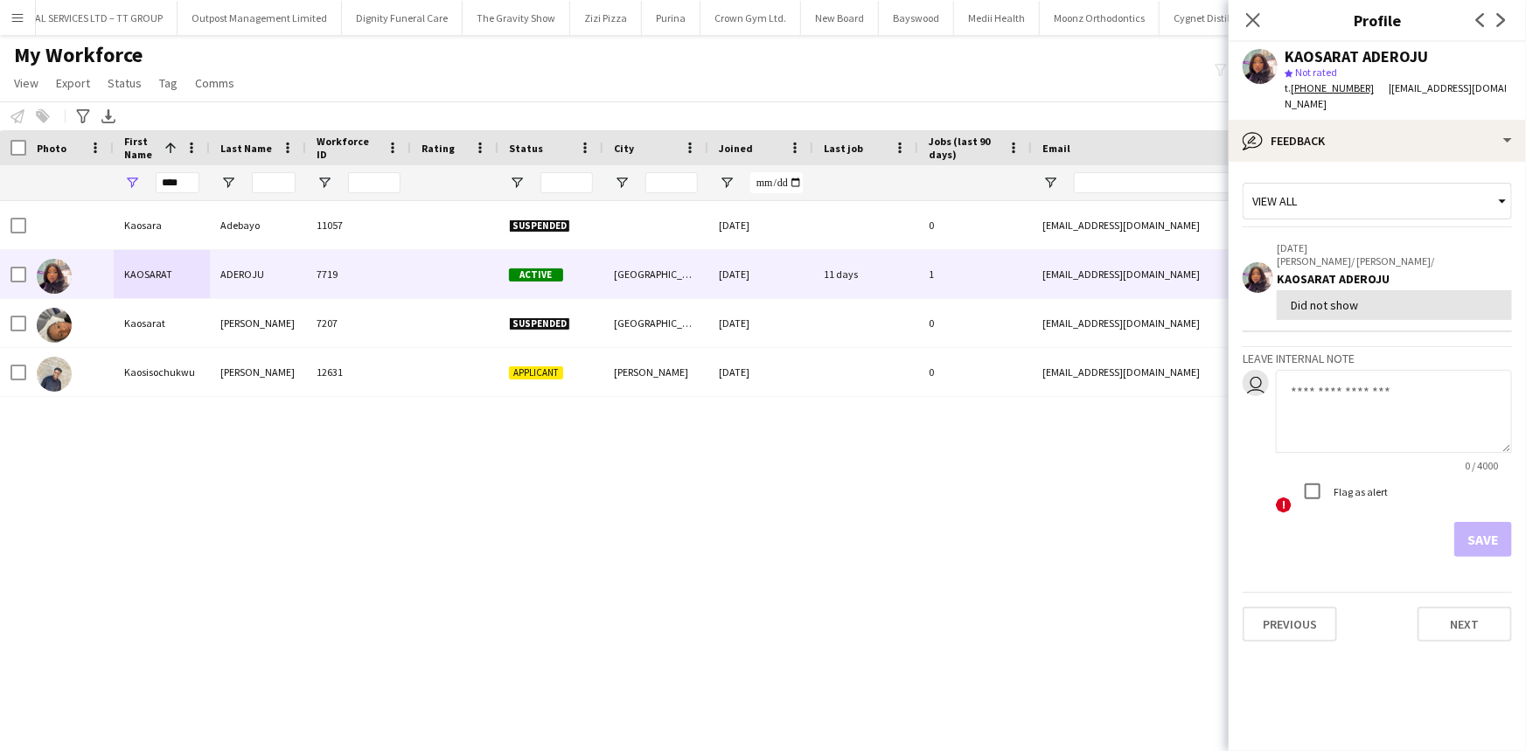
click at [1336, 376] on textarea at bounding box center [1394, 411] width 236 height 83
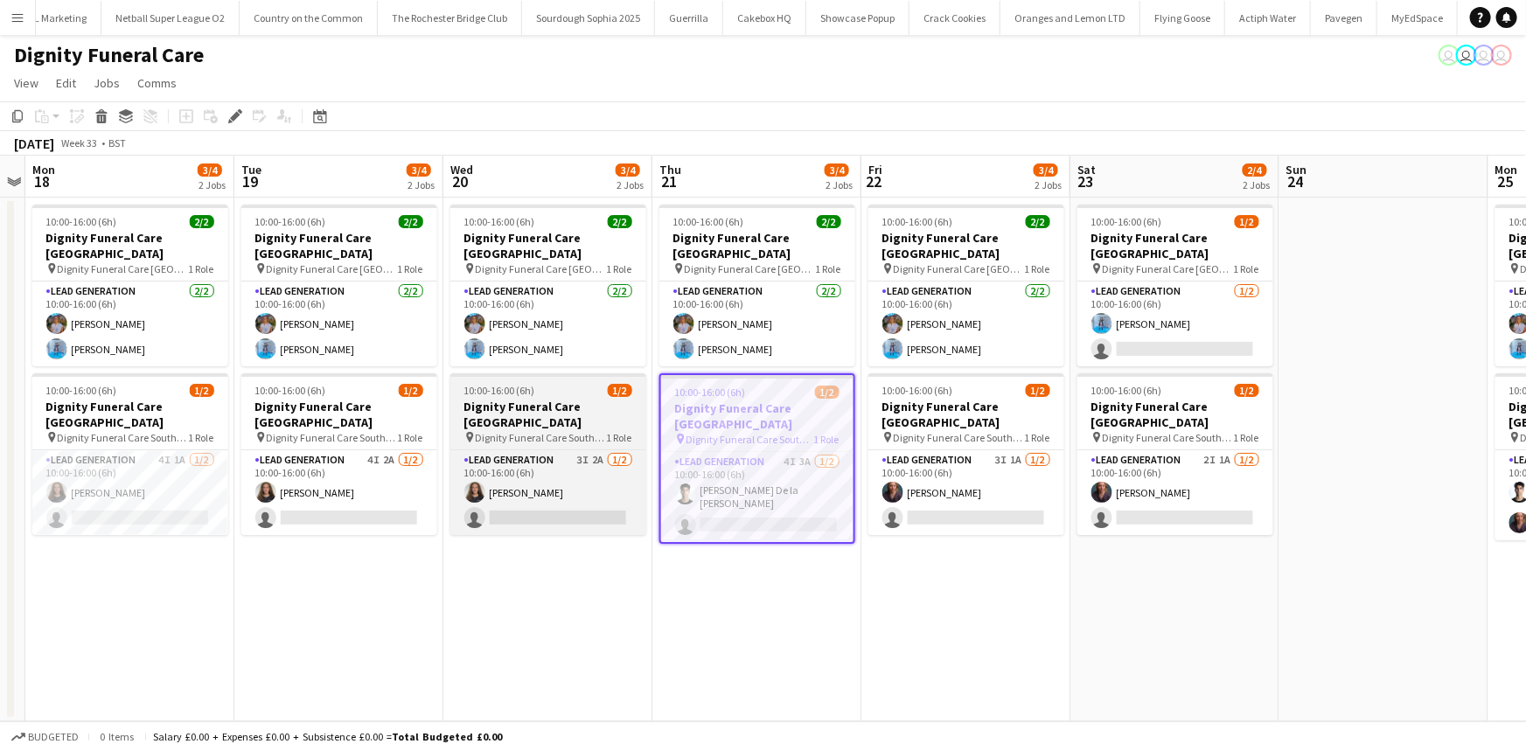
scroll to position [0, 6224]
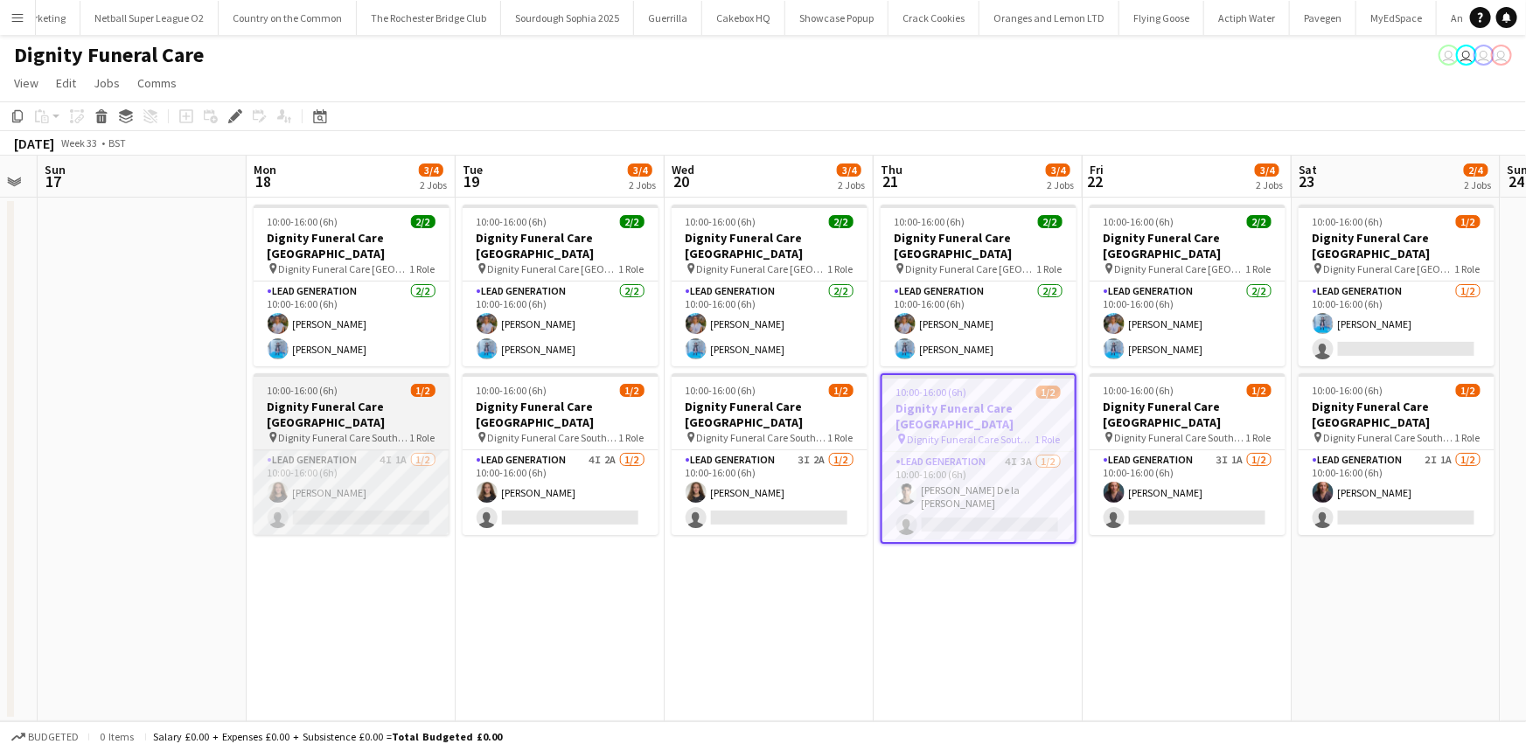
click at [367, 450] on app-card-role "Lead Generation 4I 1A 1/2 10:00-16:00 (6h) Katie Mills single-neutral-actions" at bounding box center [352, 492] width 196 height 85
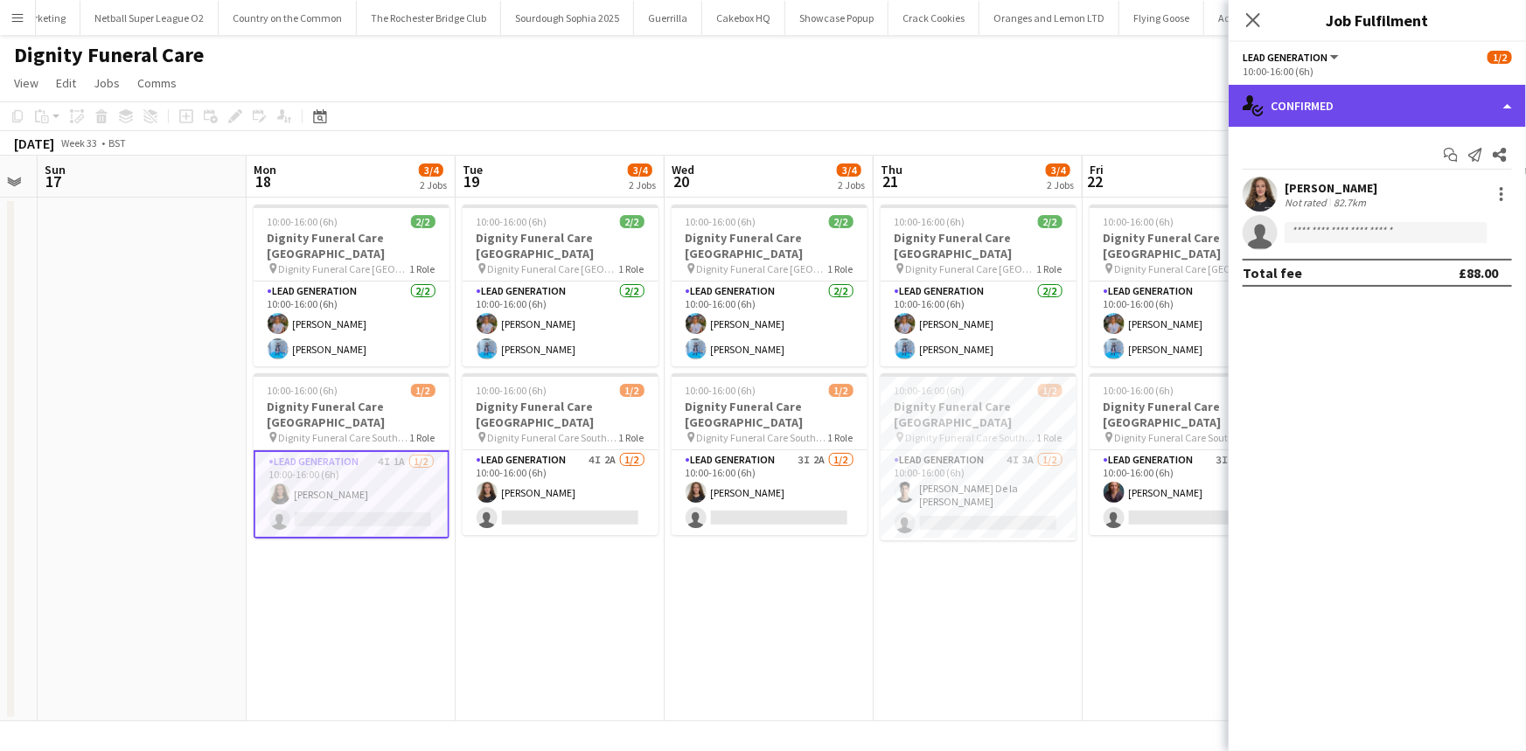
click at [1322, 106] on div "single-neutral-actions-check-2 Confirmed" at bounding box center [1377, 106] width 297 height 42
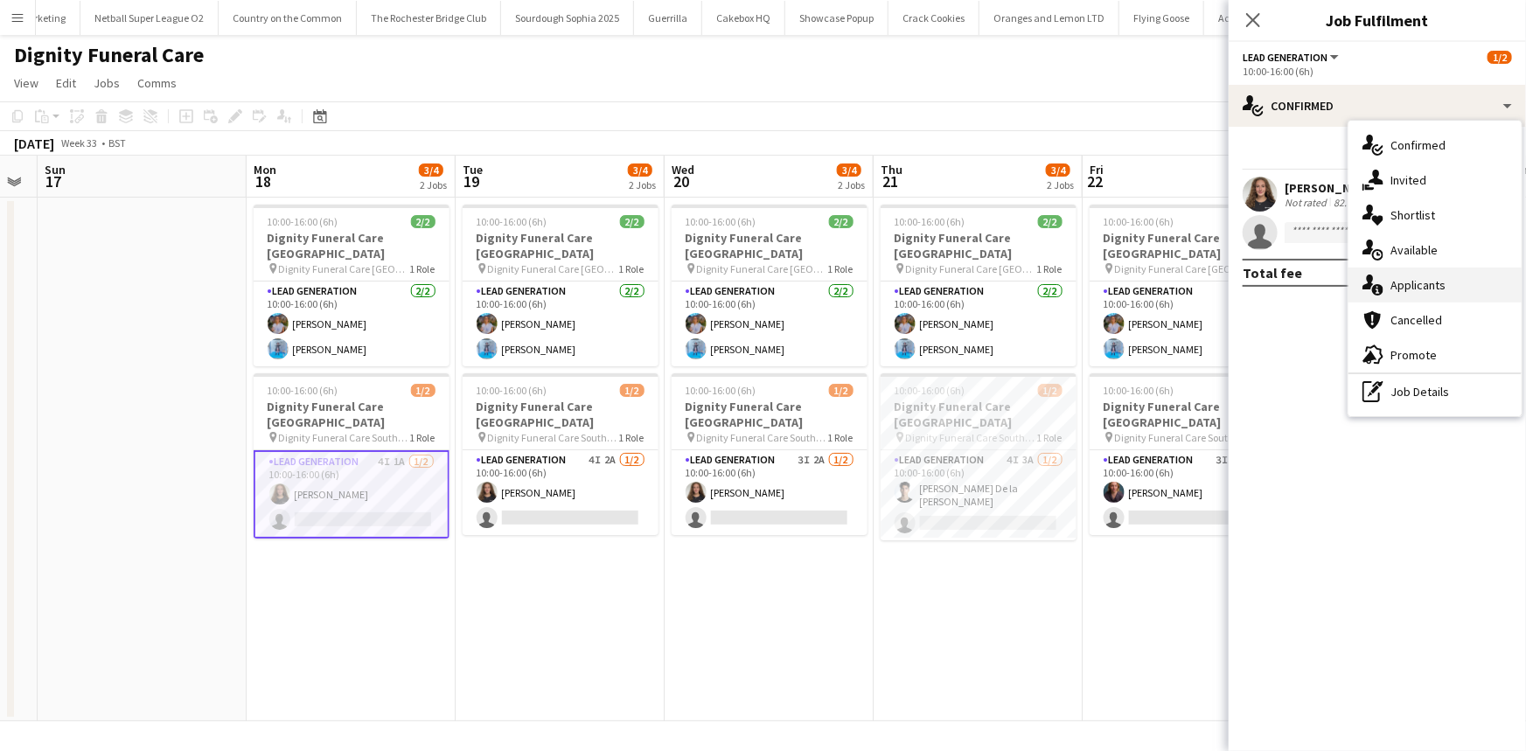
click at [1432, 292] on div "single-neutral-actions-information Applicants" at bounding box center [1435, 285] width 173 height 35
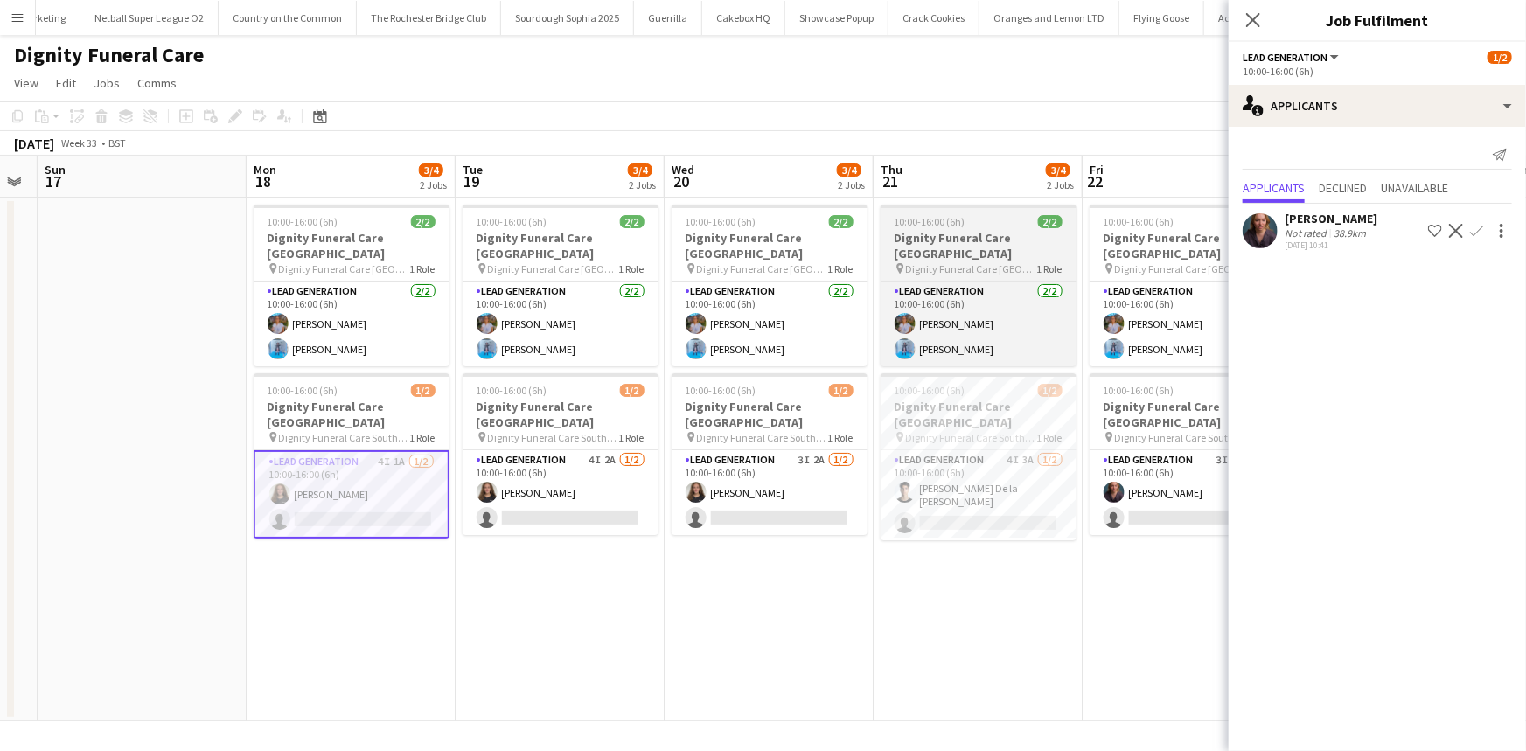
drag, startPoint x: 499, startPoint y: 441, endPoint x: 945, endPoint y: 234, distance: 491.6
click at [499, 450] on app-card-role "Lead Generation 4I 2A 1/2 10:00-16:00 (6h) Katie Mills single-neutral-actions" at bounding box center [561, 492] width 196 height 85
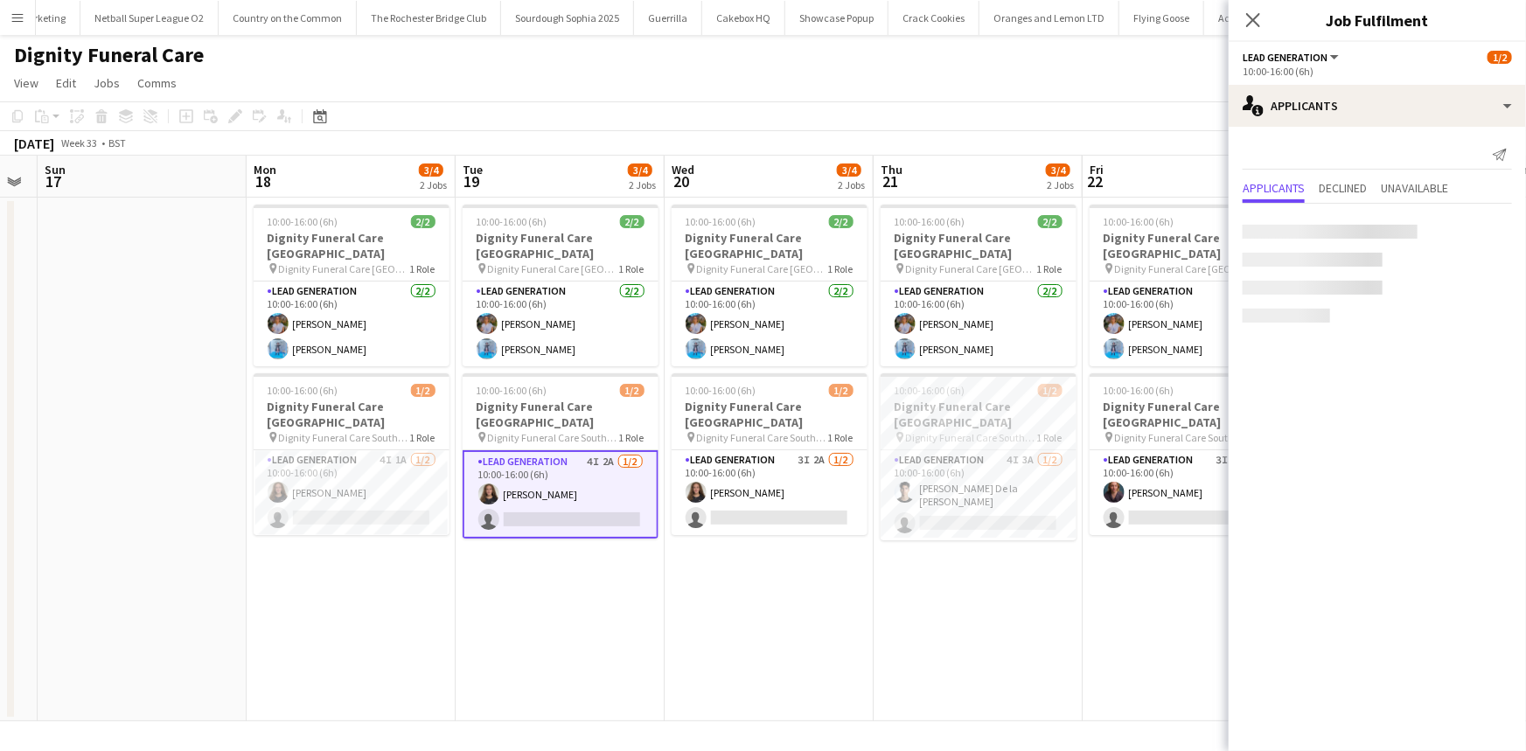
scroll to position [0, 380]
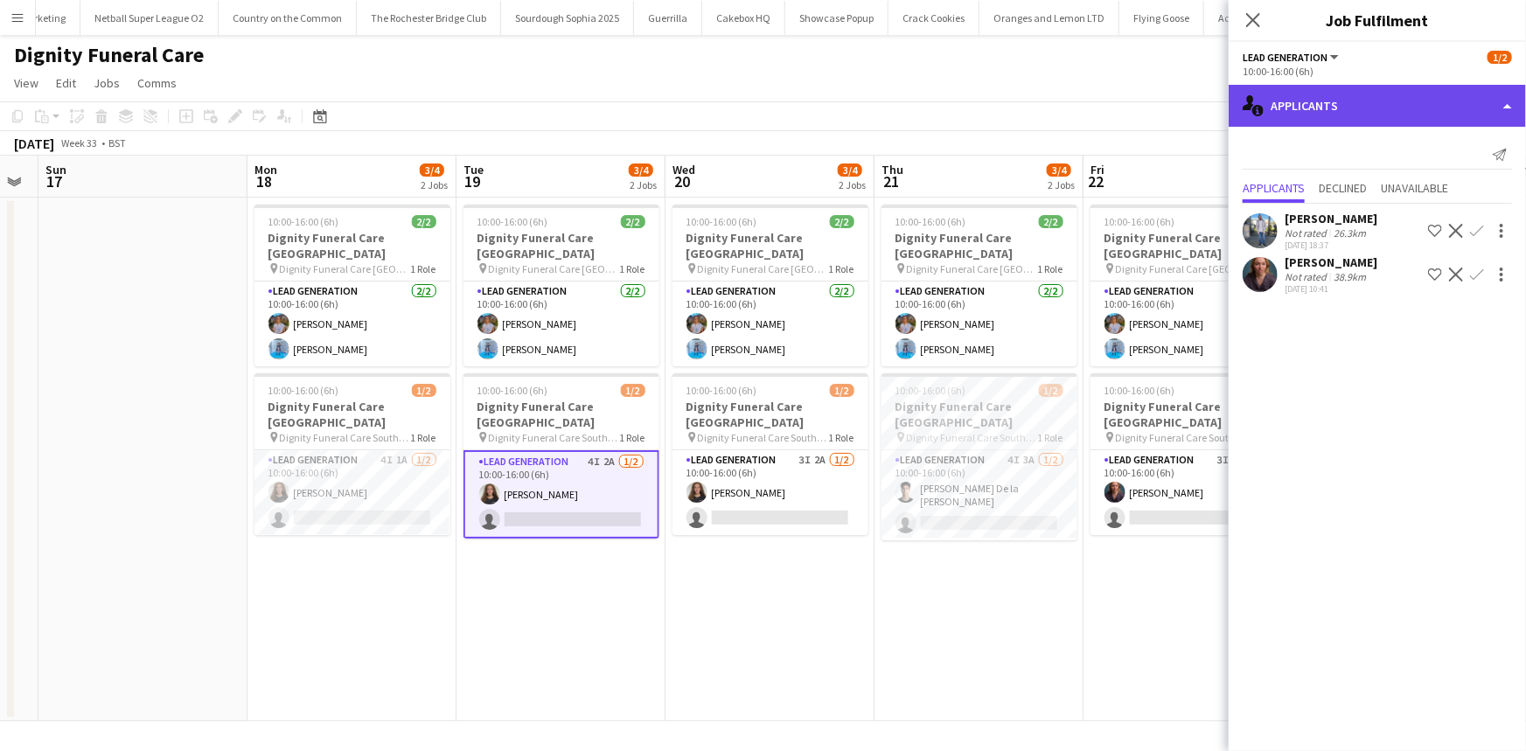
click at [1317, 106] on div "single-neutral-actions-information Applicants" at bounding box center [1377, 106] width 297 height 42
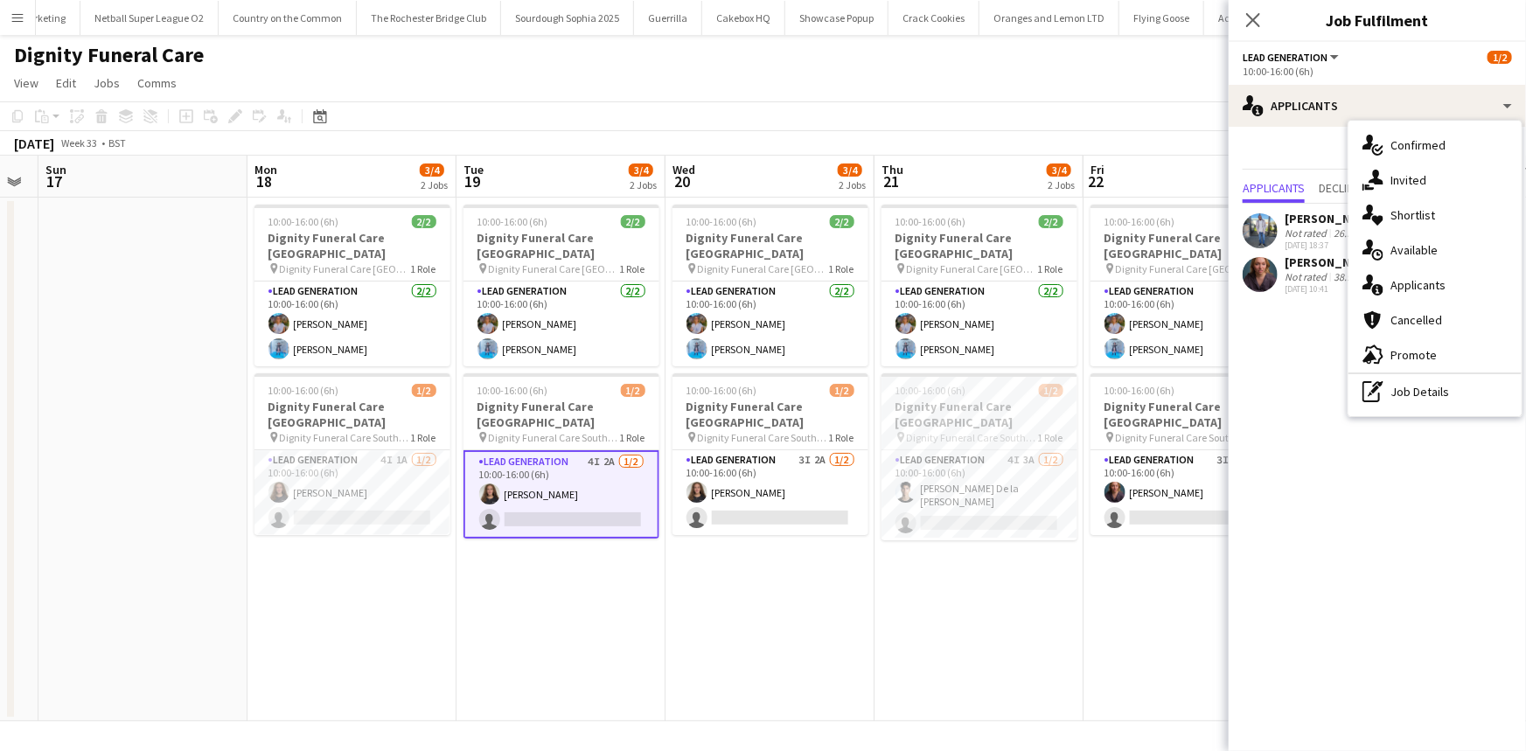
click at [1299, 341] on mat-expansion-panel "users2 Applicants Send notification Applicants Declined Unavailable Kazeem Oyet…" at bounding box center [1377, 439] width 297 height 625
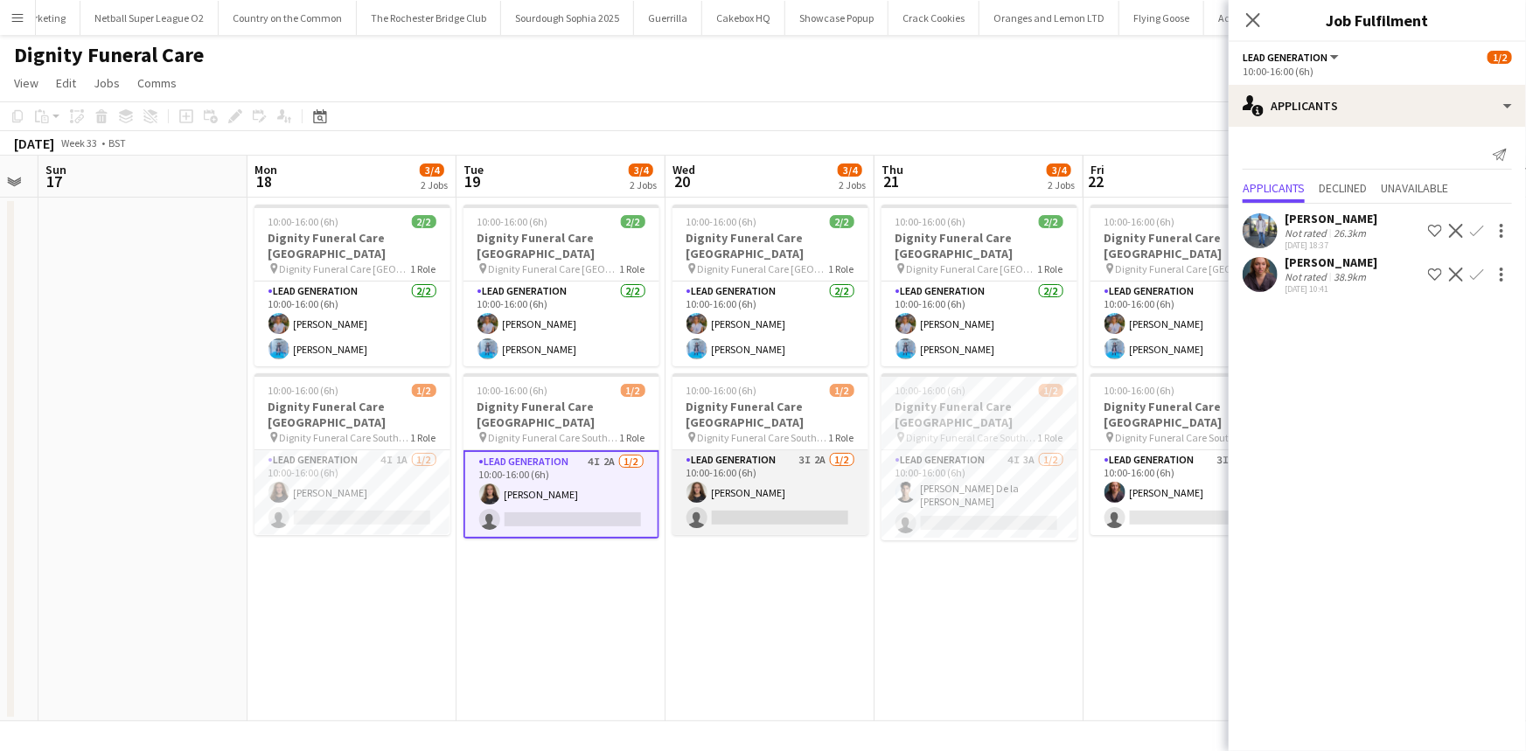
click at [772, 451] on app-card-role "Lead Generation 3I 2A 1/2 10:00-16:00 (6h) Katie Mills single-neutral-actions" at bounding box center [771, 492] width 196 height 85
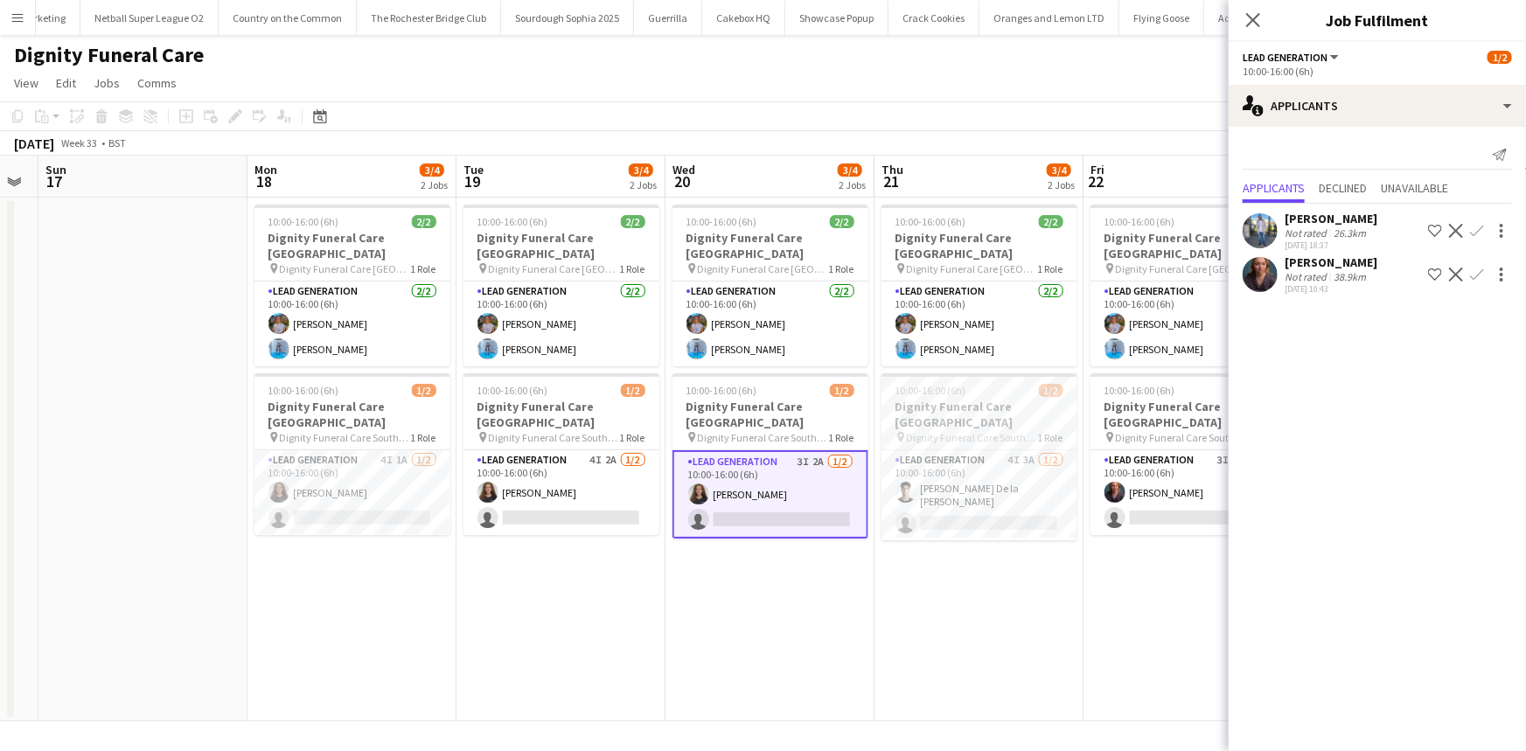
click at [1479, 276] on app-icon "Confirm" at bounding box center [1477, 275] width 14 height 14
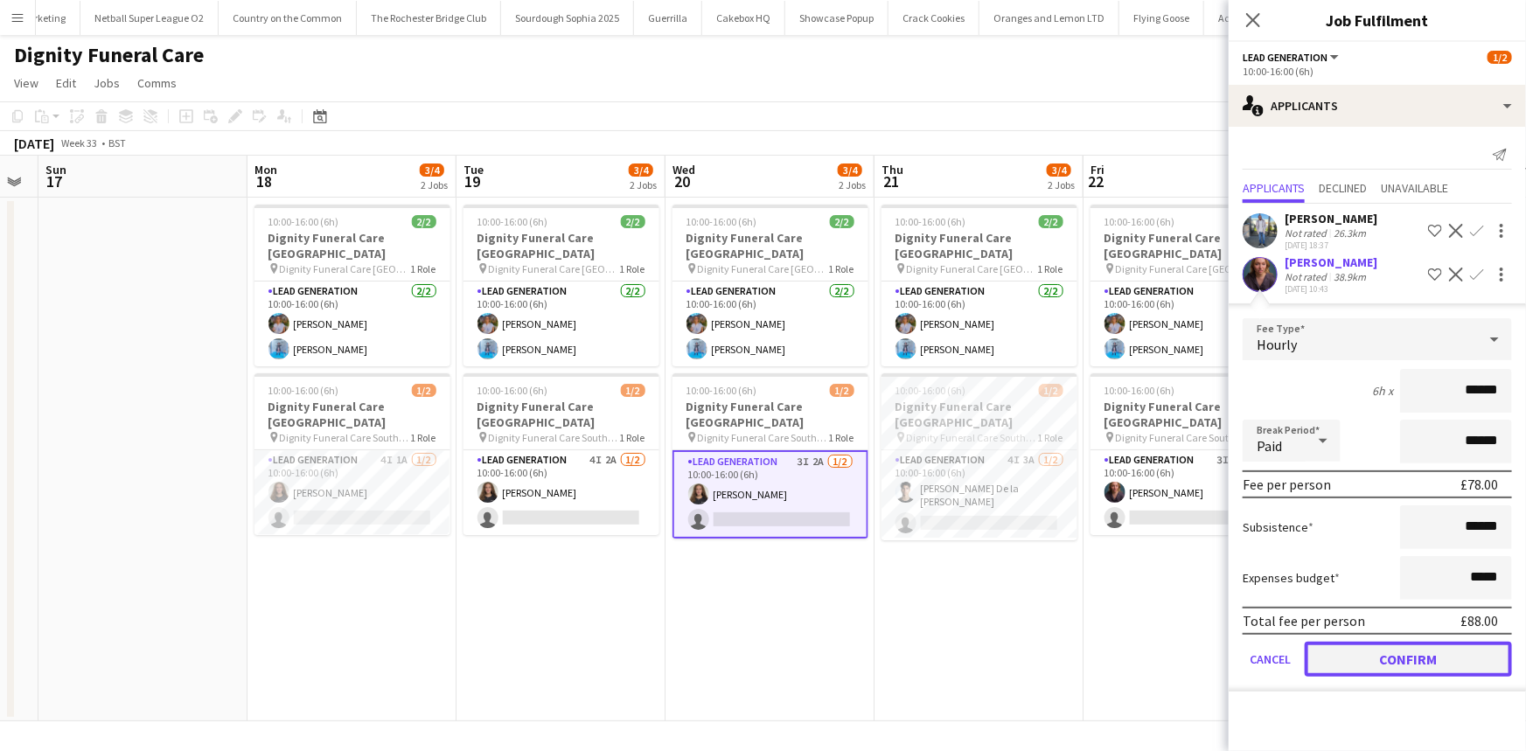
click at [1388, 653] on button "Confirm" at bounding box center [1408, 659] width 207 height 35
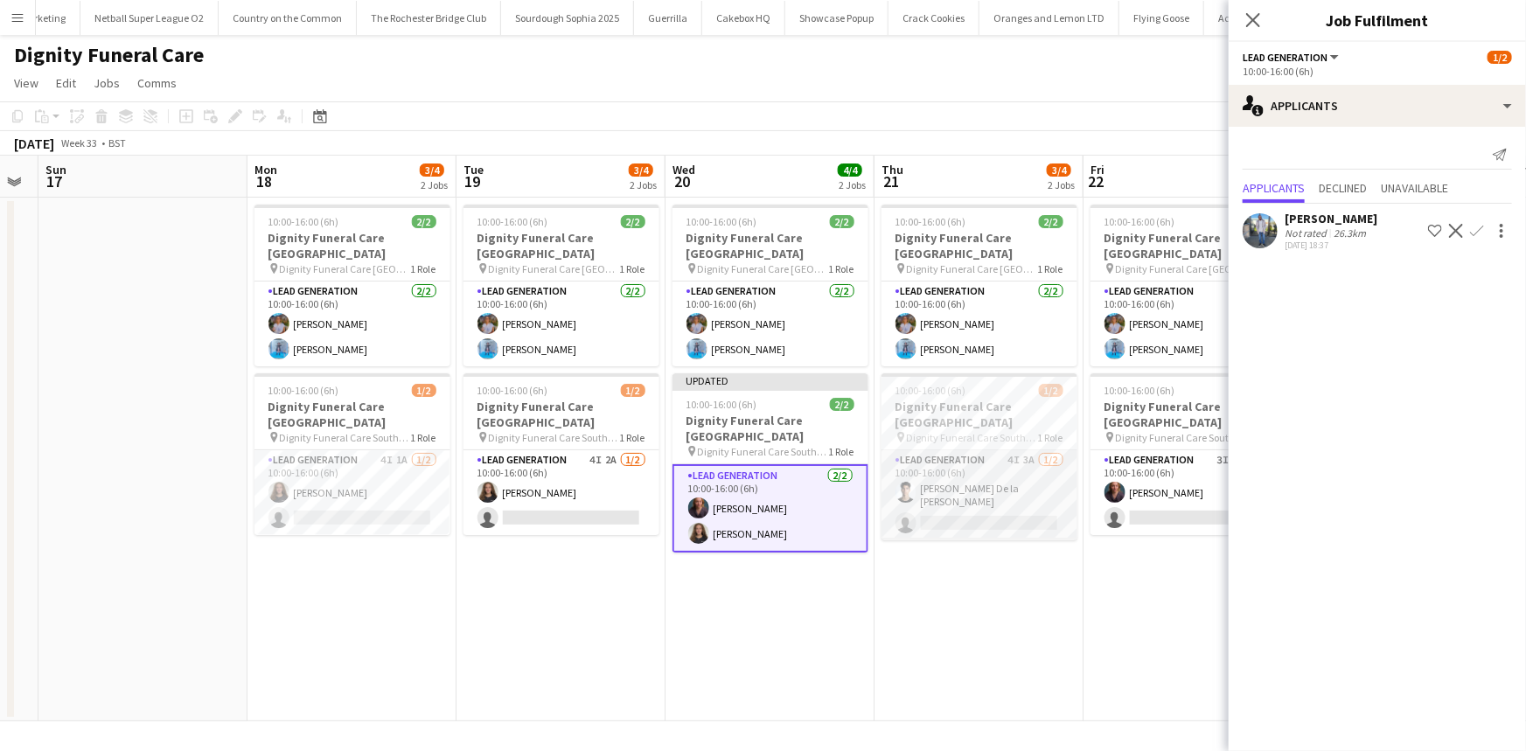
click at [951, 485] on app-card-role "Lead Generation 4I 3A 1/2 10:00-16:00 (6h) Adrian De la Rosa Sanchez single-neu…" at bounding box center [980, 495] width 196 height 90
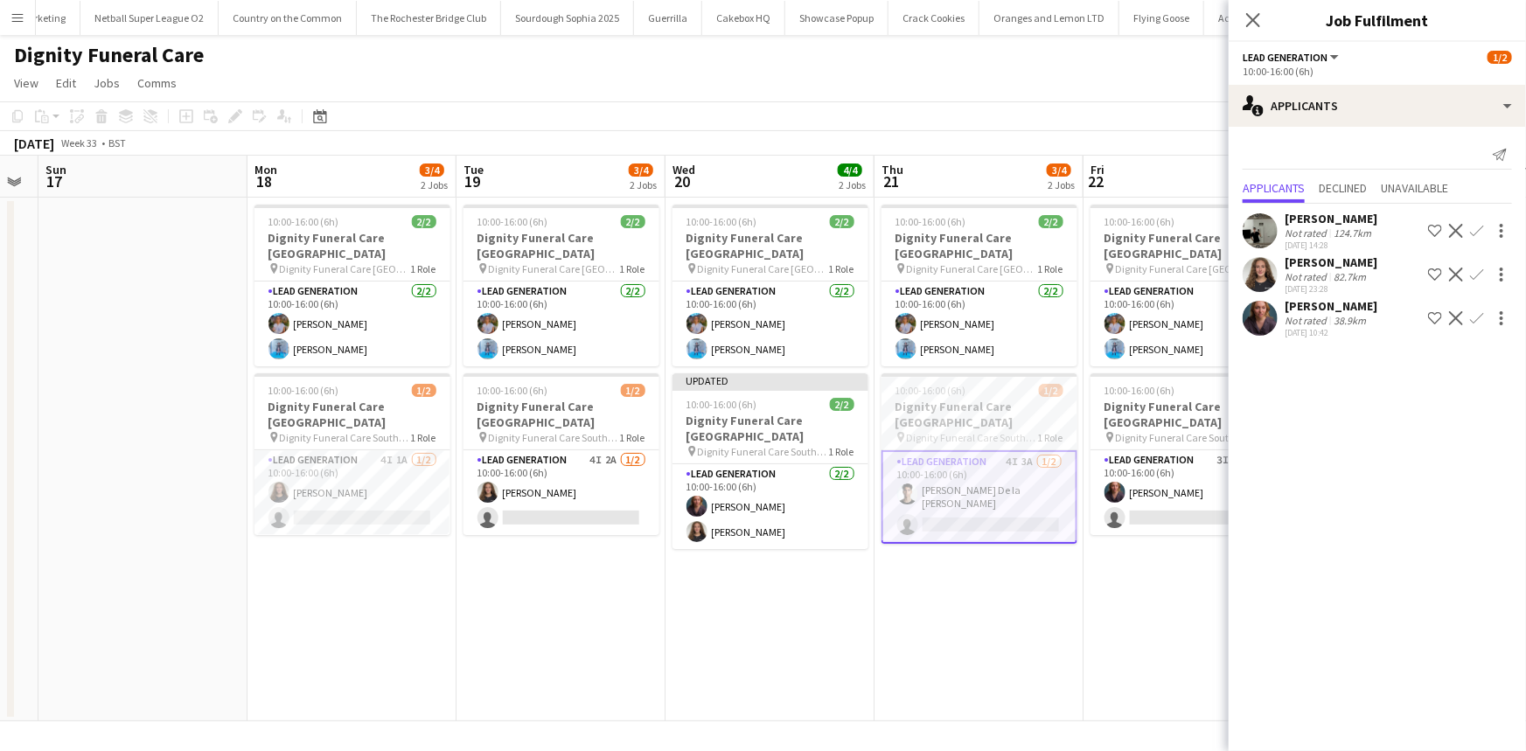
click at [1482, 315] on app-icon "Confirm" at bounding box center [1477, 318] width 14 height 14
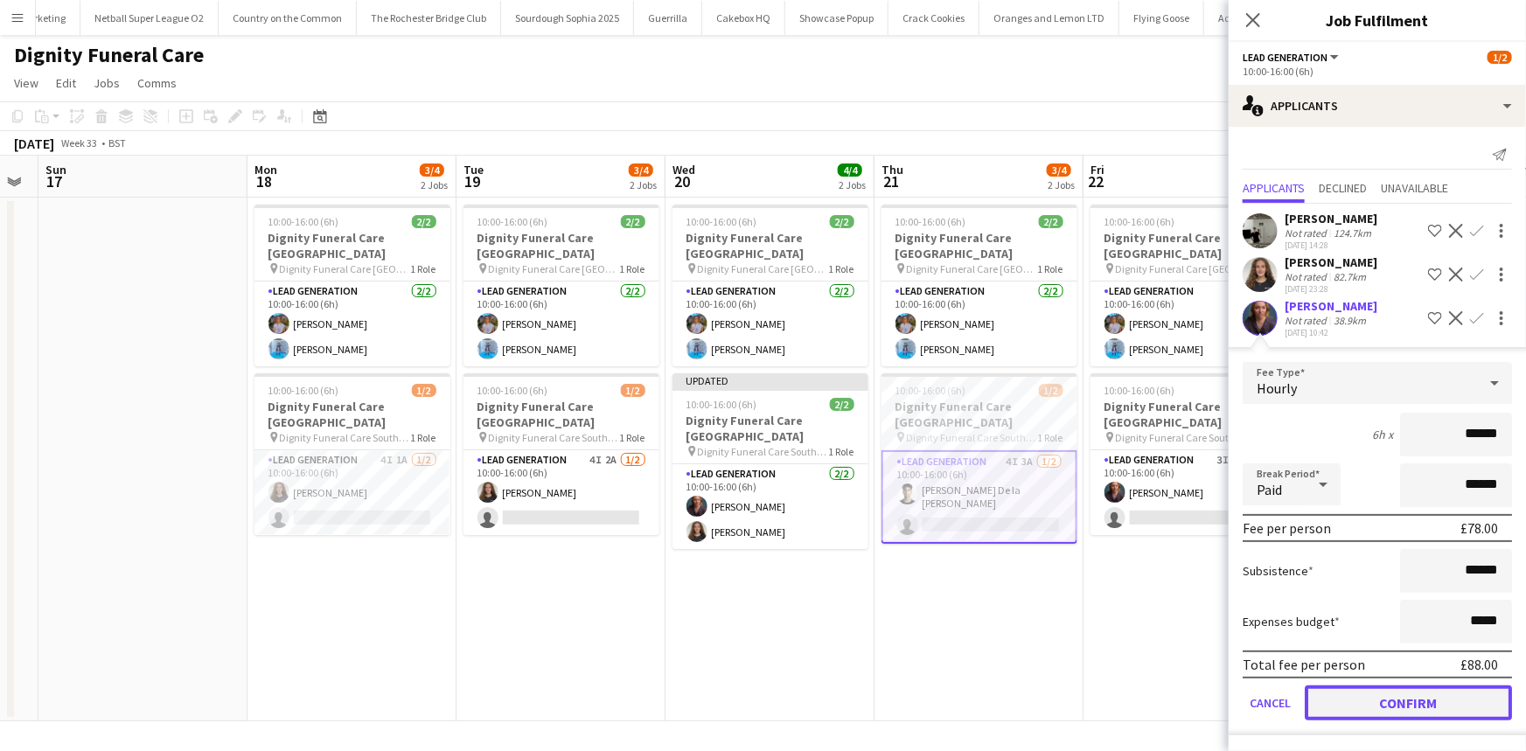
click at [1437, 702] on button "Confirm" at bounding box center [1408, 703] width 207 height 35
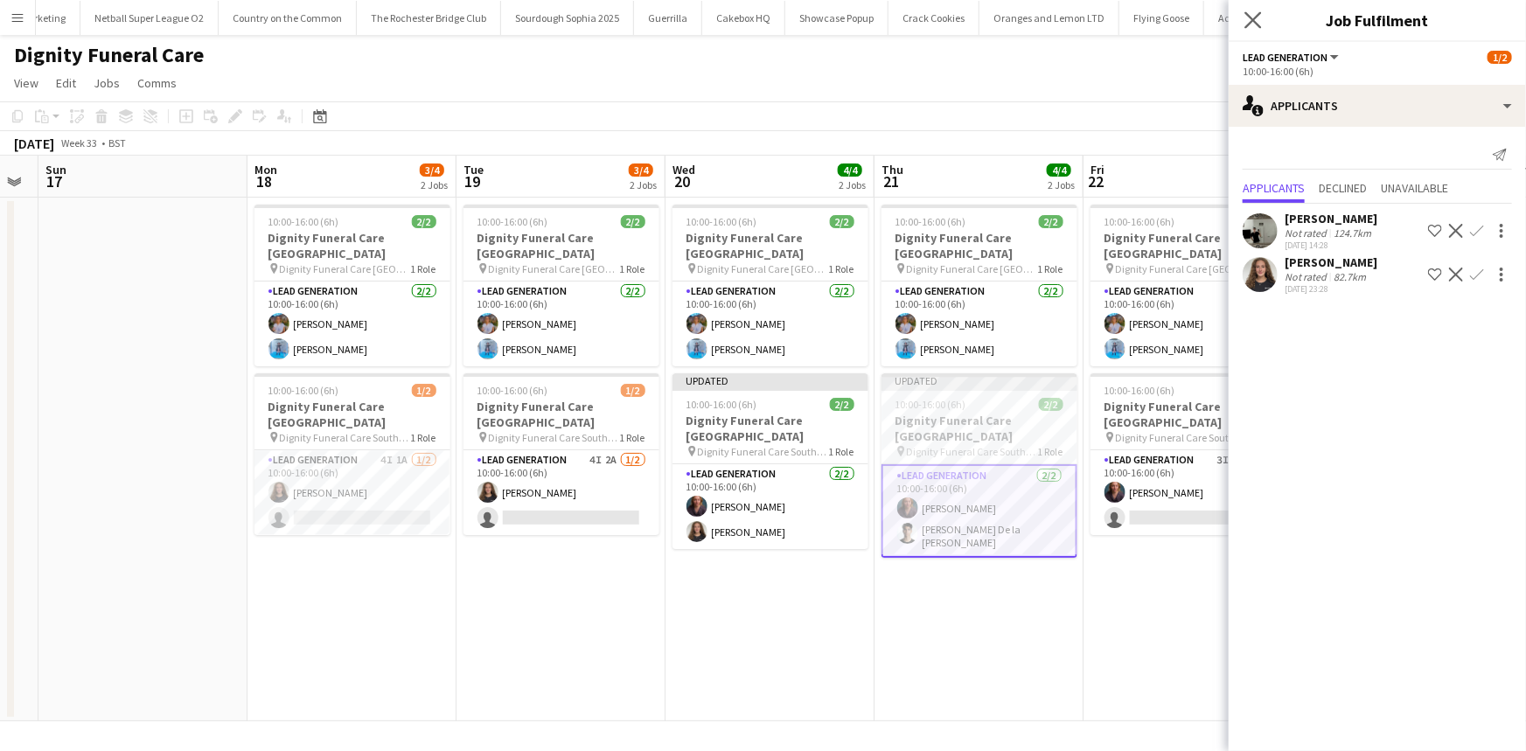
click at [1255, 9] on app-icon "Close pop-in" at bounding box center [1253, 20] width 25 height 25
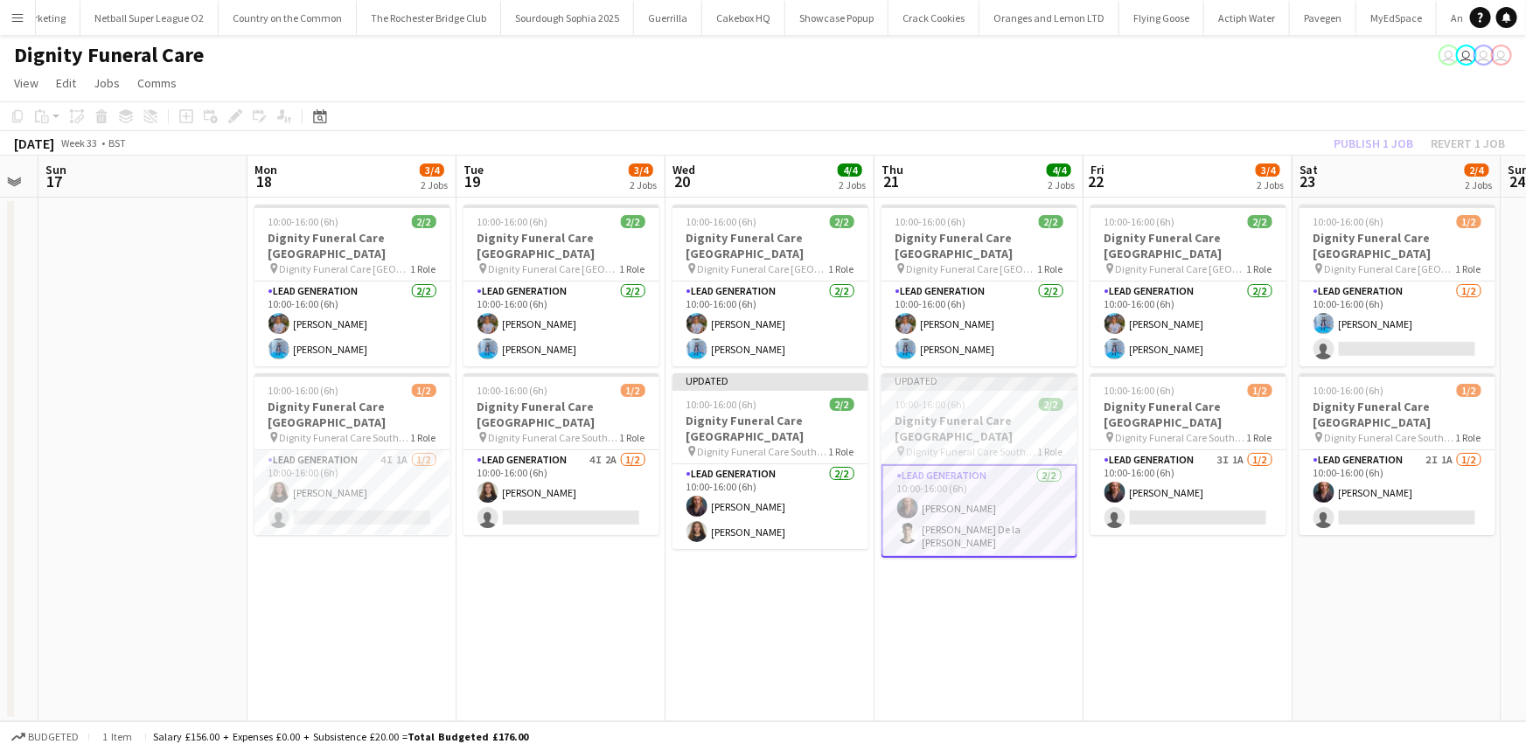
click at [1354, 140] on div "Publish 1 job Revert 1 job" at bounding box center [1419, 143] width 213 height 23
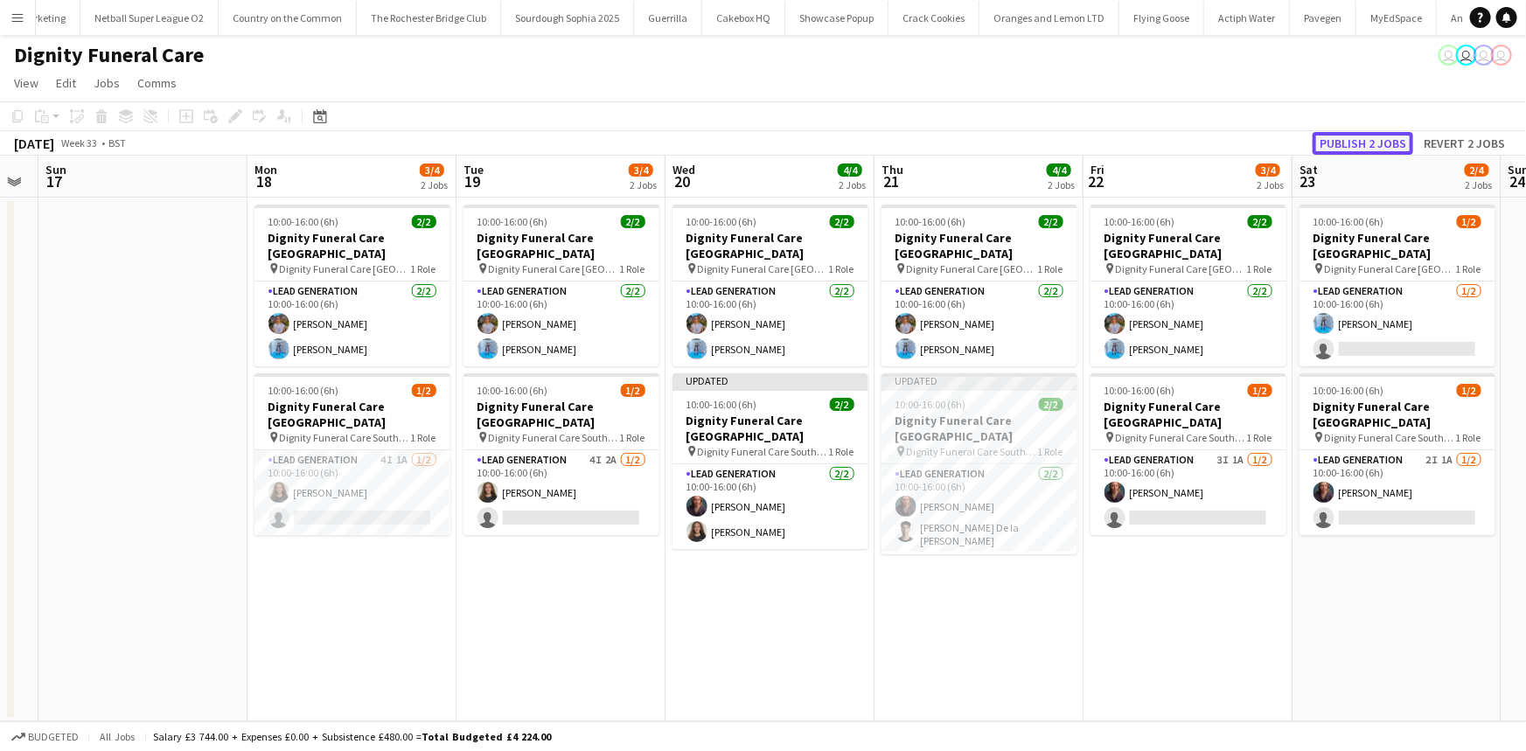
click at [1354, 140] on button "Publish 2 jobs" at bounding box center [1363, 143] width 101 height 23
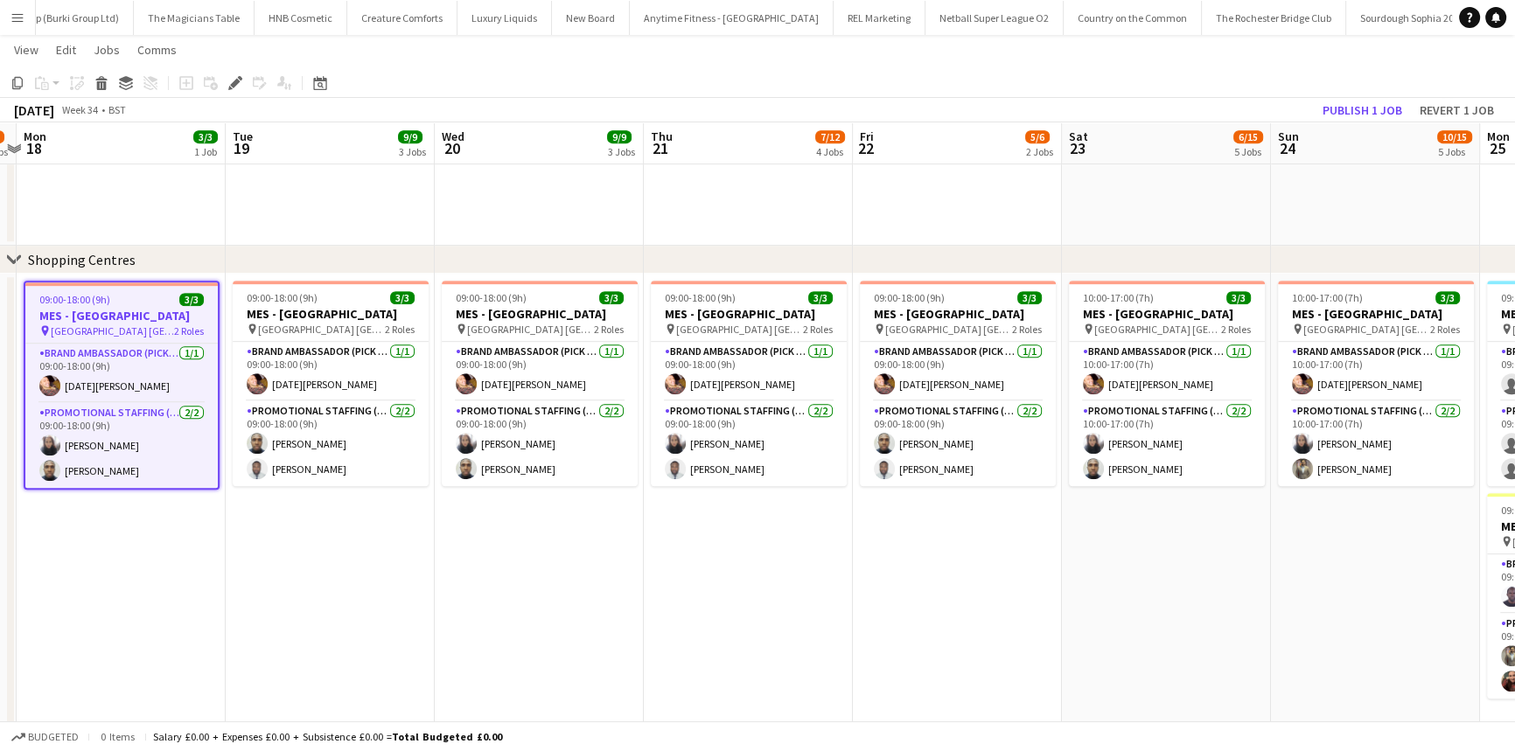
scroll to position [0, 513]
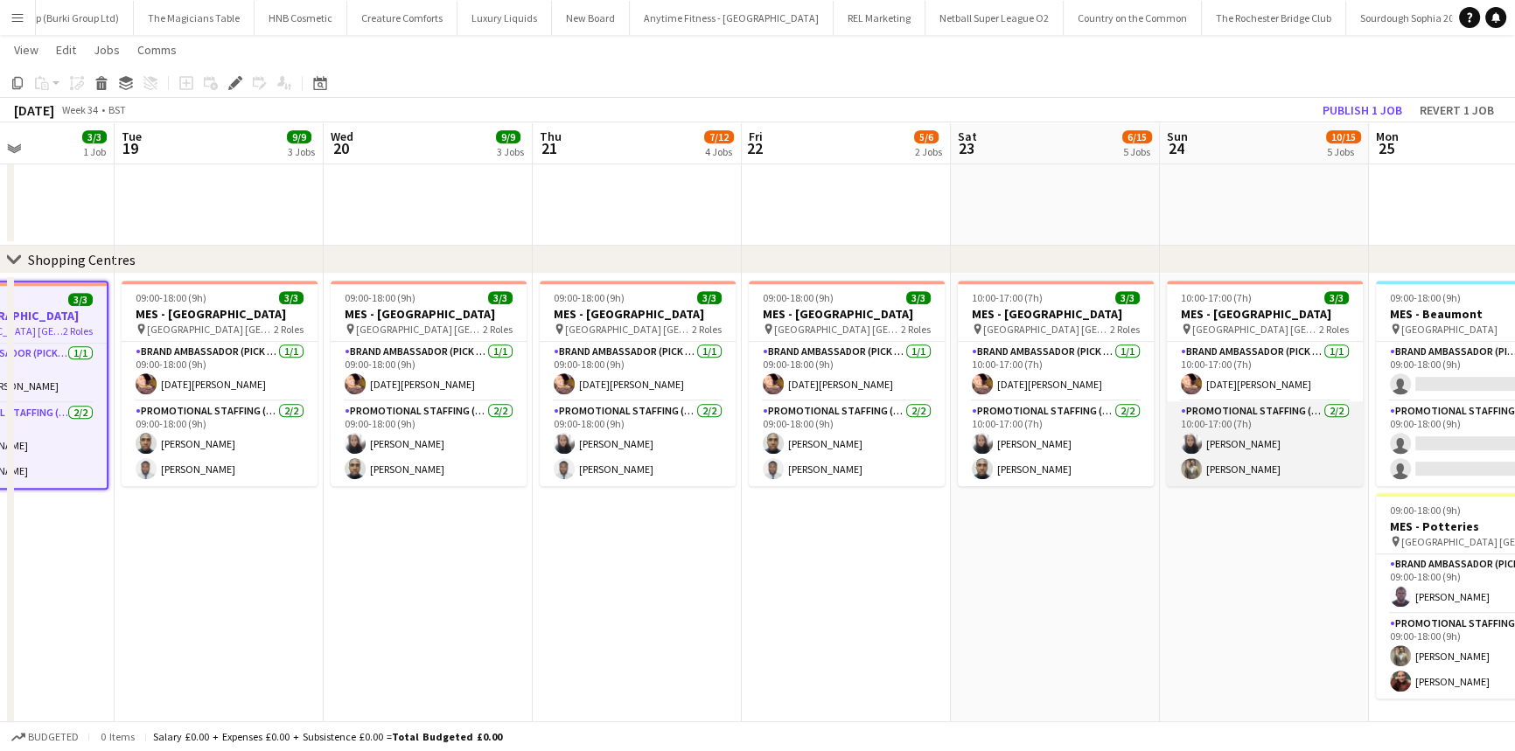
click at [1236, 448] on app-card-role "Promotional Staffing (Brand Ambassadors) [DATE] 10:00-17:00 (7h) [PERSON_NAME] …" at bounding box center [1265, 444] width 196 height 85
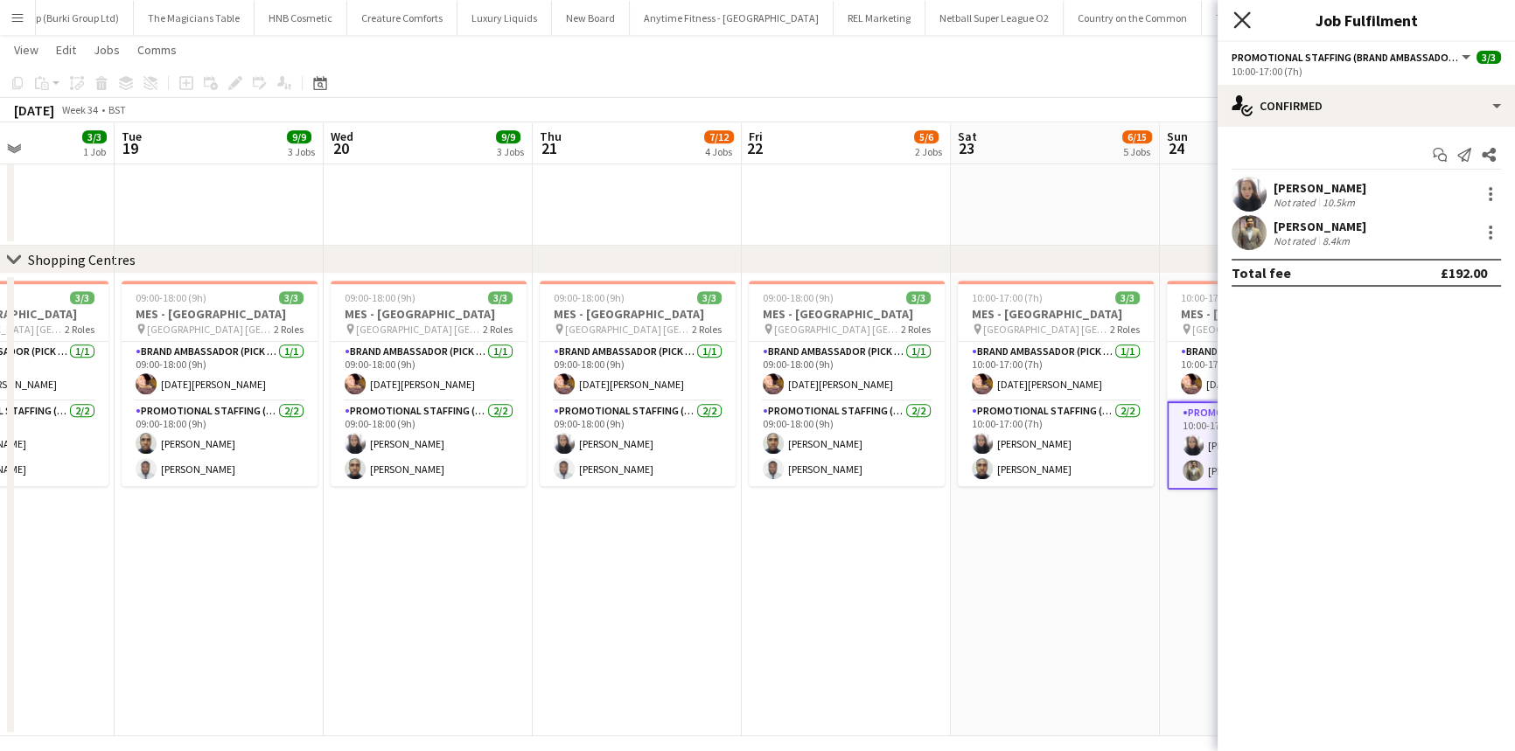
click at [1241, 20] on icon at bounding box center [1241, 19] width 17 height 17
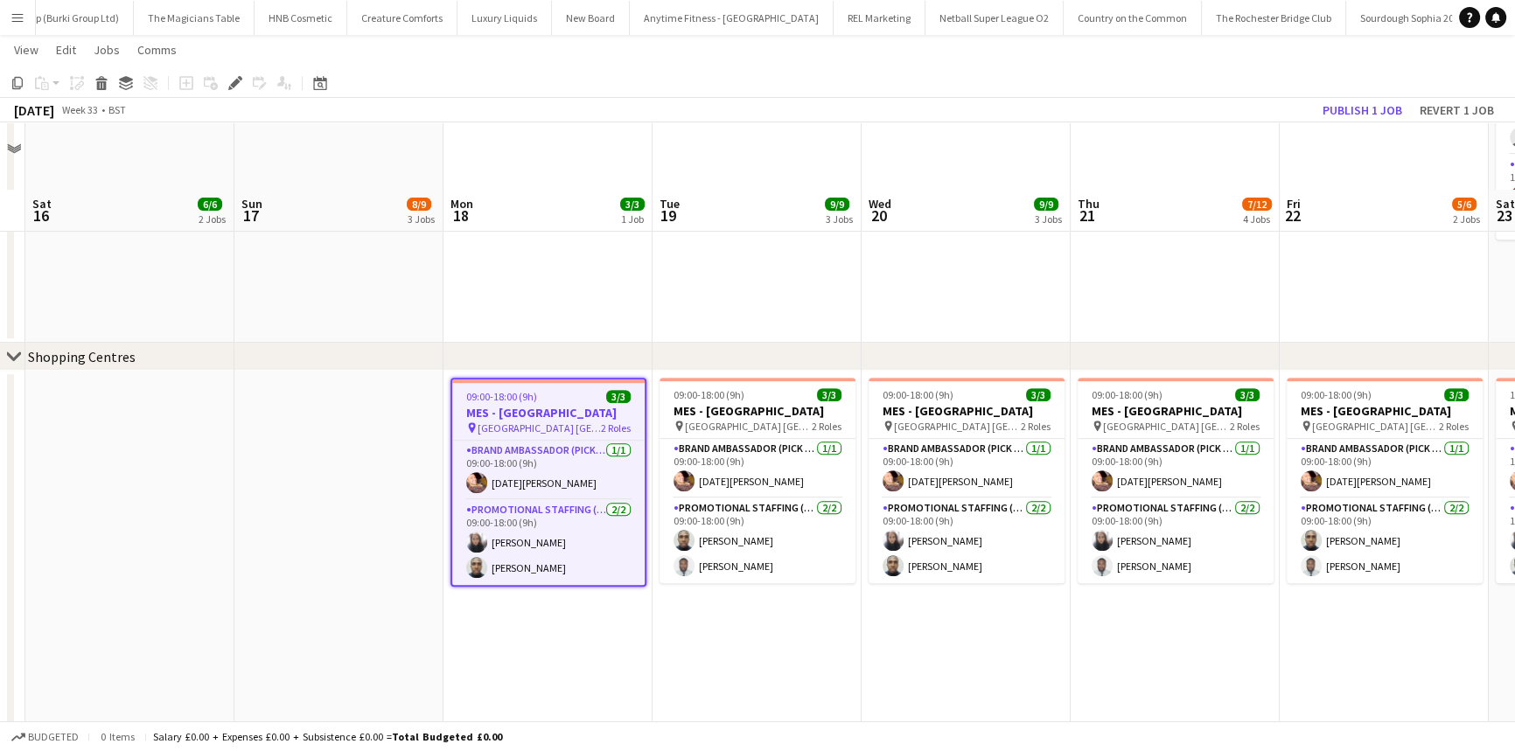
scroll to position [953, 0]
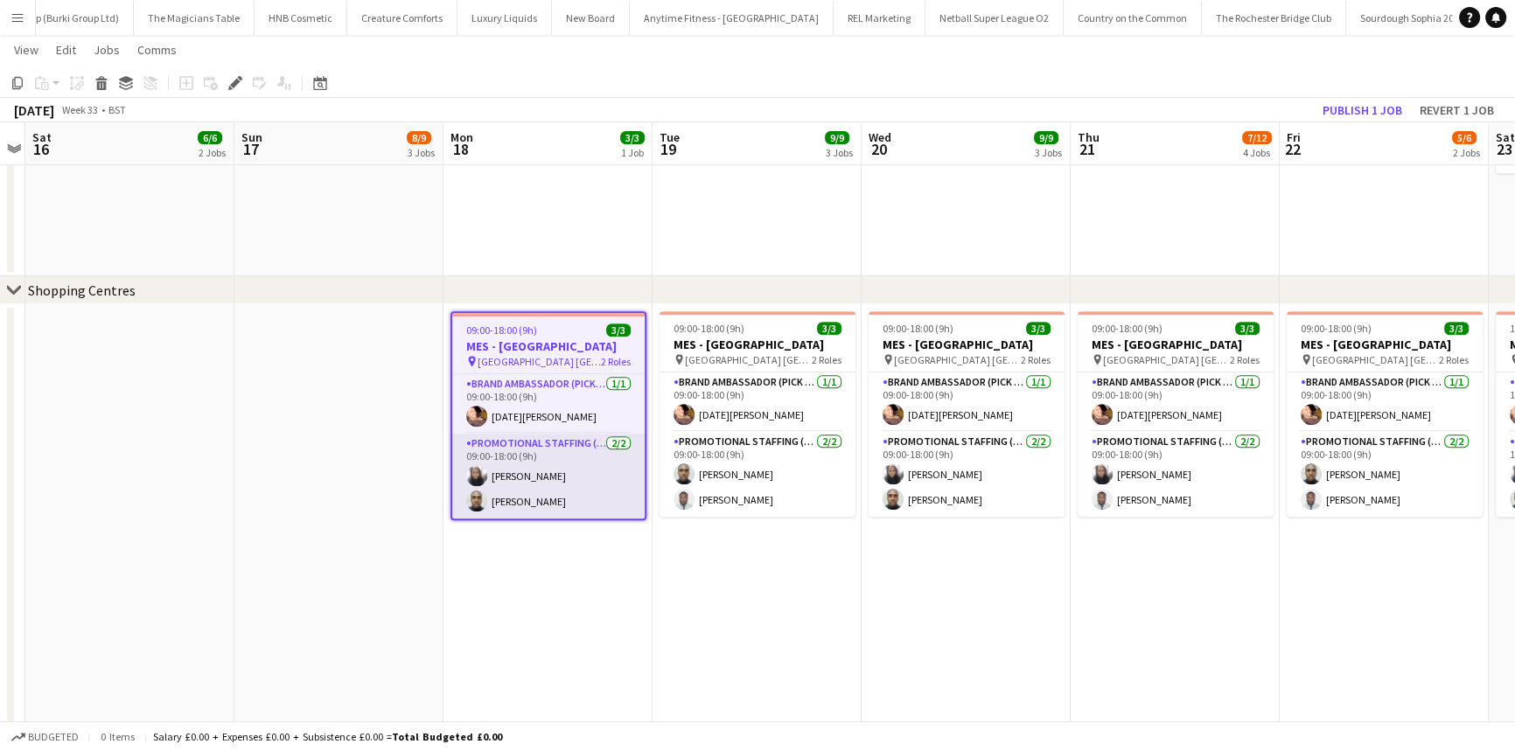
click at [564, 466] on app-card-role "Promotional Staffing (Brand Ambassadors) [DATE] 09:00-18:00 (9h) [PERSON_NAME]" at bounding box center [548, 476] width 192 height 85
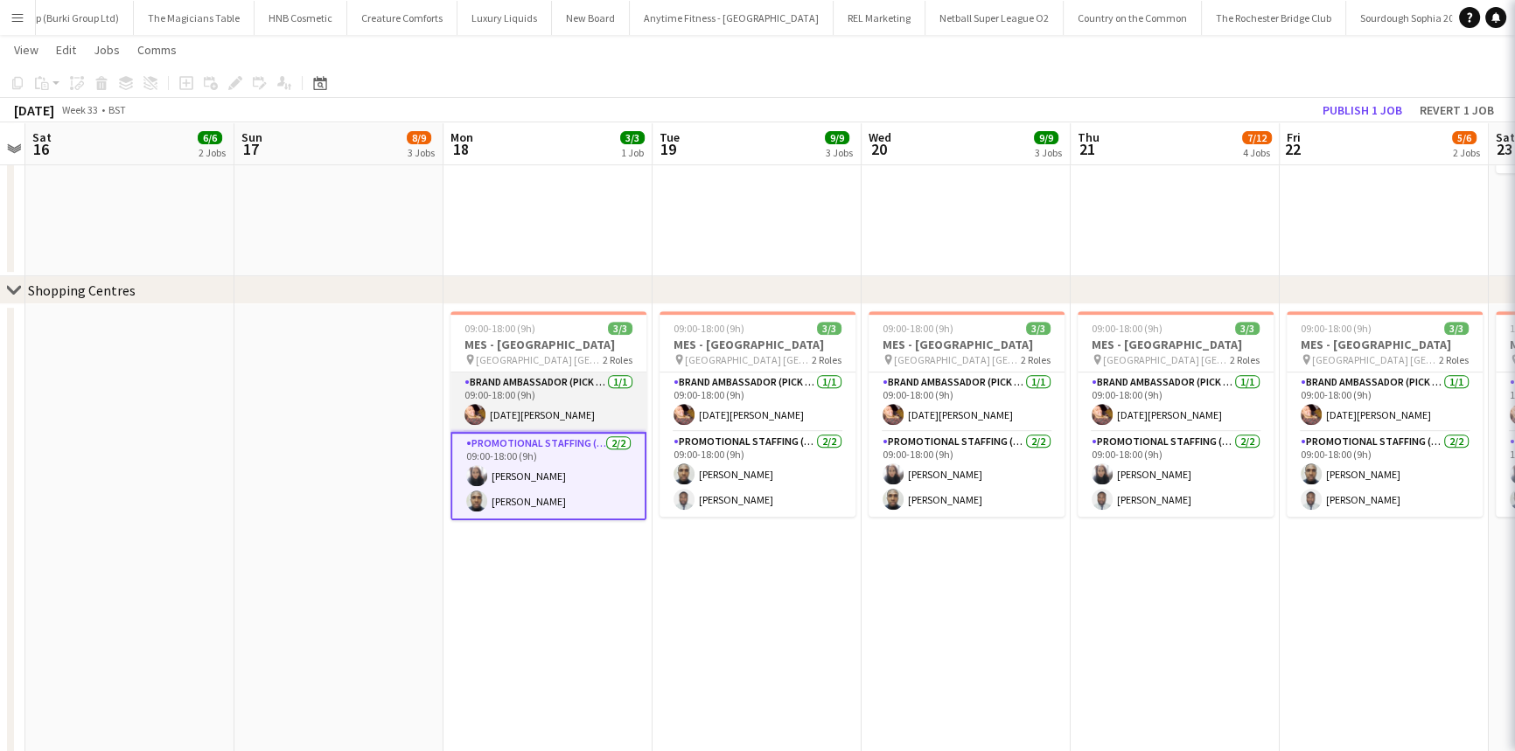
click at [545, 402] on app-card-role "Brand Ambassador (Pick up) [DATE] 09:00-18:00 (9h) [DATE][PERSON_NAME]" at bounding box center [548, 402] width 196 height 59
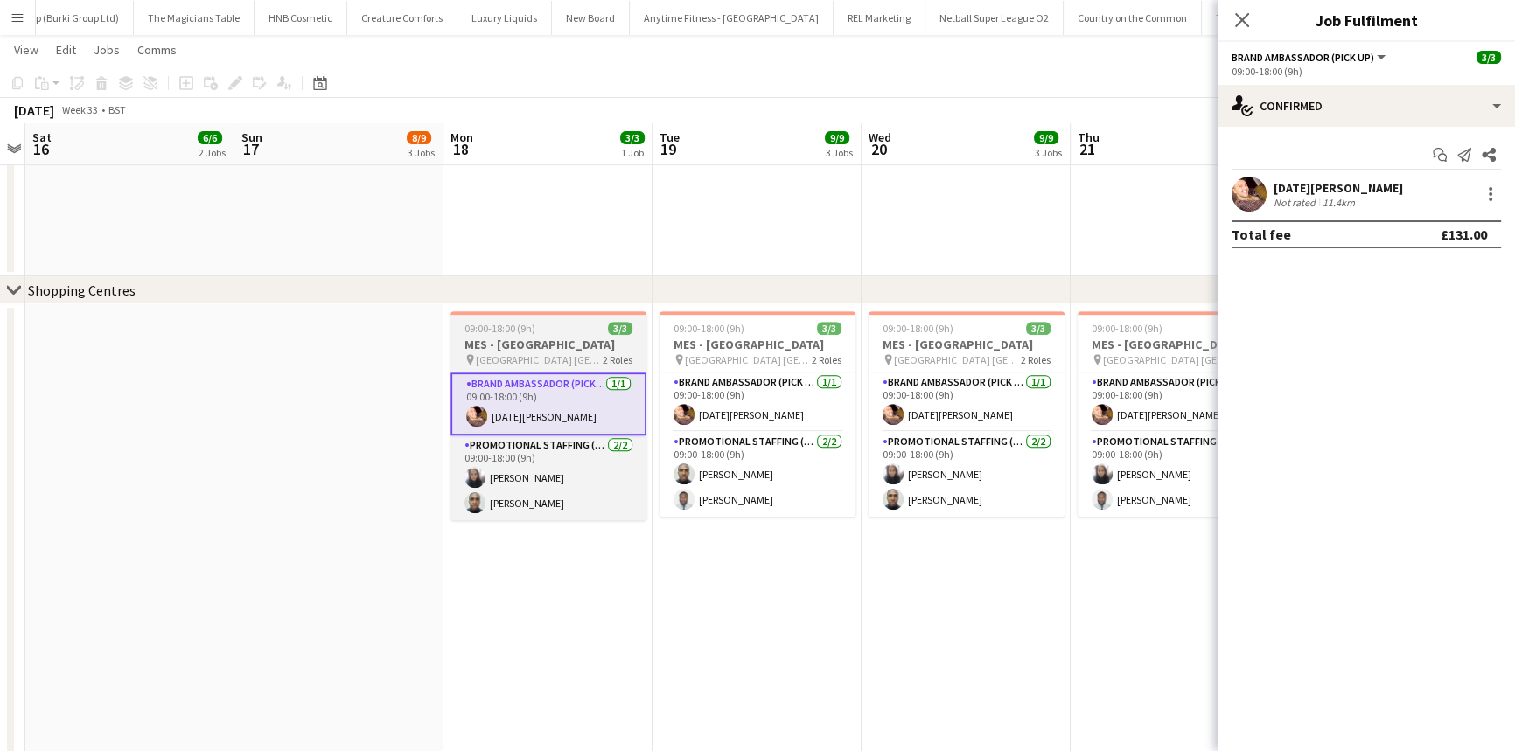
click at [517, 337] on h3 "MES - Northfield" at bounding box center [548, 345] width 196 height 16
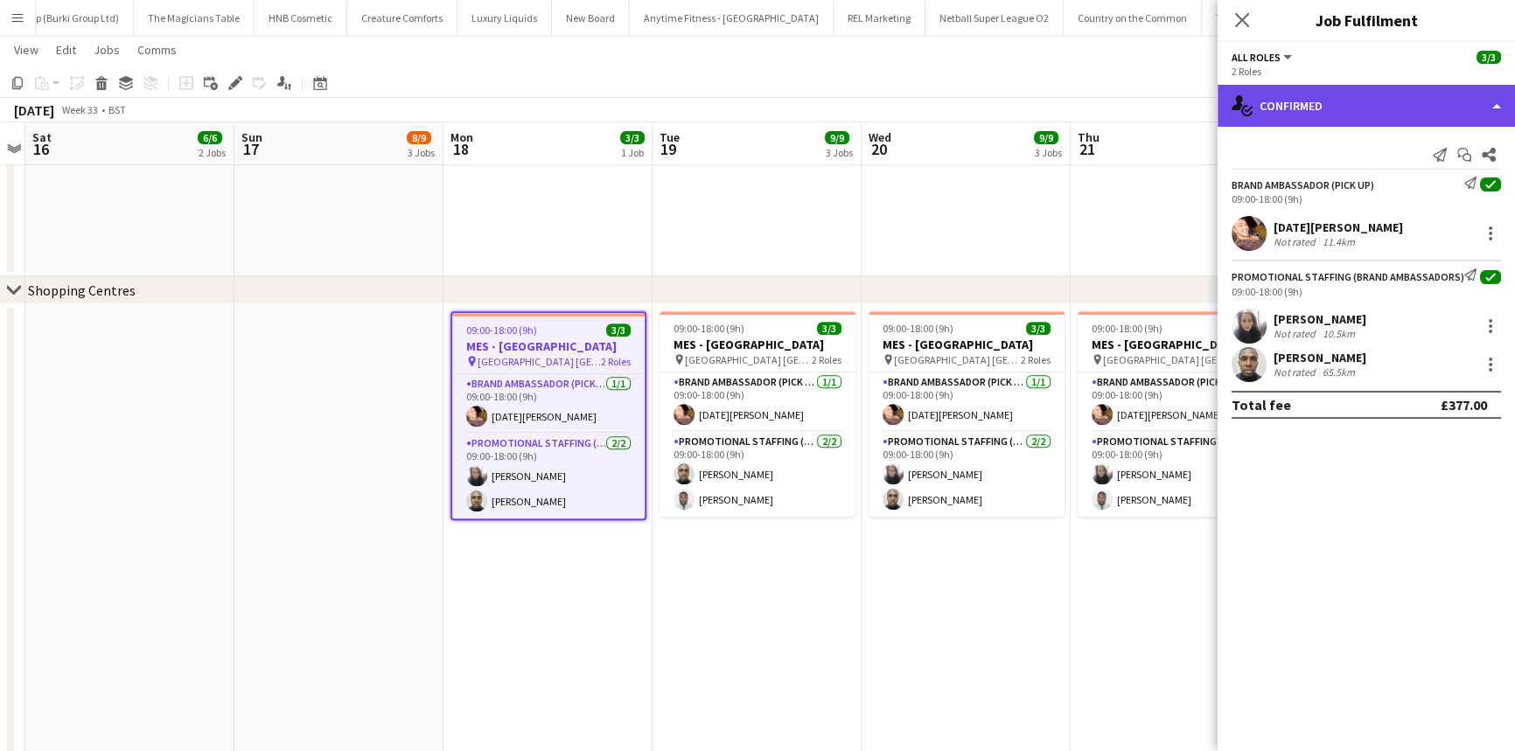
click at [1321, 99] on div "single-neutral-actions-check-2 Confirmed" at bounding box center [1366, 106] width 297 height 42
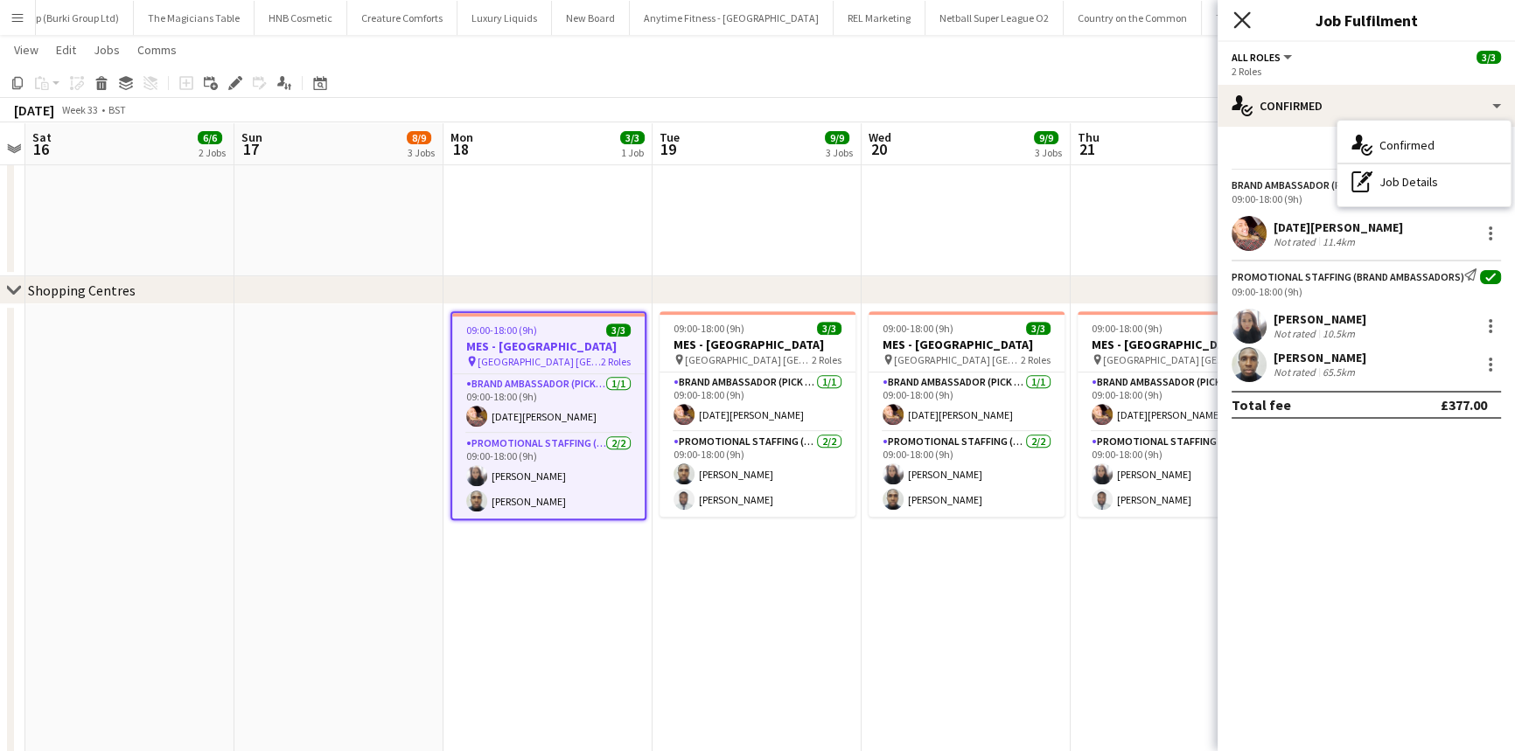
click at [1244, 17] on icon at bounding box center [1241, 19] width 17 height 17
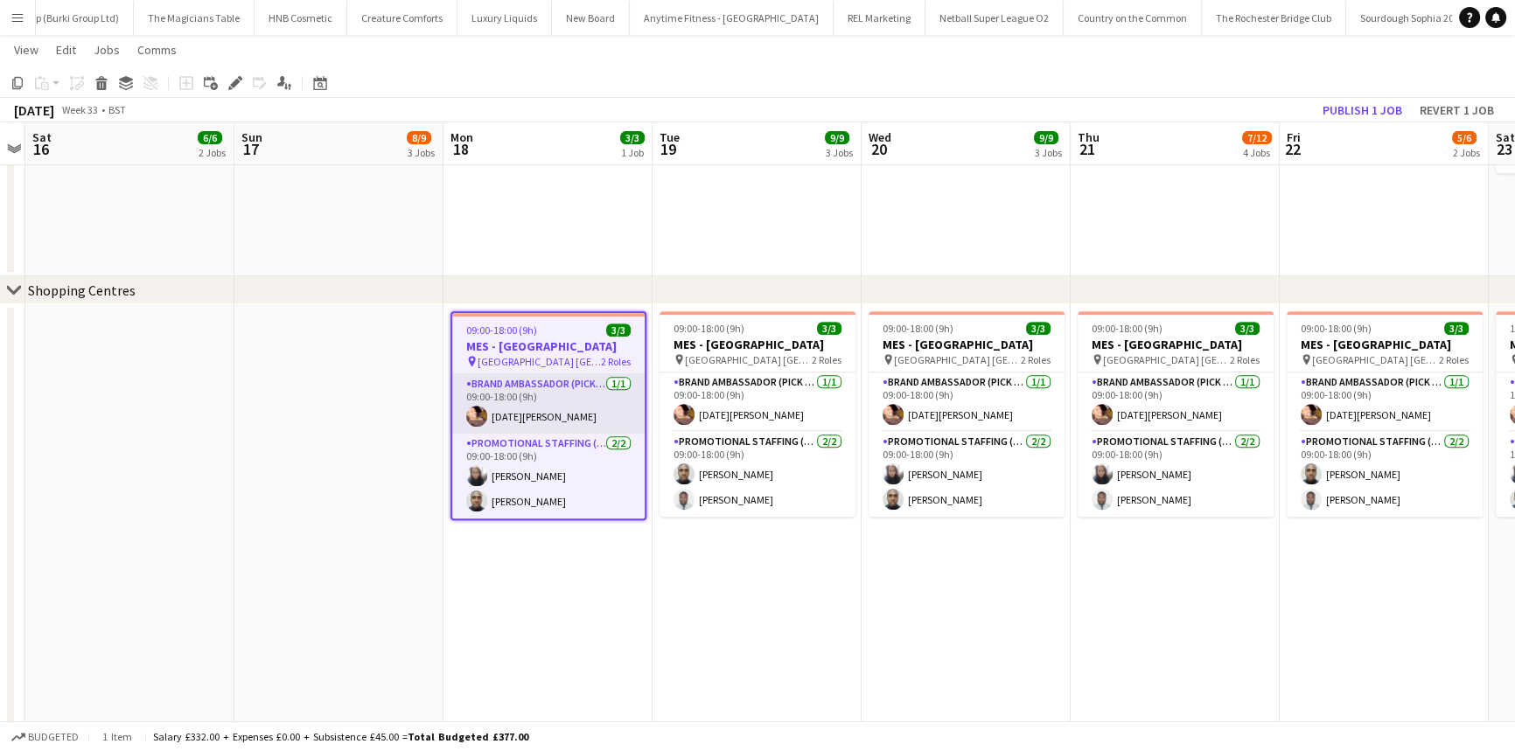
scroll to position [0, 705]
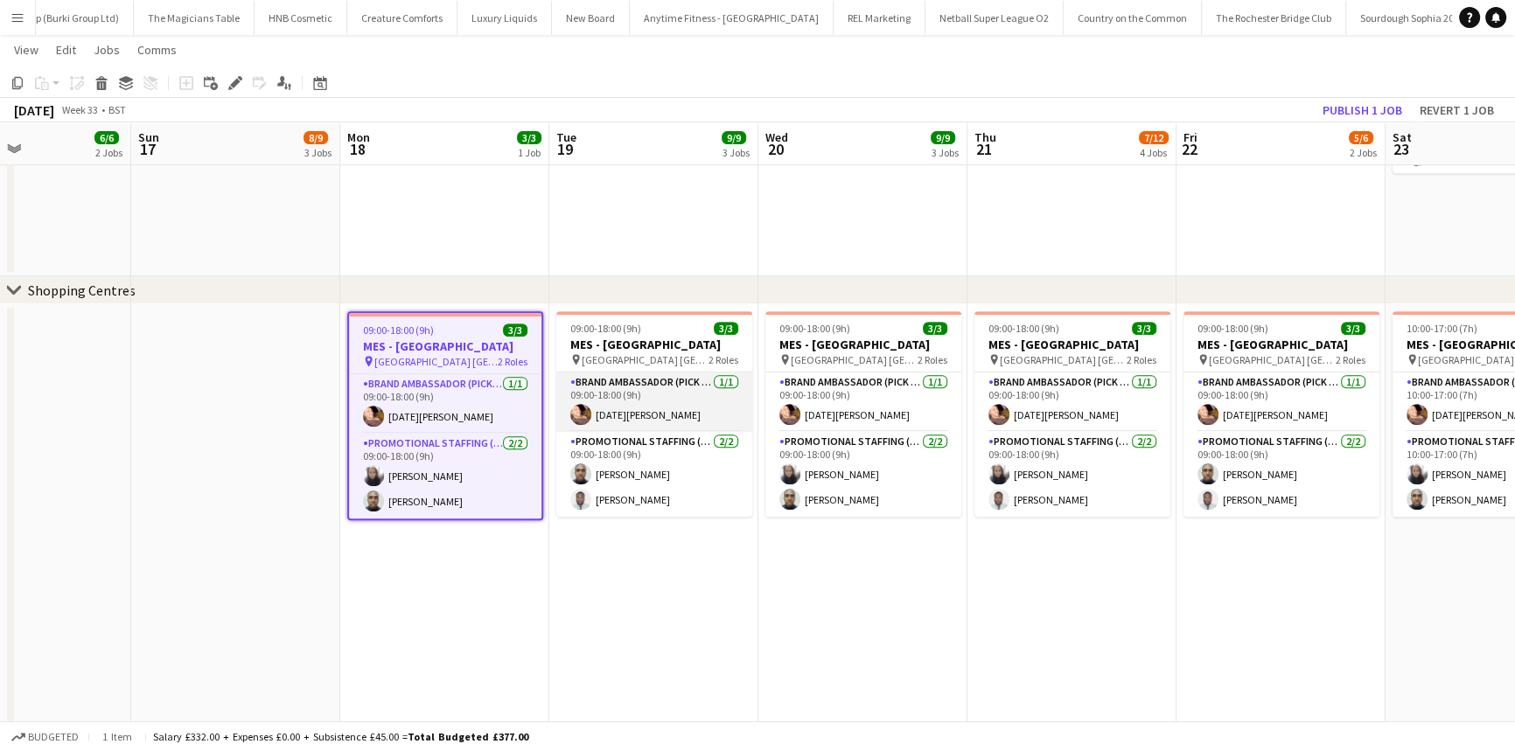
click at [578, 383] on app-card-role "Brand Ambassador (Pick up) 1/1 09:00-18:00 (9h) Raja Ali" at bounding box center [654, 402] width 196 height 59
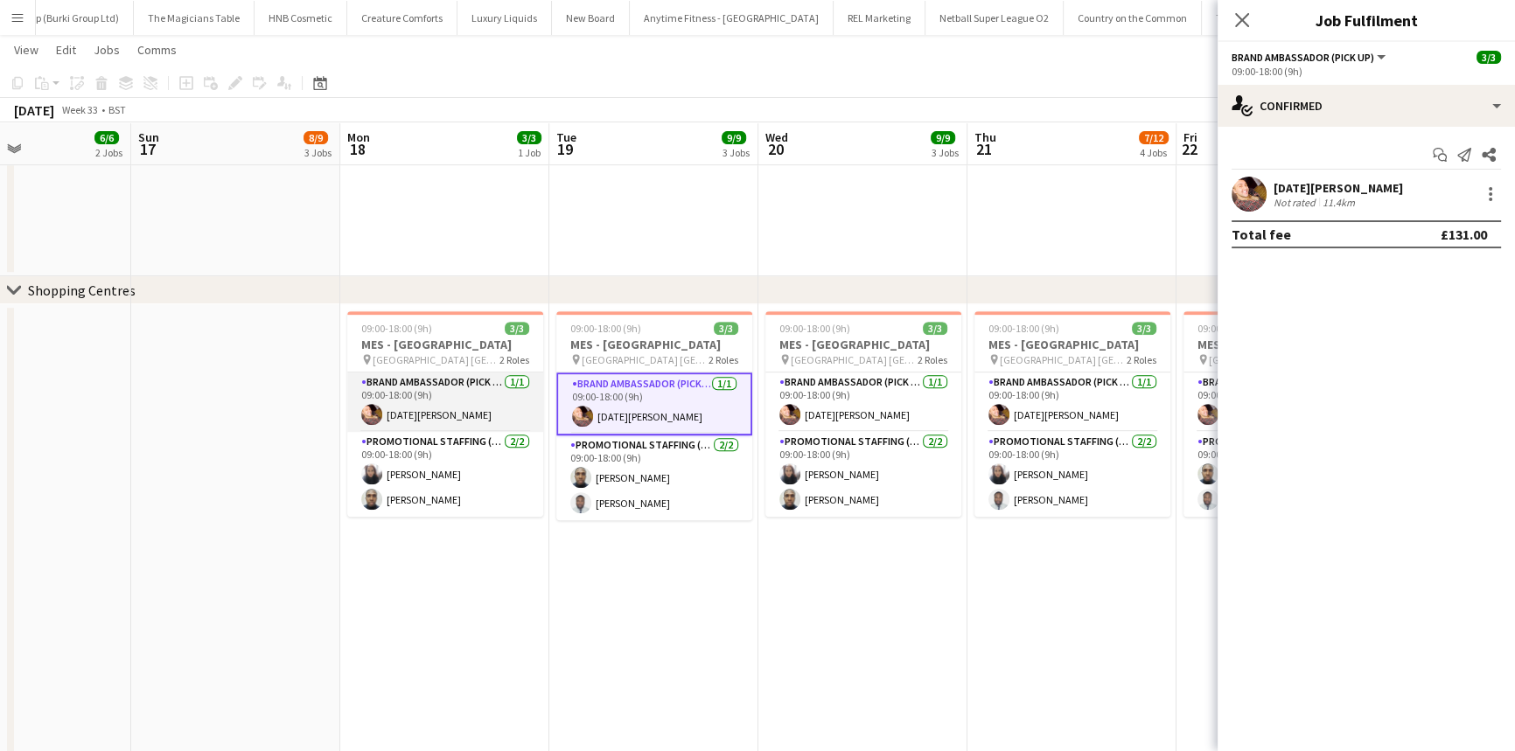
click at [426, 382] on app-card-role "Brand Ambassador (Pick up) 1/1 09:00-18:00 (9h) Raja Ali" at bounding box center [445, 402] width 196 height 59
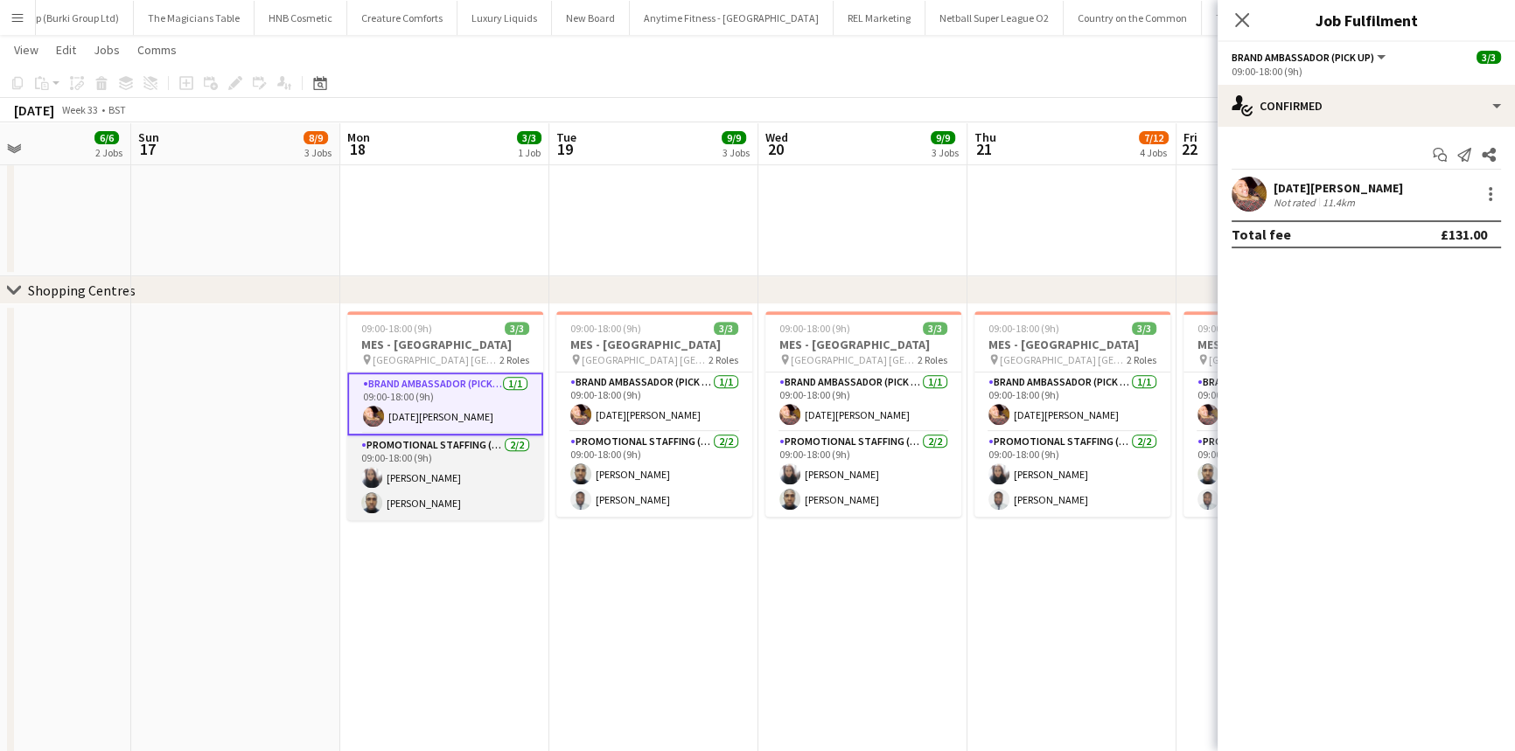
click at [426, 444] on app-card-role "Promotional Staffing (Brand Ambassadors) 2/2 09:00-18:00 (9h) shazma khan Ayomi…" at bounding box center [445, 478] width 196 height 85
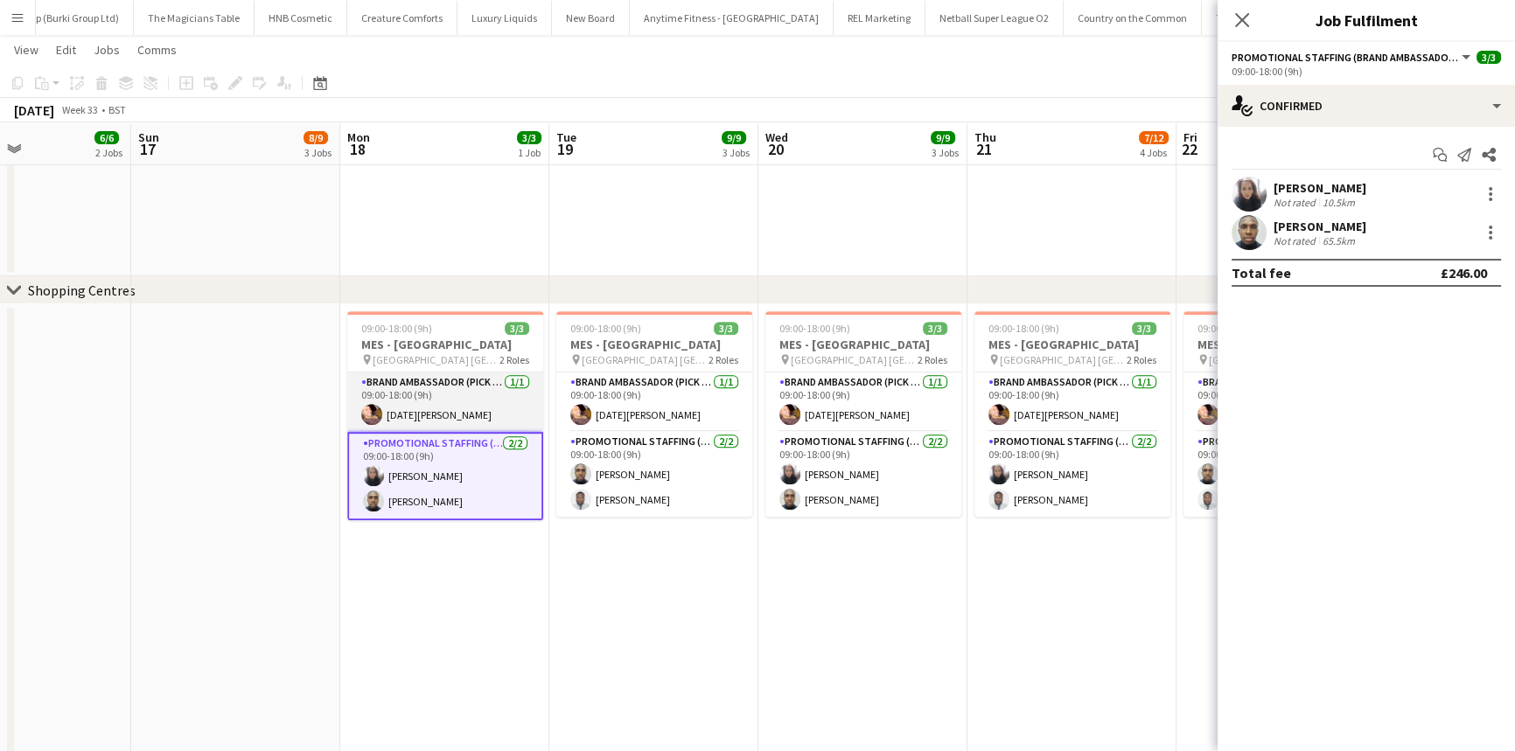
click at [412, 402] on app-card-role "Brand Ambassador (Pick up) 1/1 09:00-18:00 (9h) Raja Ali" at bounding box center [445, 402] width 196 height 59
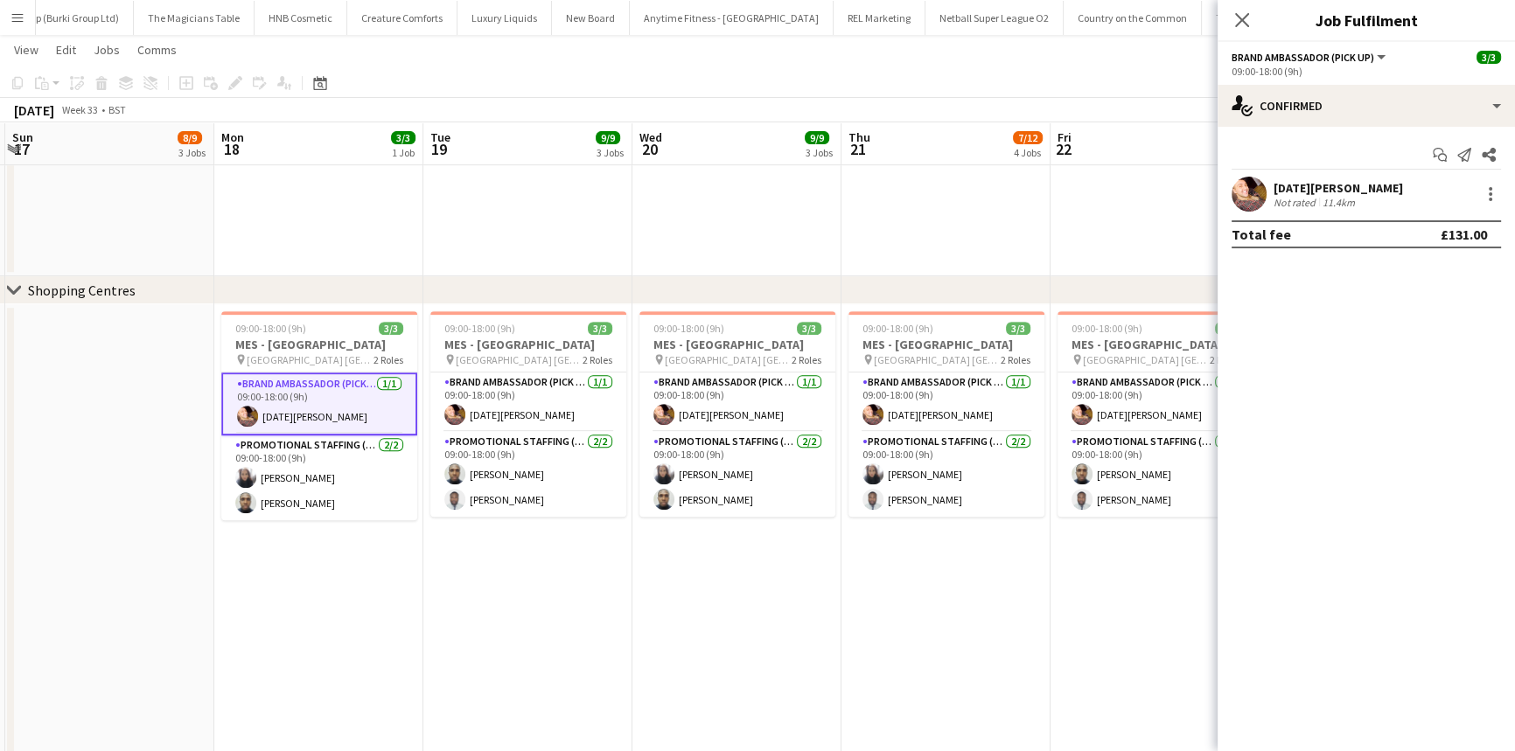
scroll to position [0, 481]
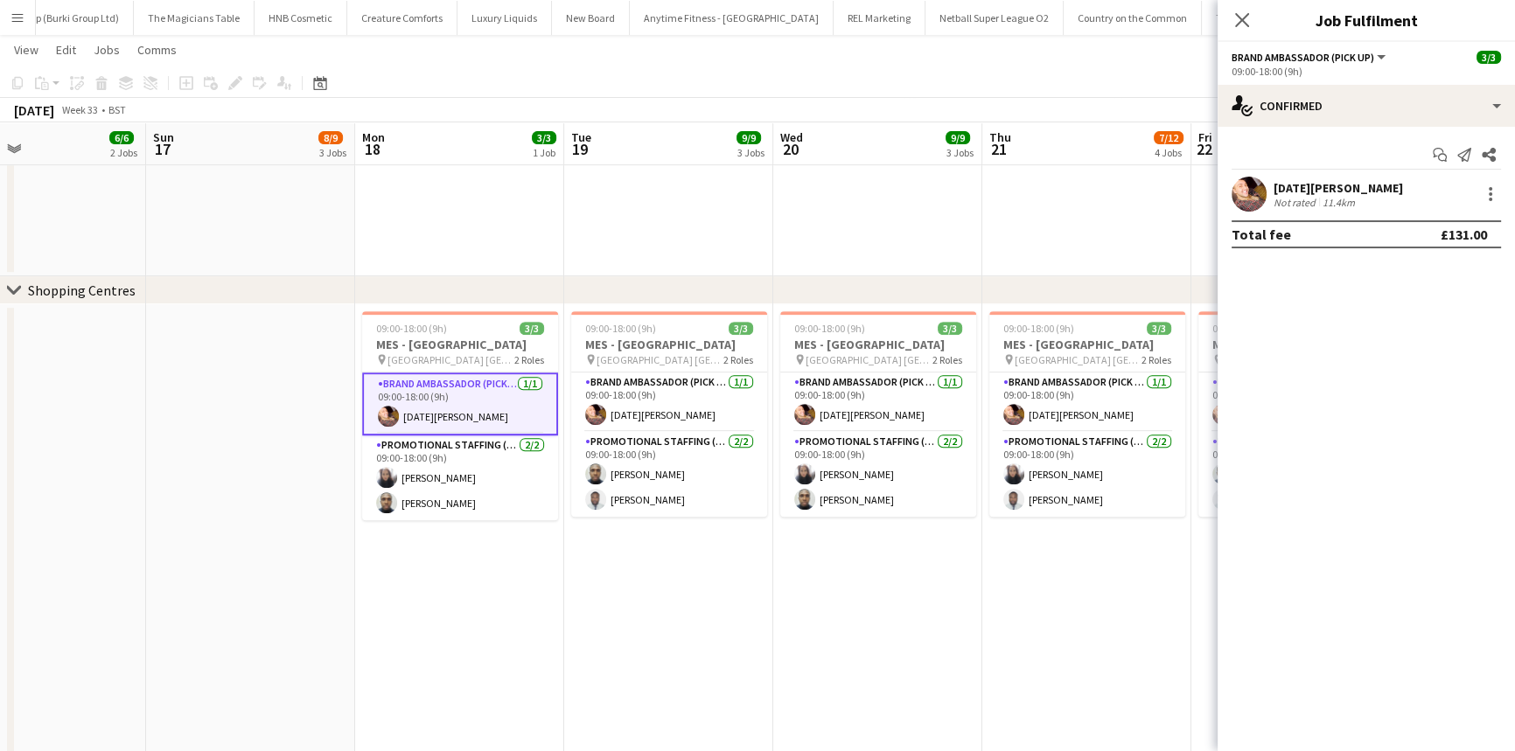
drag, startPoint x: 190, startPoint y: 607, endPoint x: 540, endPoint y: 668, distance: 355.2
click at [395, 415] on app-user-avatar at bounding box center [387, 416] width 21 height 21
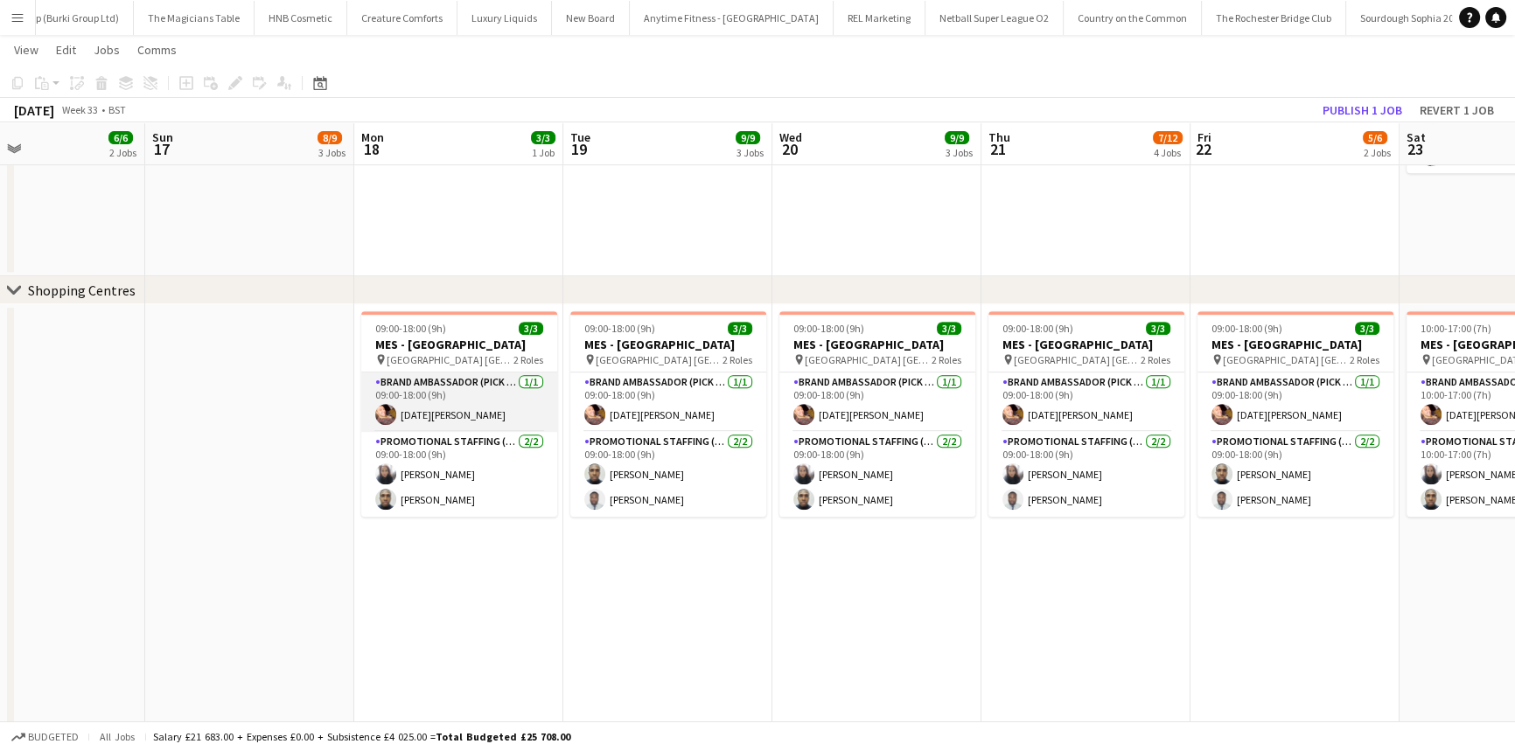
click at [388, 410] on app-user-avatar at bounding box center [385, 414] width 21 height 21
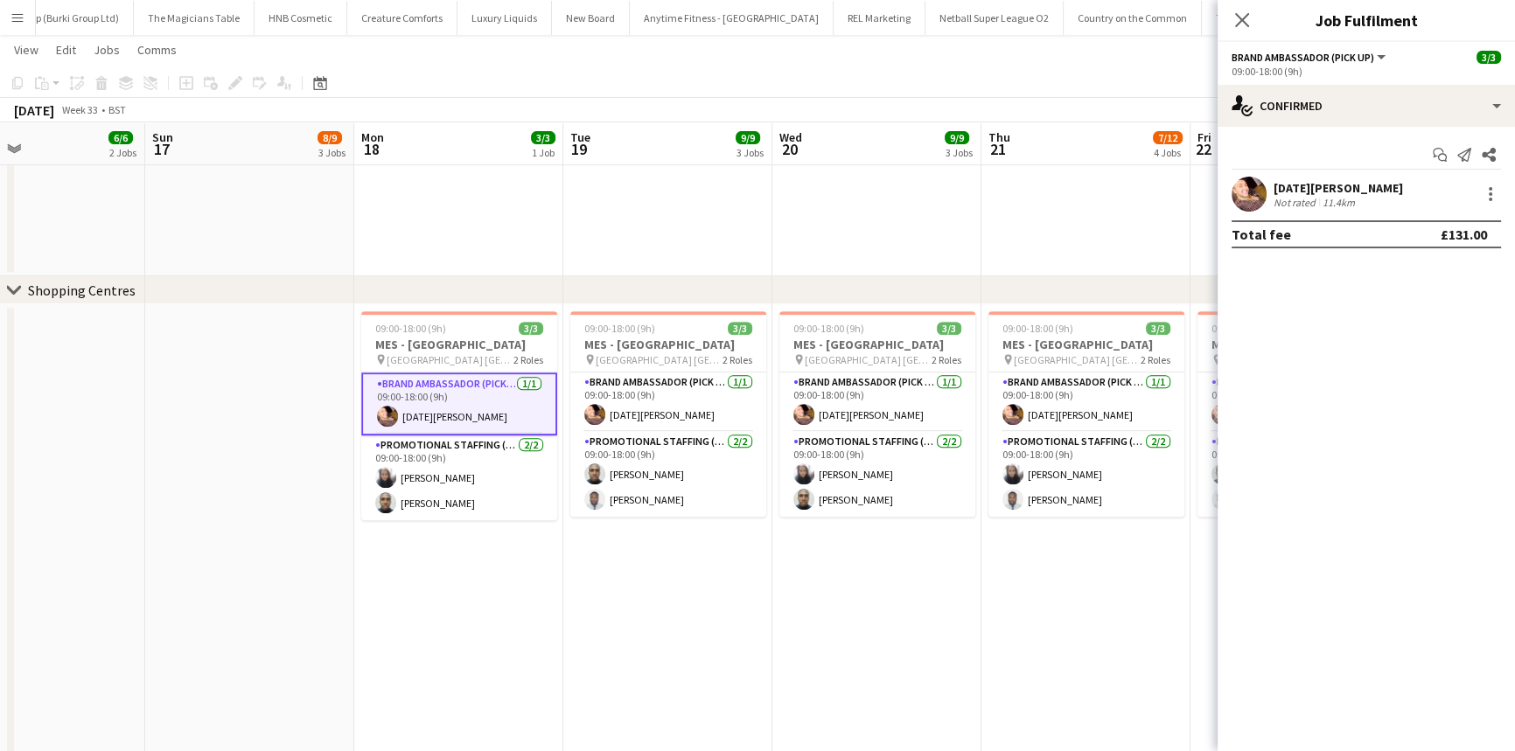
click at [1252, 191] on app-user-avatar at bounding box center [1249, 194] width 35 height 35
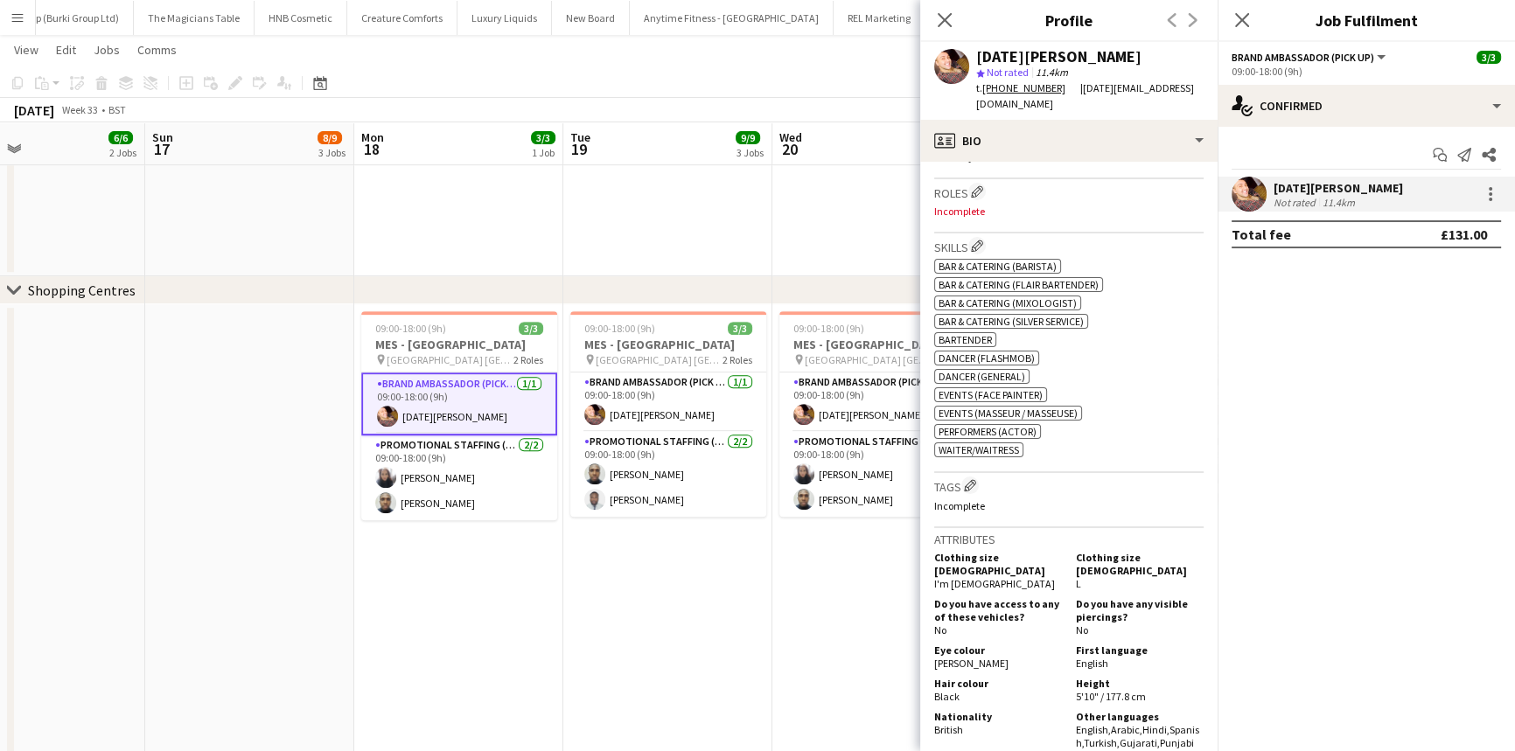
scroll to position [556, 0]
click at [457, 463] on app-card-role "Promotional Staffing (Brand Ambassadors) 2/2 09:00-18:00 (9h) shazma khan Ayomi…" at bounding box center [459, 478] width 196 height 85
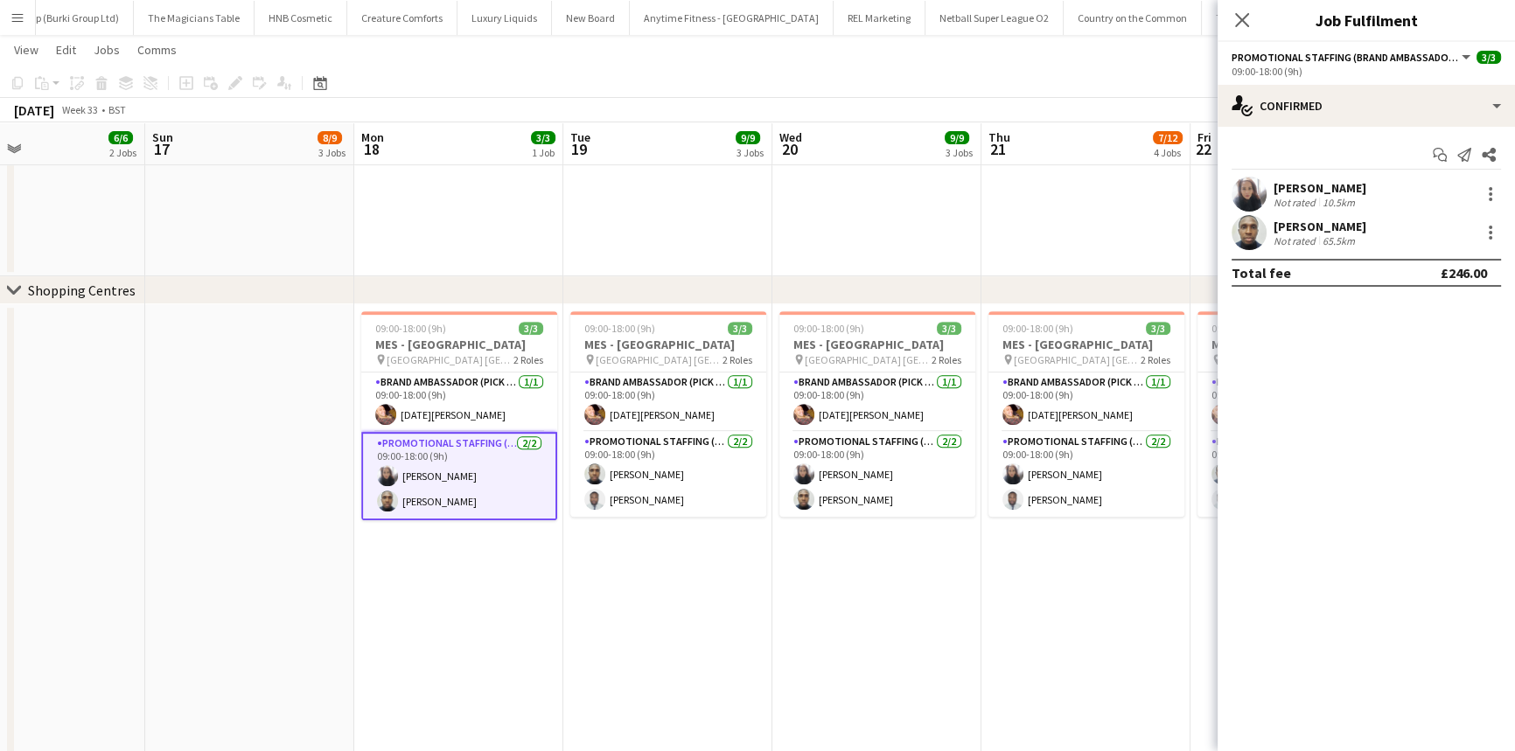
click at [1235, 199] on app-user-avatar at bounding box center [1249, 194] width 35 height 35
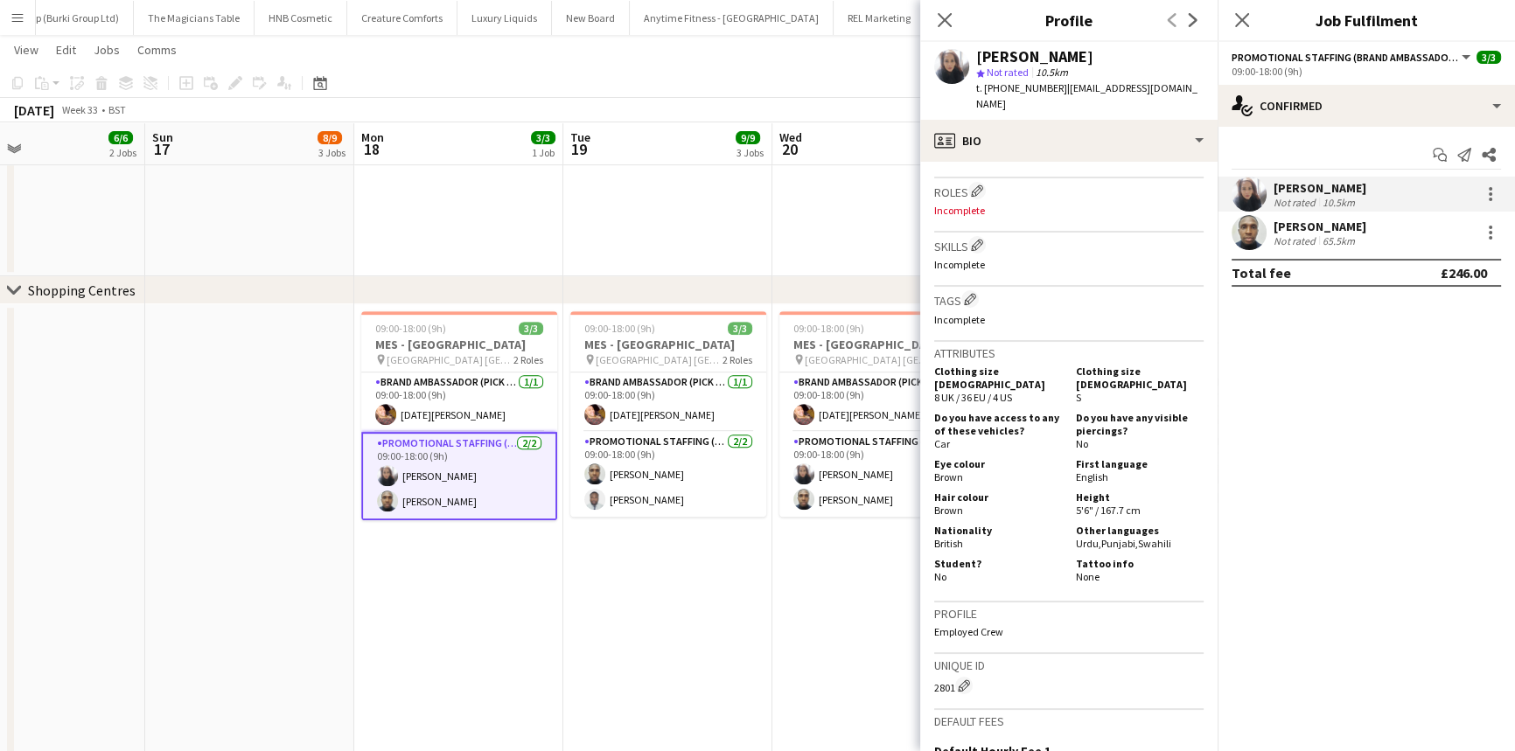
click at [419, 511] on app-card-role "Promotional Staffing (Brand Ambassadors) 2/2 09:00-18:00 (9h) shazma khan Ayomi…" at bounding box center [459, 476] width 196 height 88
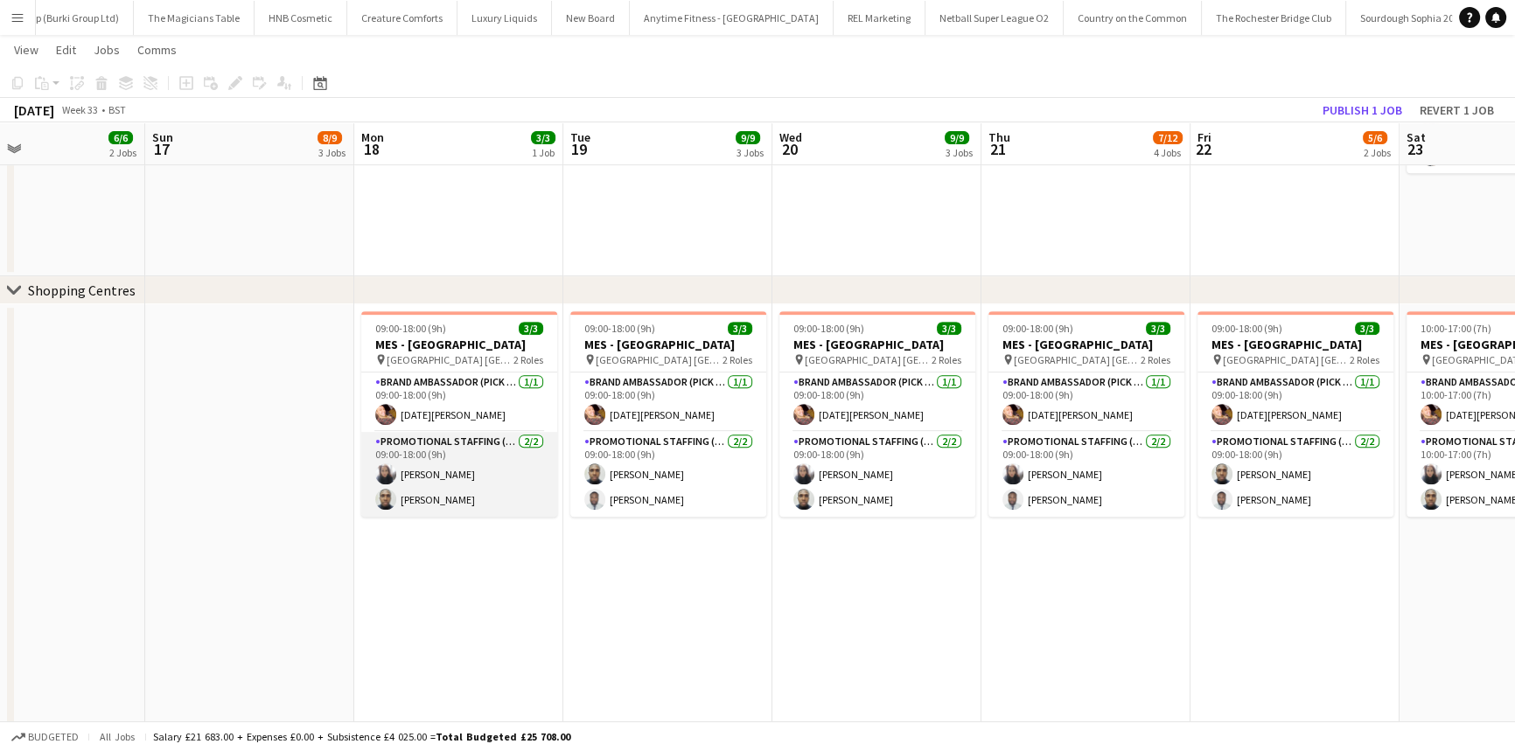
click at [420, 508] on app-card-role "Promotional Staffing (Brand Ambassadors) 2/2 09:00-18:00 (9h) shazma khan Ayomi…" at bounding box center [459, 474] width 196 height 85
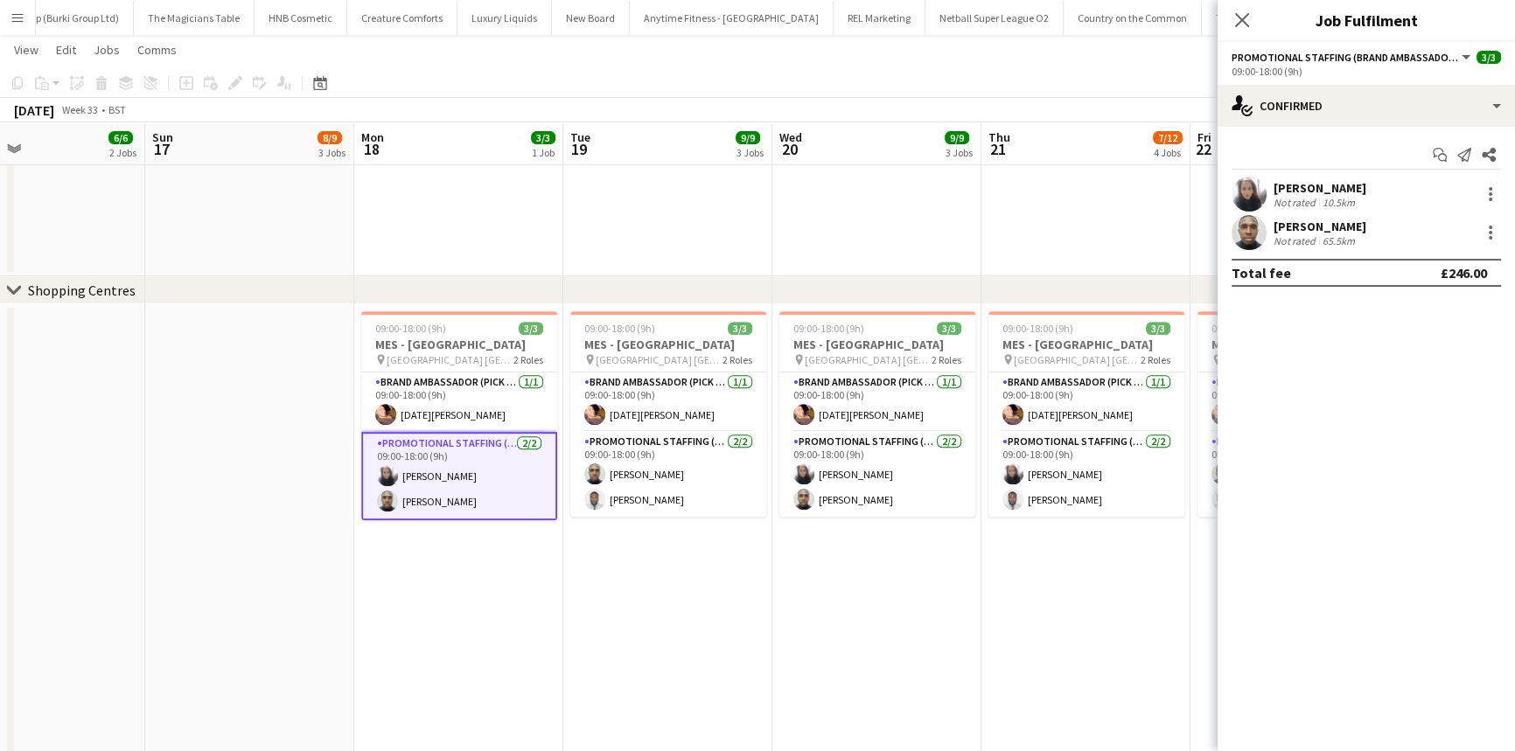
click at [1257, 237] on app-user-avatar at bounding box center [1249, 232] width 35 height 35
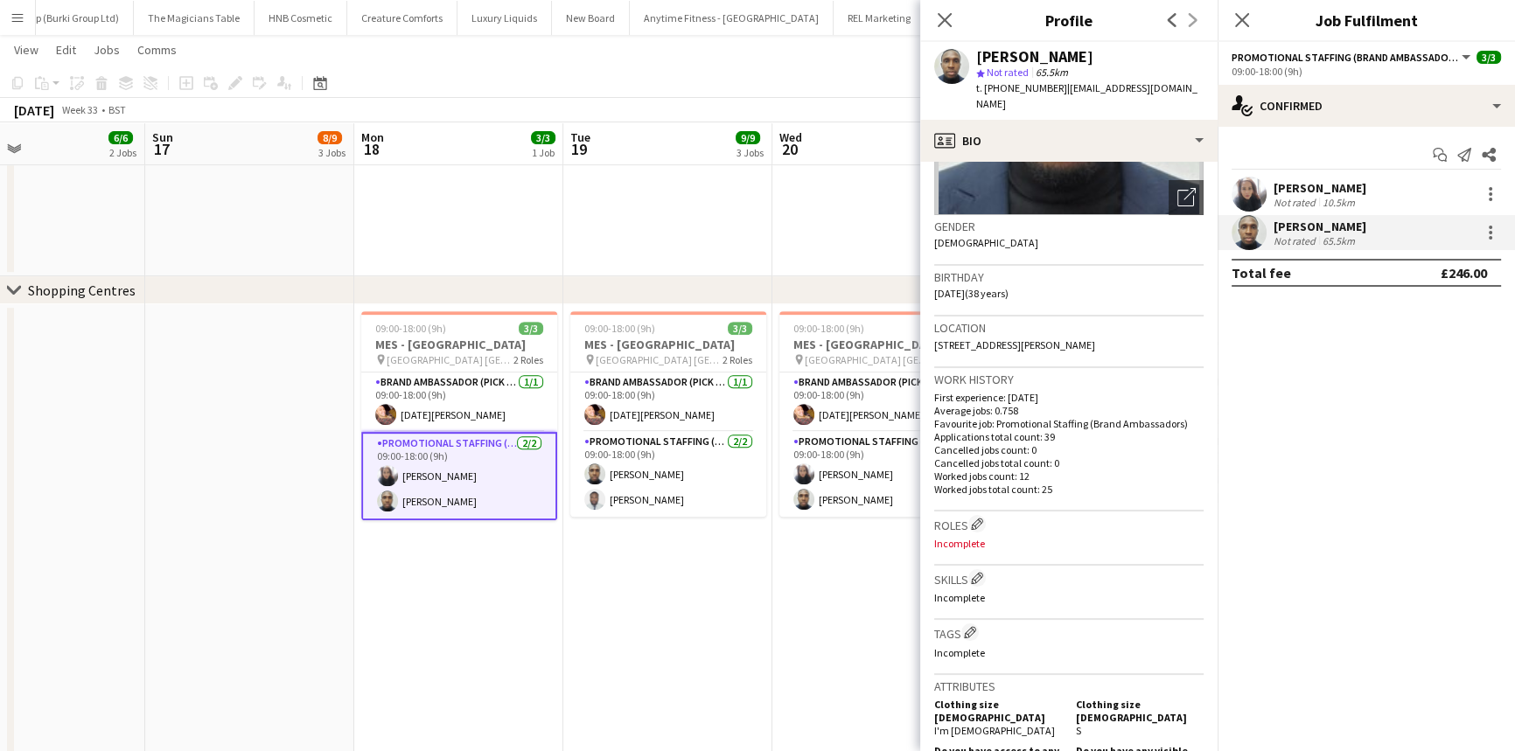
scroll to position [318, 0]
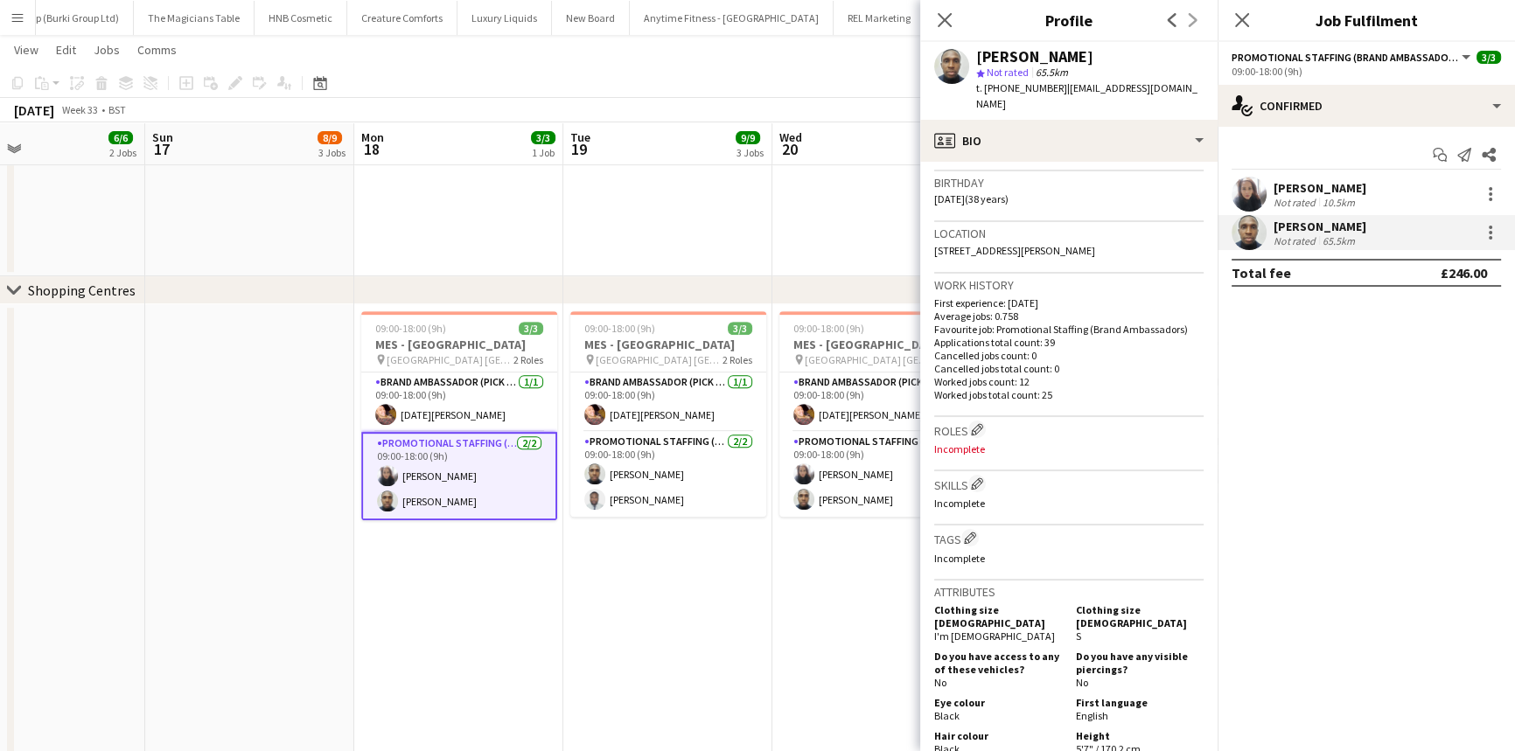
click at [758, 636] on app-date-cell "09:00-18:00 (9h) 3/3 MES - Northfield pin Northfield Shopping Centre Birmingham…" at bounding box center [667, 535] width 209 height 463
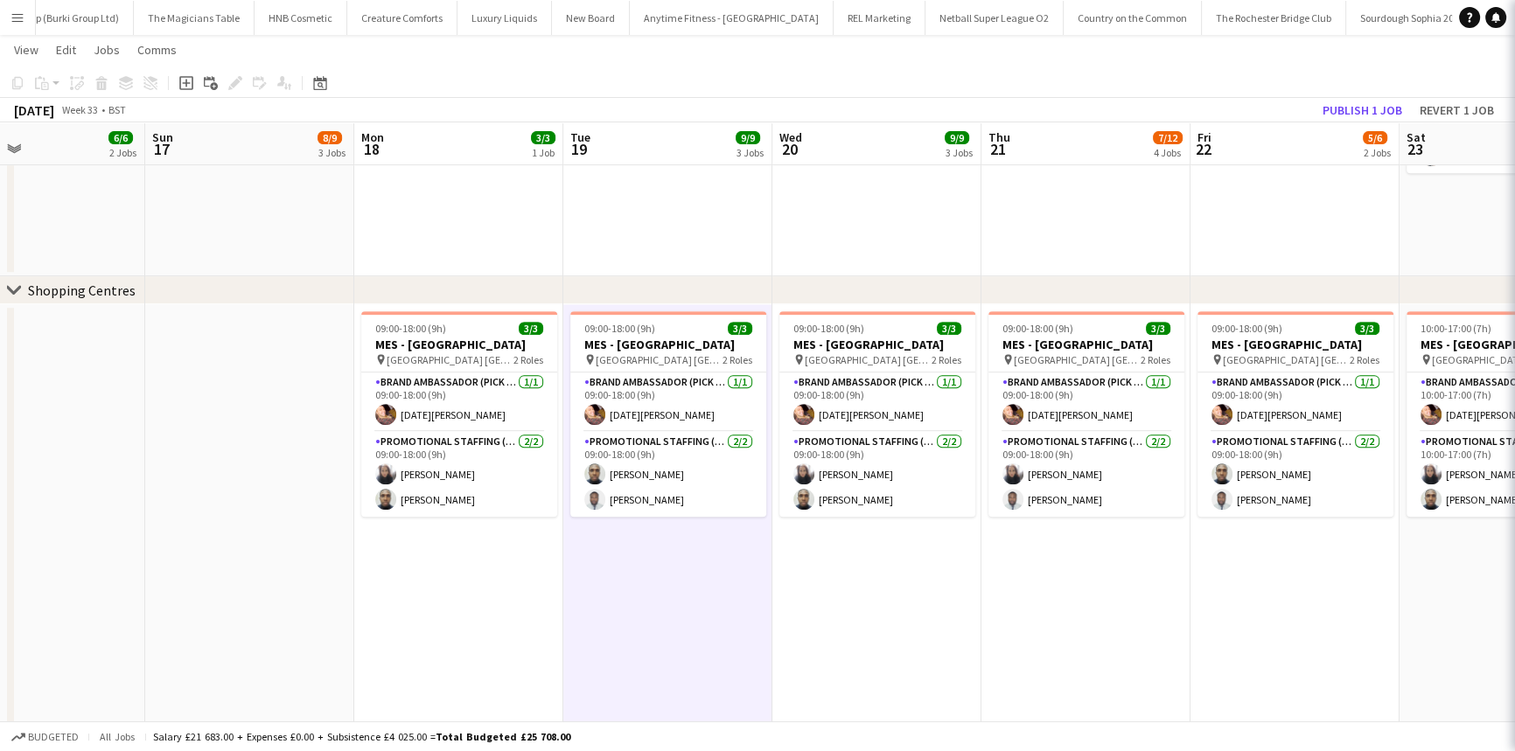
scroll to position [0, 481]
drag, startPoint x: 918, startPoint y: 6, endPoint x: 937, endPoint y: 46, distance: 44.2
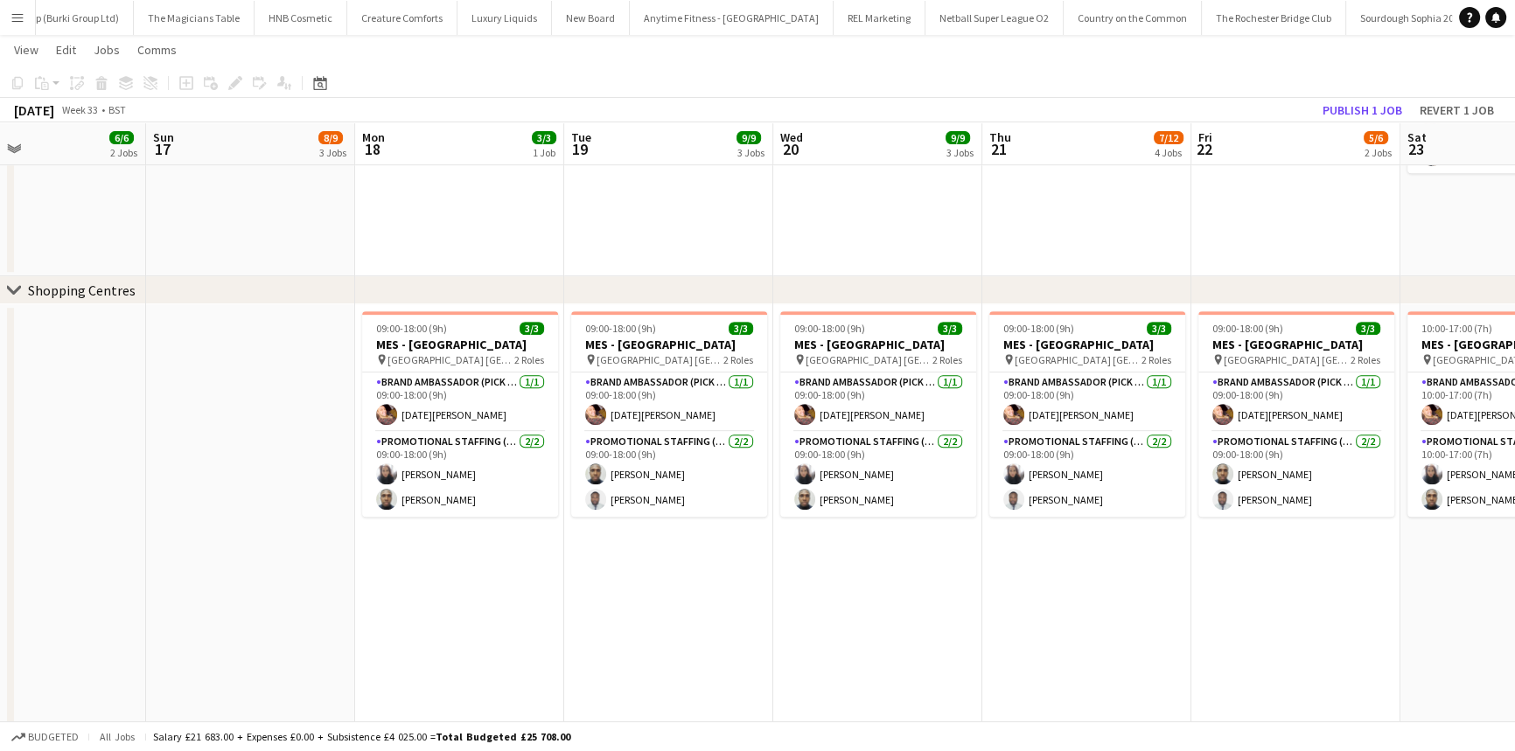
click at [9, 16] on button "Menu" at bounding box center [17, 17] width 35 height 35
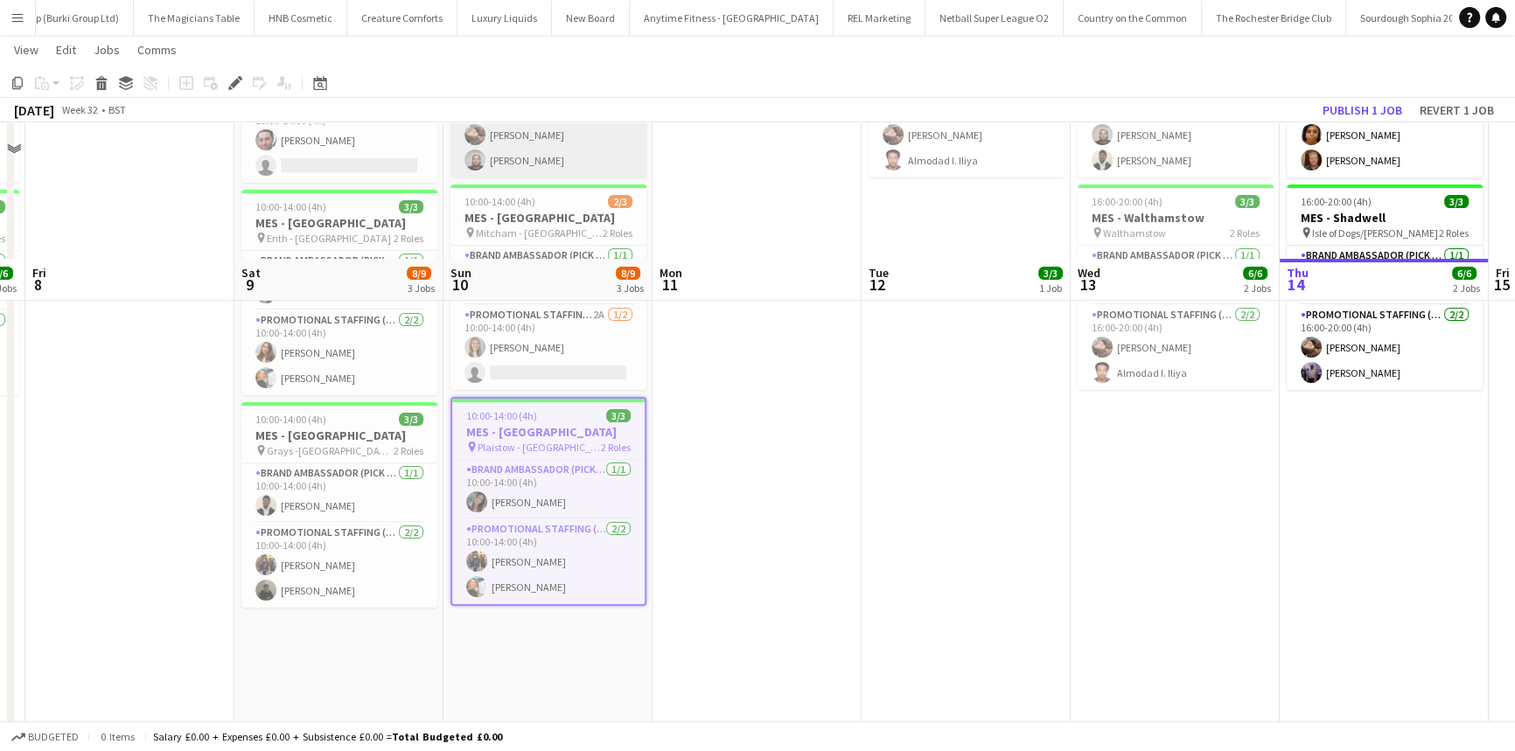
scroll to position [477, 0]
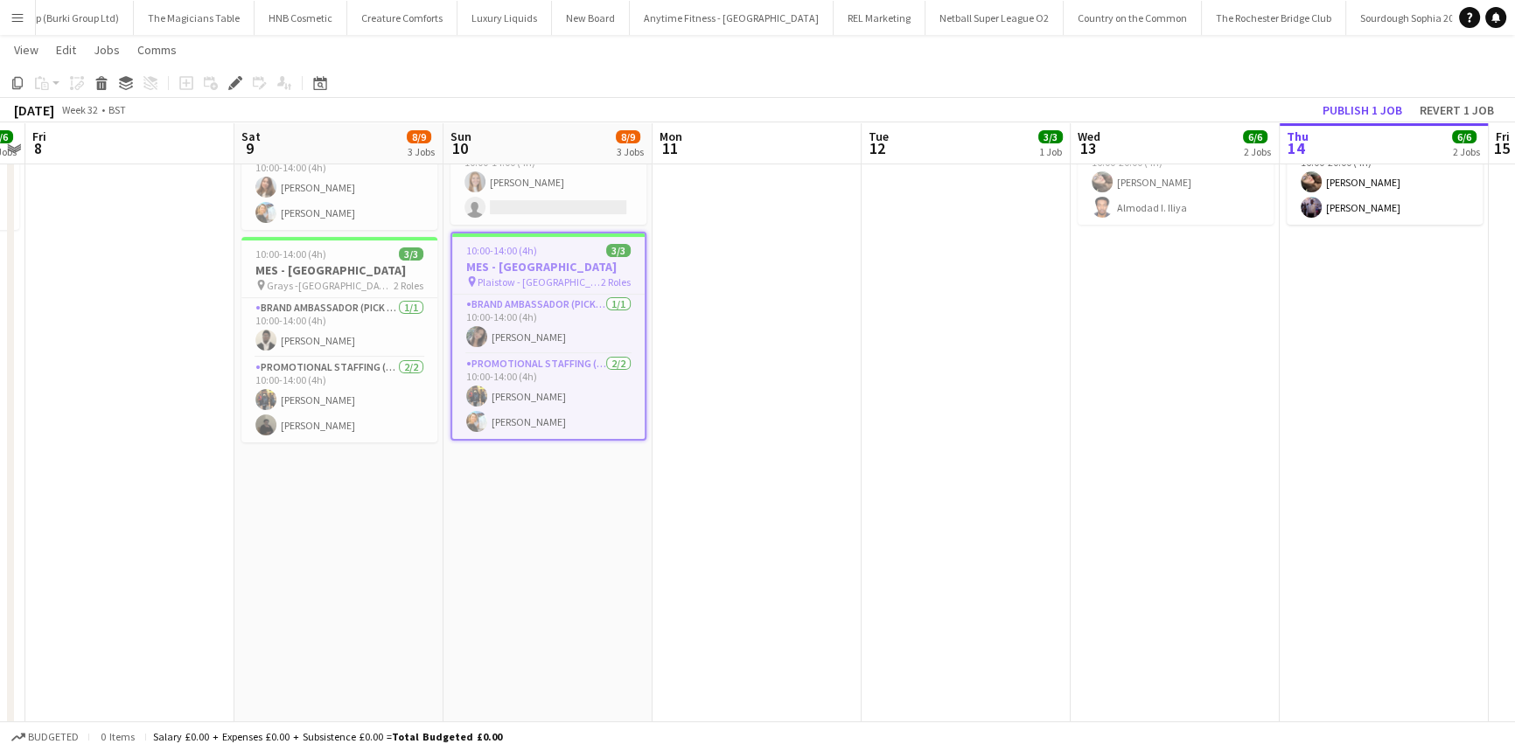
click at [527, 262] on h3 "MES - [GEOGRAPHIC_DATA]" at bounding box center [548, 267] width 192 height 16
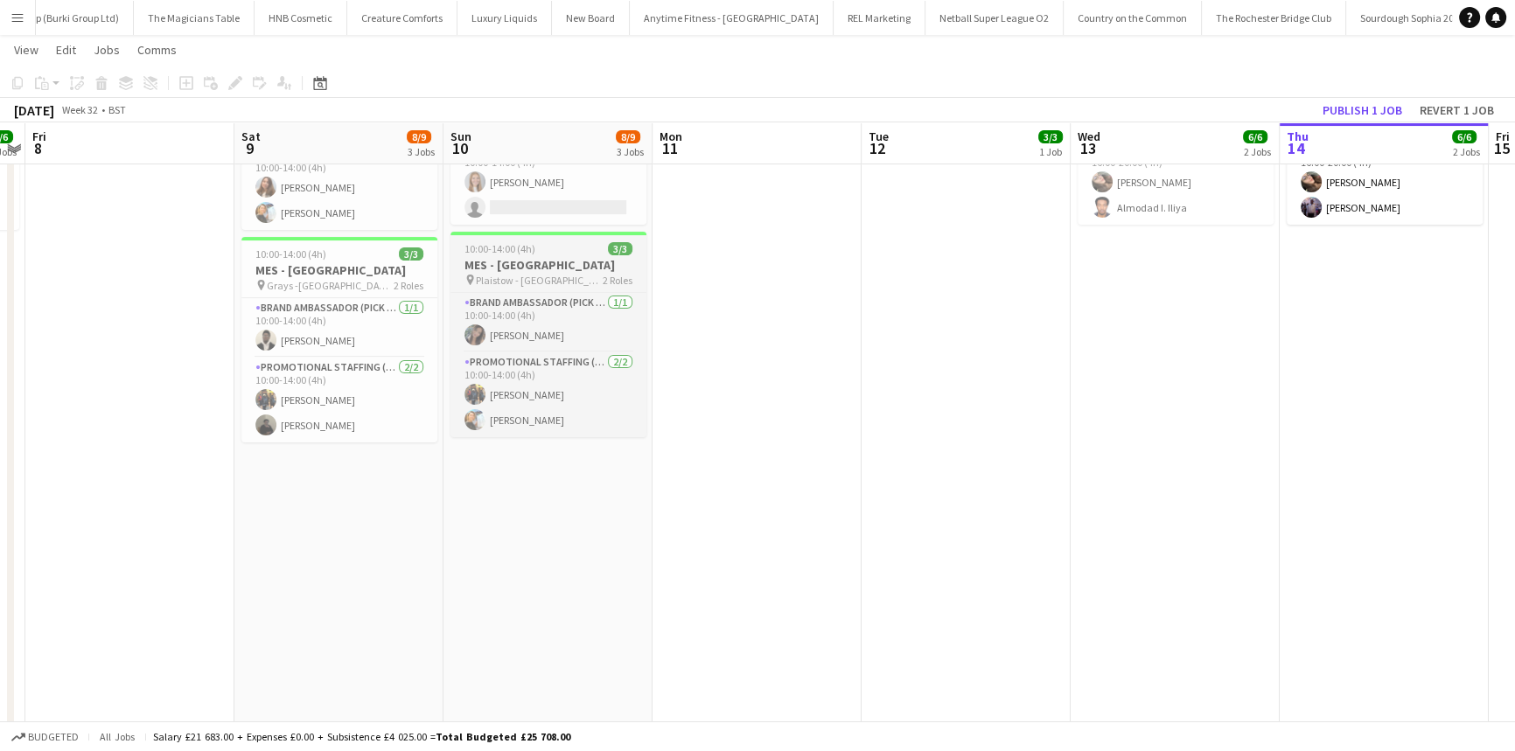
click at [527, 262] on h3 "MES - Plaistow High Street" at bounding box center [548, 265] width 196 height 16
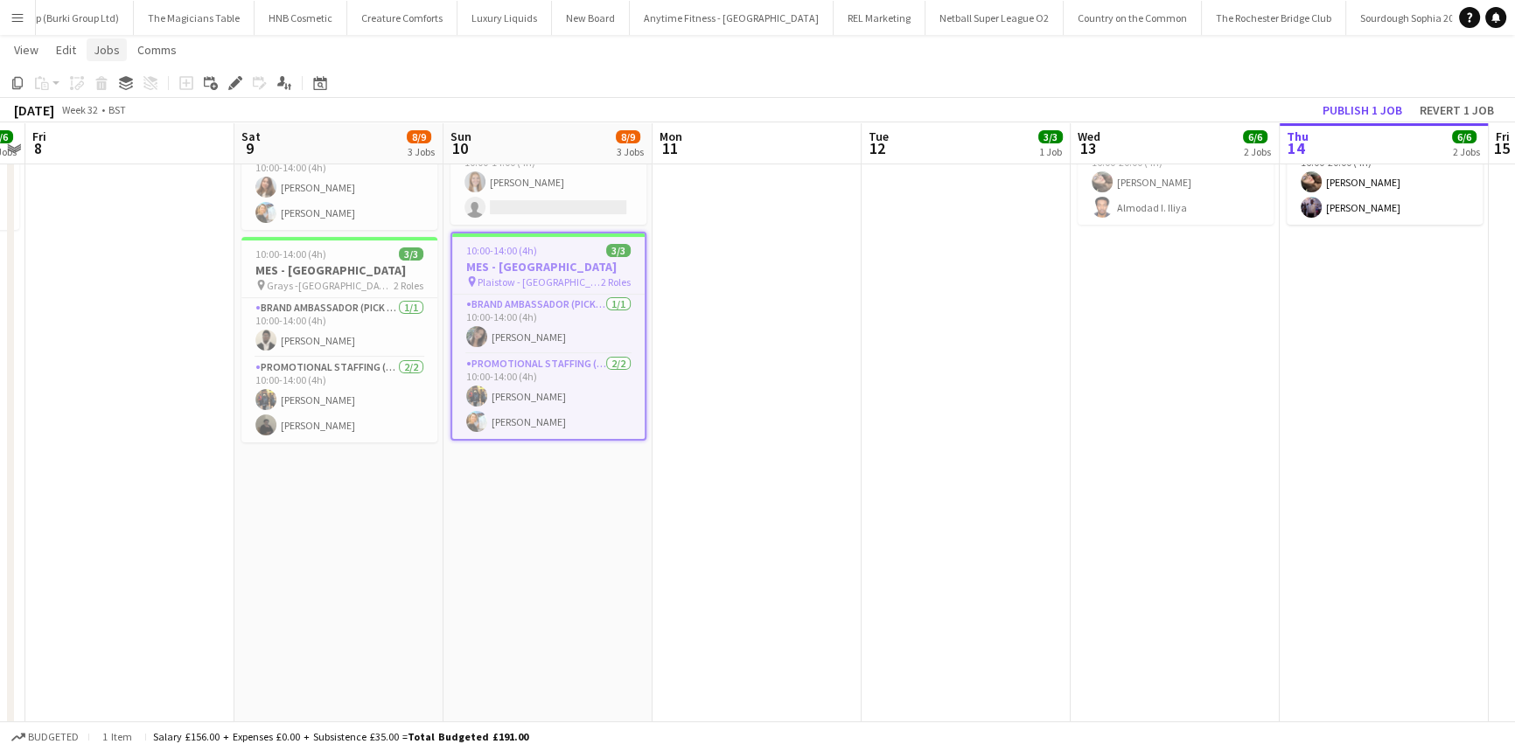
click at [112, 52] on span "Jobs" at bounding box center [107, 50] width 26 height 16
click at [140, 138] on link "Edit Job" at bounding box center [148, 124] width 122 height 37
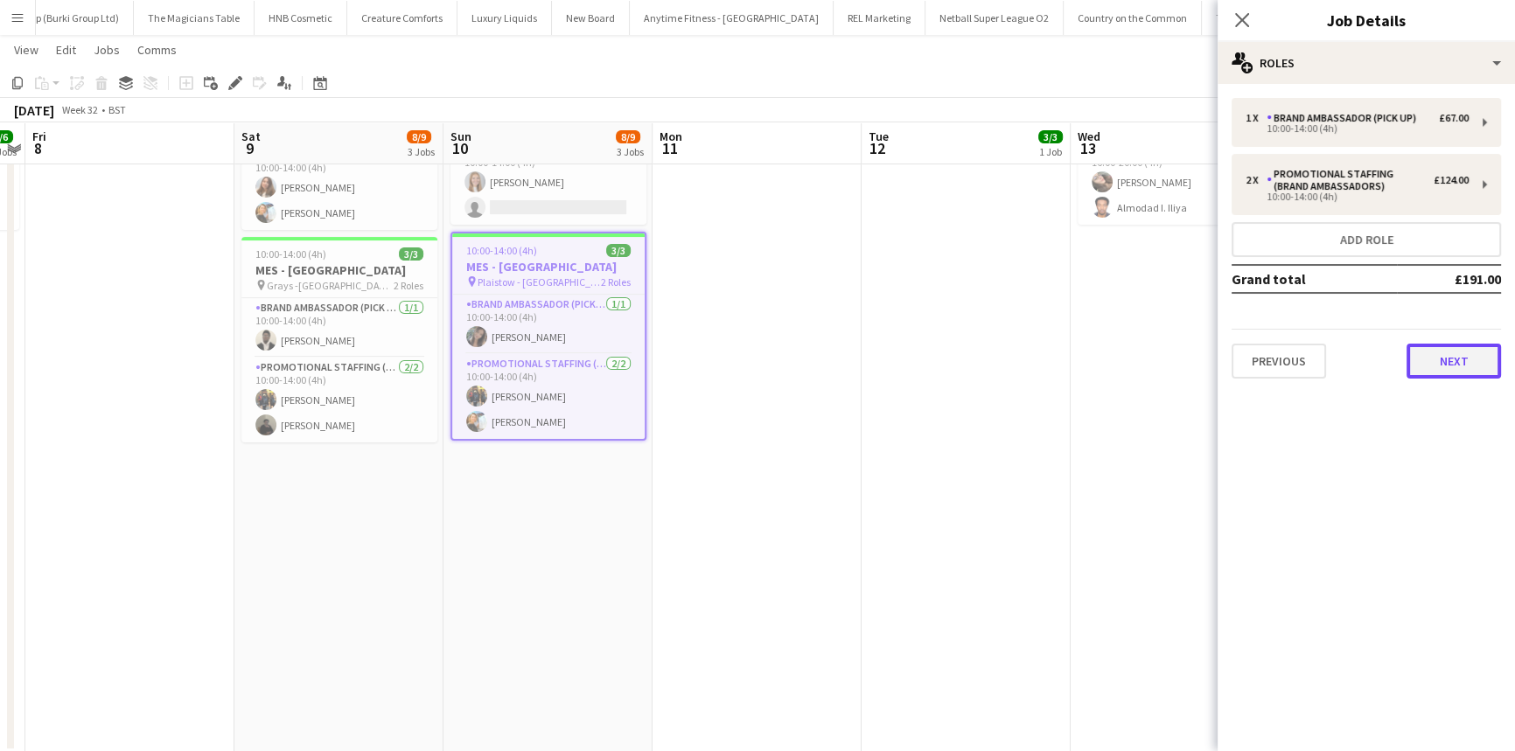
click at [1446, 371] on button "Next" at bounding box center [1454, 361] width 94 height 35
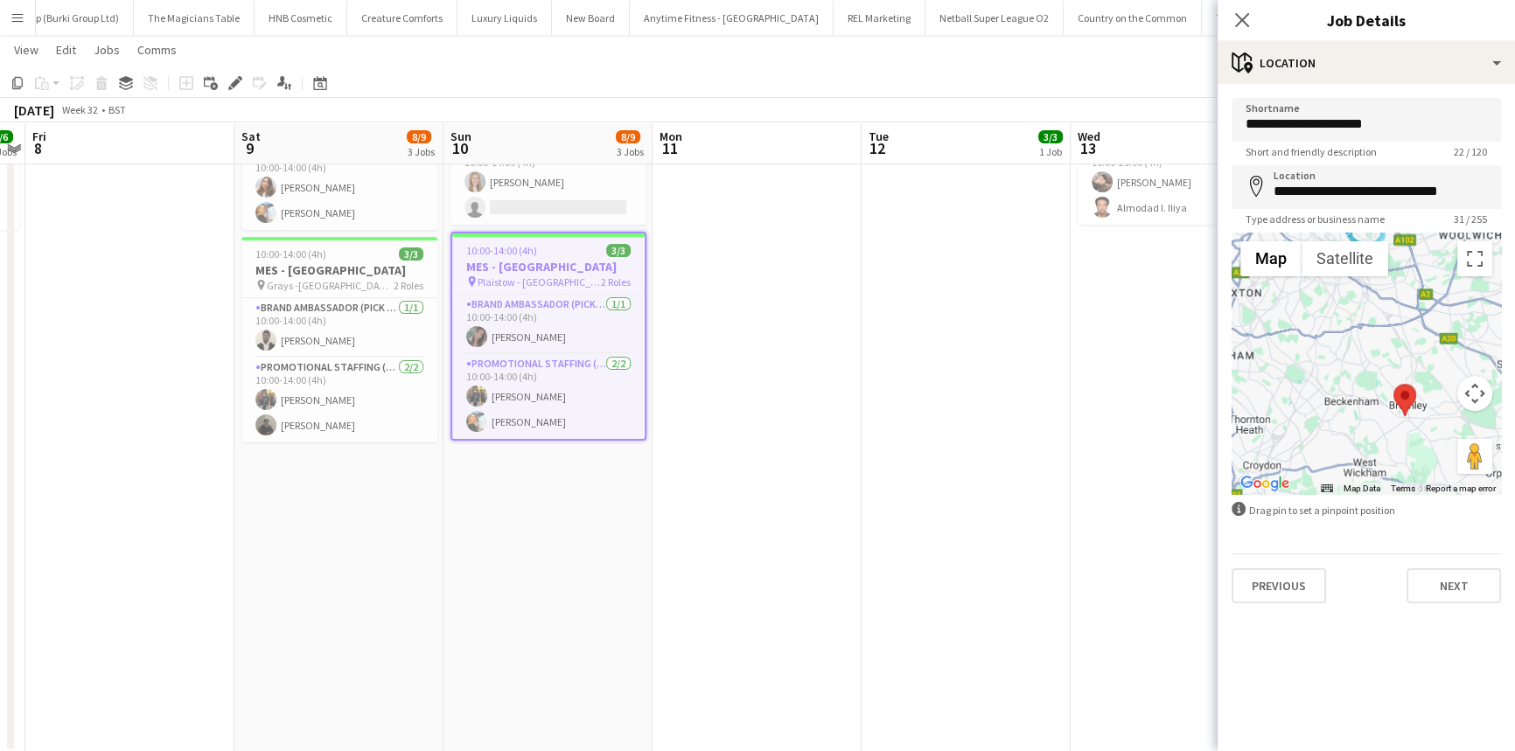
drag, startPoint x: 1425, startPoint y: 327, endPoint x: 1431, endPoint y: 435, distance: 107.8
click at [1431, 435] on div at bounding box center [1366, 364] width 269 height 262
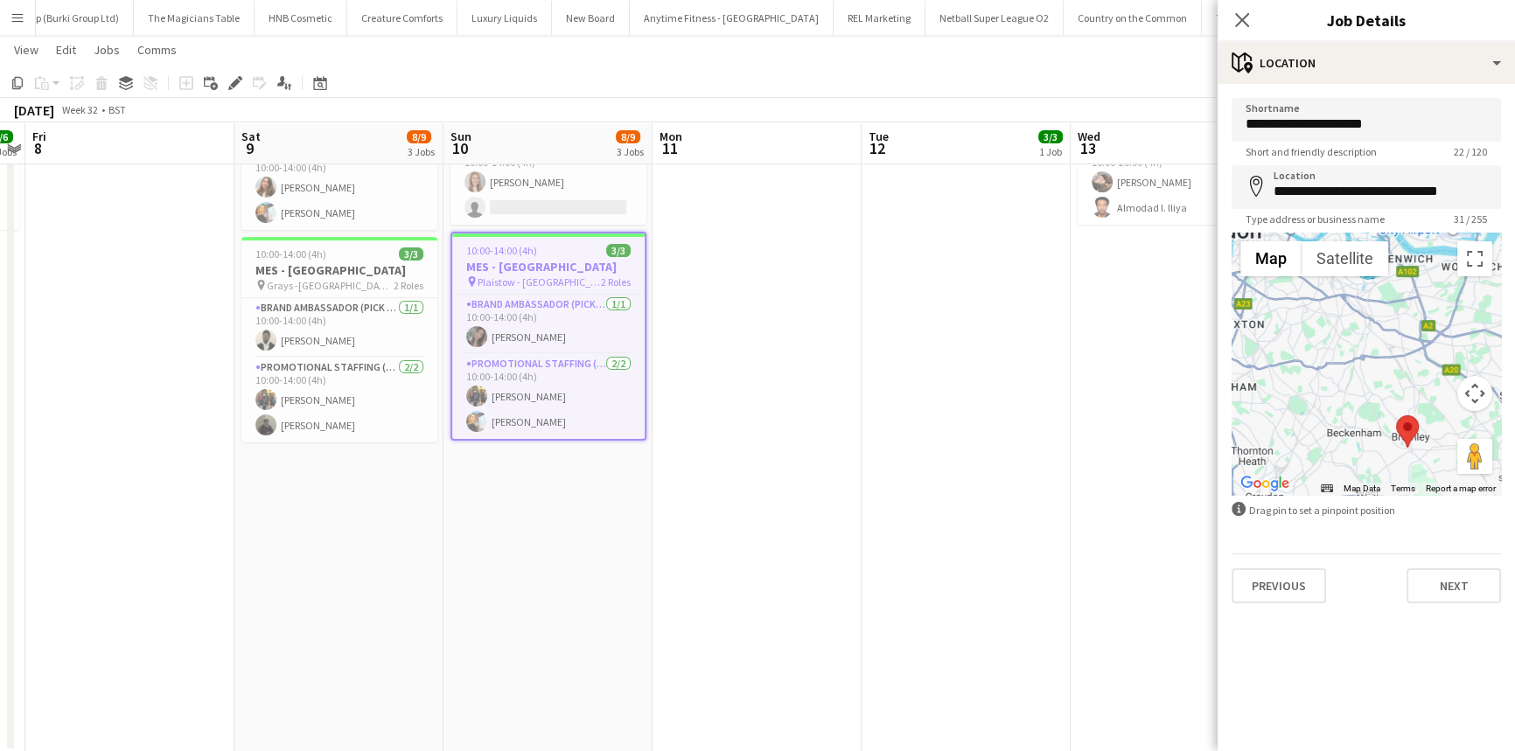
drag, startPoint x: 1402, startPoint y: 331, endPoint x: 1407, endPoint y: 362, distance: 31.8
click at [1407, 362] on div at bounding box center [1366, 364] width 269 height 262
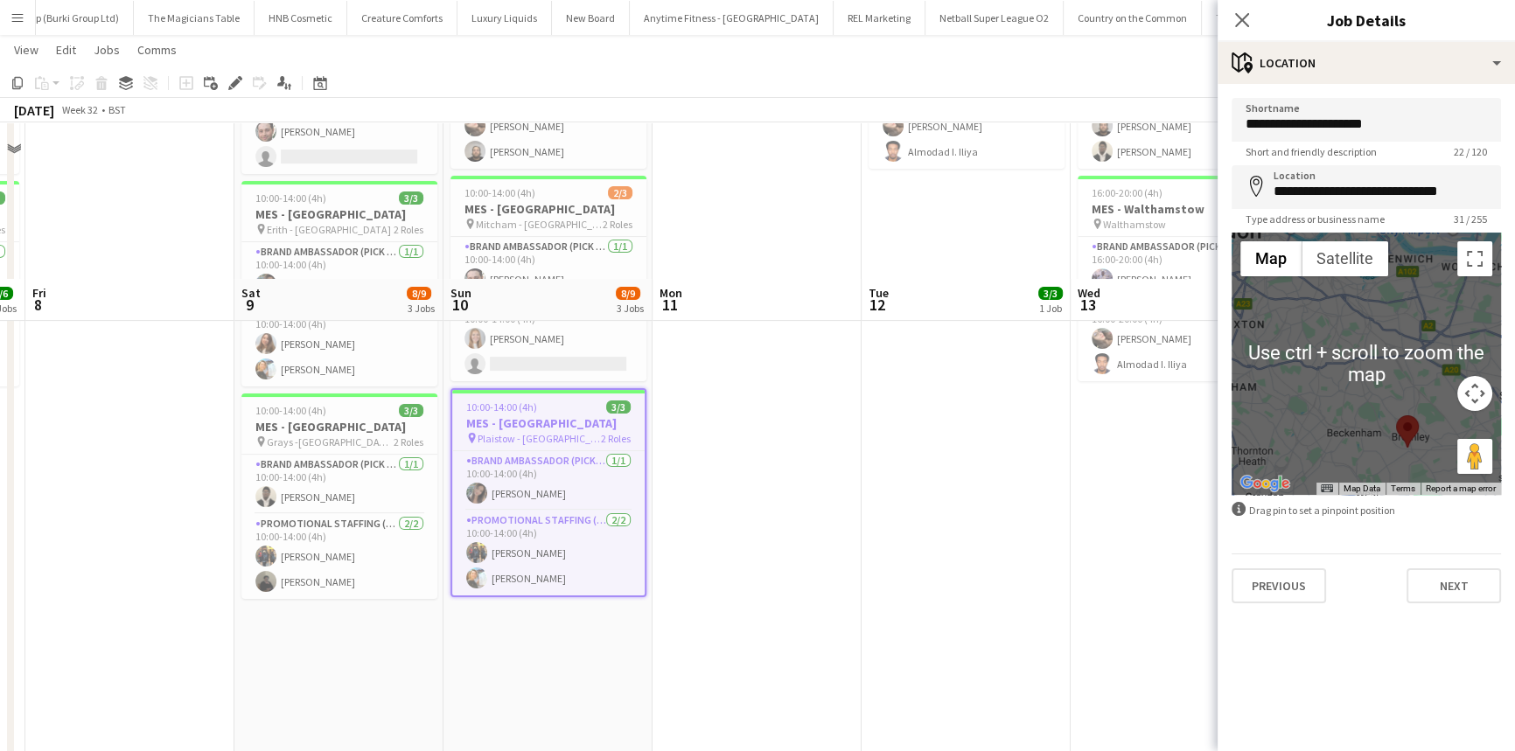
scroll to position [238, 0]
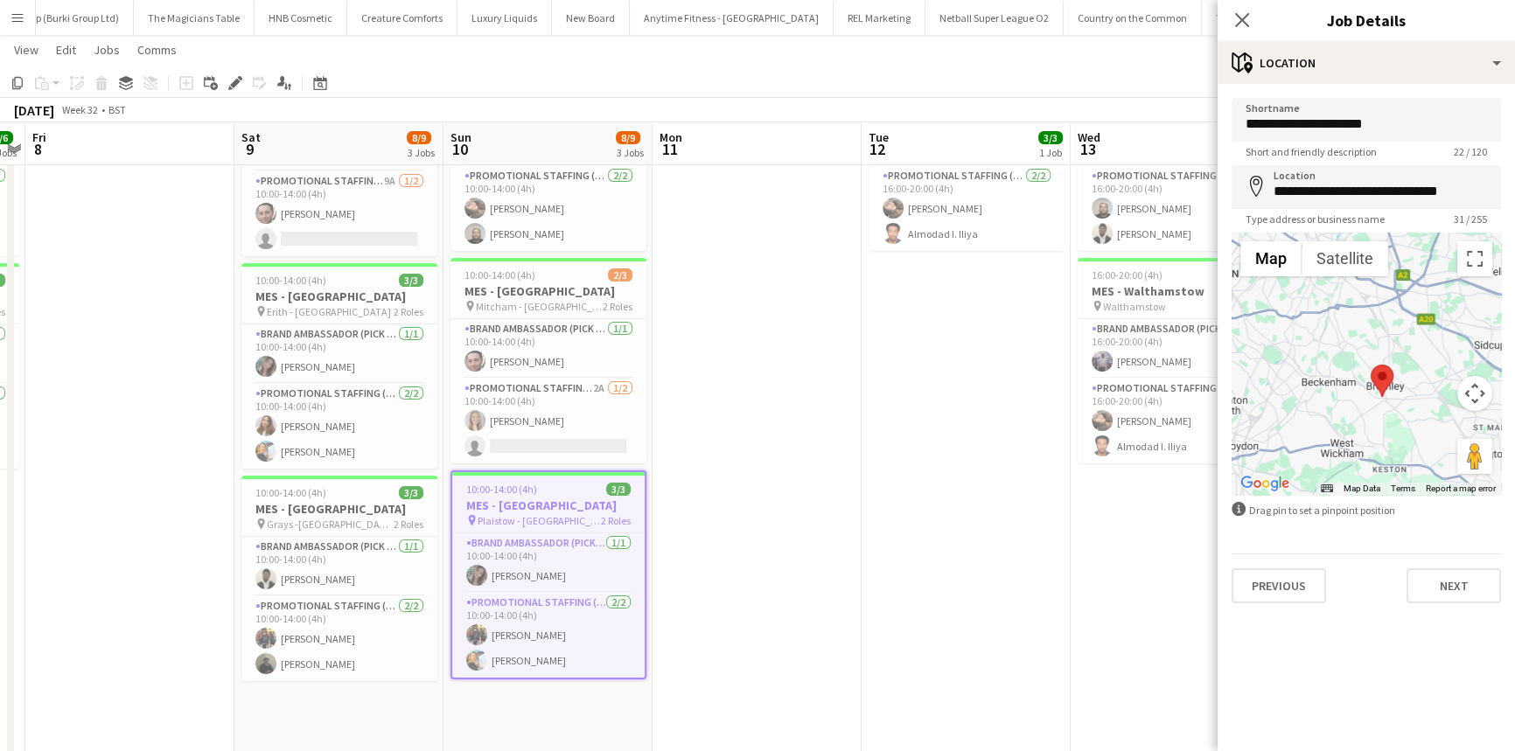
drag, startPoint x: 1324, startPoint y: 466, endPoint x: 1301, endPoint y: 408, distance: 63.2
click at [1288, 411] on div at bounding box center [1366, 364] width 269 height 262
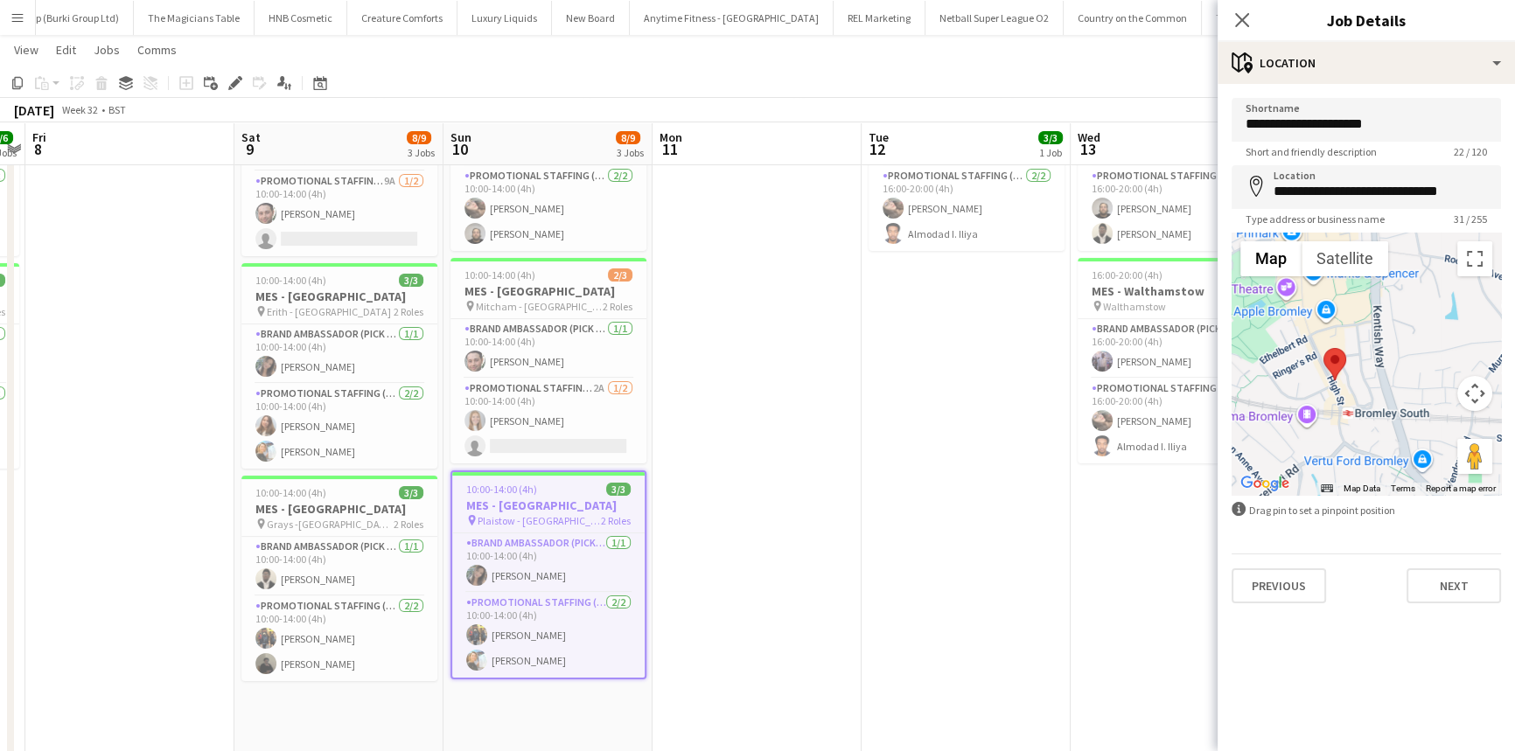
drag, startPoint x: 1389, startPoint y: 367, endPoint x: 1386, endPoint y: 448, distance: 81.4
click at [1386, 448] on div at bounding box center [1366, 364] width 269 height 262
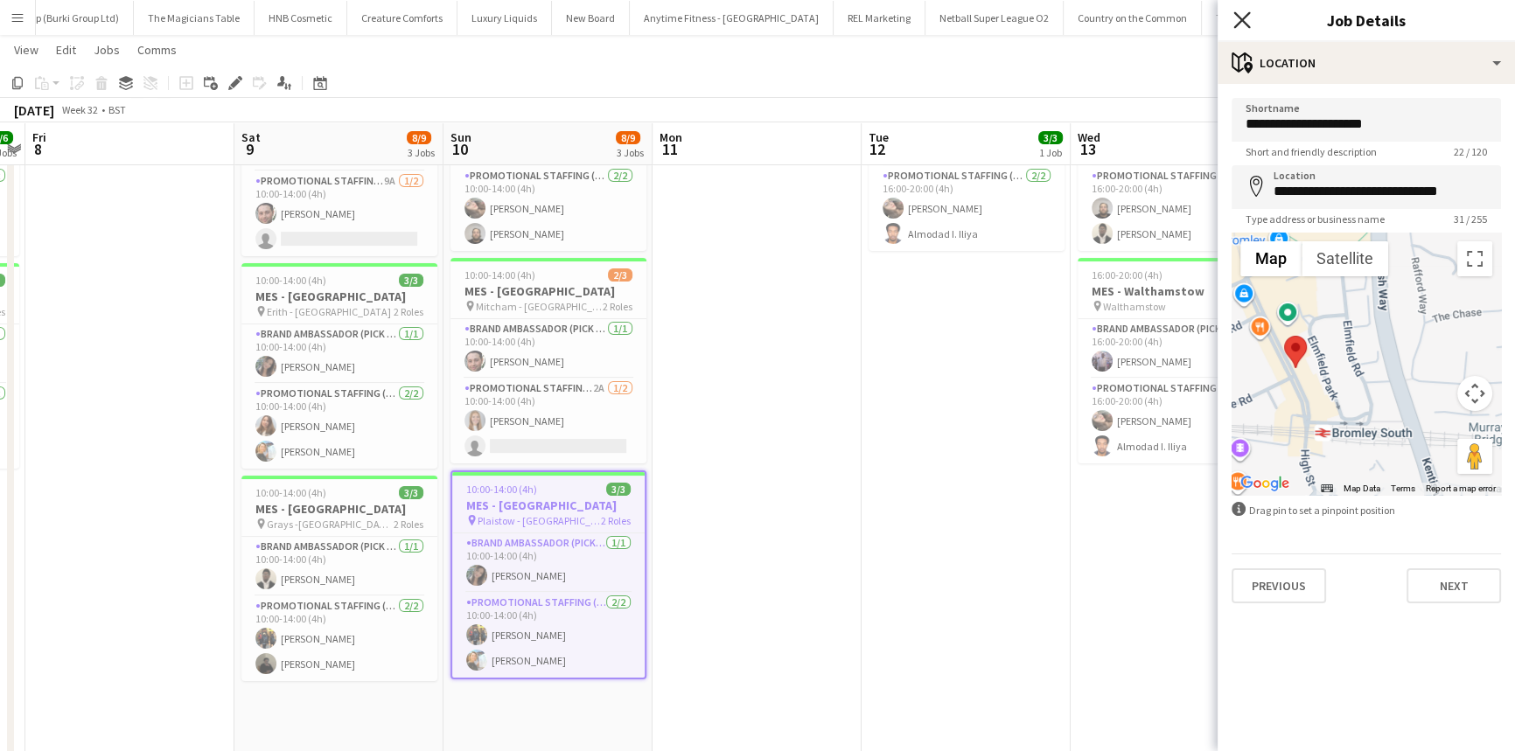
drag, startPoint x: 1236, startPoint y: 4, endPoint x: 1240, endPoint y: 15, distance: 11.4
click at [1237, 4] on div "Close pop-in" at bounding box center [1242, 20] width 49 height 40
click at [1240, 15] on icon "Close pop-in" at bounding box center [1241, 19] width 17 height 17
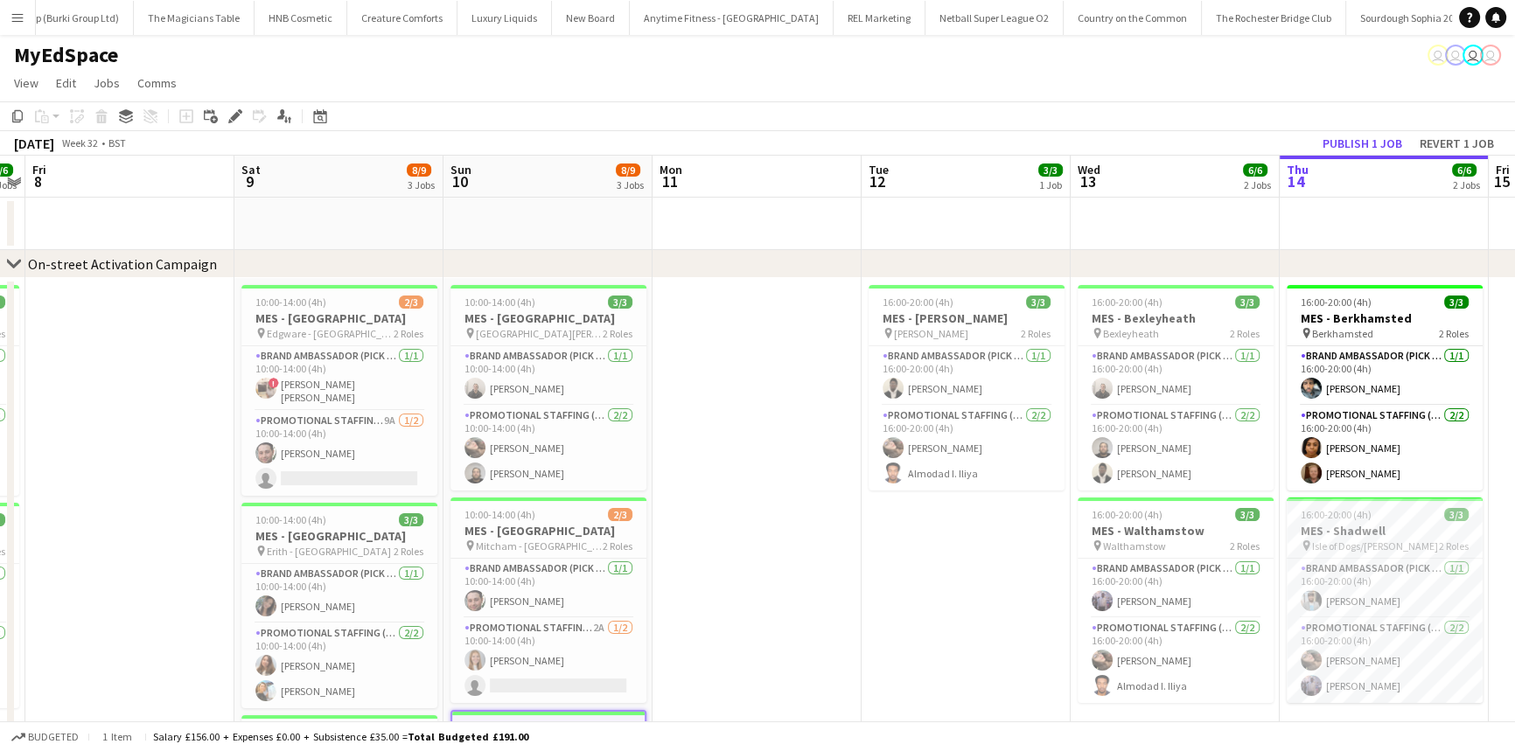
scroll to position [477, 0]
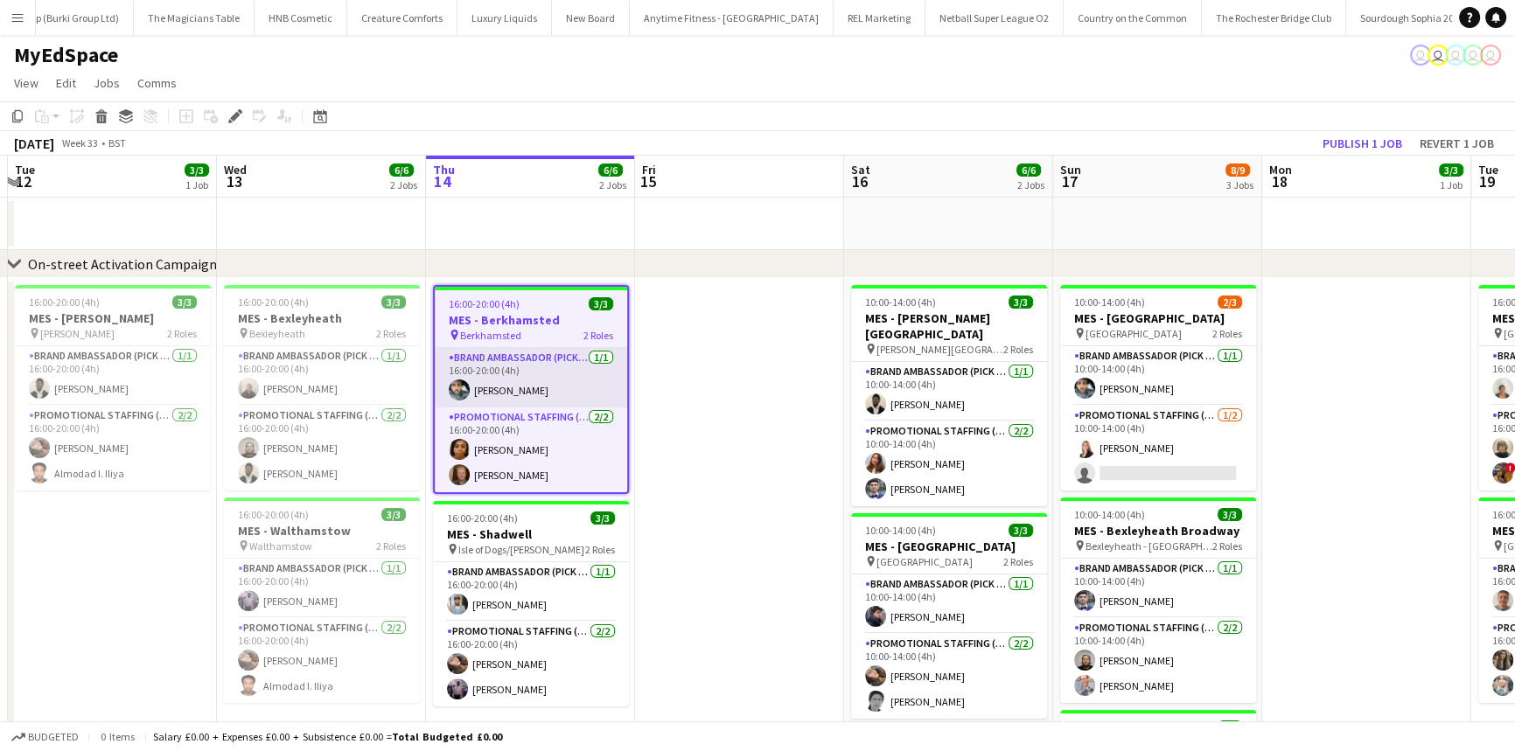
scroll to position [0, 620]
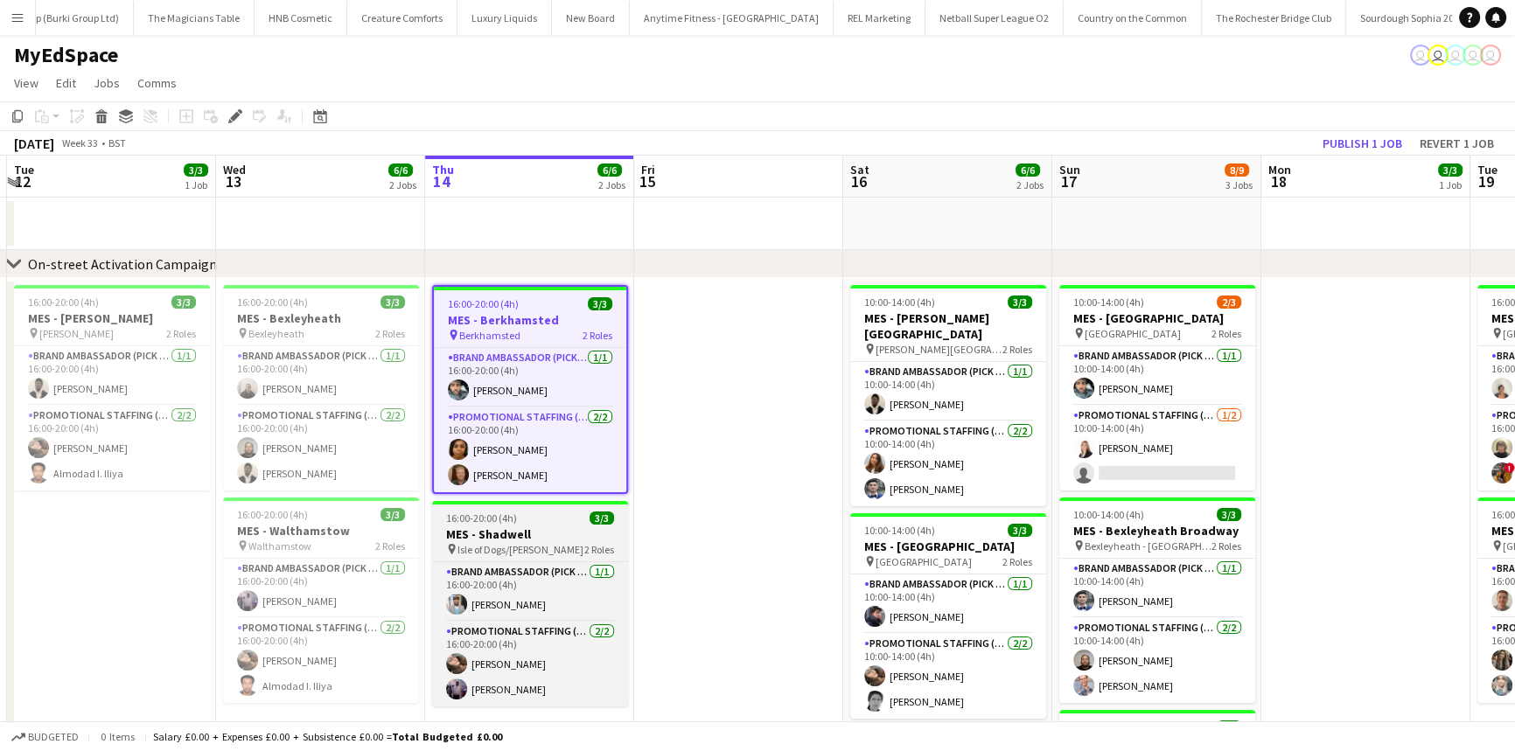
click at [569, 536] on h3 "MES - Shadwell" at bounding box center [530, 535] width 196 height 16
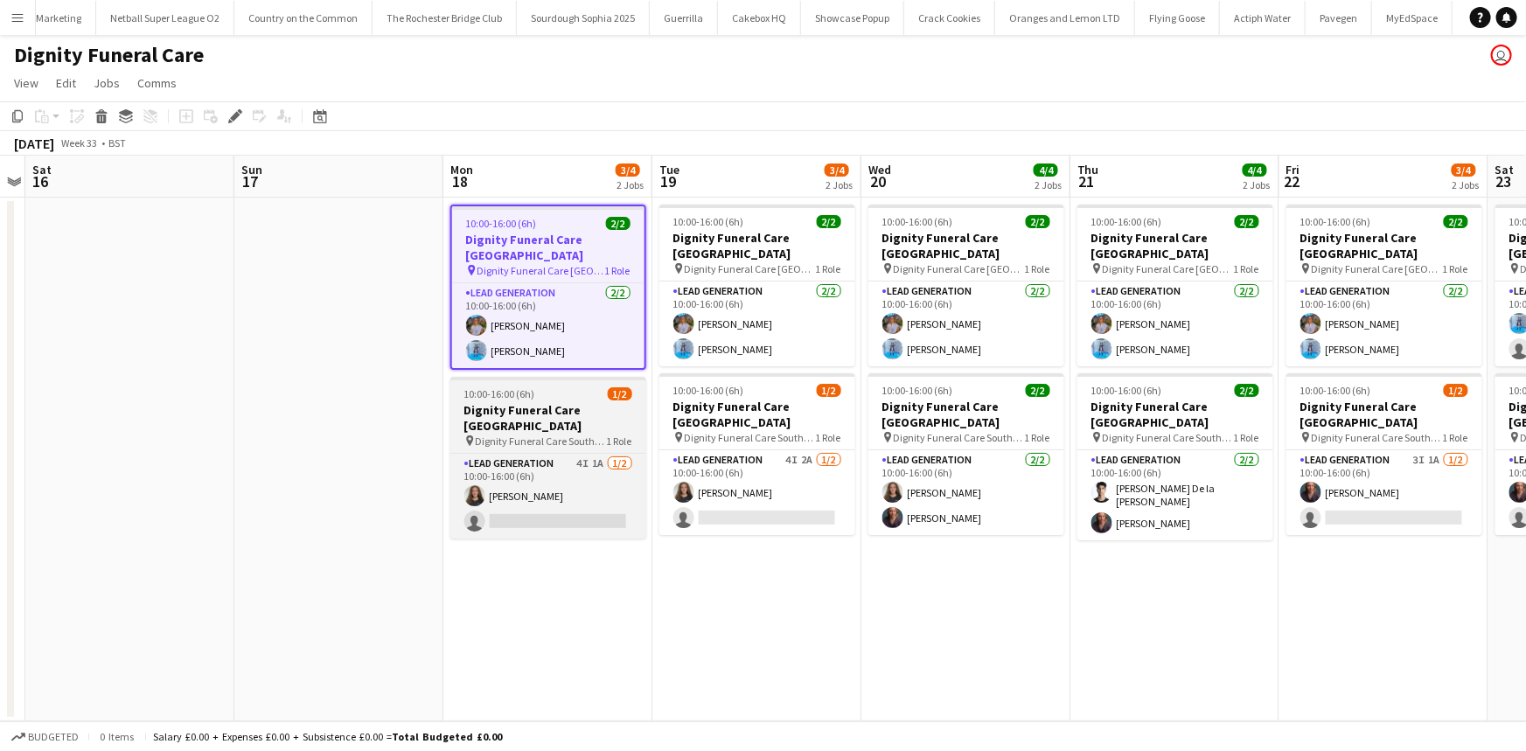
scroll to position [0, 6224]
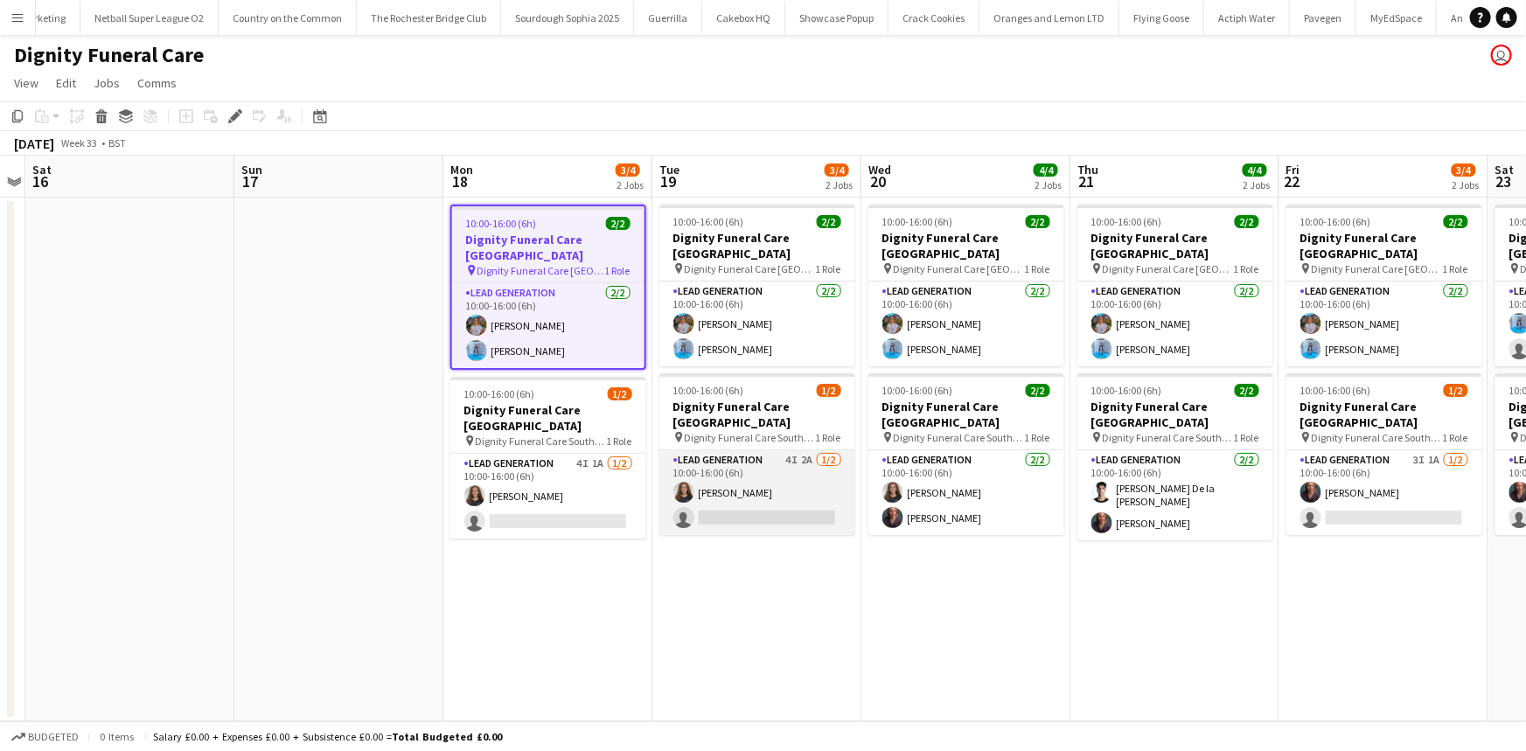
click at [744, 499] on app-card-role "Lead Generation 4I 2A 1/2 10:00-16:00 (6h) Katie Mills single-neutral-actions" at bounding box center [758, 492] width 196 height 85
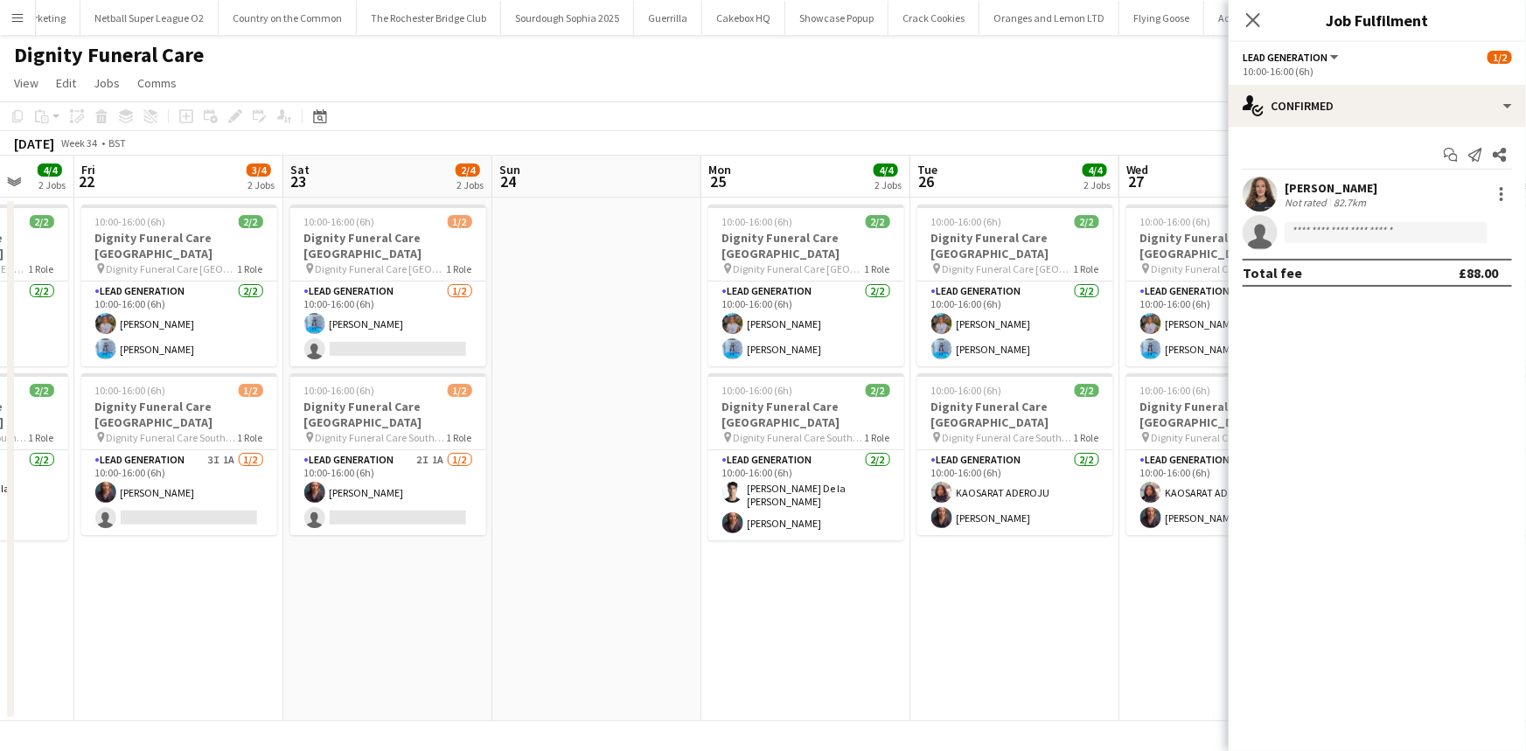
click at [945, 595] on app-date-cell "10:00-16:00 (6h) 2/2 Dignity Funeral Care Aberdeen pin Dignity Funeral Care Abe…" at bounding box center [1015, 460] width 209 height 524
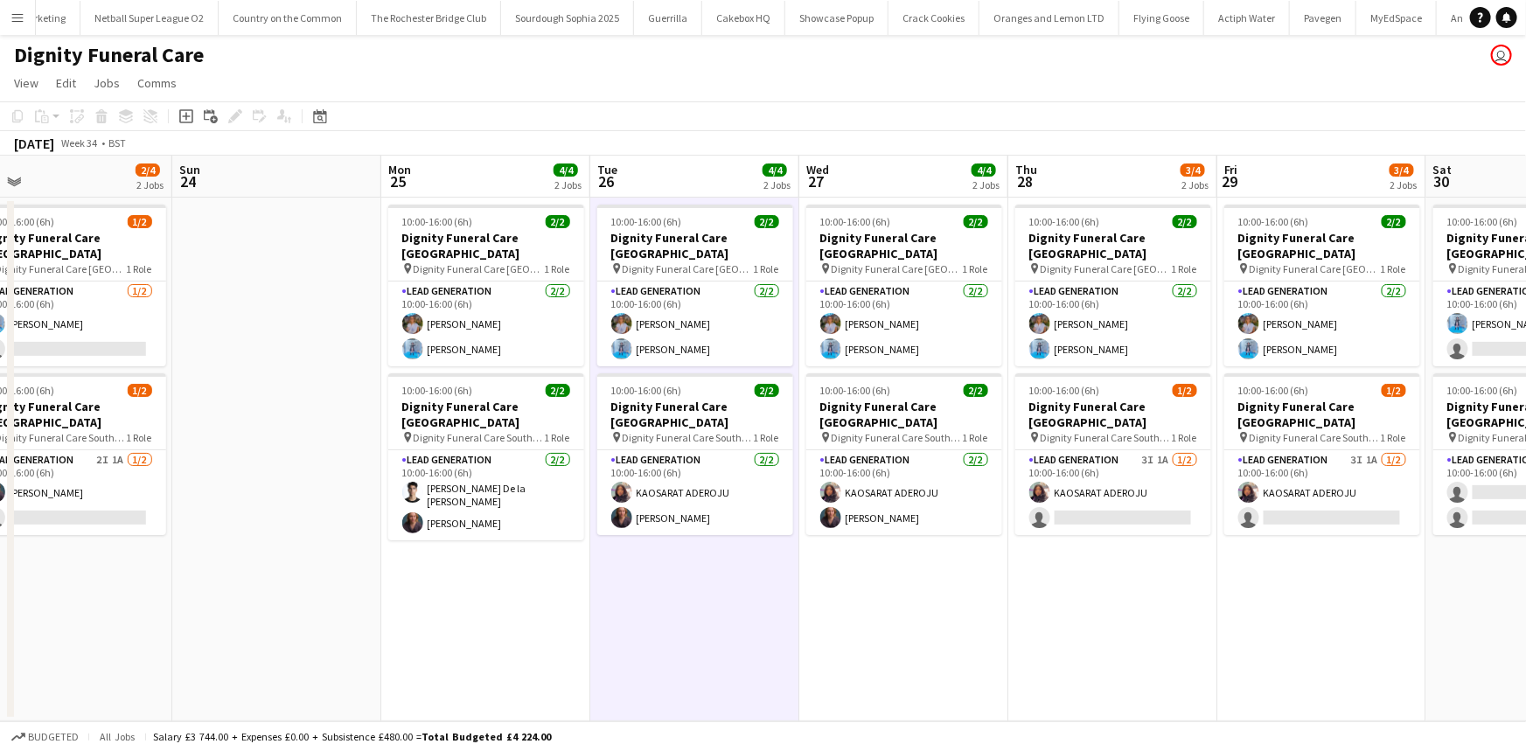
scroll to position [0, 456]
click at [710, 474] on app-card-role "Lead Generation 2/2 10:00-16:00 (6h) KAOSARAT ADEROJU Nicole Cuthbert" at bounding box center [695, 492] width 196 height 85
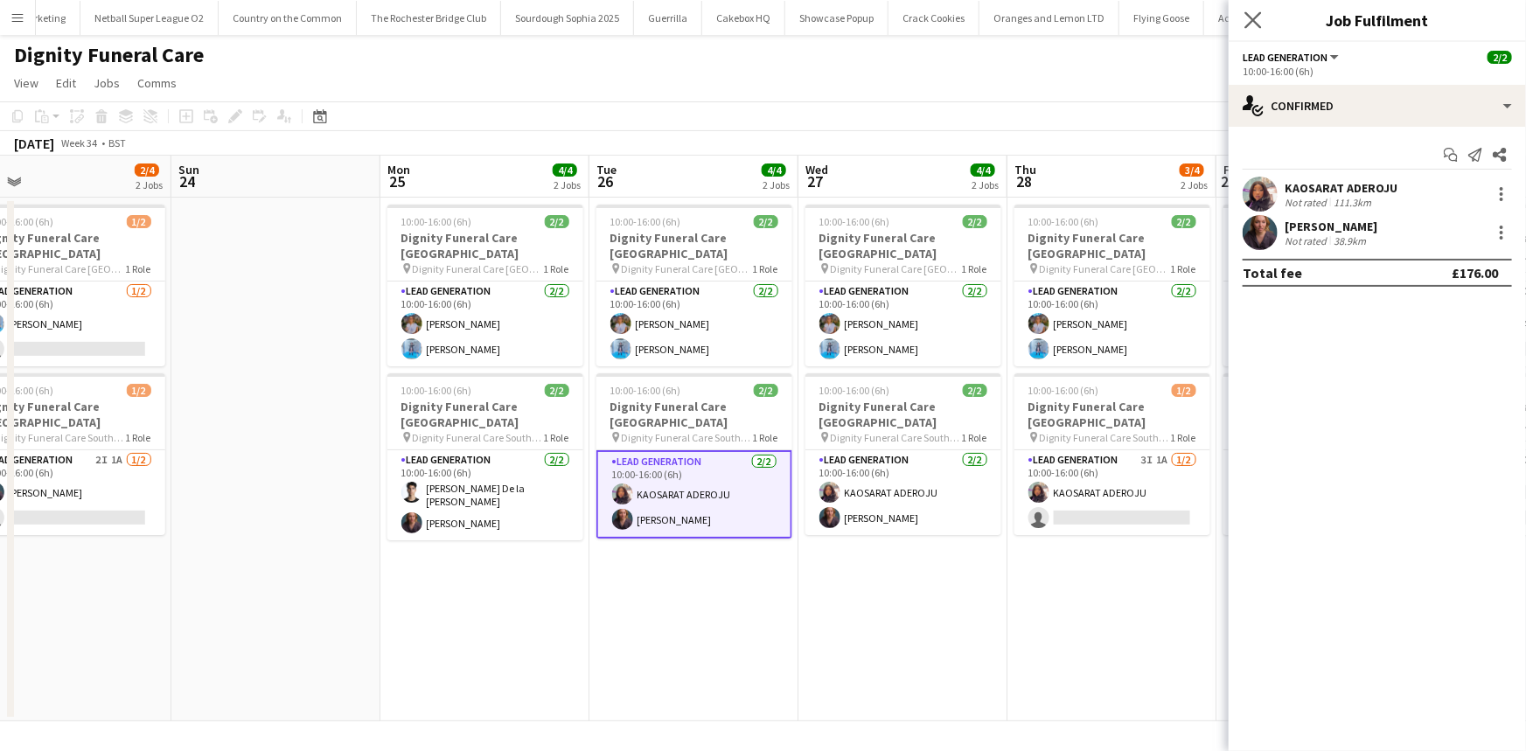
click at [1249, 27] on icon "Close pop-in" at bounding box center [1253, 19] width 17 height 17
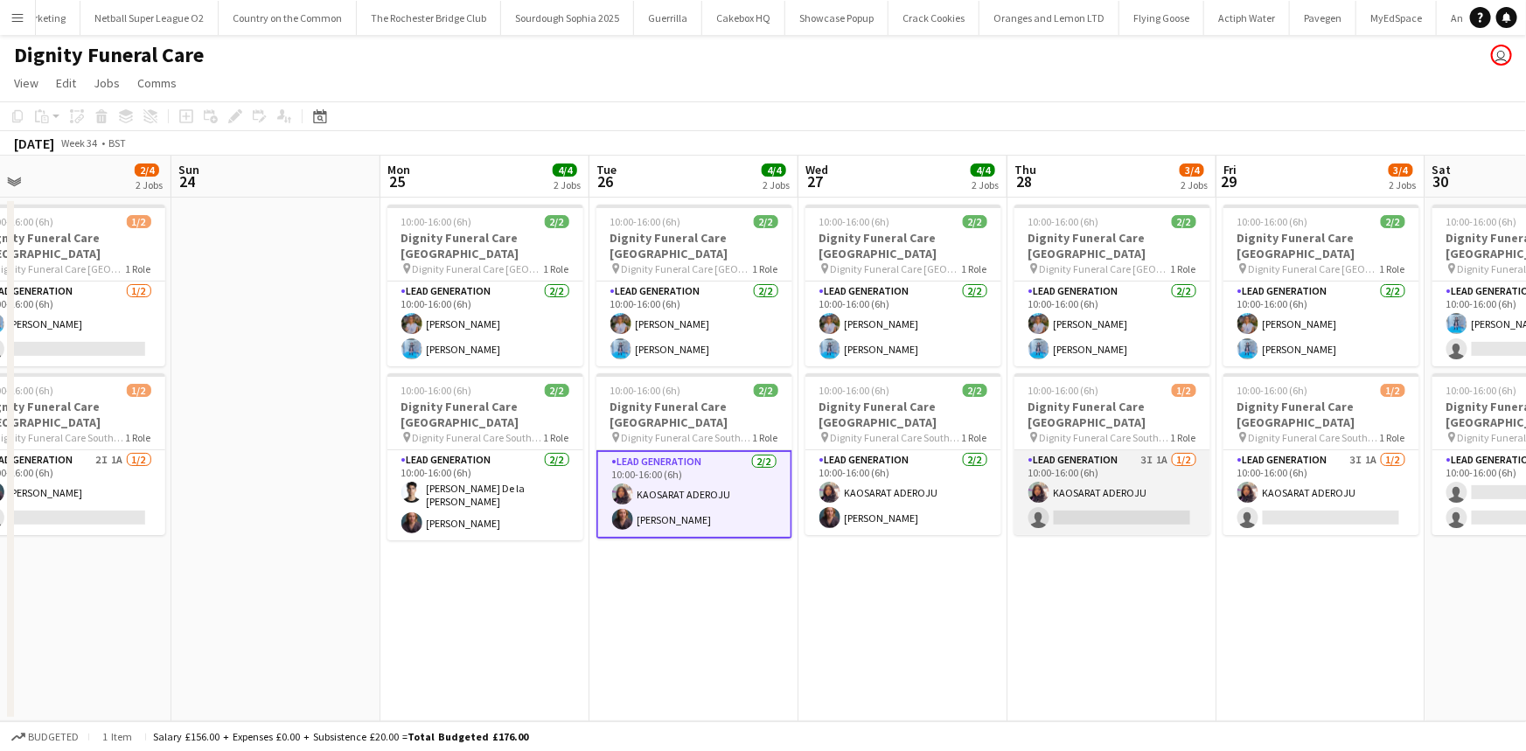
click at [1191, 455] on app-card-role "Lead Generation 3I 1A 1/2 10:00-16:00 (6h) KAOSARAT ADEROJU single-neutral-acti…" at bounding box center [1113, 492] width 196 height 85
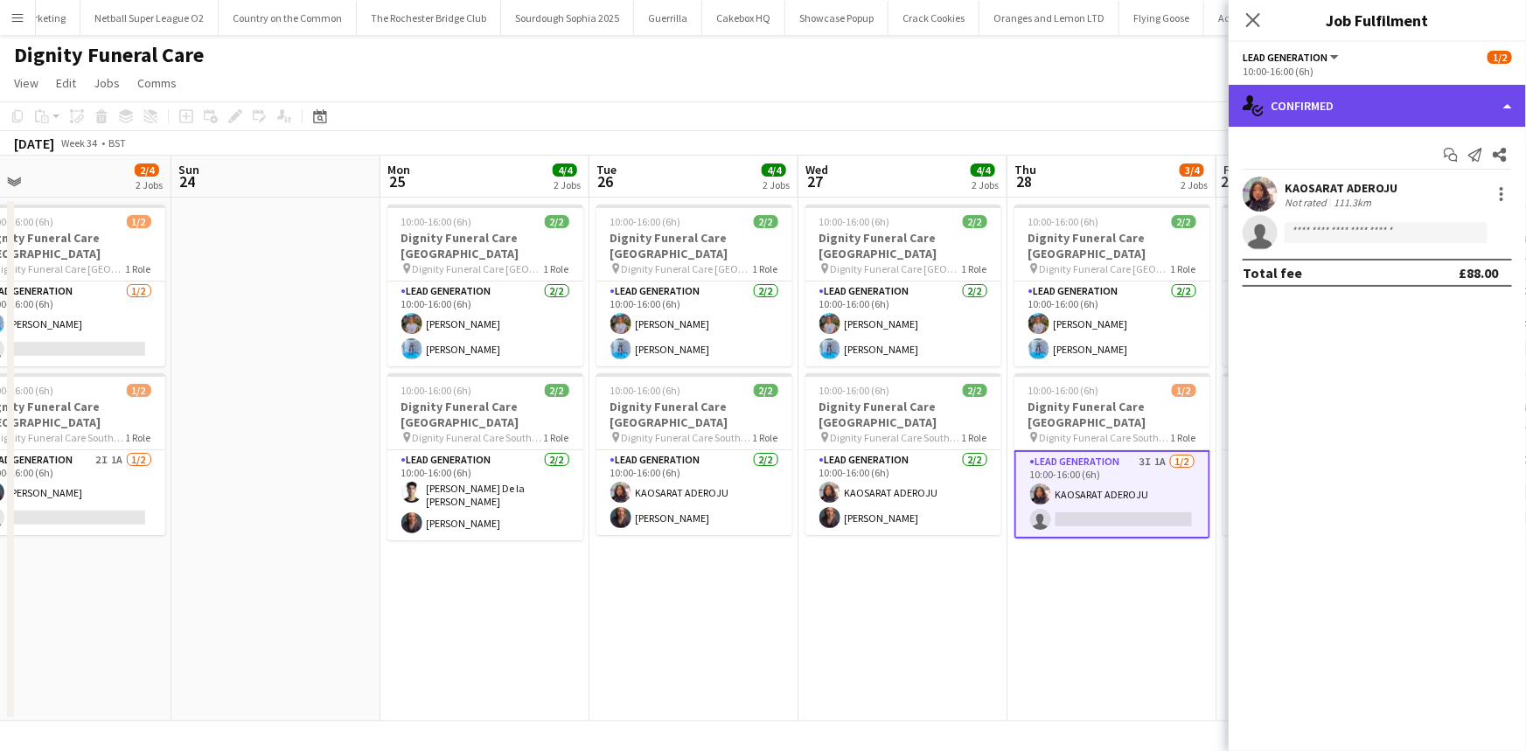
click at [1363, 87] on div "single-neutral-actions-check-2 Confirmed" at bounding box center [1377, 106] width 297 height 42
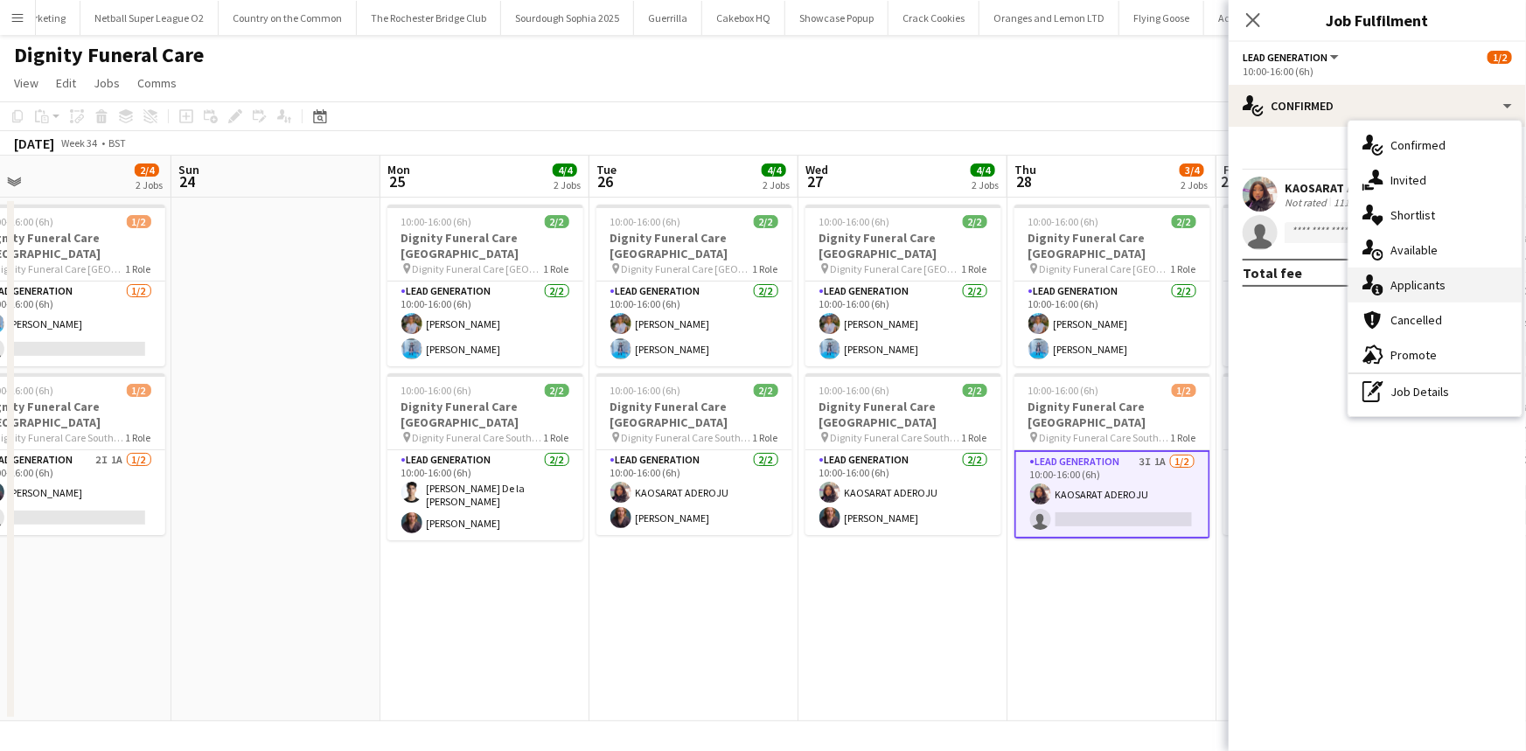
click at [1408, 296] on div "single-neutral-actions-information Applicants" at bounding box center [1435, 285] width 173 height 35
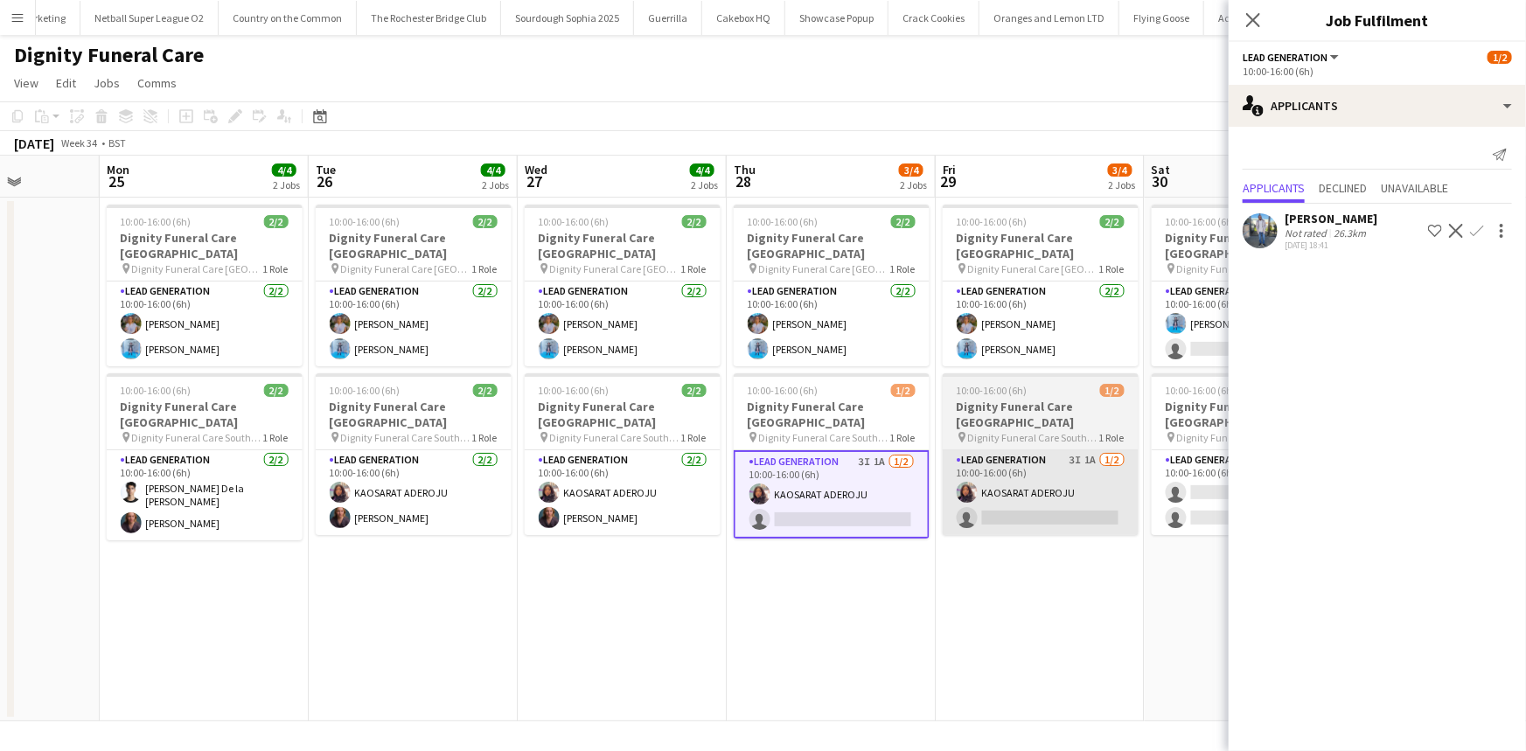
scroll to position [0, 735]
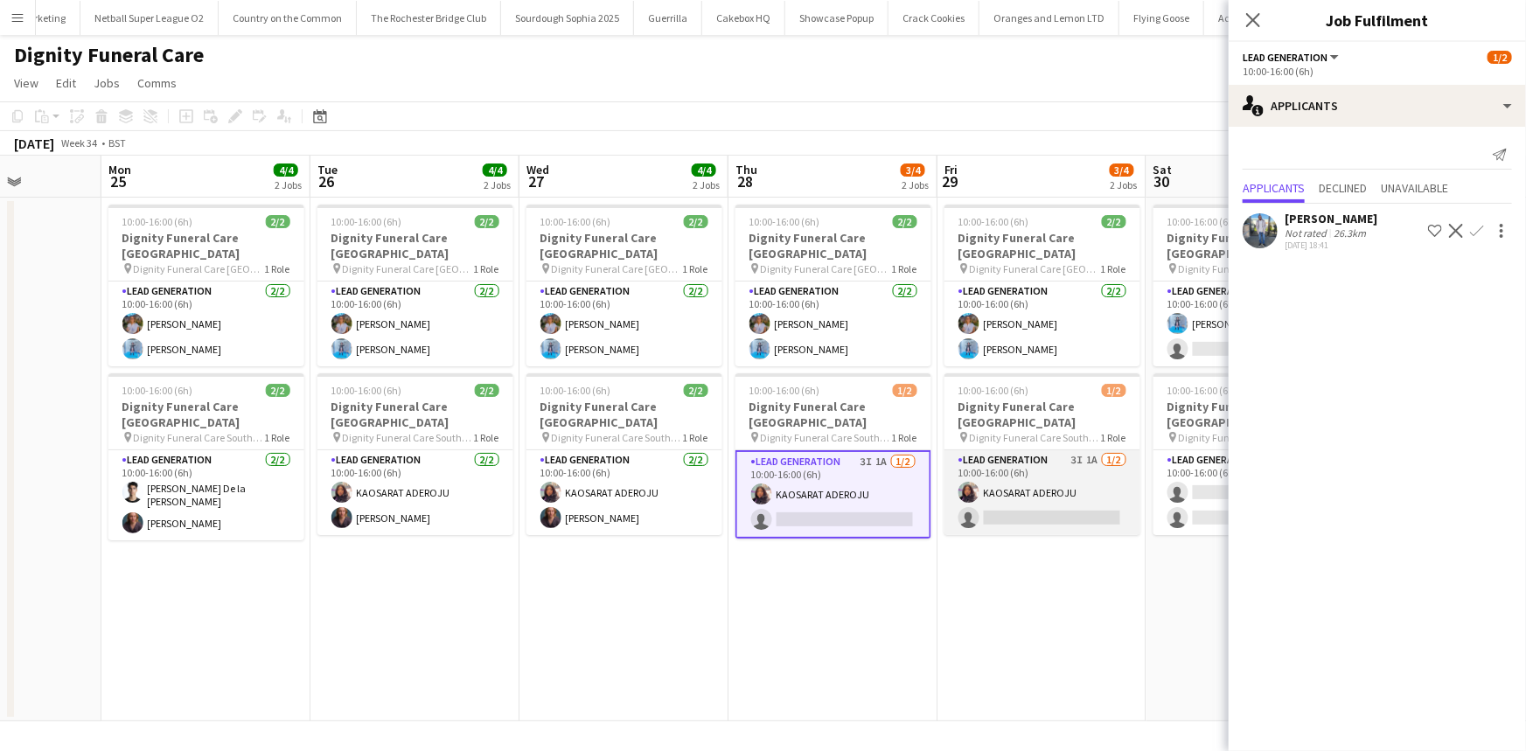
click at [1030, 480] on app-card-role "Lead Generation 3I 1A 1/2 10:00-16:00 (6h) KAOSARAT ADEROJU single-neutral-acti…" at bounding box center [1043, 492] width 196 height 85
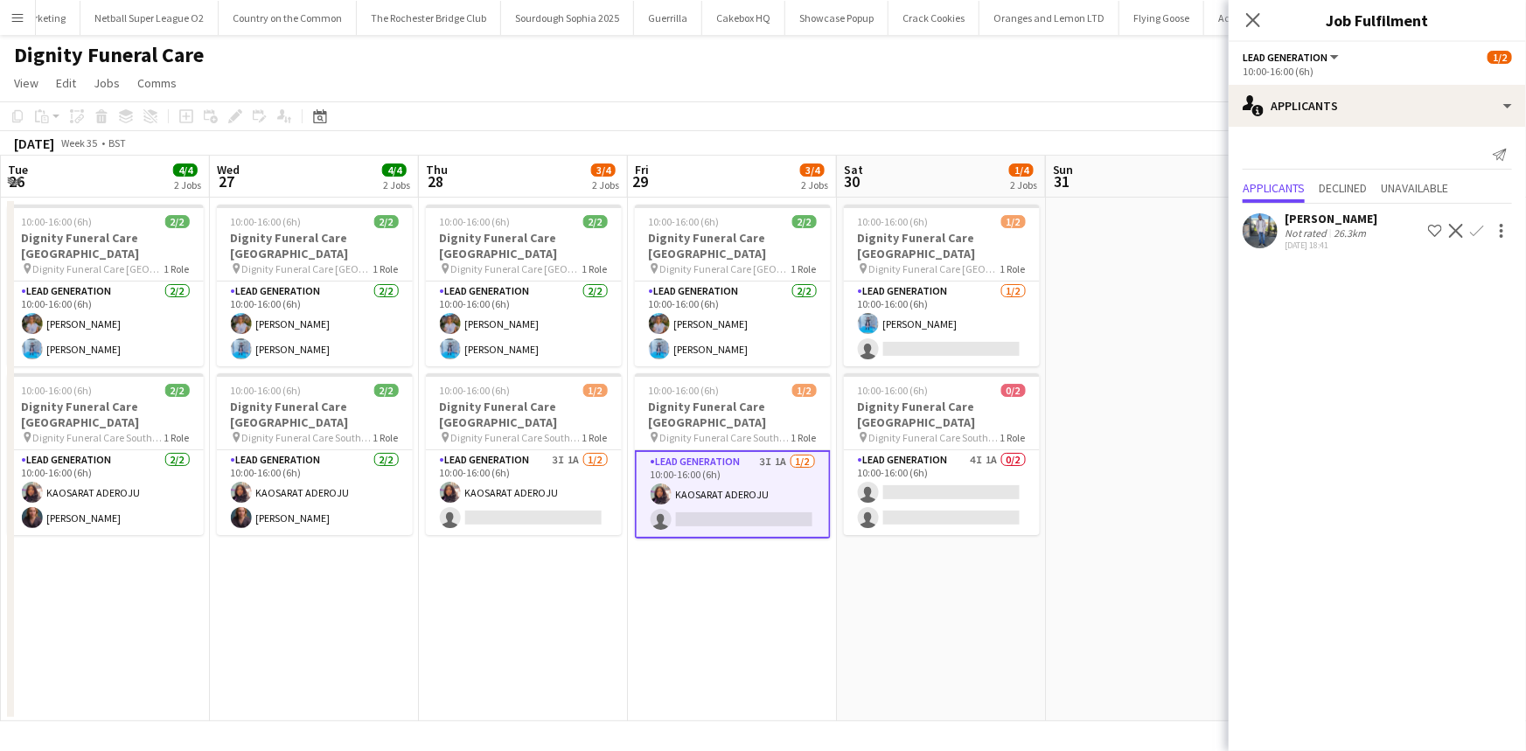
scroll to position [0, 625]
click at [1324, 218] on div "Kazeem Oyetunde" at bounding box center [1331, 219] width 93 height 16
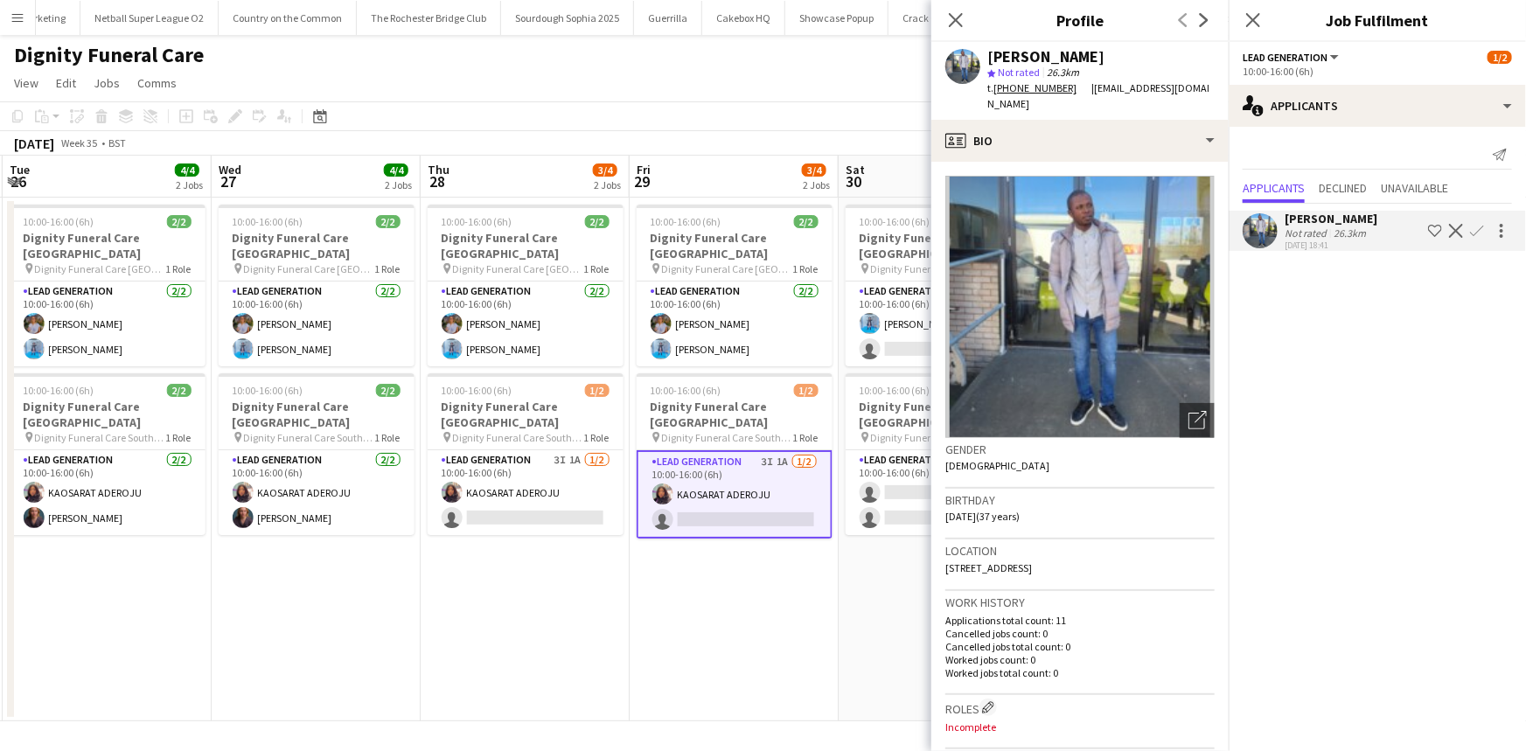
click at [971, 25] on div "Close pop-in" at bounding box center [956, 20] width 49 height 40
click at [960, 15] on icon at bounding box center [955, 19] width 17 height 17
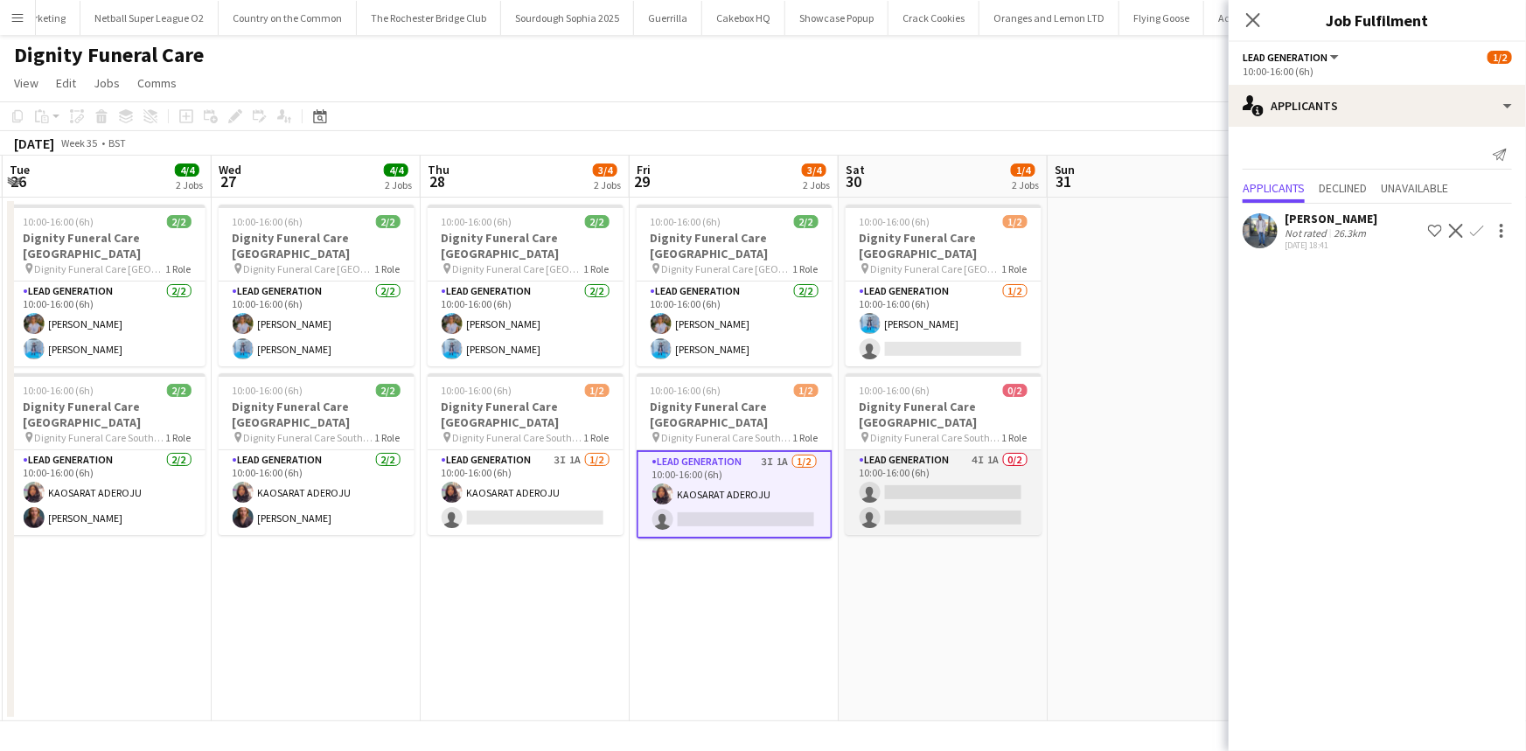
click at [967, 456] on app-card-role "Lead Generation 4I 1A 0/2 10:00-16:00 (6h) single-neutral-actions single-neutra…" at bounding box center [944, 492] width 196 height 85
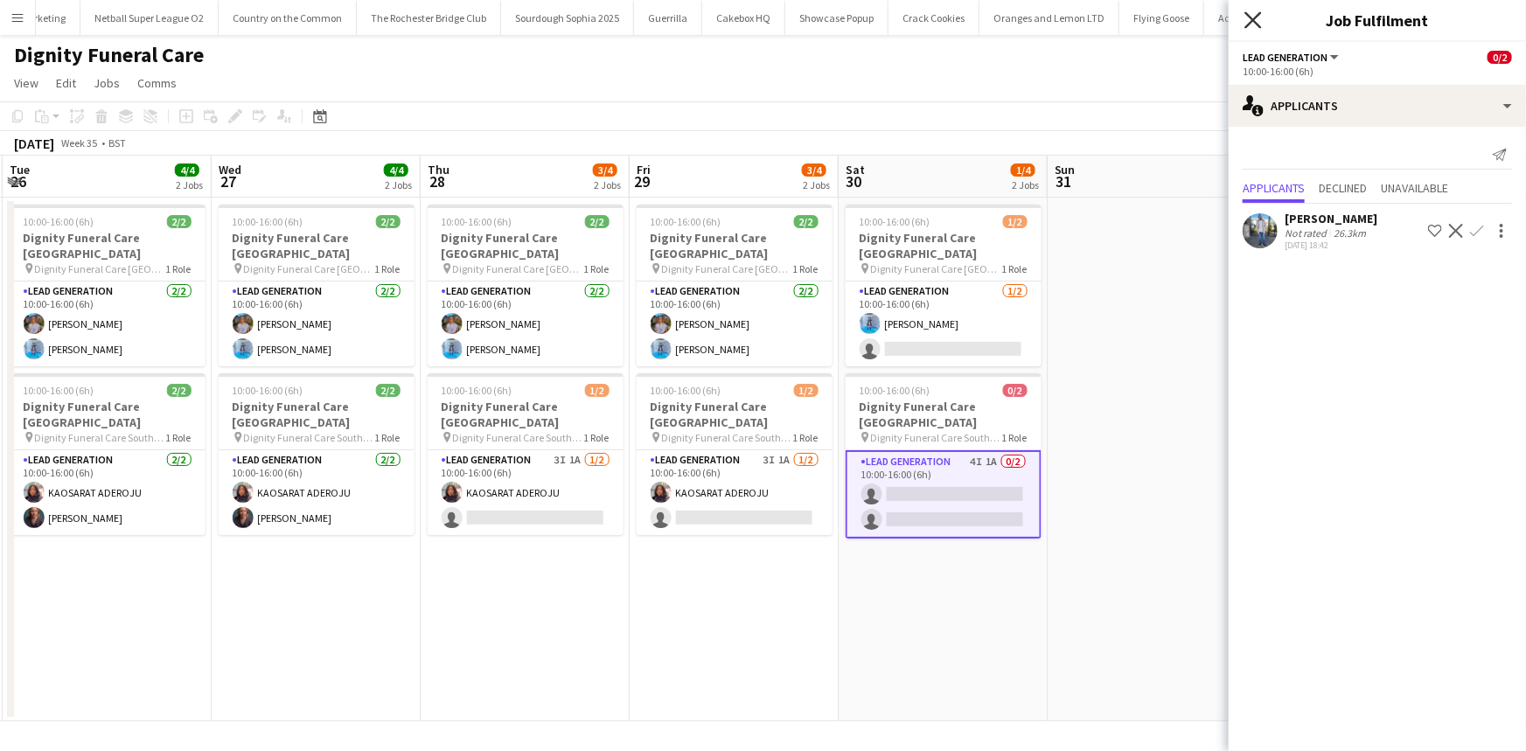
click at [1252, 23] on icon at bounding box center [1253, 19] width 17 height 17
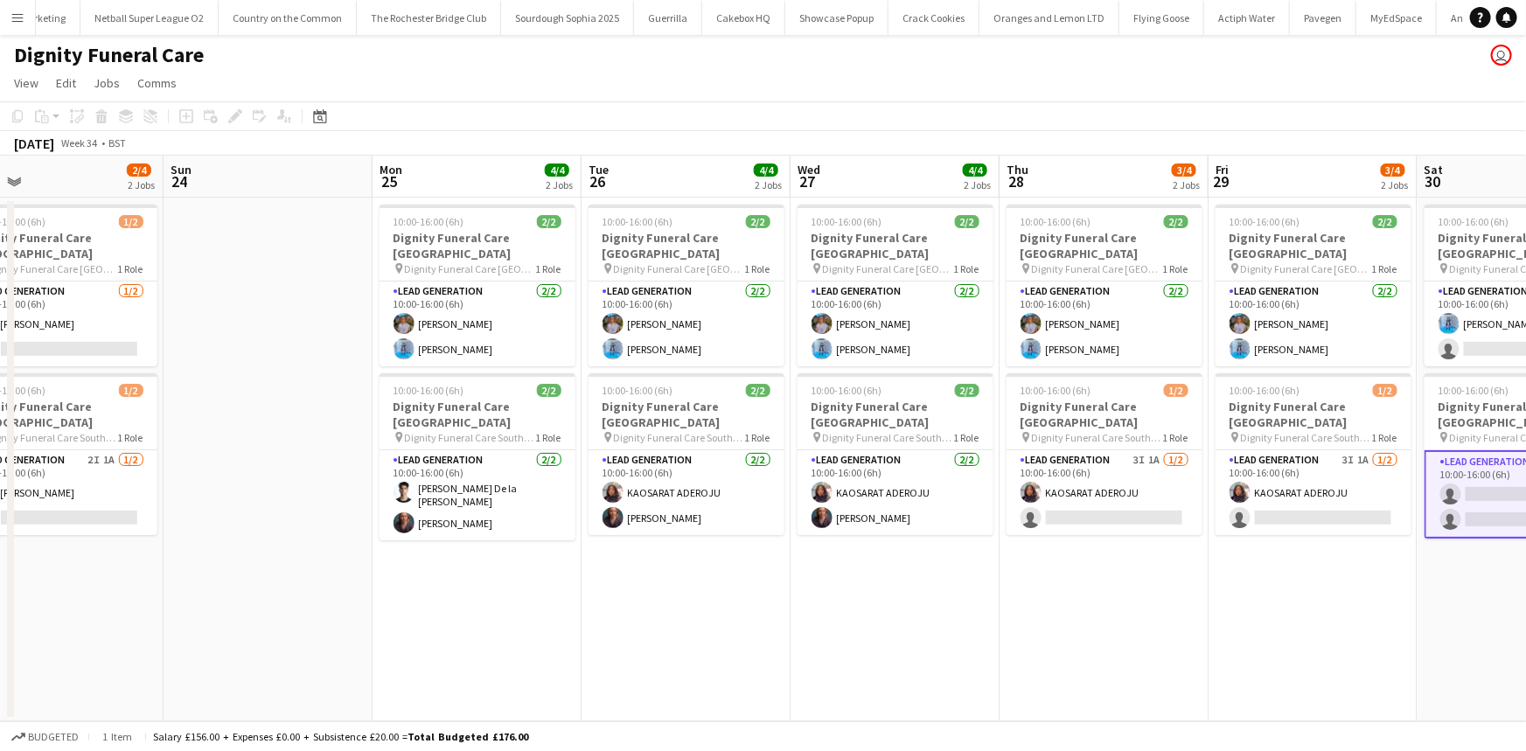
scroll to position [0, 457]
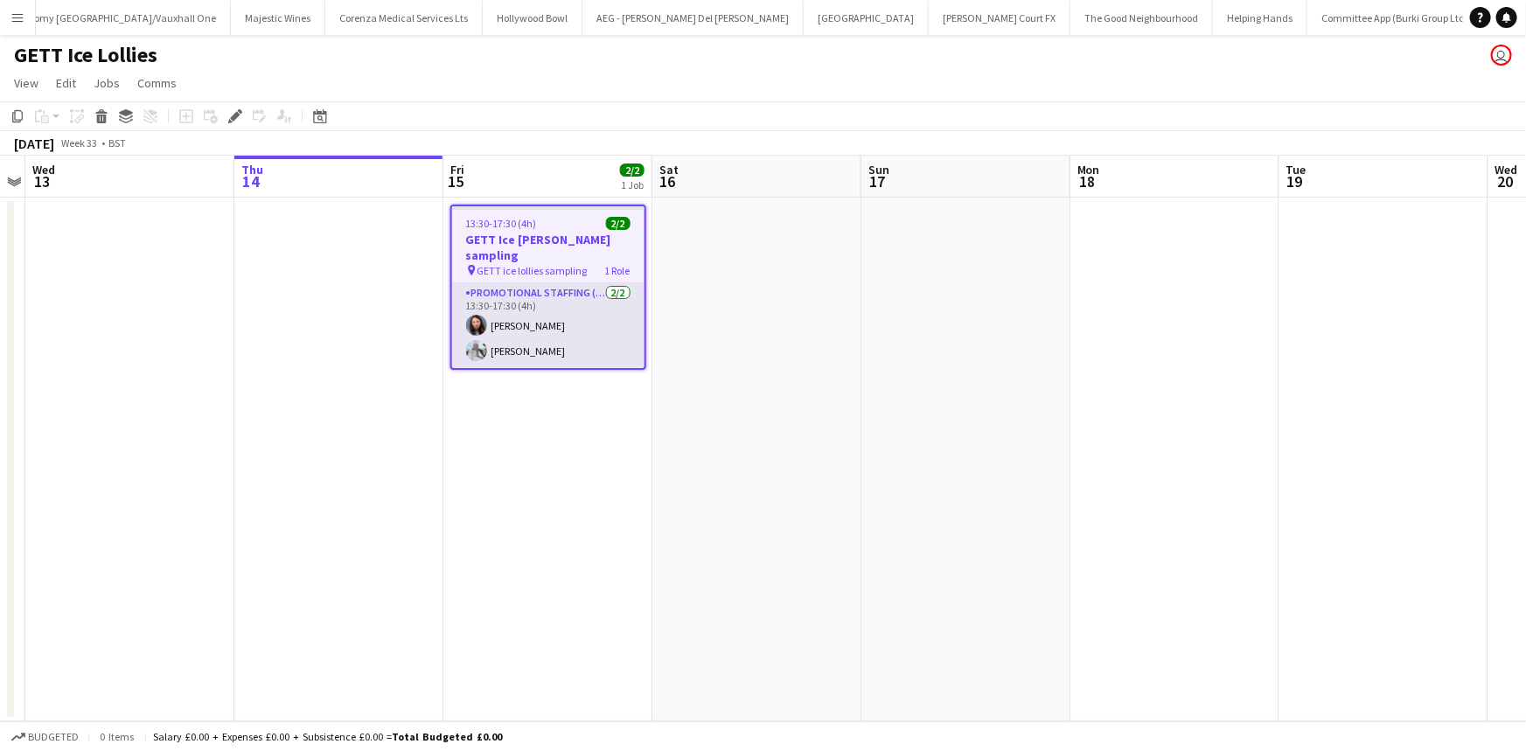
scroll to position [0, 6094]
click at [542, 318] on app-card-role "Promotional Staffing (Sampling Staff) 2/2 13:30-17:30 (4h) Lucie Dolezal Iuliia…" at bounding box center [548, 325] width 192 height 85
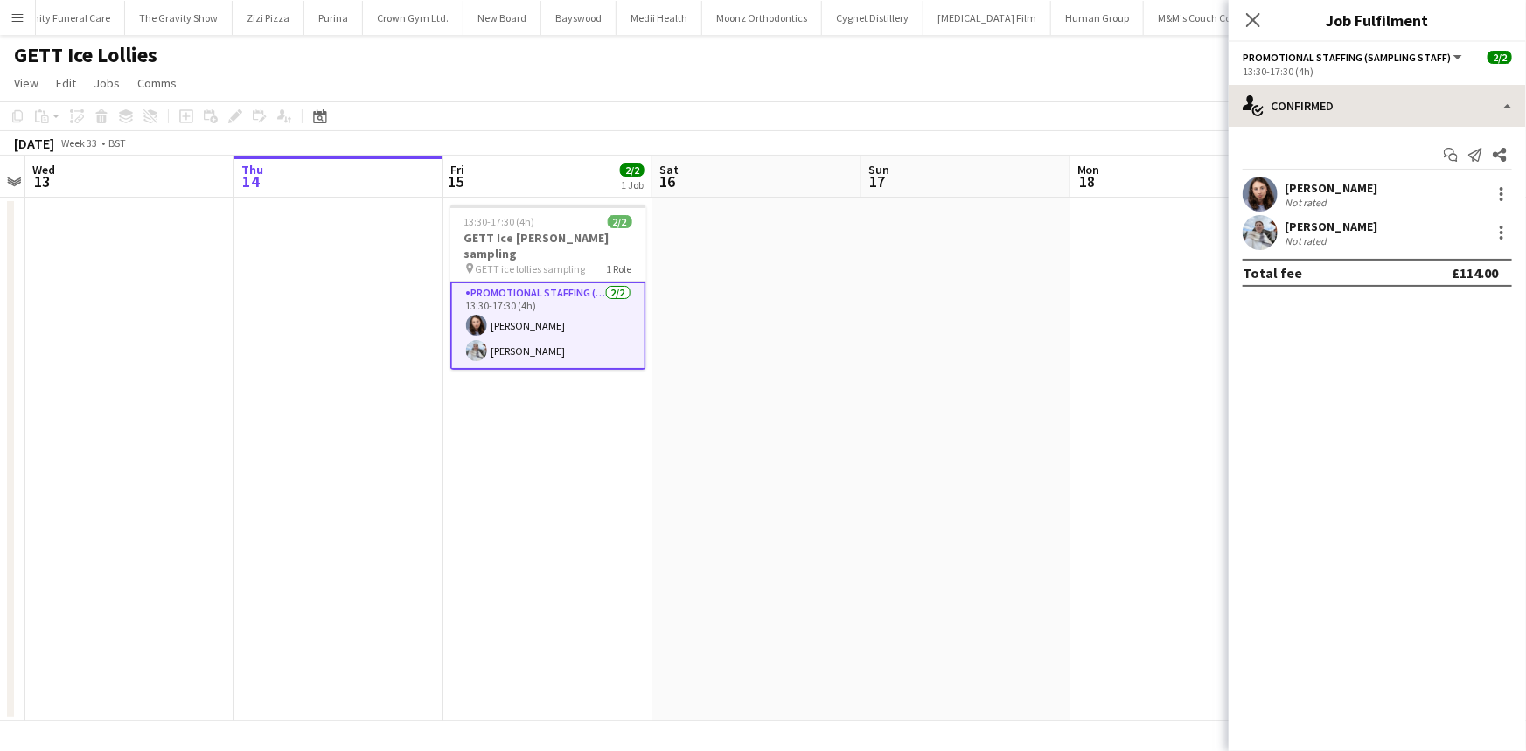
scroll to position [0, 8551]
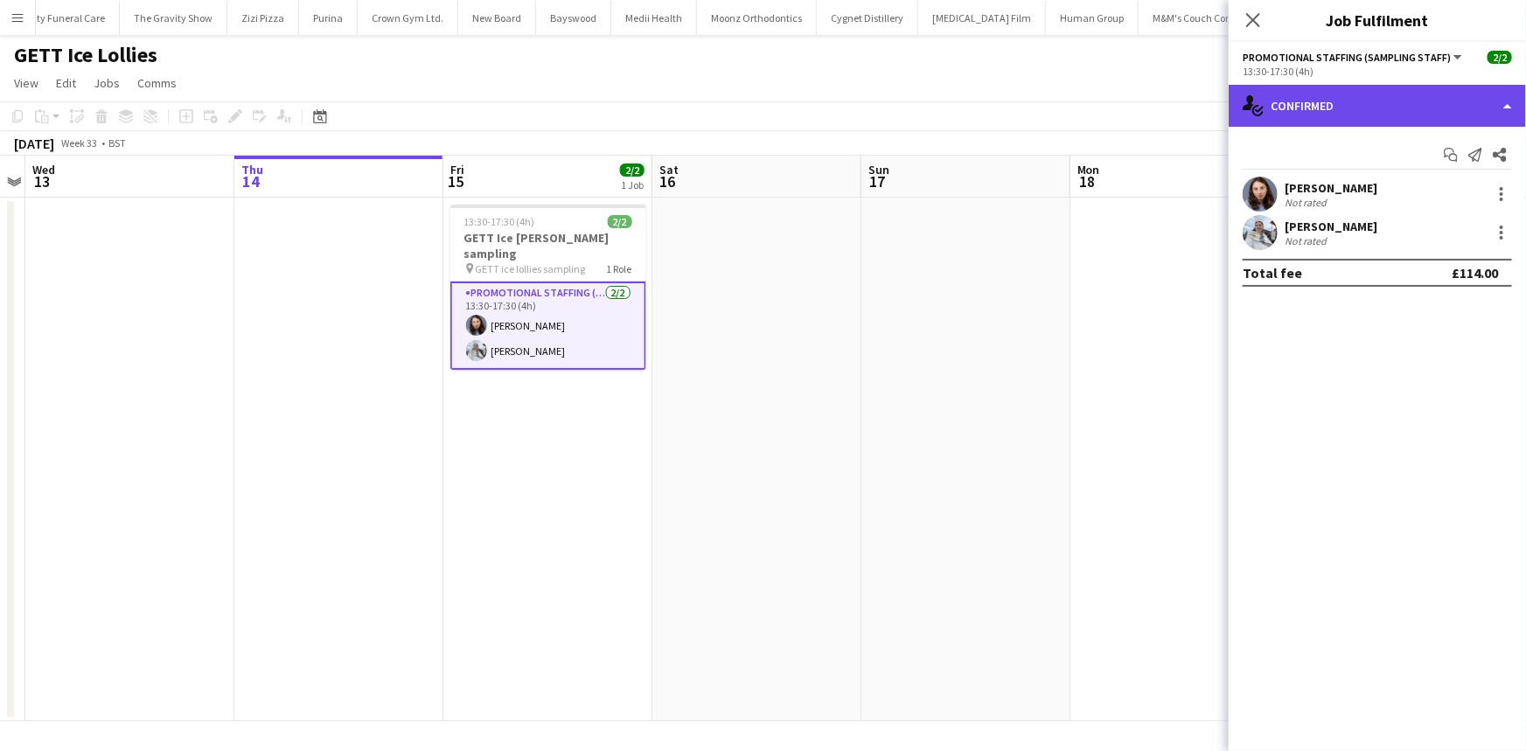
click at [1287, 104] on div "single-neutral-actions-check-2 Confirmed" at bounding box center [1377, 106] width 297 height 42
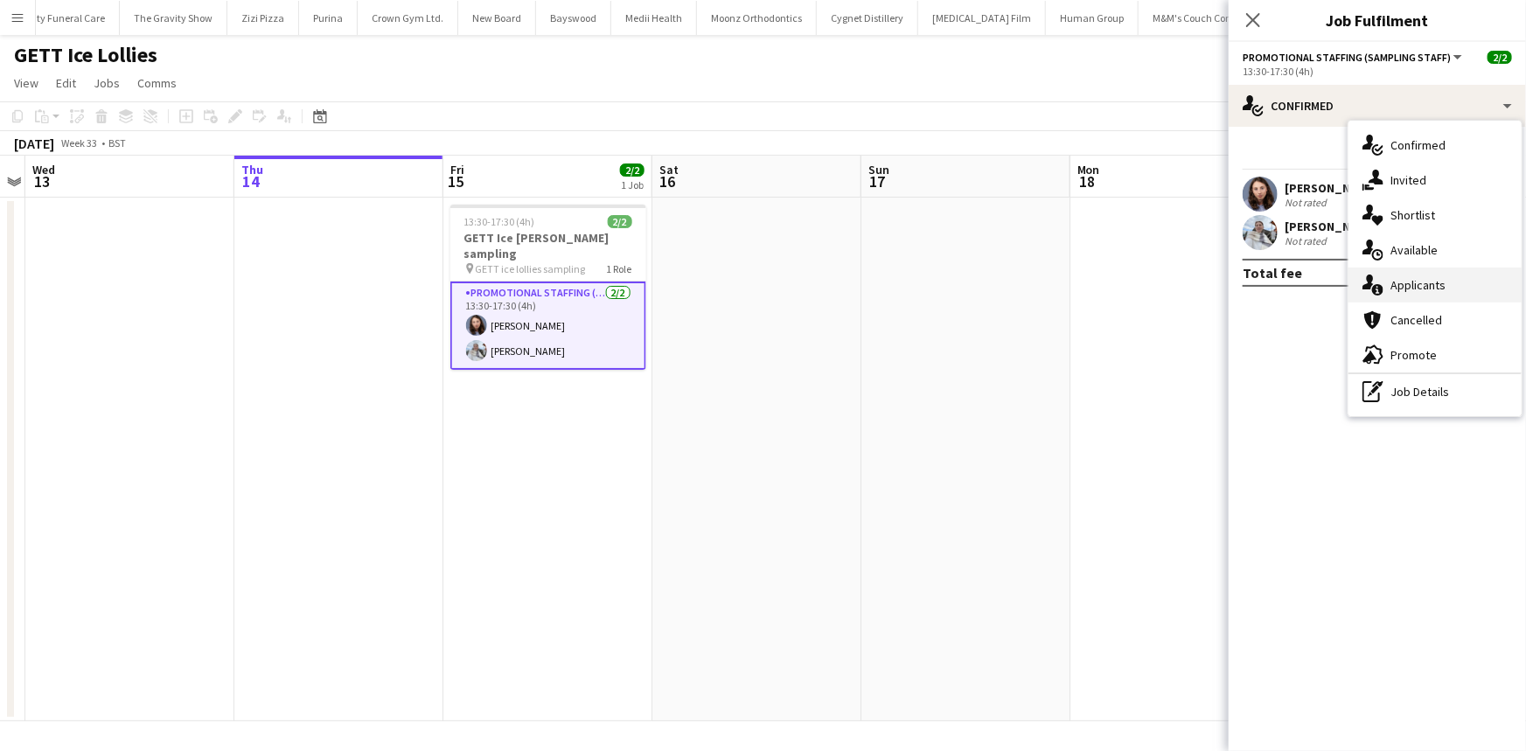
click at [1401, 296] on div "single-neutral-actions-information Applicants" at bounding box center [1435, 285] width 173 height 35
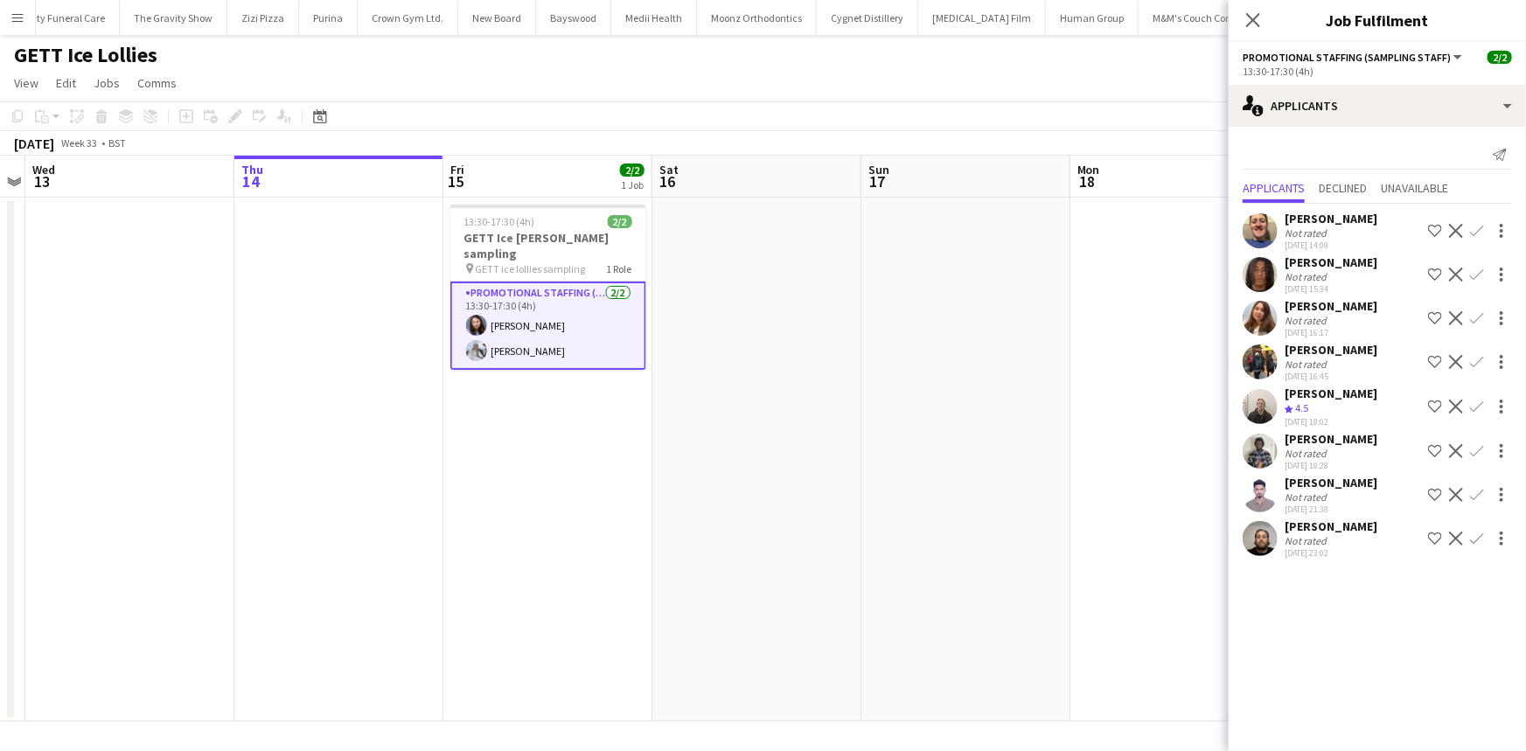
click at [1277, 320] on app-user-avatar at bounding box center [1260, 318] width 35 height 35
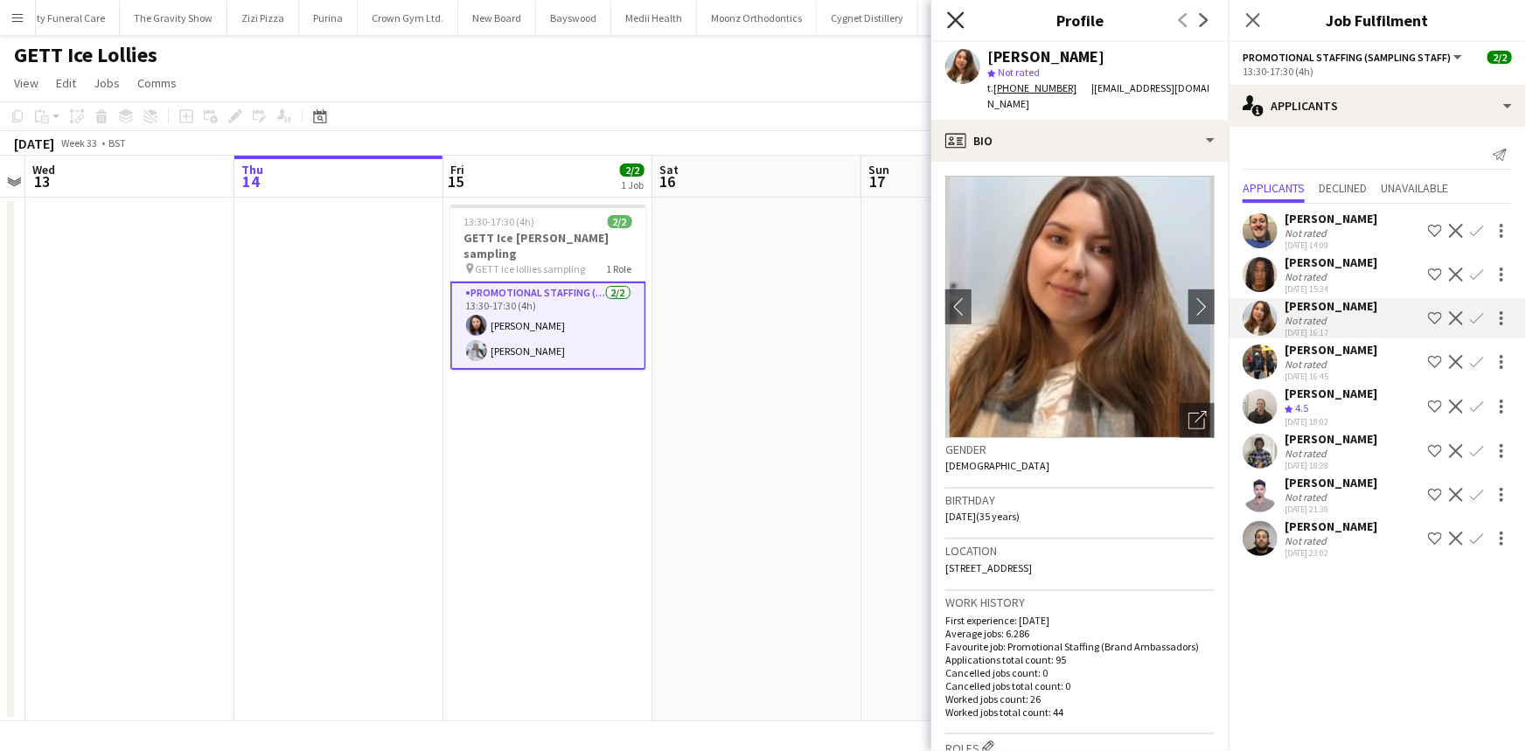
click at [952, 25] on icon at bounding box center [955, 19] width 17 height 17
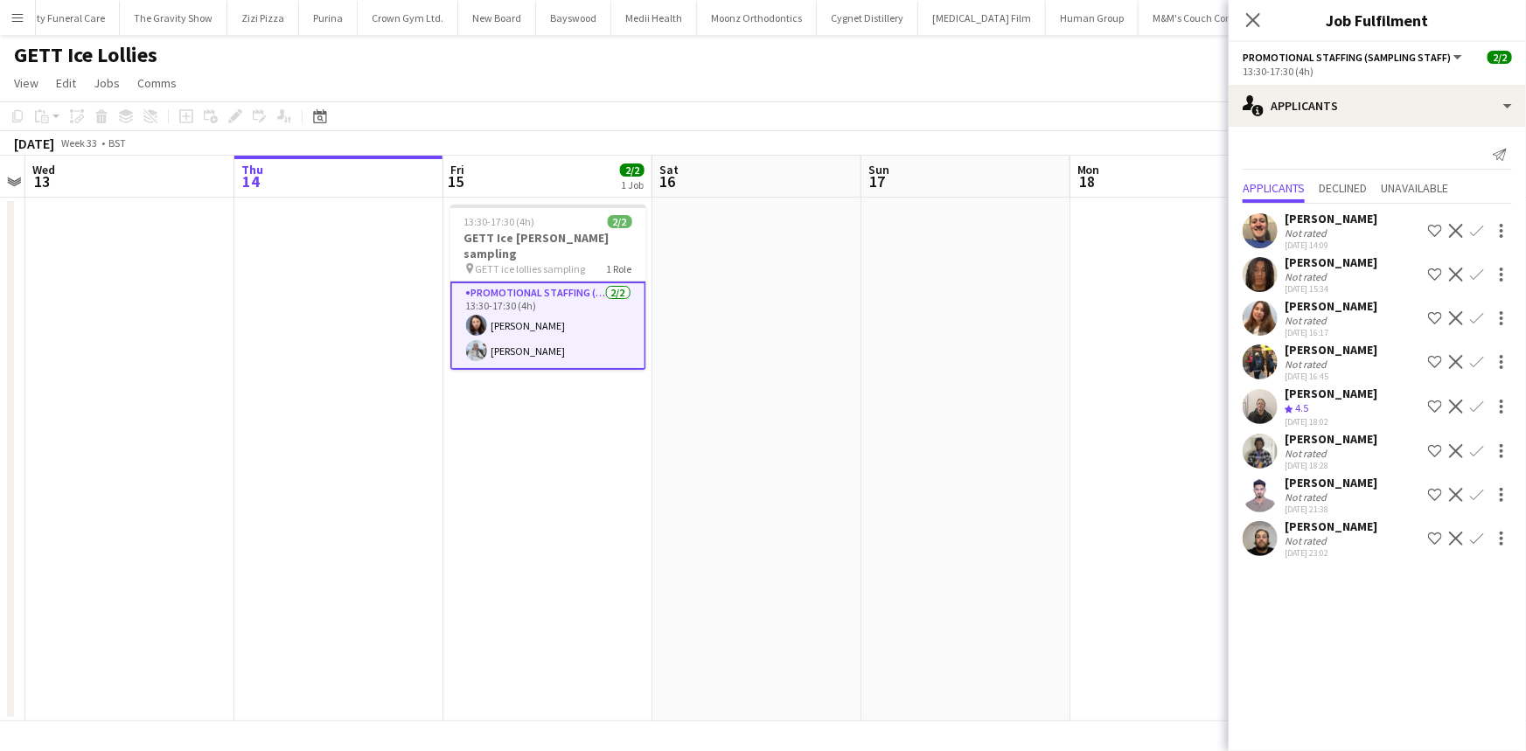
click at [1250, 6] on div "Close pop-in" at bounding box center [1253, 20] width 49 height 40
click at [1251, 10] on app-icon "Close pop-in" at bounding box center [1253, 20] width 25 height 25
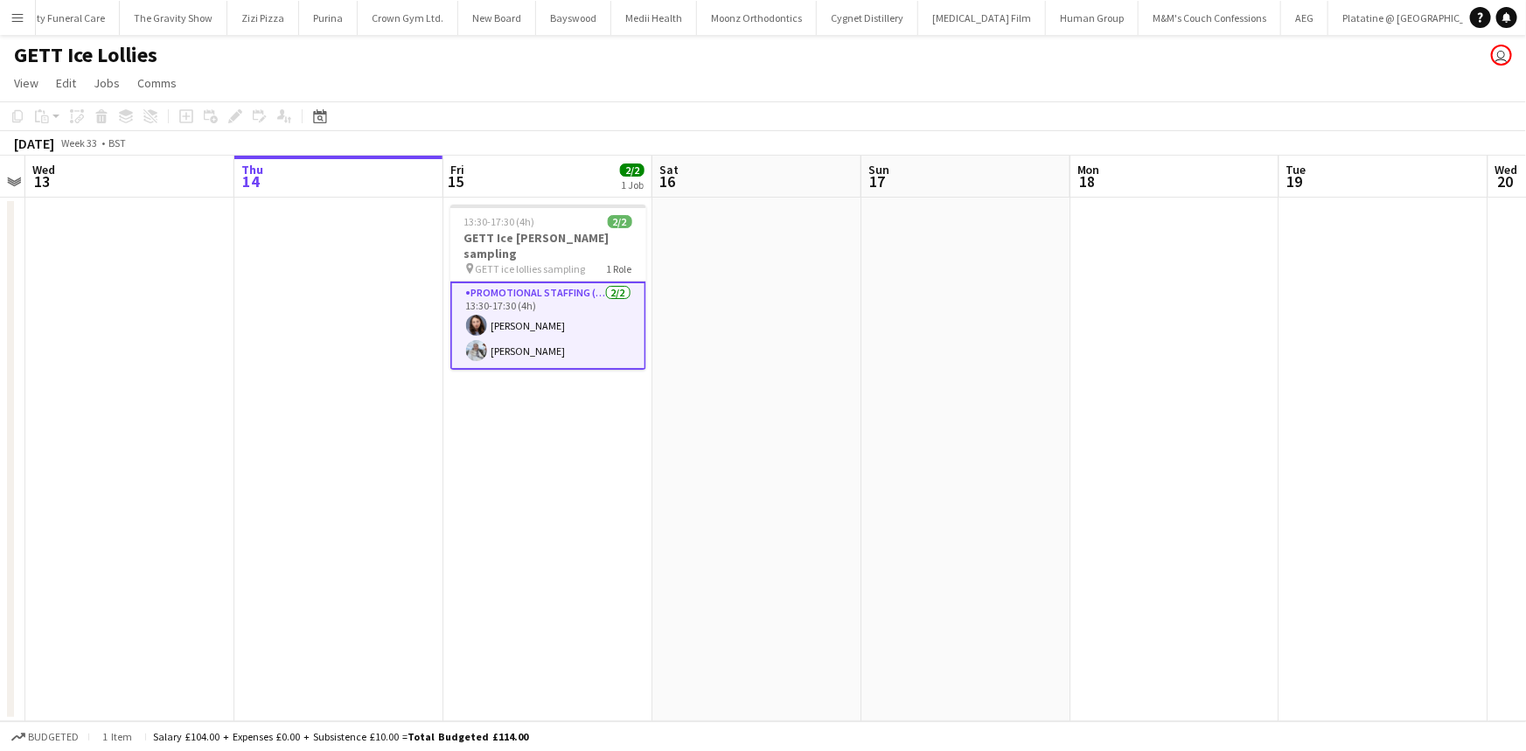
click at [573, 285] on app-card-role "Promotional Staffing (Sampling Staff) 2/2 13:30-17:30 (4h) Lucie Dolezal Iuliia…" at bounding box center [548, 326] width 196 height 88
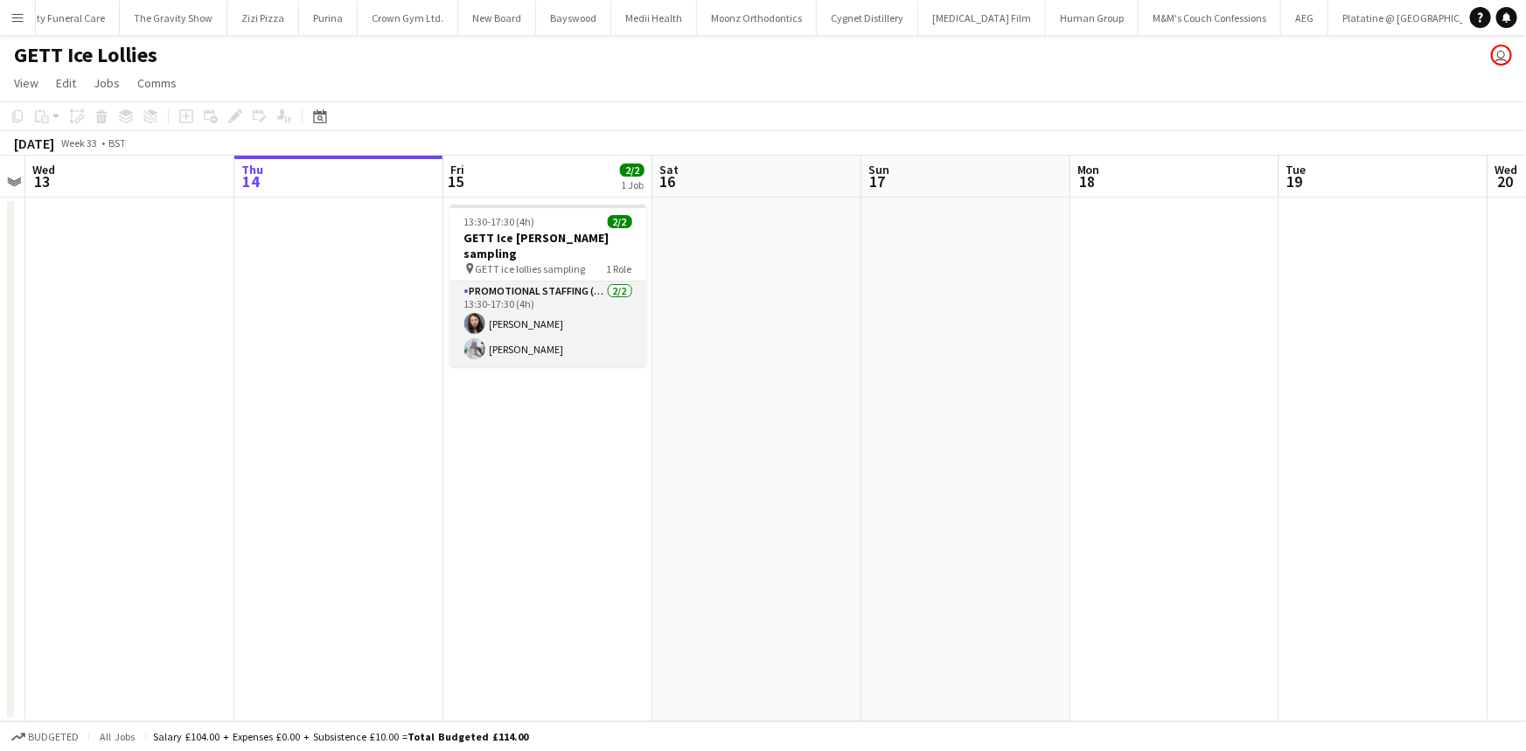
click at [573, 285] on app-card-role "Promotional Staffing (Sampling Staff) 2/2 13:30-17:30 (4h) Lucie Dolezal Iuliia…" at bounding box center [548, 324] width 196 height 85
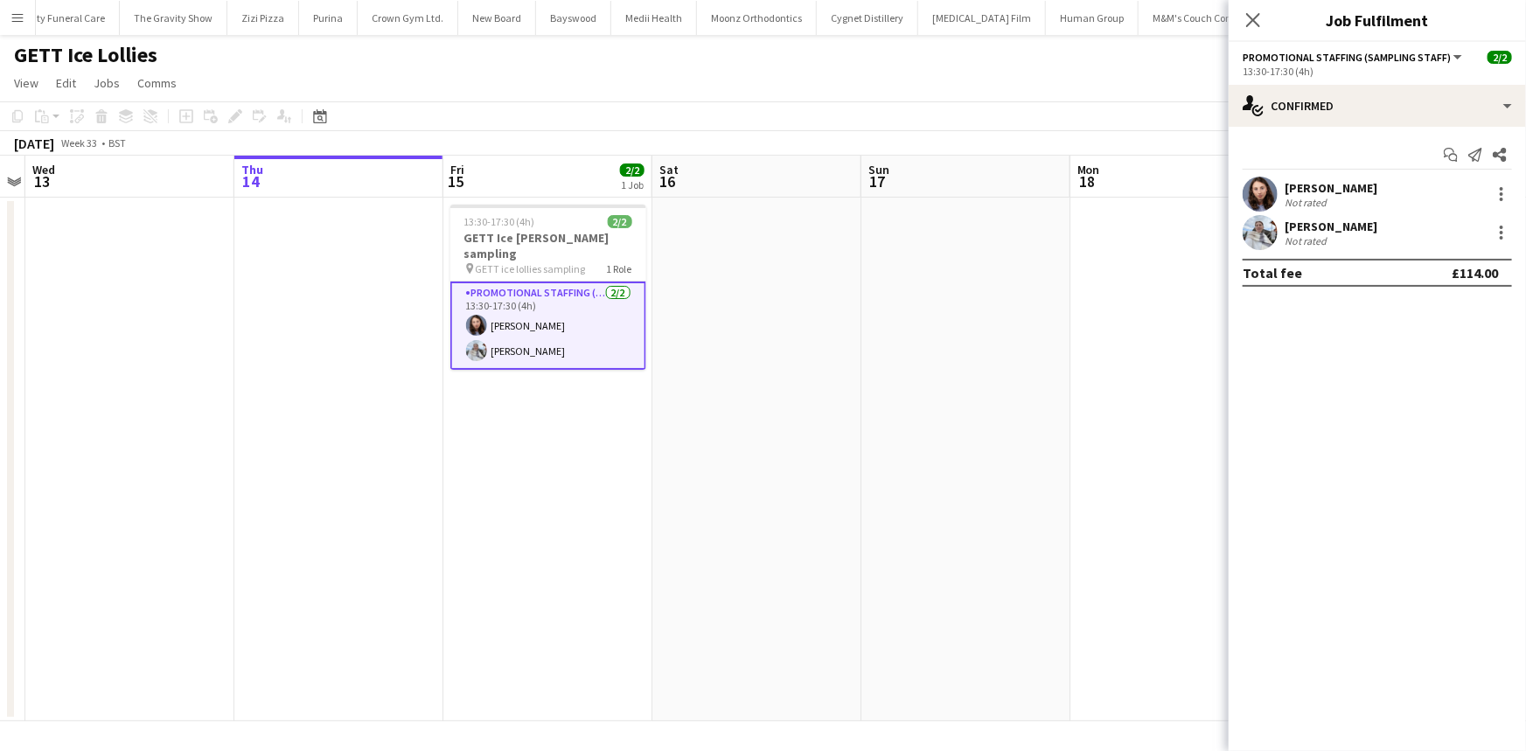
click at [1270, 226] on app-user-avatar at bounding box center [1260, 232] width 35 height 35
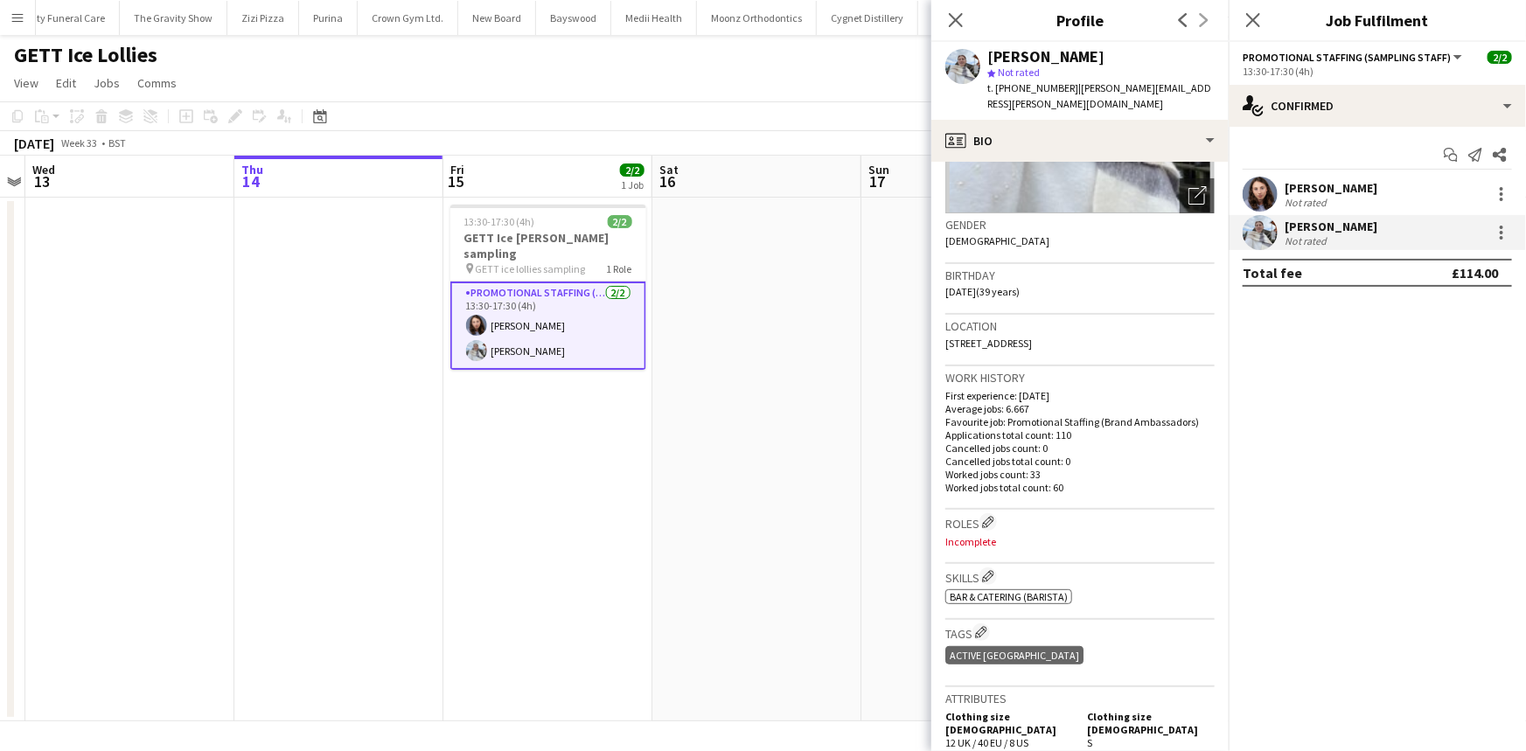
scroll to position [226, 0]
click at [962, 20] on icon "Close pop-in" at bounding box center [955, 19] width 17 height 17
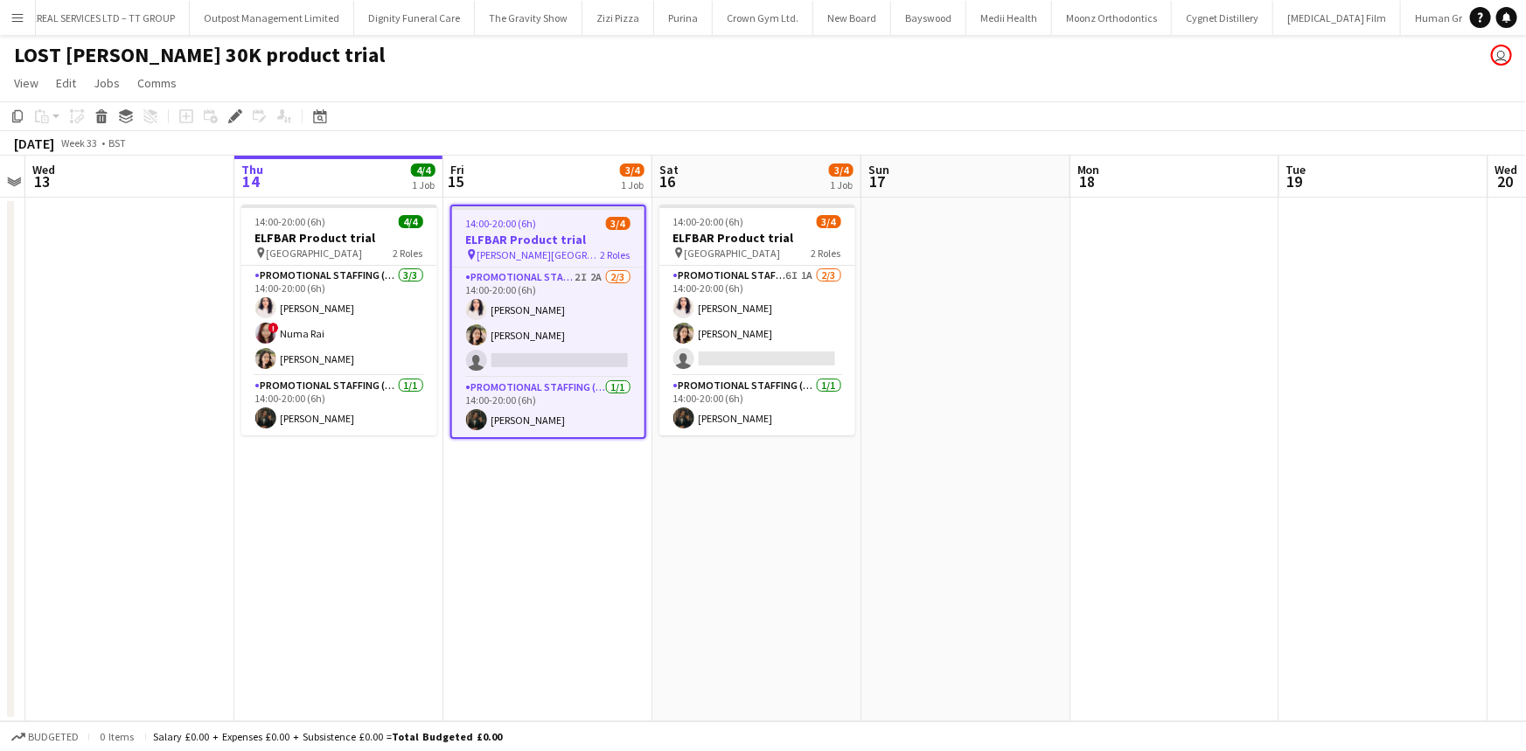
scroll to position [0, 8208]
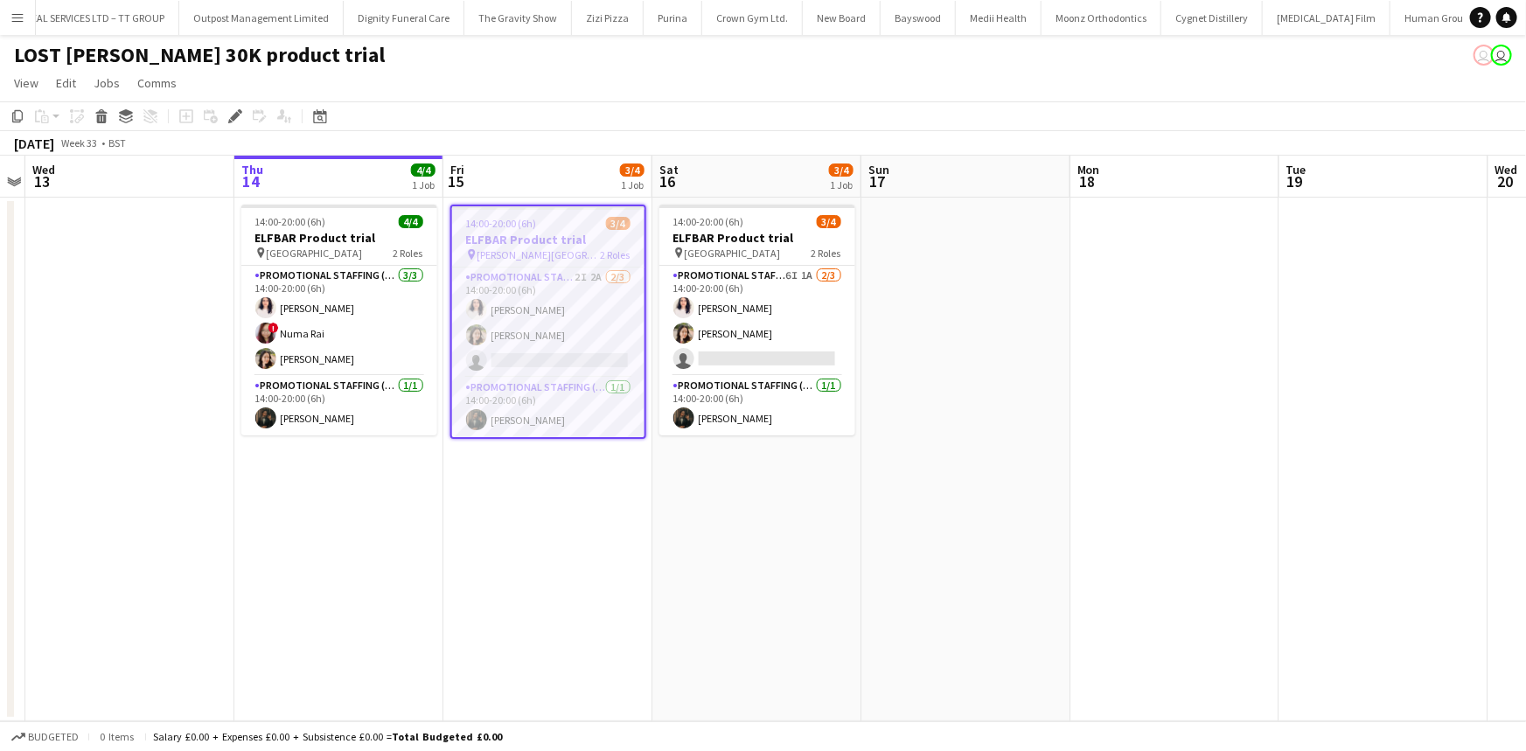
scroll to position [0, 8208]
click at [22, 25] on button "Menu" at bounding box center [17, 17] width 35 height 35
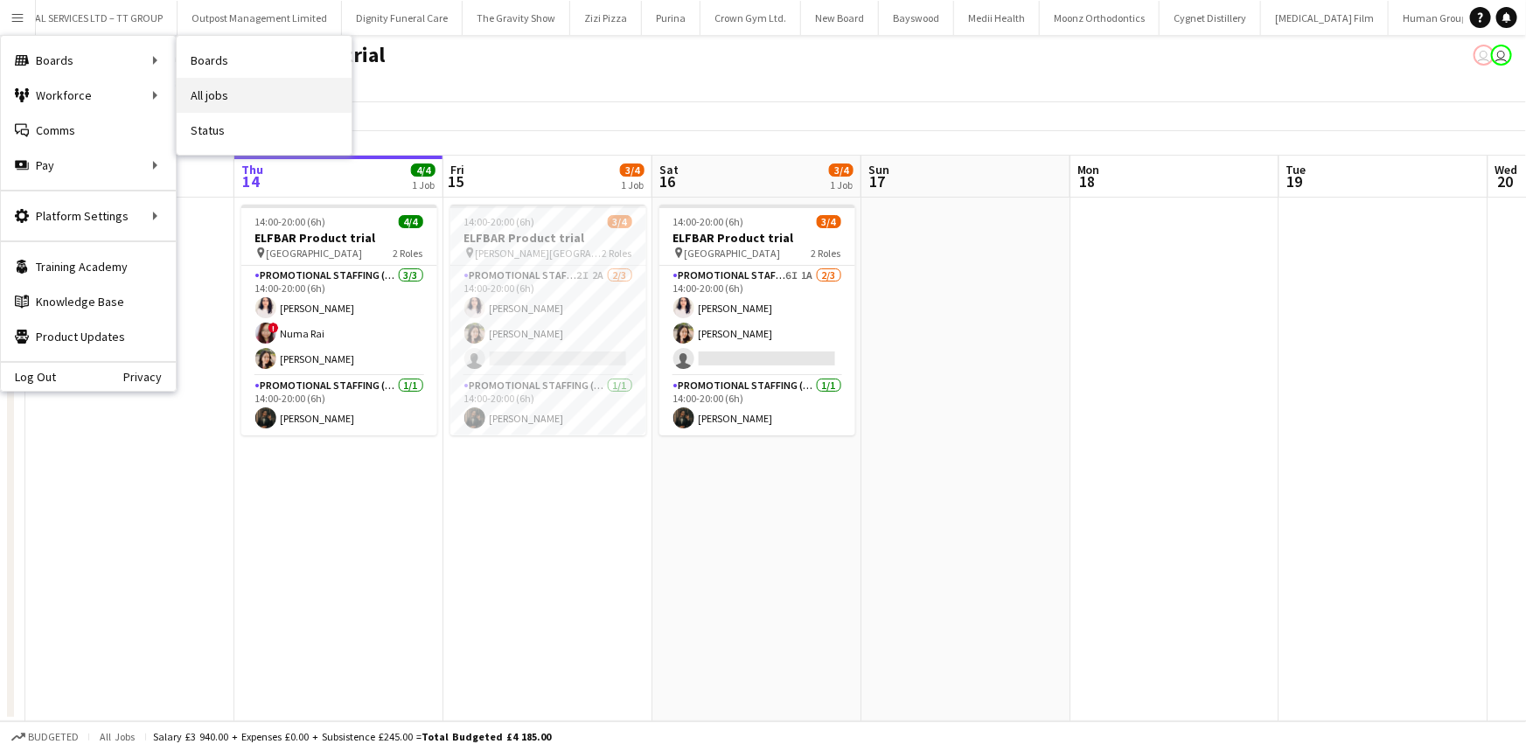
click at [211, 98] on link "All jobs" at bounding box center [264, 95] width 175 height 35
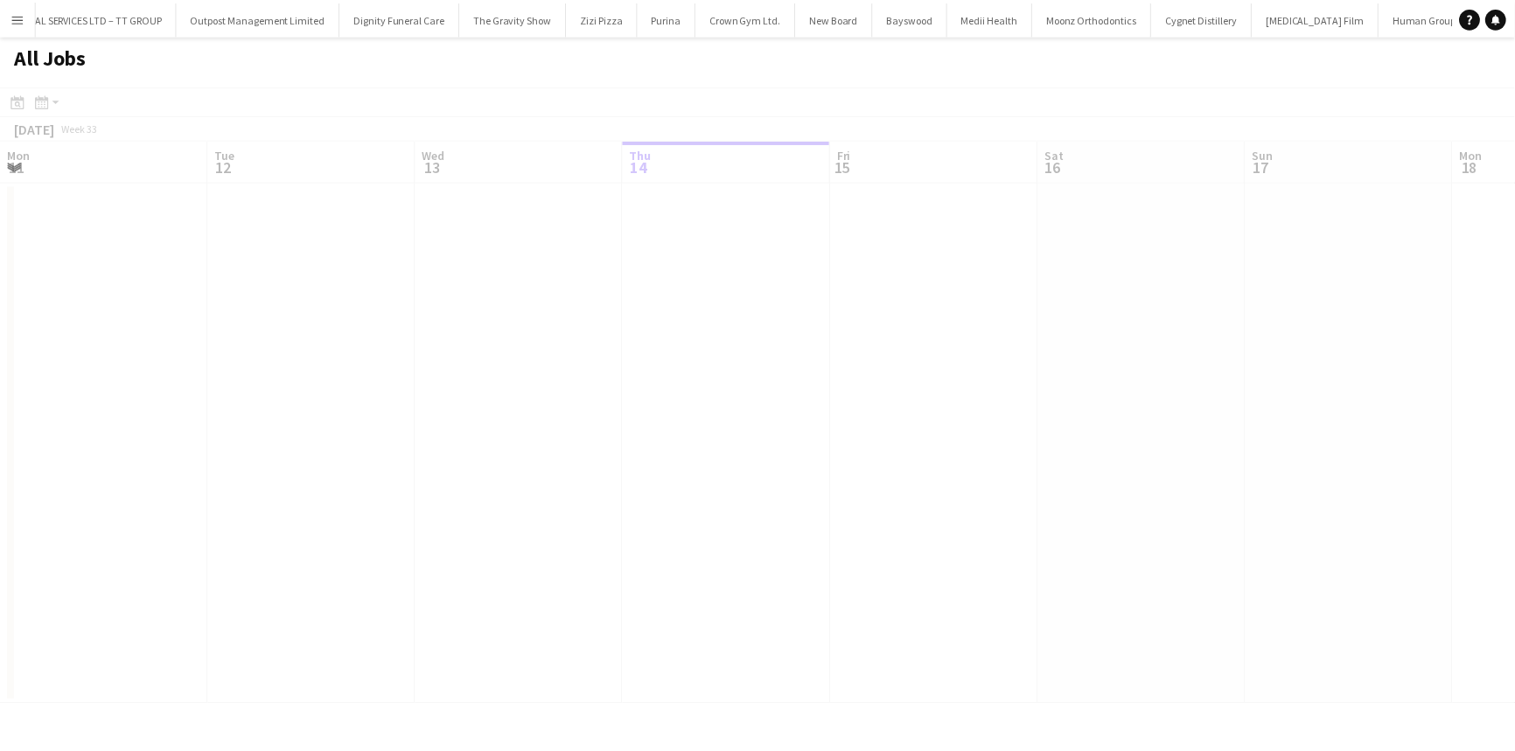
scroll to position [0, 418]
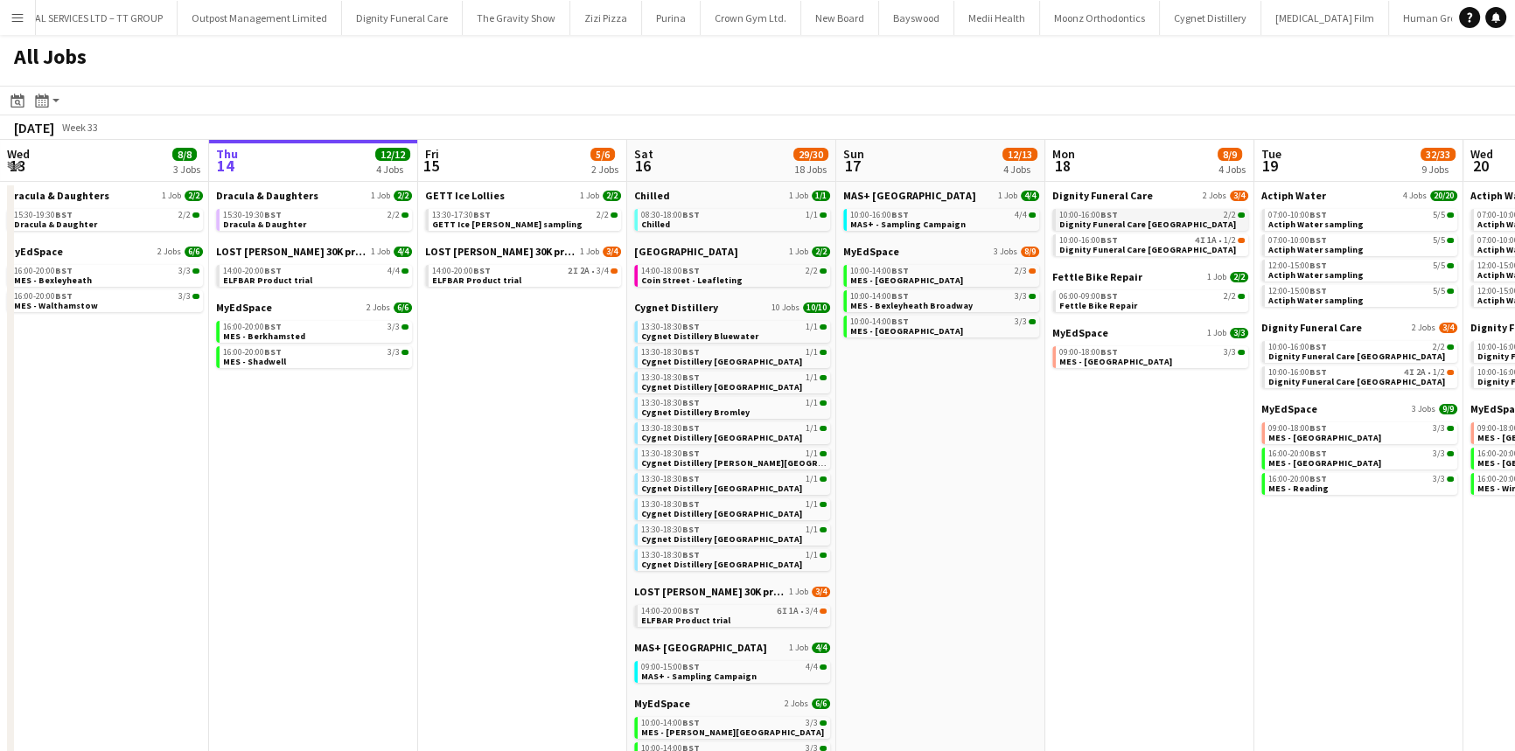
drag, startPoint x: 1120, startPoint y: 248, endPoint x: 1120, endPoint y: 227, distance: 21.0
click at [1120, 227] on app-calendar-brief-board "Dignity Funeral Care 2 Jobs [DATE] 10:00-16:00 BST 2/2 Dignity Funeral Care [GE…" at bounding box center [1150, 222] width 196 height 67
click at [1120, 225] on span "Dignity Funeral Care [GEOGRAPHIC_DATA]" at bounding box center [1147, 224] width 177 height 11
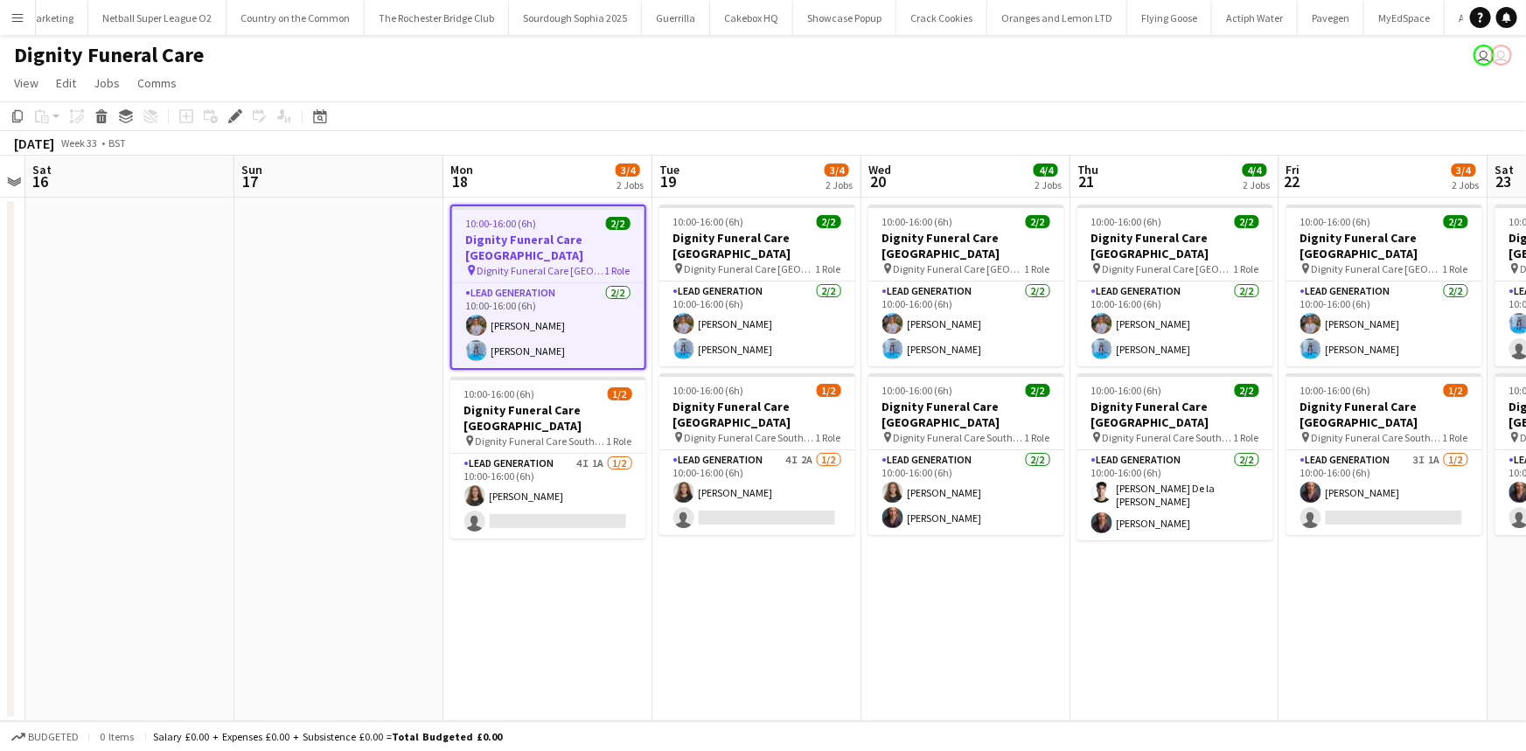
scroll to position [0, 6224]
